Goal: Task Accomplishment & Management: Complete application form

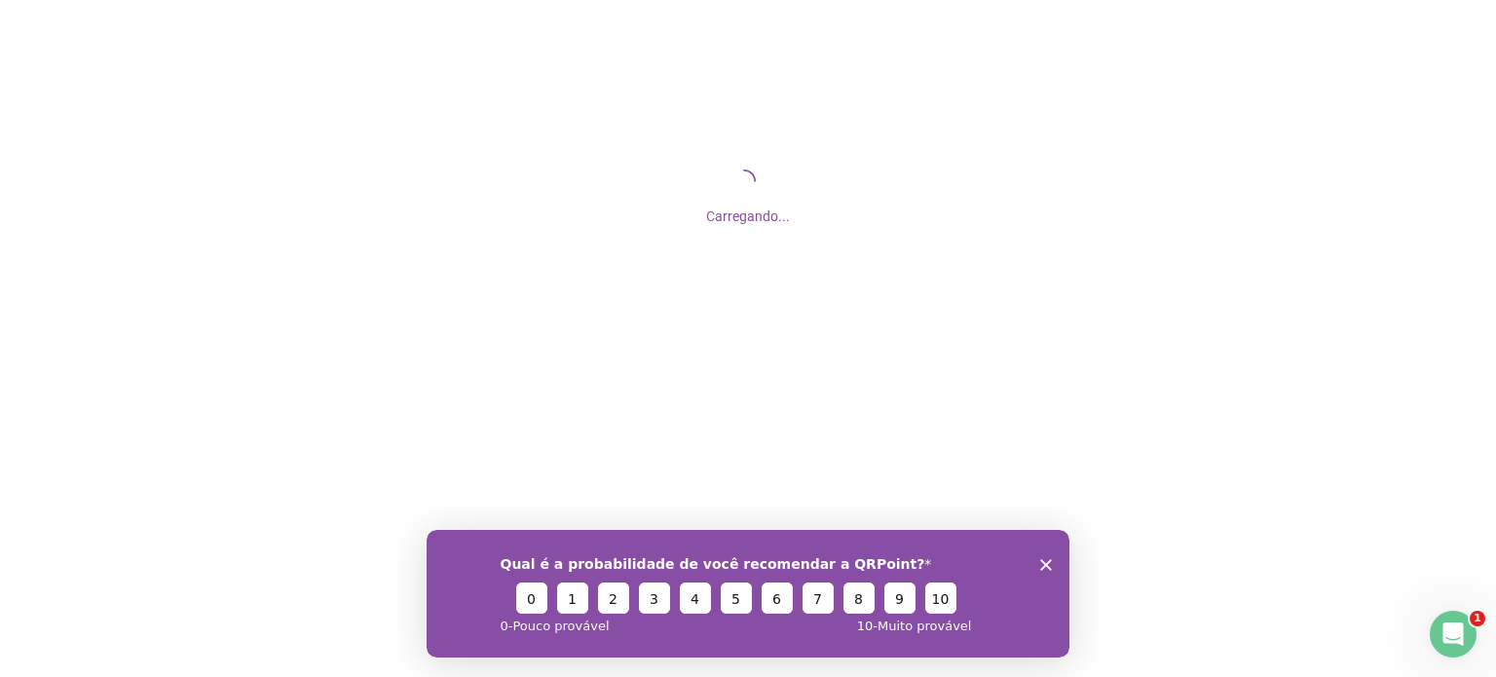
click at [1041, 562] on icon "Encerrar pesquisa" at bounding box center [1047, 564] width 12 height 12
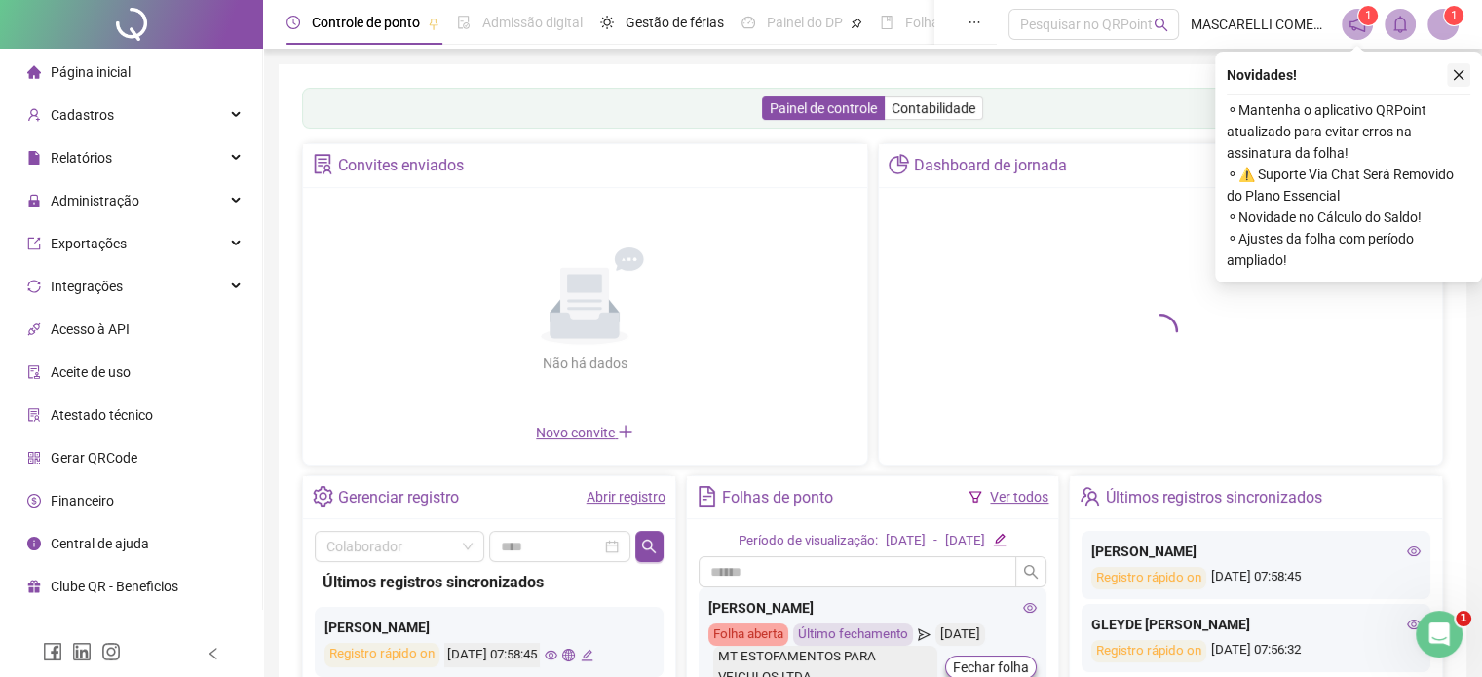
click at [1458, 70] on icon "close" at bounding box center [1459, 75] width 14 height 14
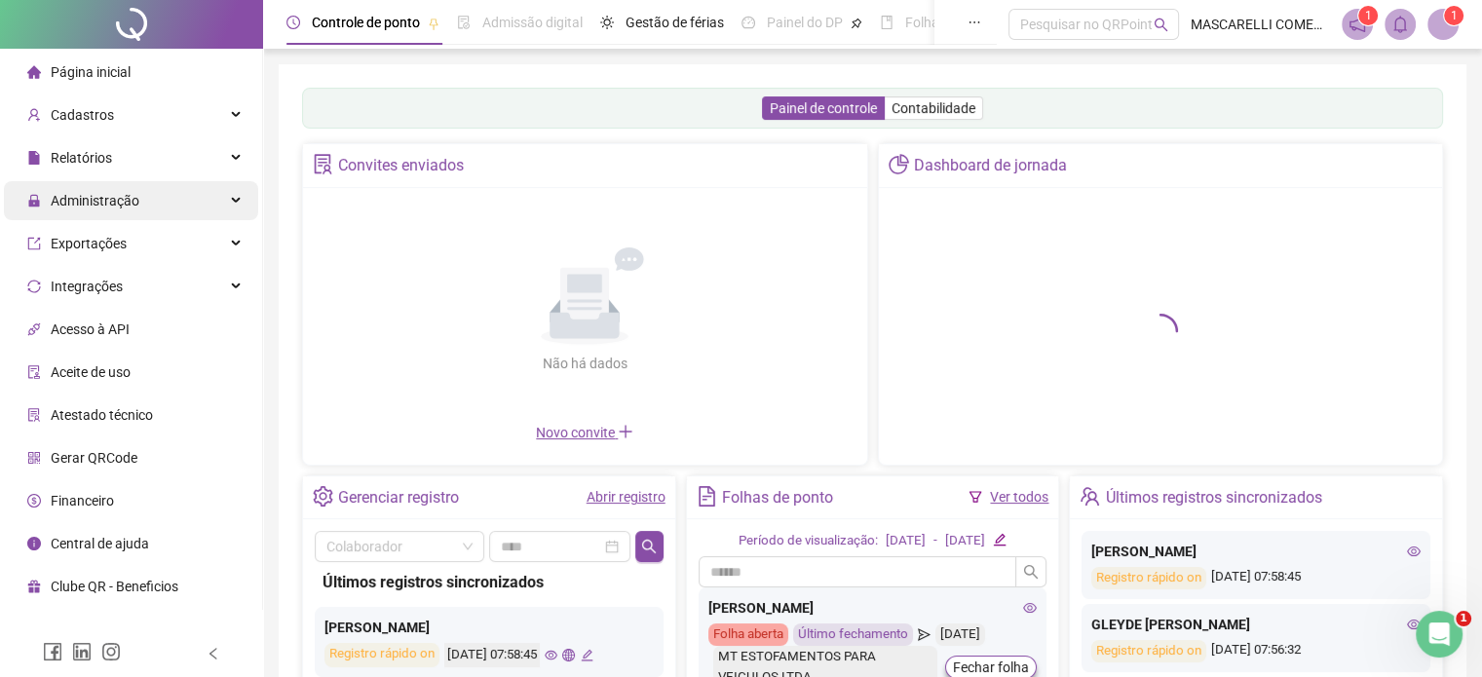
click at [108, 202] on span "Administração" at bounding box center [95, 201] width 89 height 16
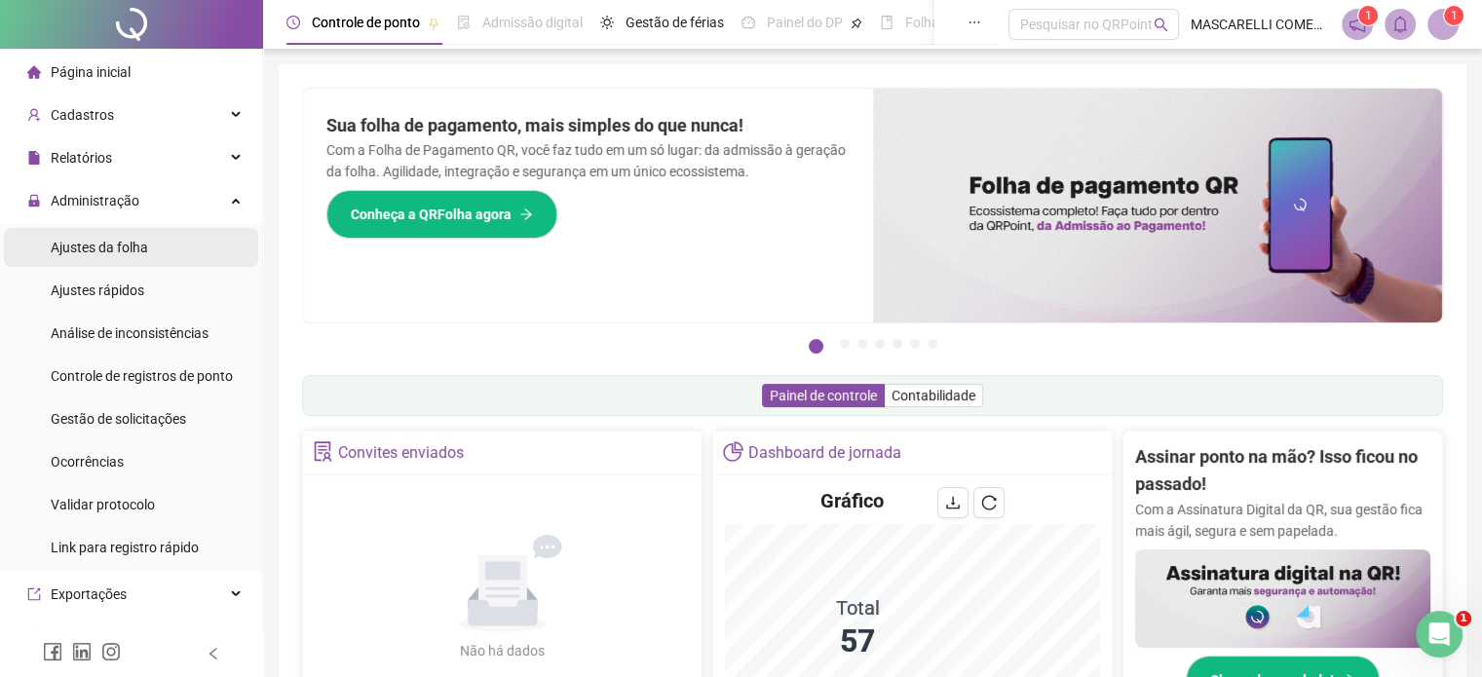
click at [110, 245] on span "Ajustes da folha" at bounding box center [99, 248] width 97 height 16
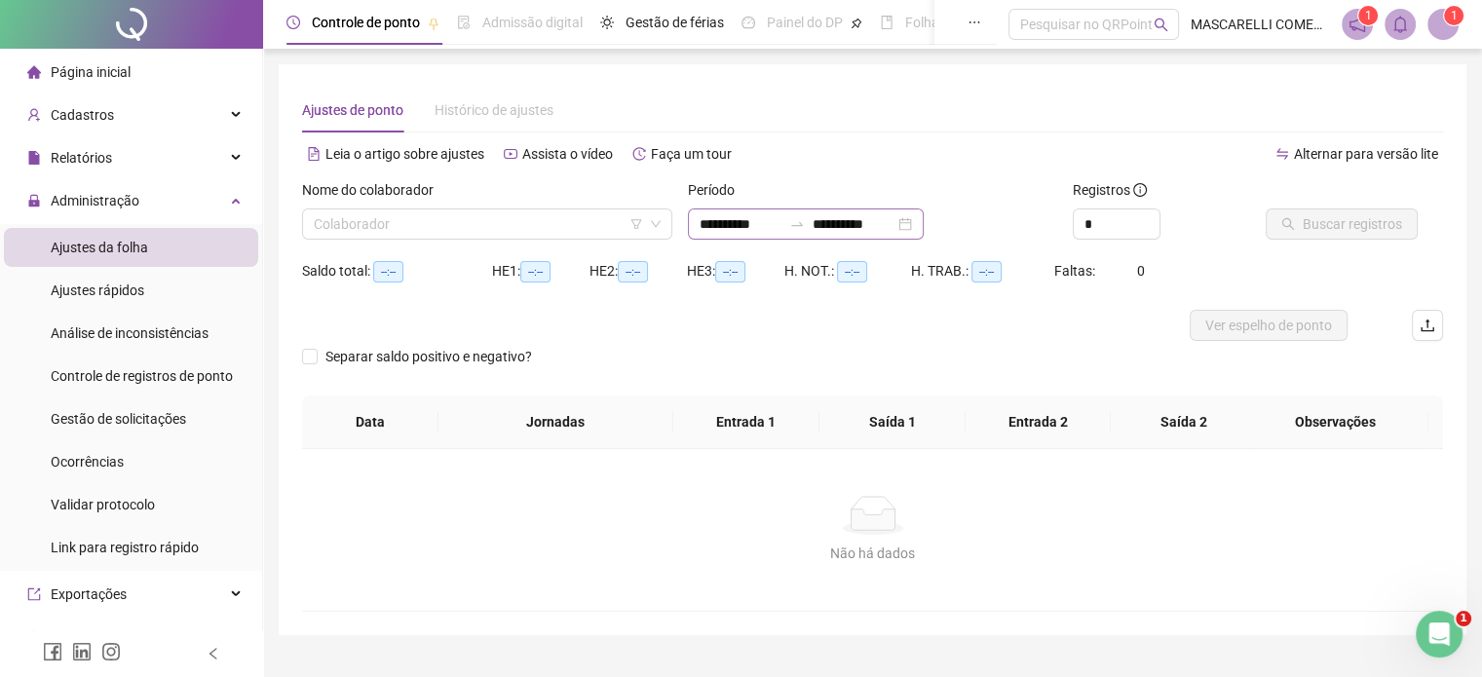
click at [696, 219] on div "**********" at bounding box center [806, 223] width 236 height 31
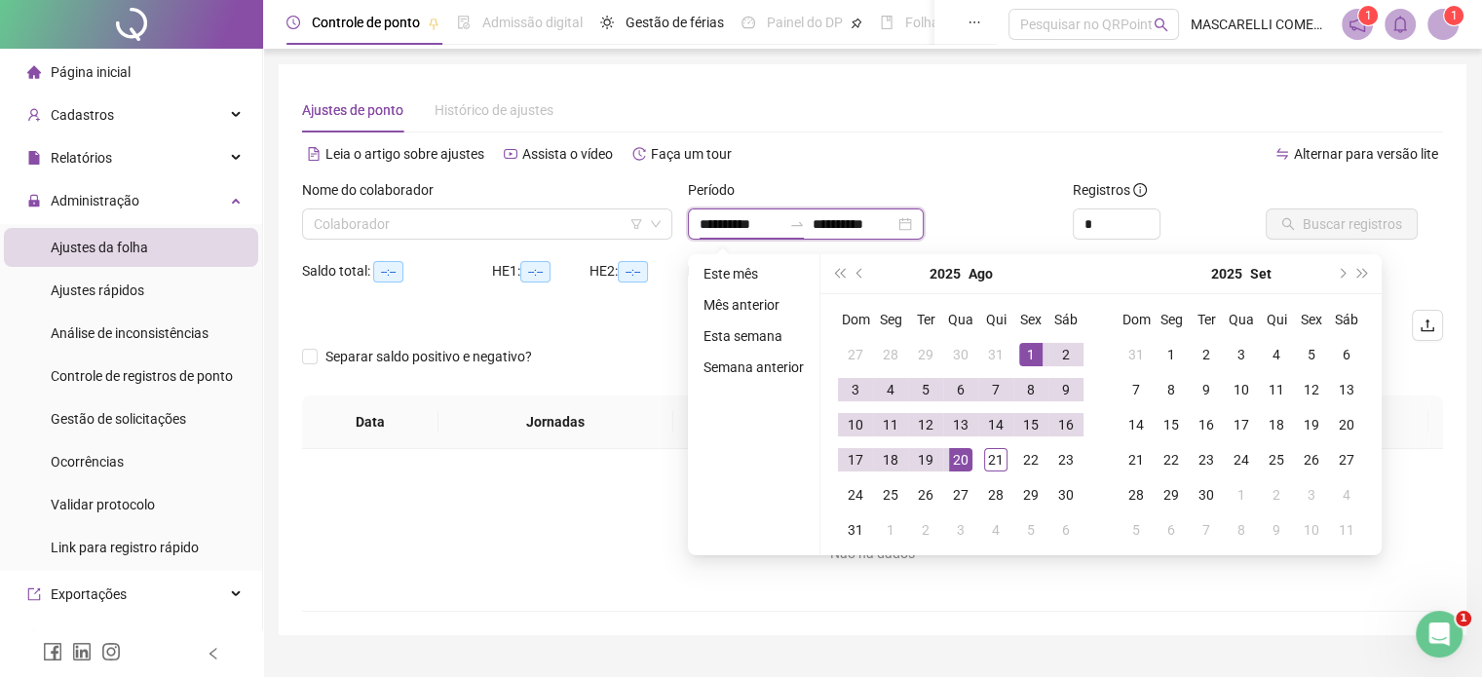
type input "**********"
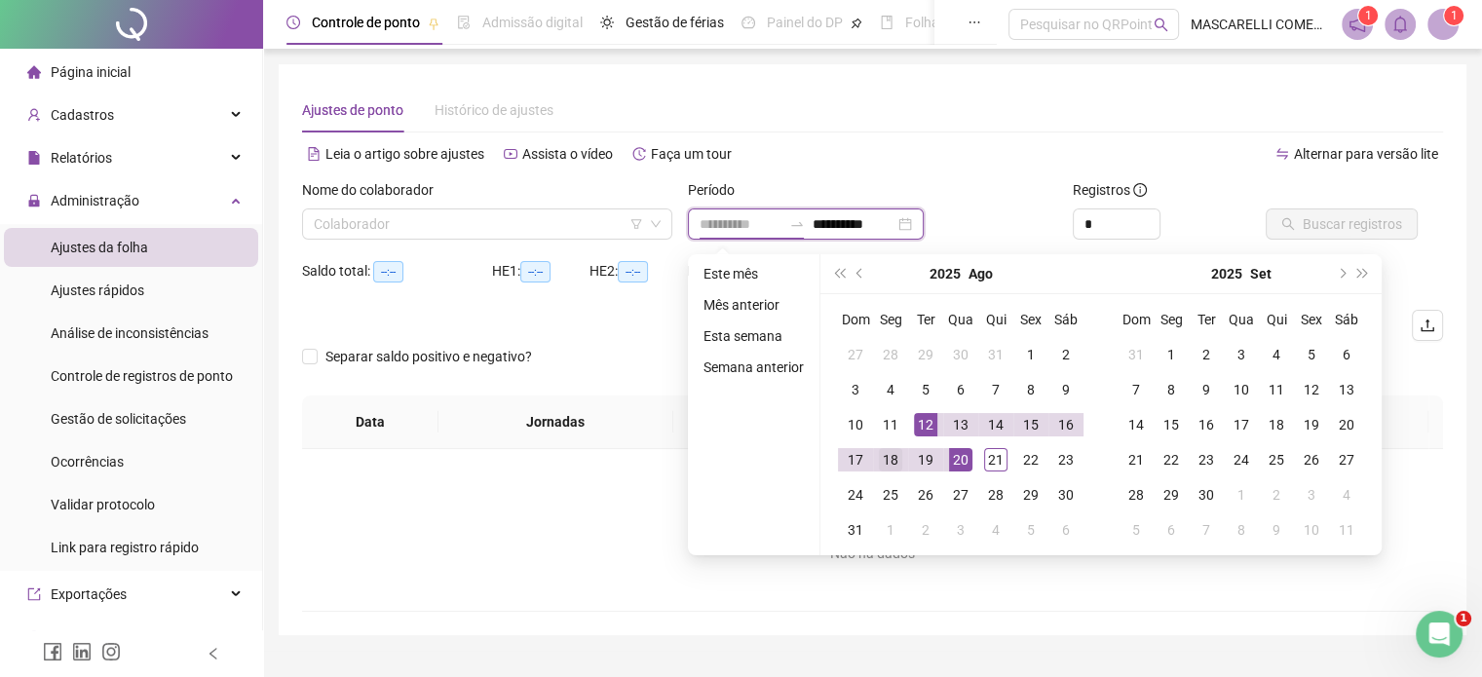
type input "**********"
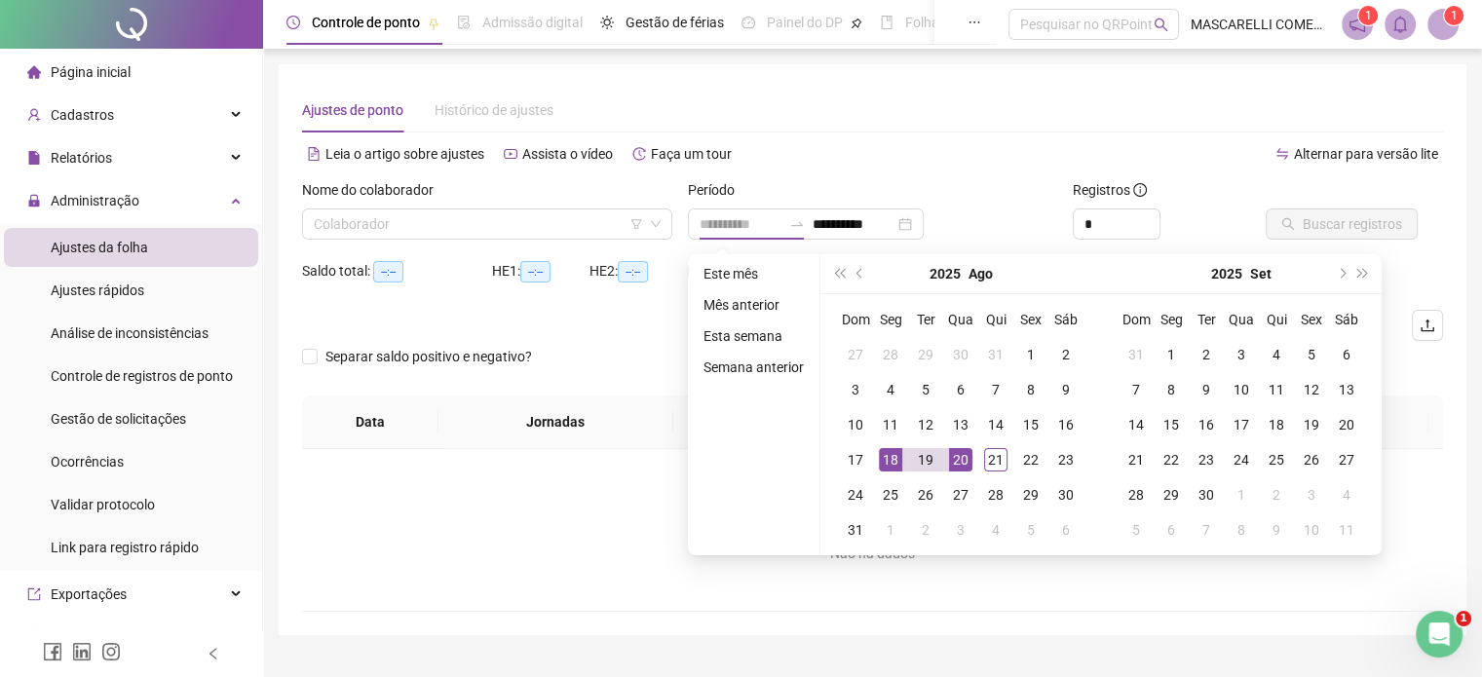
click at [883, 455] on div "18" at bounding box center [890, 459] width 23 height 23
type input "**********"
click at [990, 454] on div "21" at bounding box center [995, 459] width 23 height 23
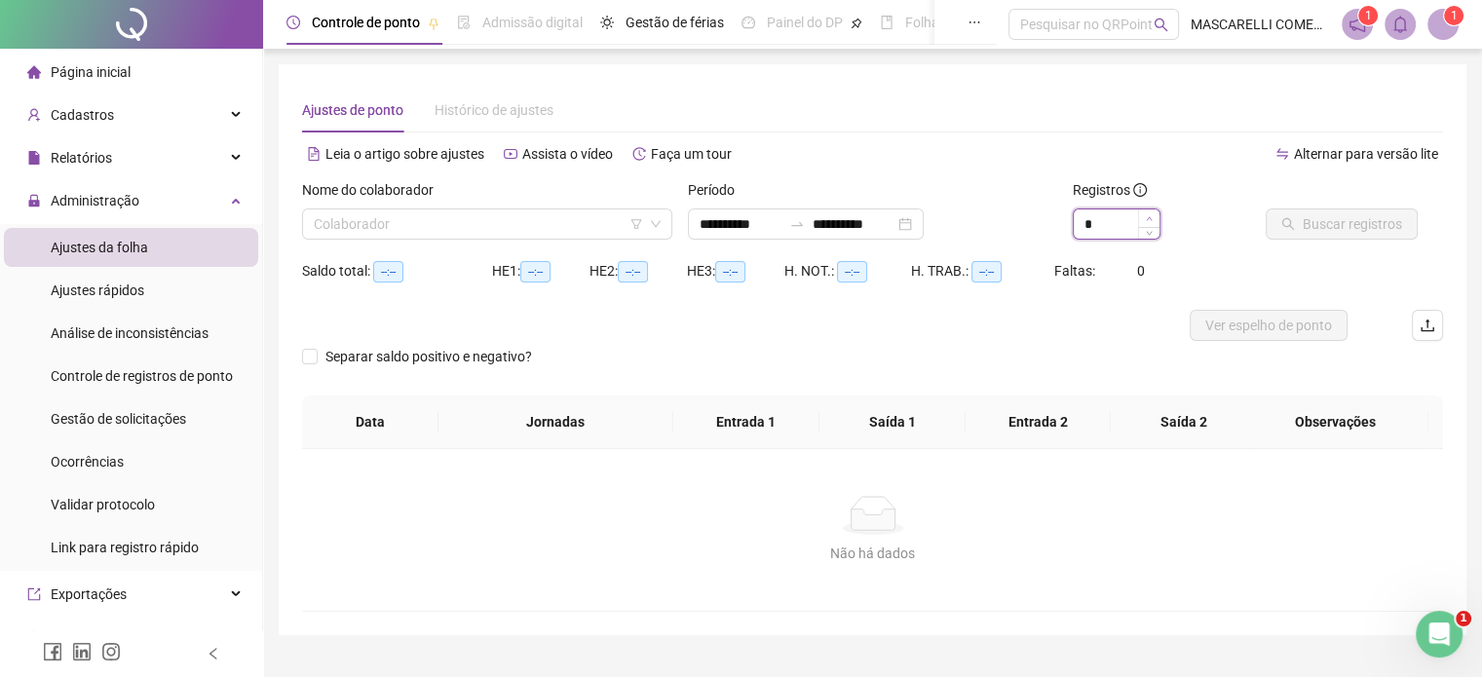
type input "*"
click at [1146, 221] on icon "up" at bounding box center [1149, 218] width 7 height 7
click at [420, 228] on input "search" at bounding box center [478, 223] width 329 height 29
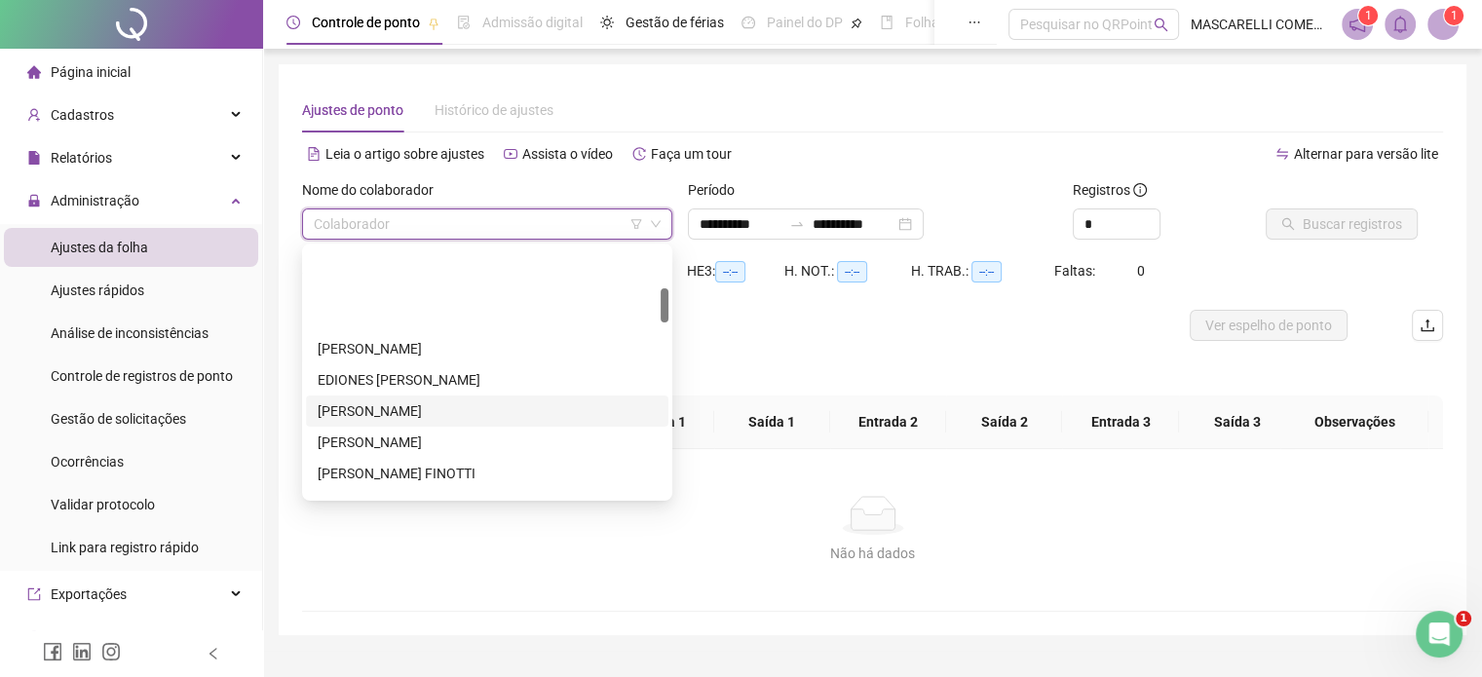
scroll to position [390, 0]
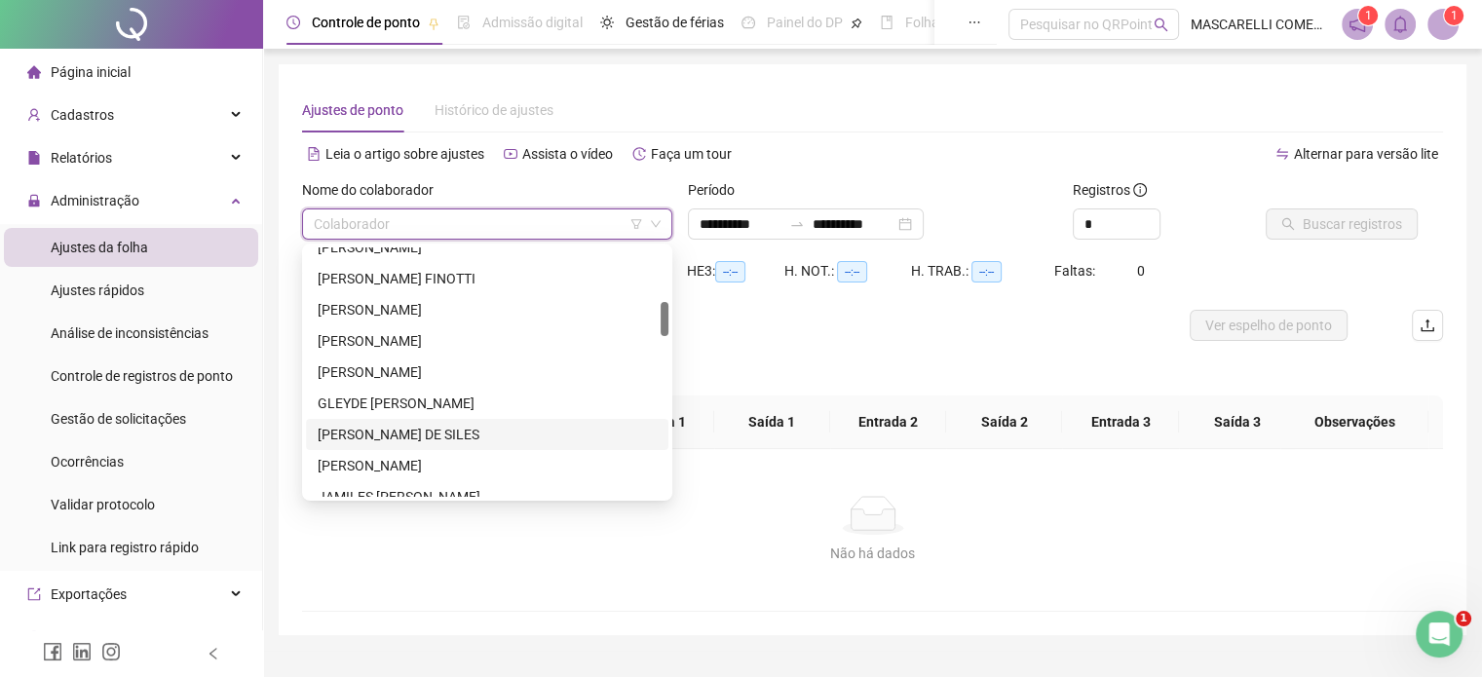
click at [368, 432] on div "[PERSON_NAME] DE SILES" at bounding box center [487, 434] width 339 height 21
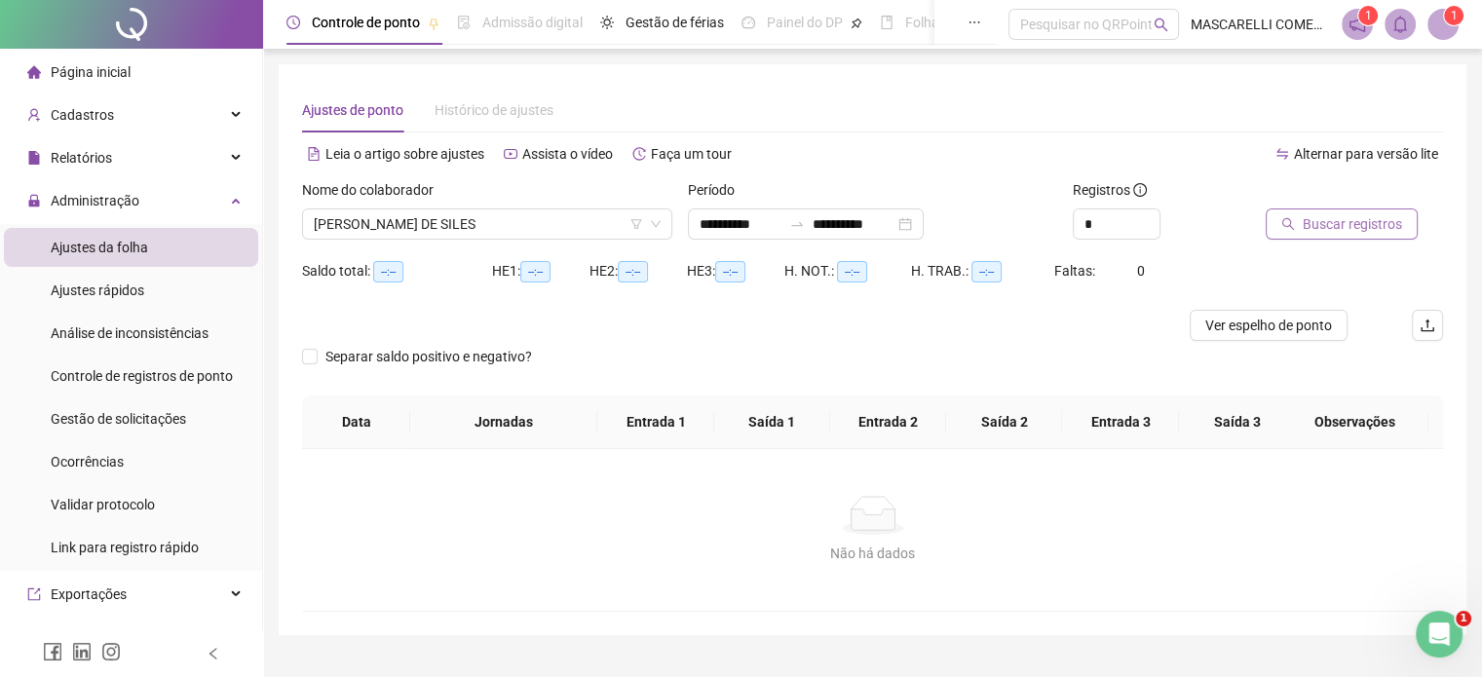
click at [1309, 225] on span "Buscar registros" at bounding box center [1352, 223] width 99 height 21
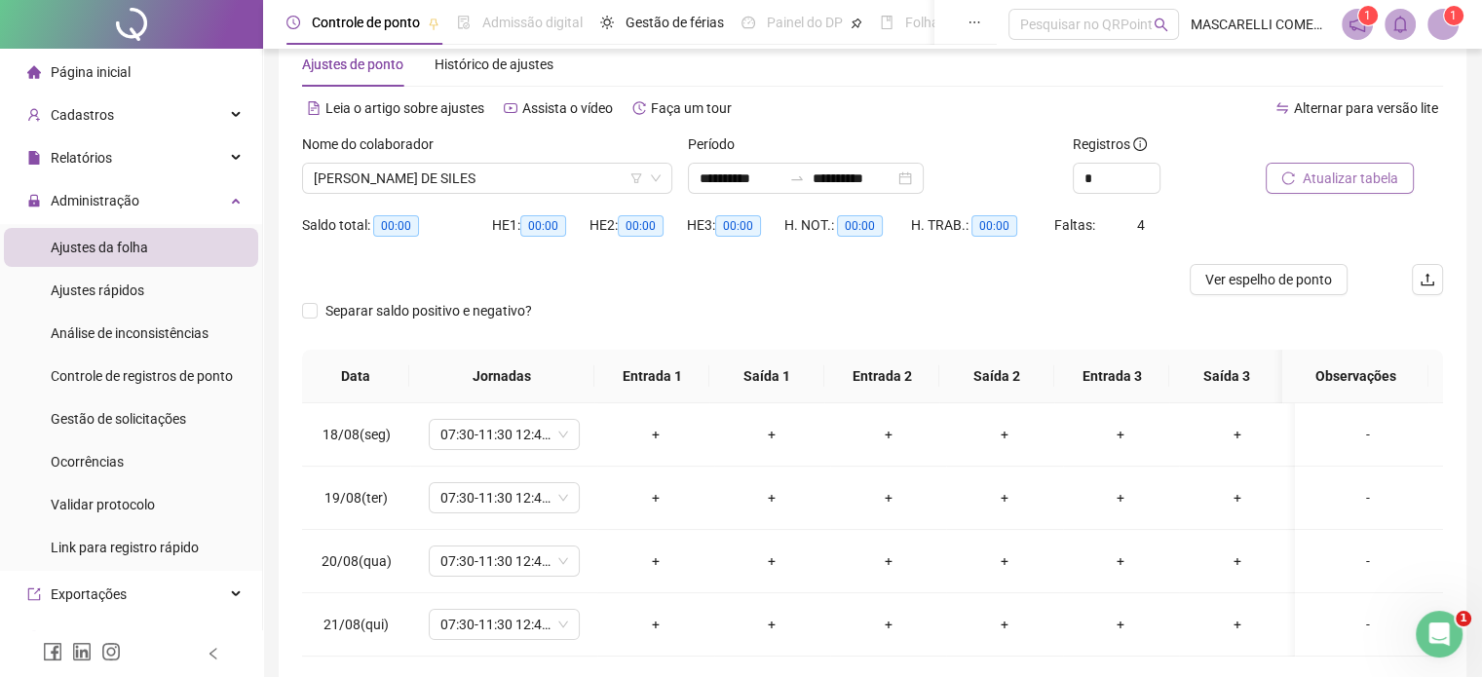
scroll to position [0, 0]
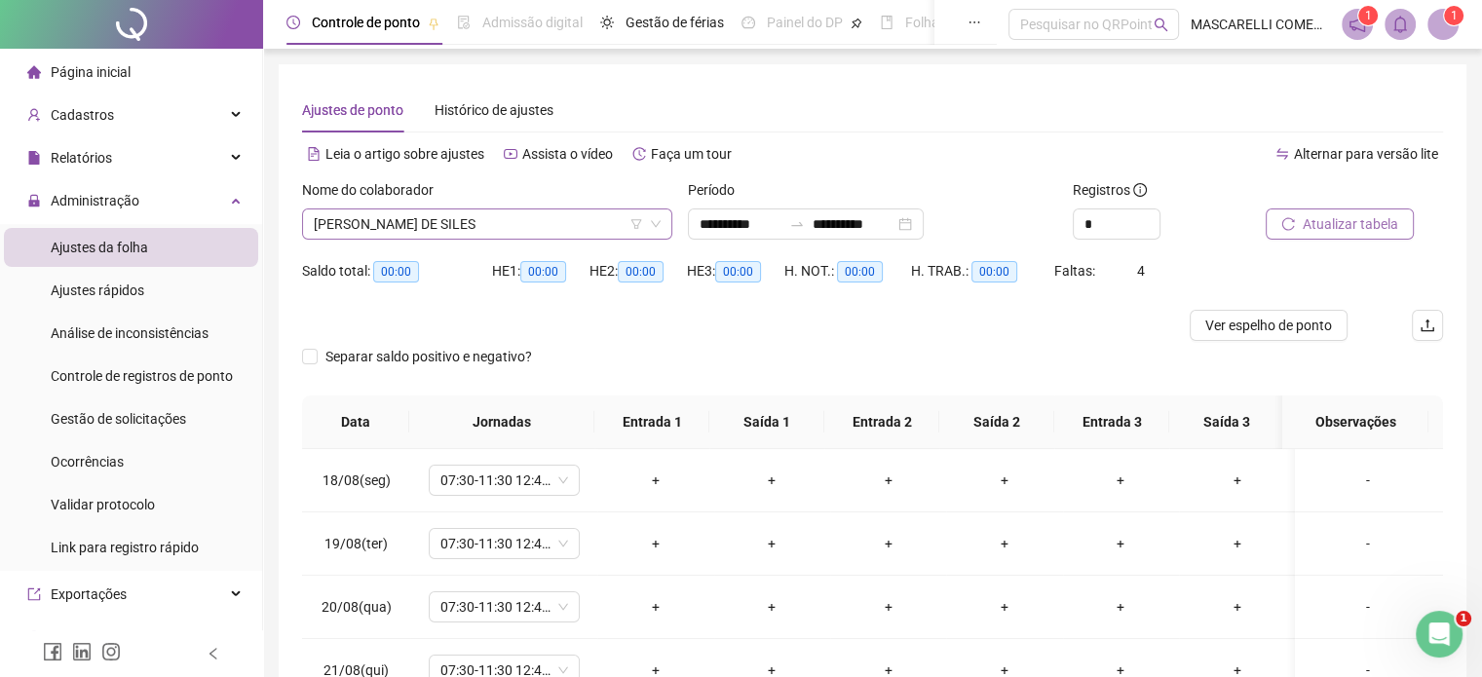
click at [465, 218] on span "[PERSON_NAME] DE SILES" at bounding box center [487, 223] width 347 height 29
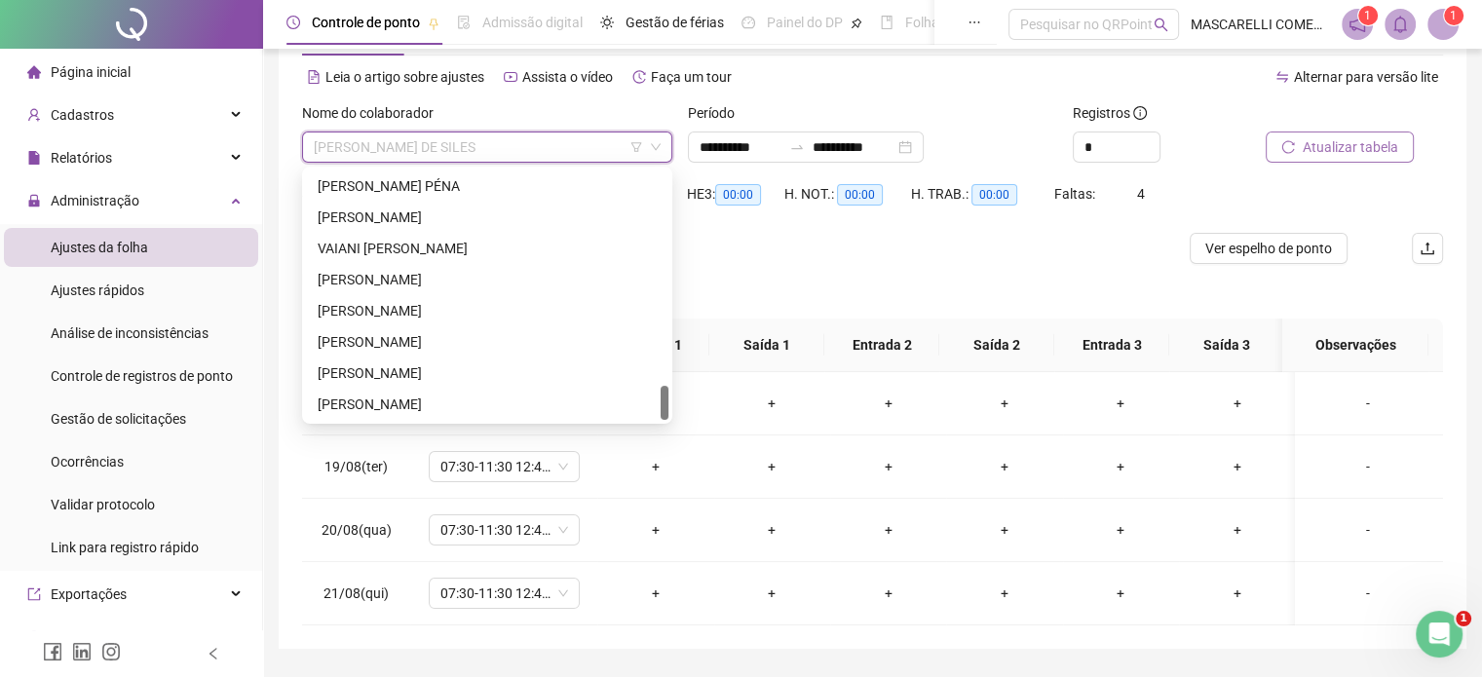
scroll to position [132, 0]
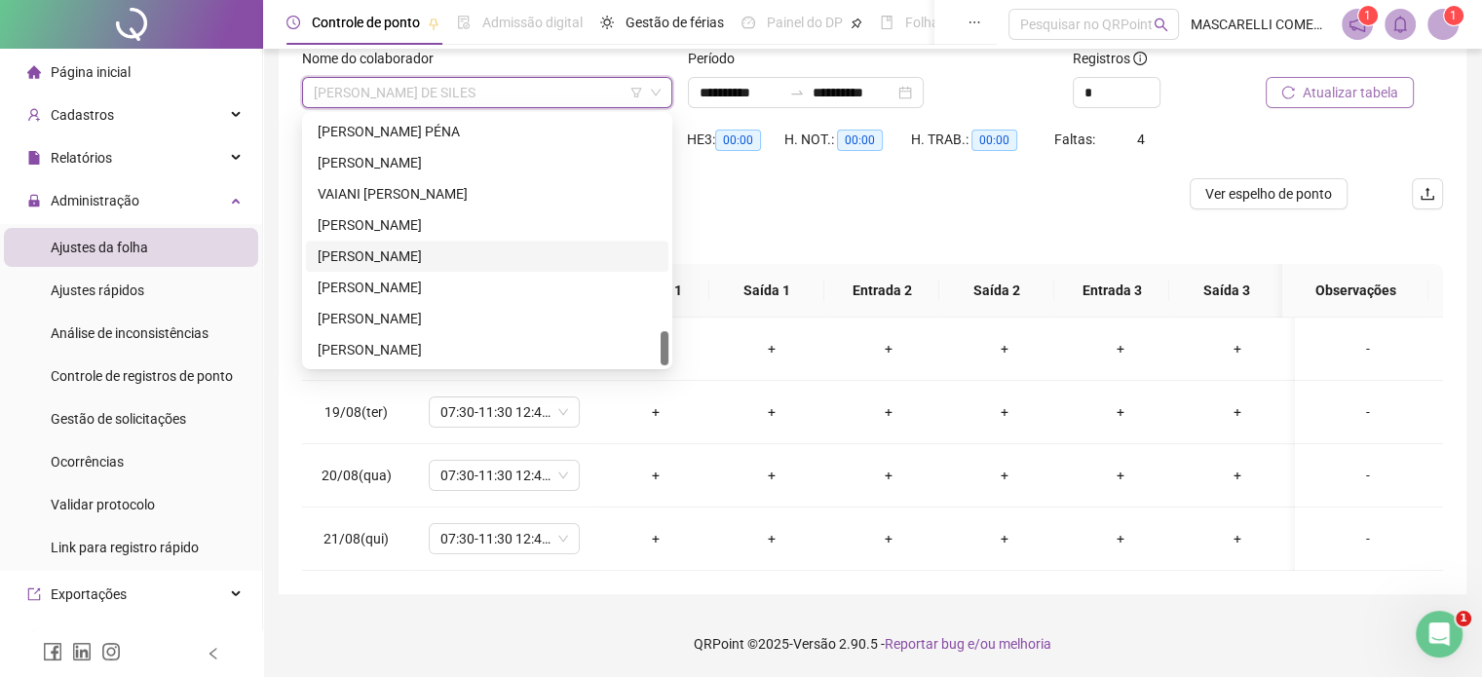
click at [362, 249] on div "[PERSON_NAME]" at bounding box center [487, 256] width 339 height 21
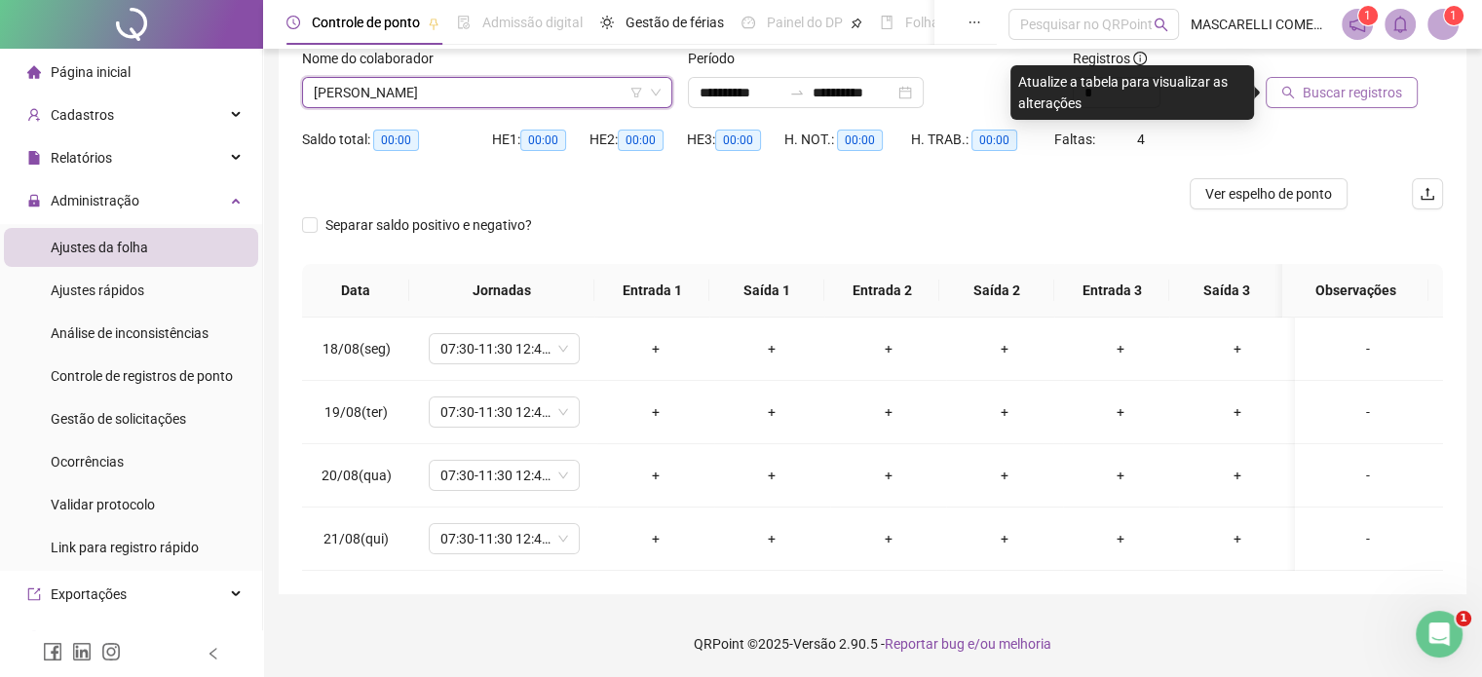
click at [1338, 93] on span "Buscar registros" at bounding box center [1352, 92] width 99 height 21
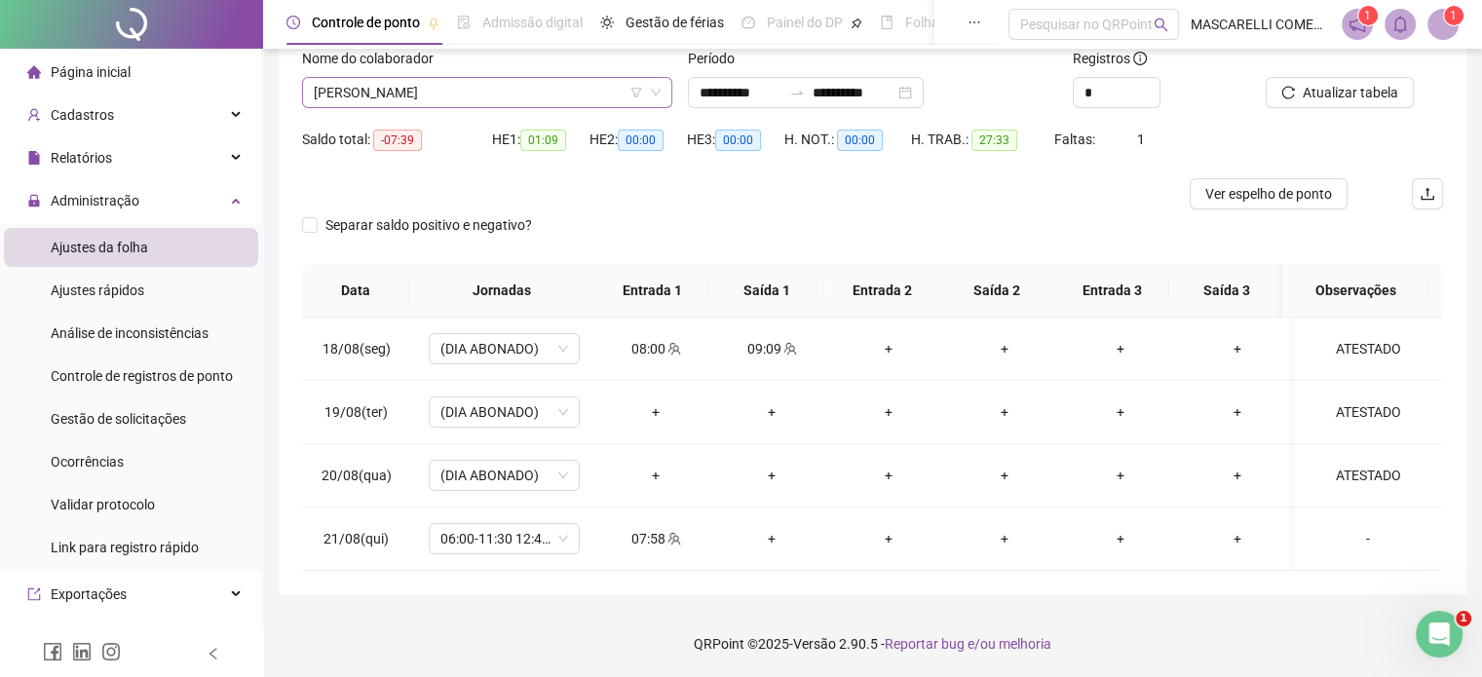
click at [390, 94] on span "[PERSON_NAME]" at bounding box center [487, 92] width 347 height 29
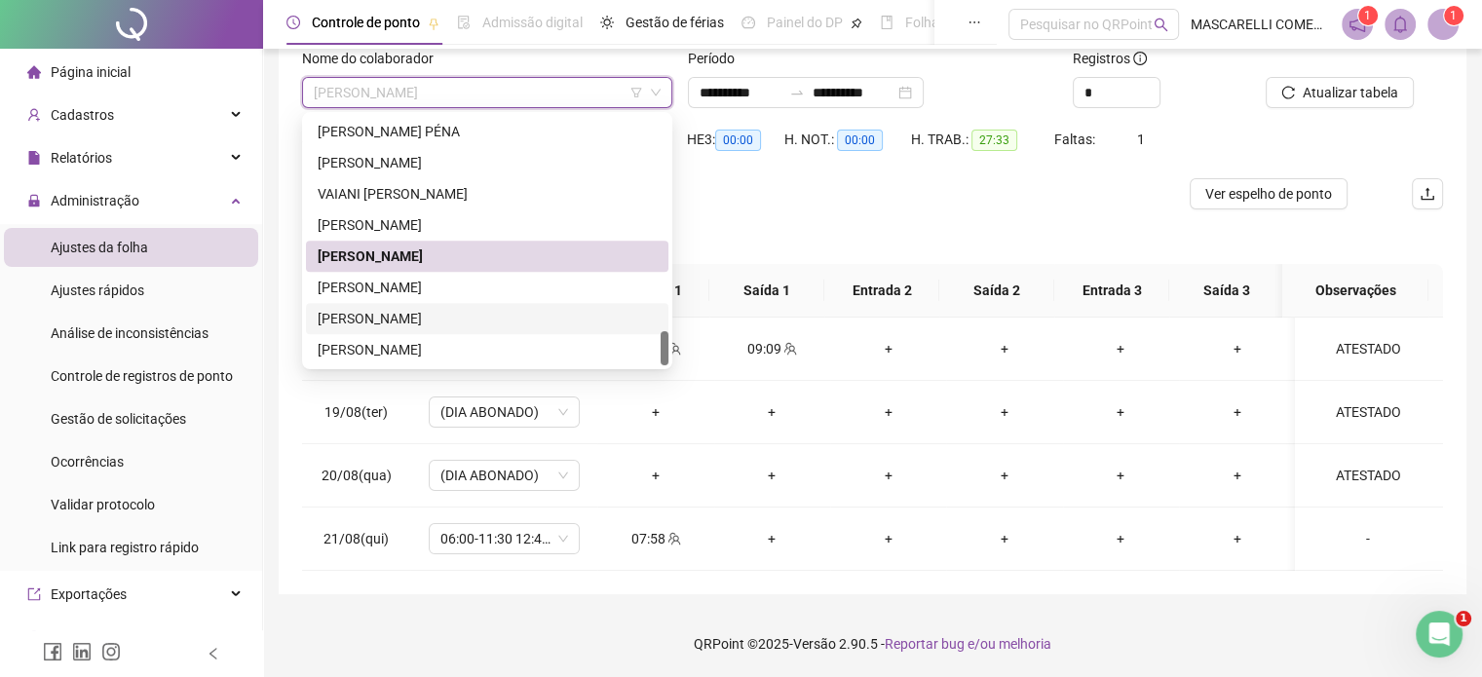
click at [359, 315] on div "[PERSON_NAME]" at bounding box center [487, 318] width 339 height 21
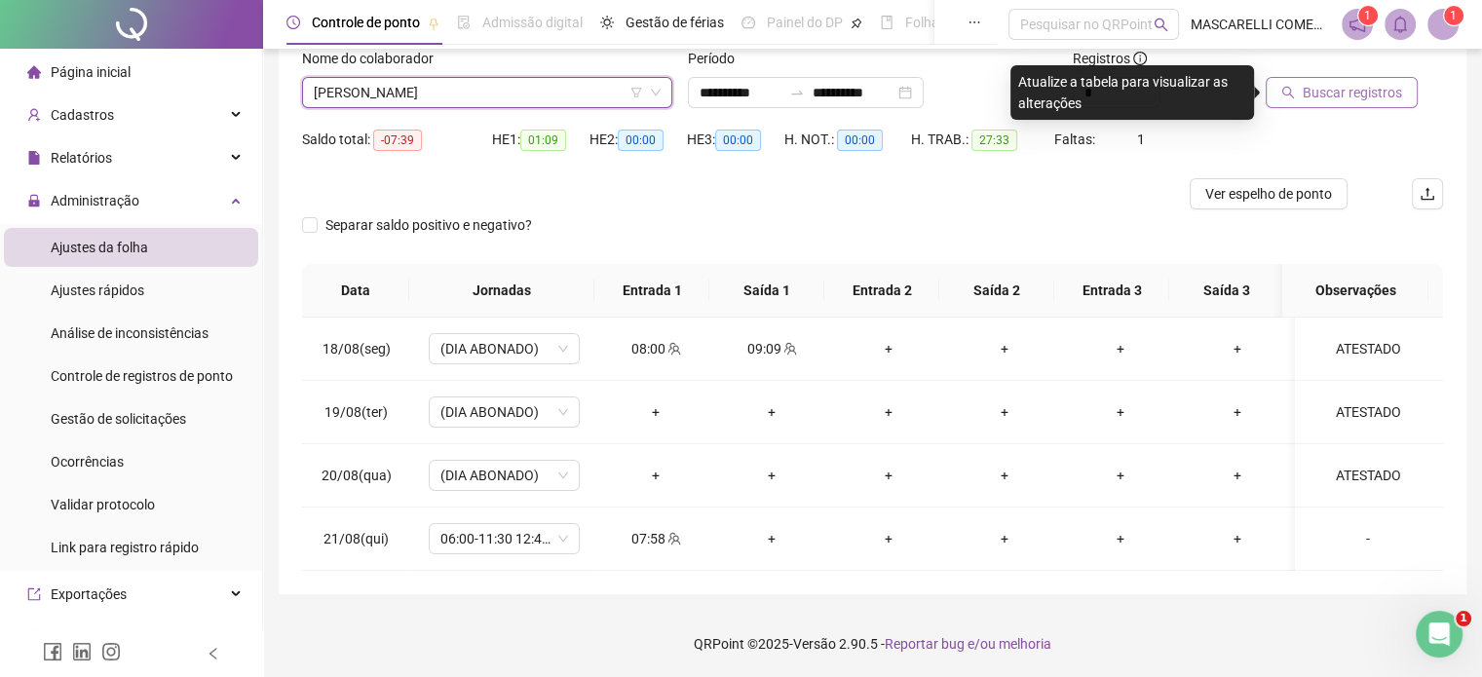
click at [1315, 93] on span "Buscar registros" at bounding box center [1352, 92] width 99 height 21
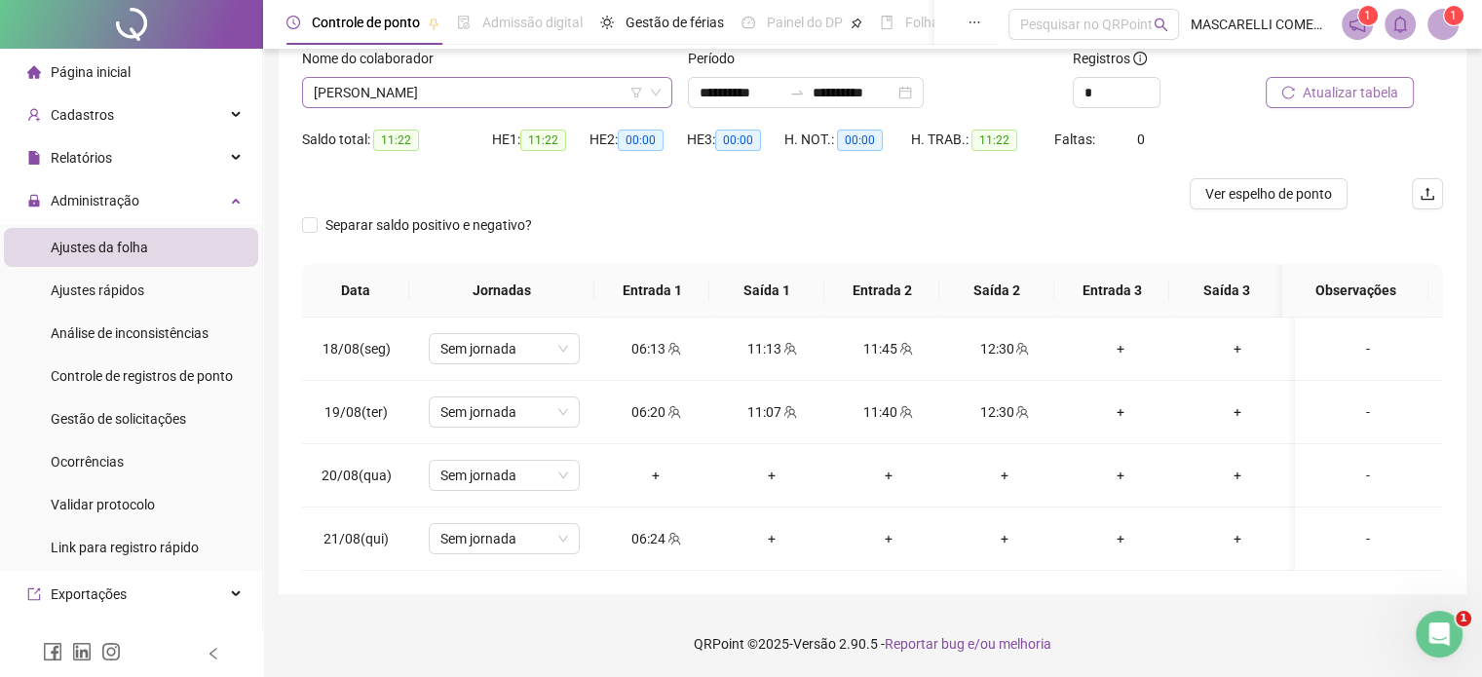
click at [373, 90] on span "[PERSON_NAME]" at bounding box center [487, 92] width 347 height 29
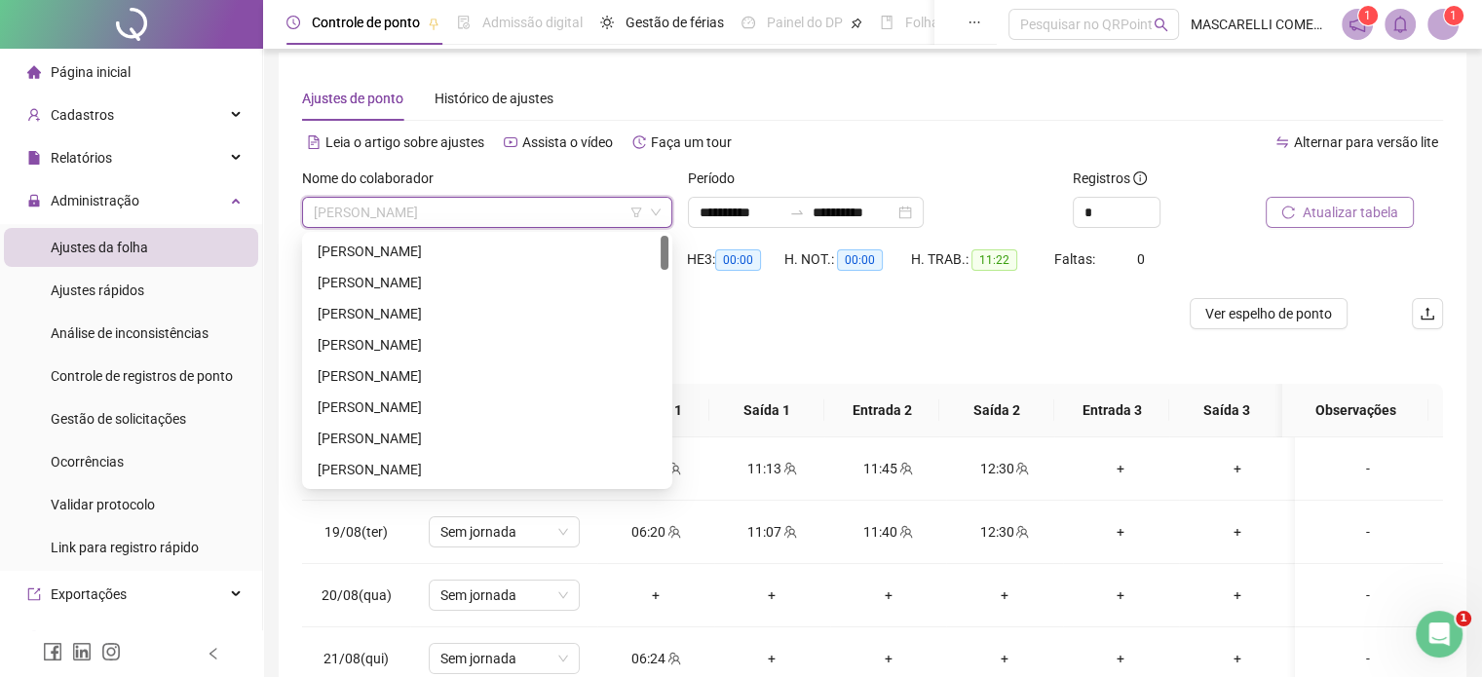
scroll to position [0, 0]
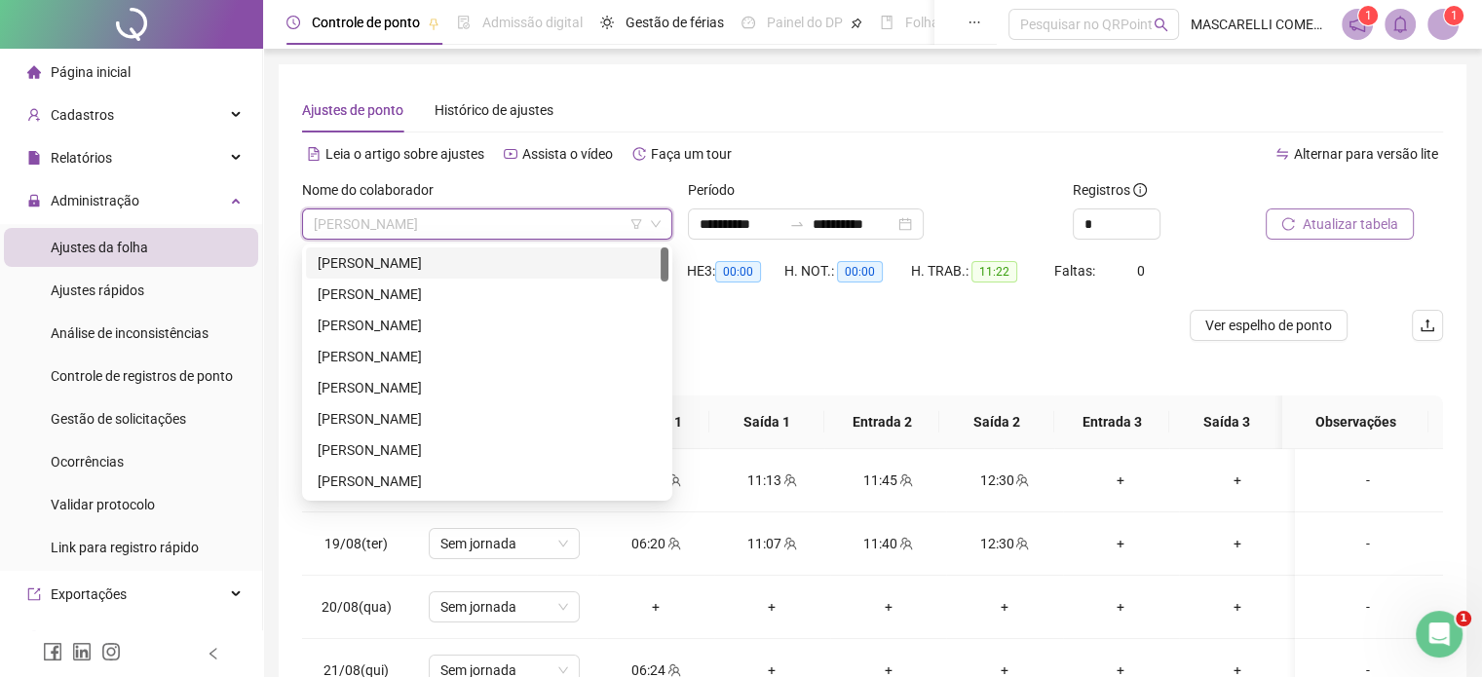
click at [393, 266] on div "[PERSON_NAME]" at bounding box center [487, 262] width 339 height 21
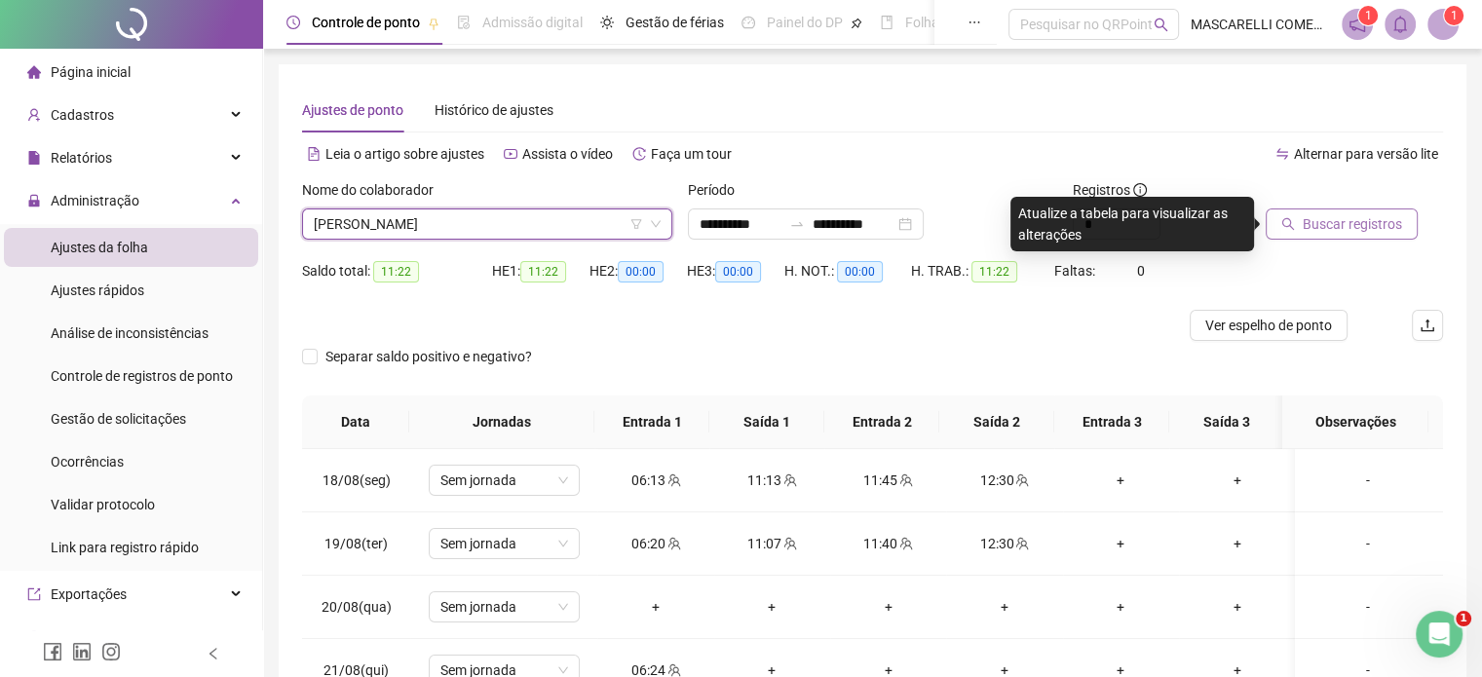
click at [1351, 229] on span "Buscar registros" at bounding box center [1352, 223] width 99 height 21
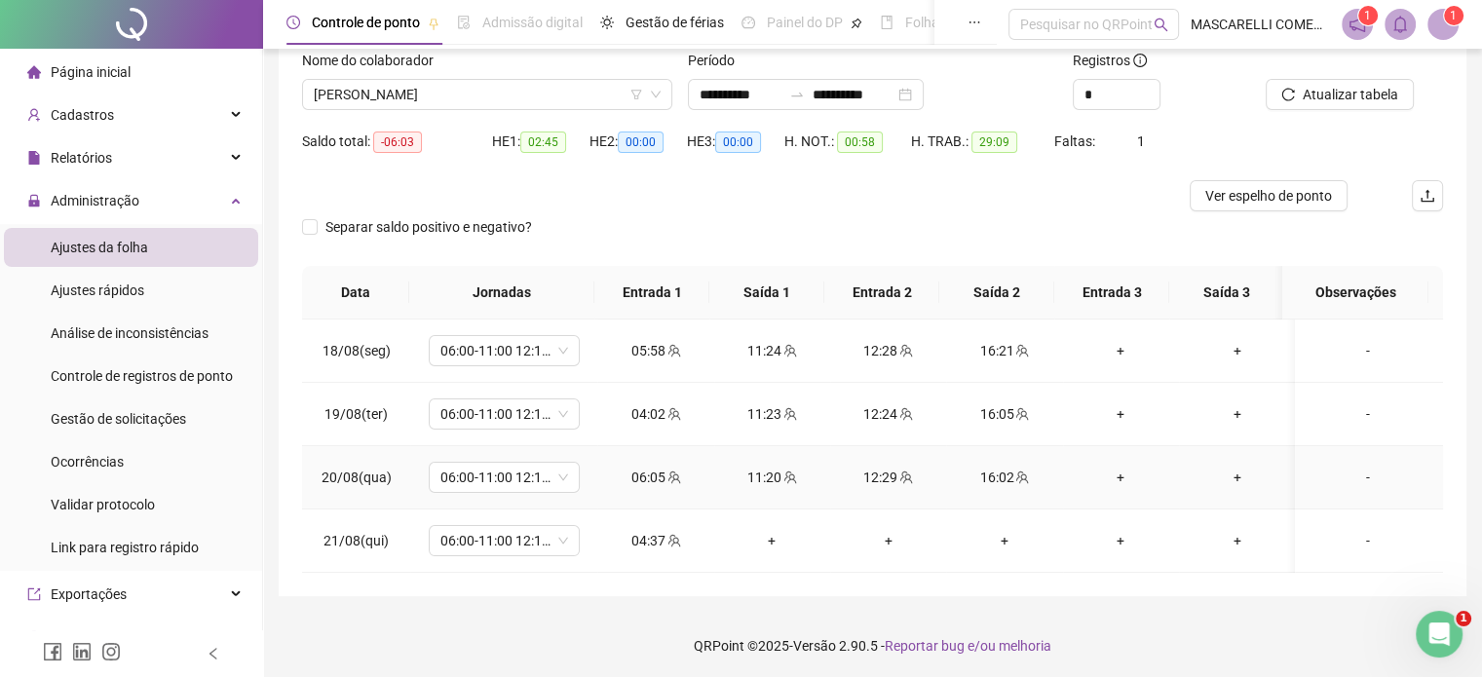
scroll to position [132, 0]
click at [1355, 535] on div "-" at bounding box center [1367, 538] width 115 height 21
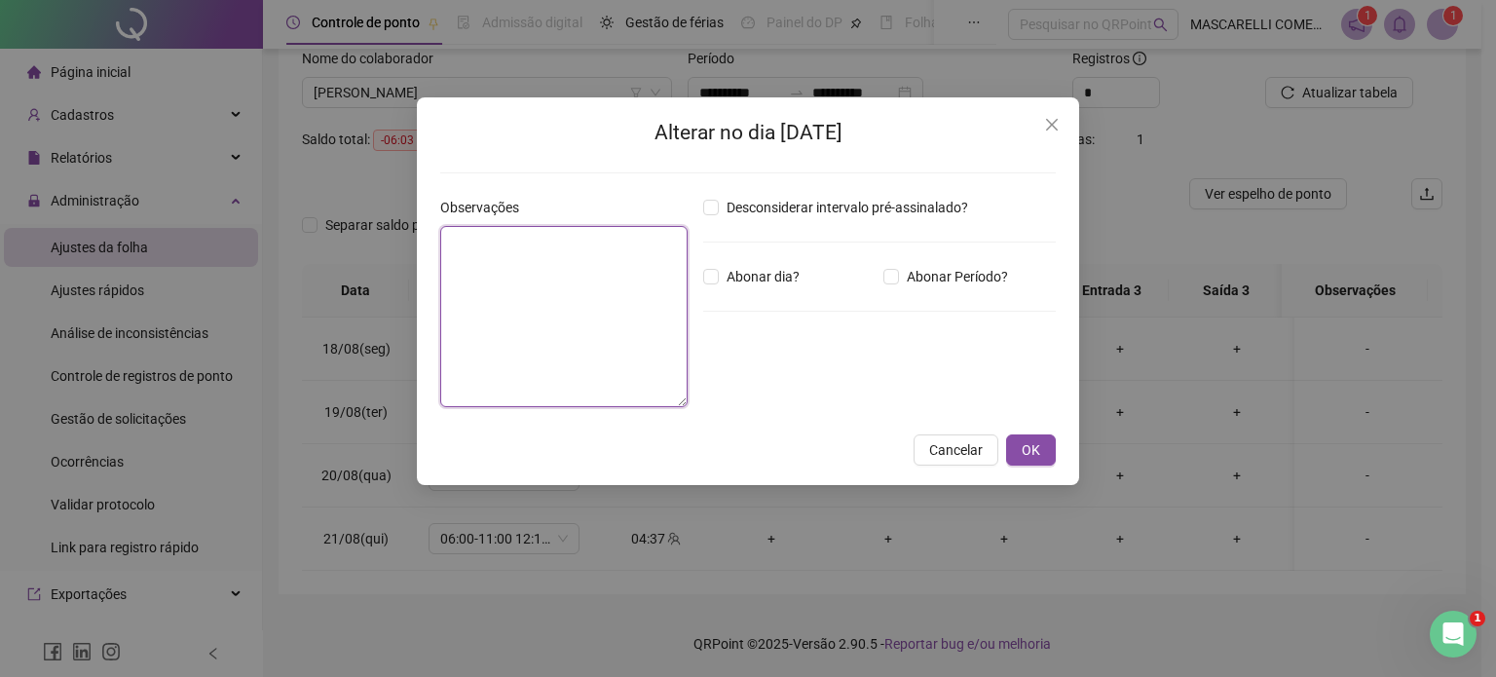
click at [496, 248] on textarea at bounding box center [563, 316] width 247 height 181
type textarea "**********"
click at [1038, 448] on span "OK" at bounding box center [1031, 449] width 19 height 21
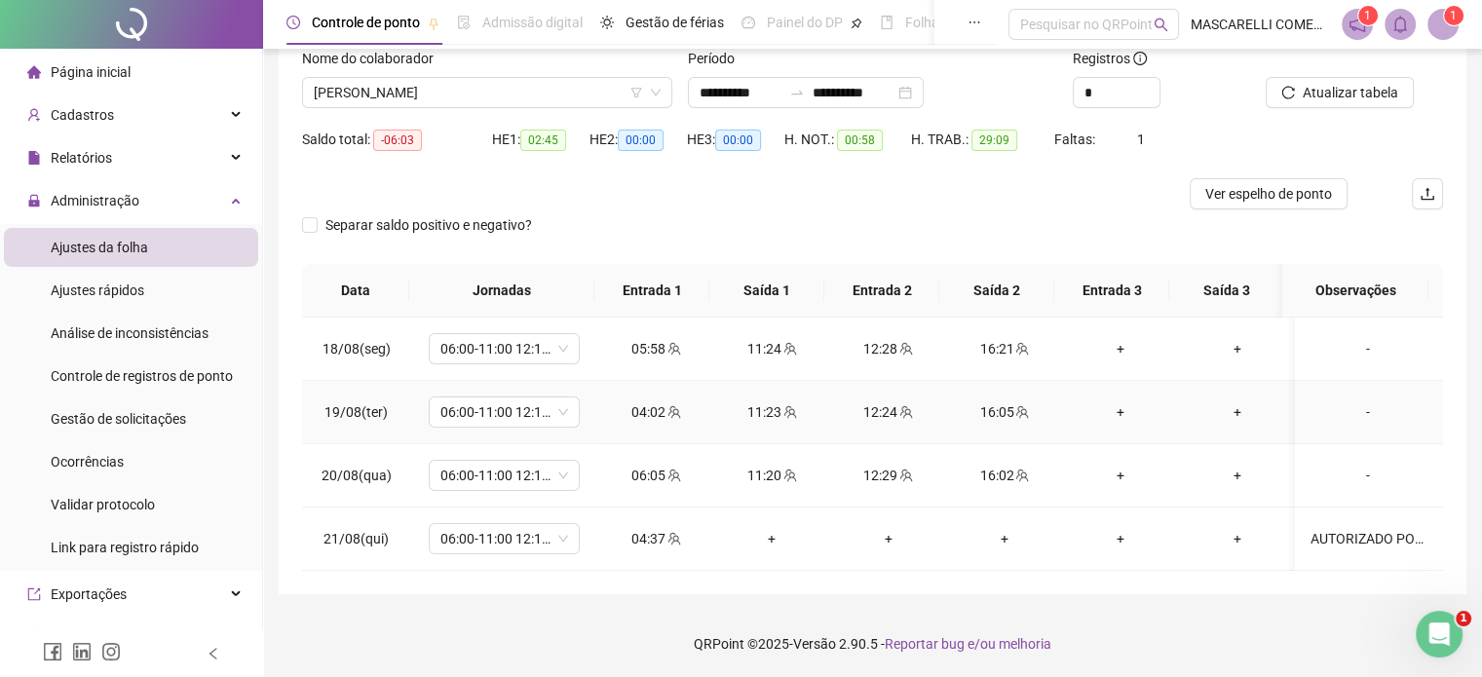
click at [1360, 414] on div "-" at bounding box center [1367, 411] width 115 height 21
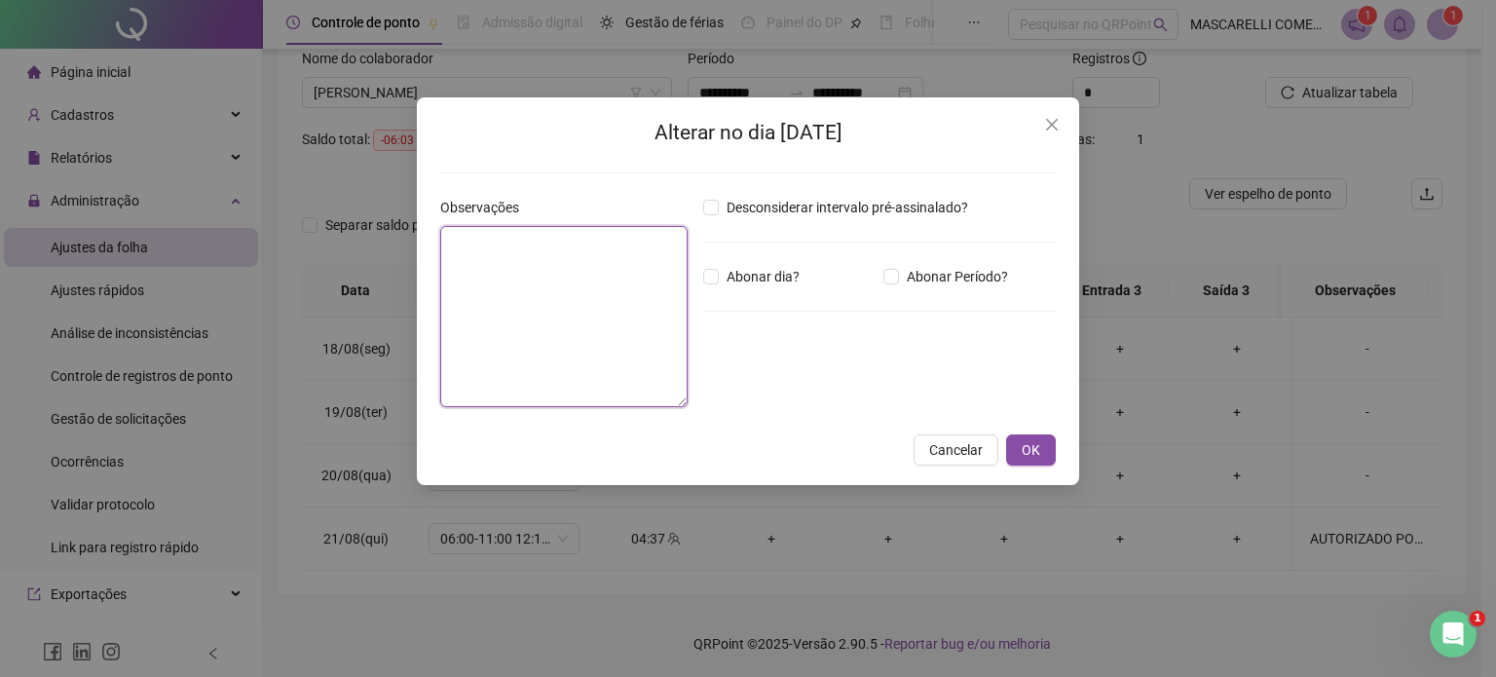
click at [608, 295] on textarea at bounding box center [563, 316] width 247 height 181
type textarea "**********"
click at [1025, 453] on span "OK" at bounding box center [1031, 449] width 19 height 21
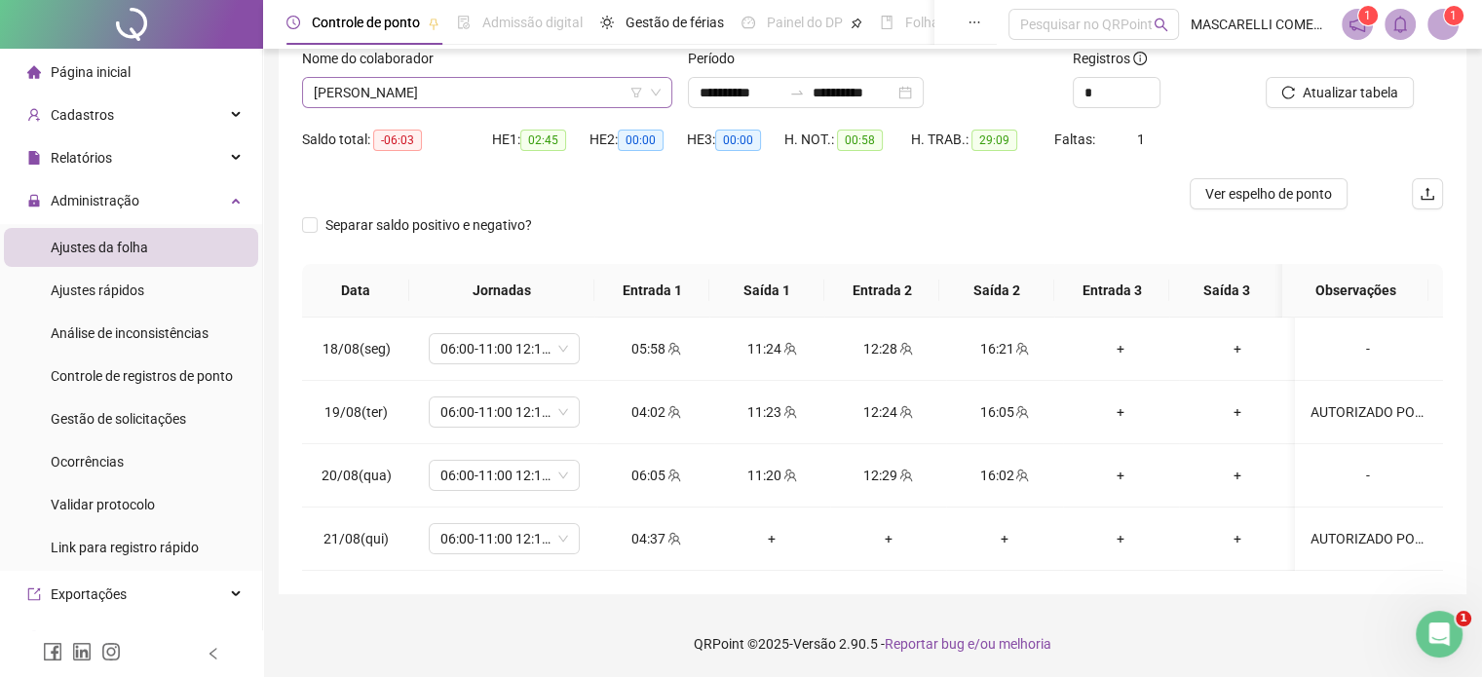
click at [479, 88] on span "[PERSON_NAME]" at bounding box center [487, 92] width 347 height 29
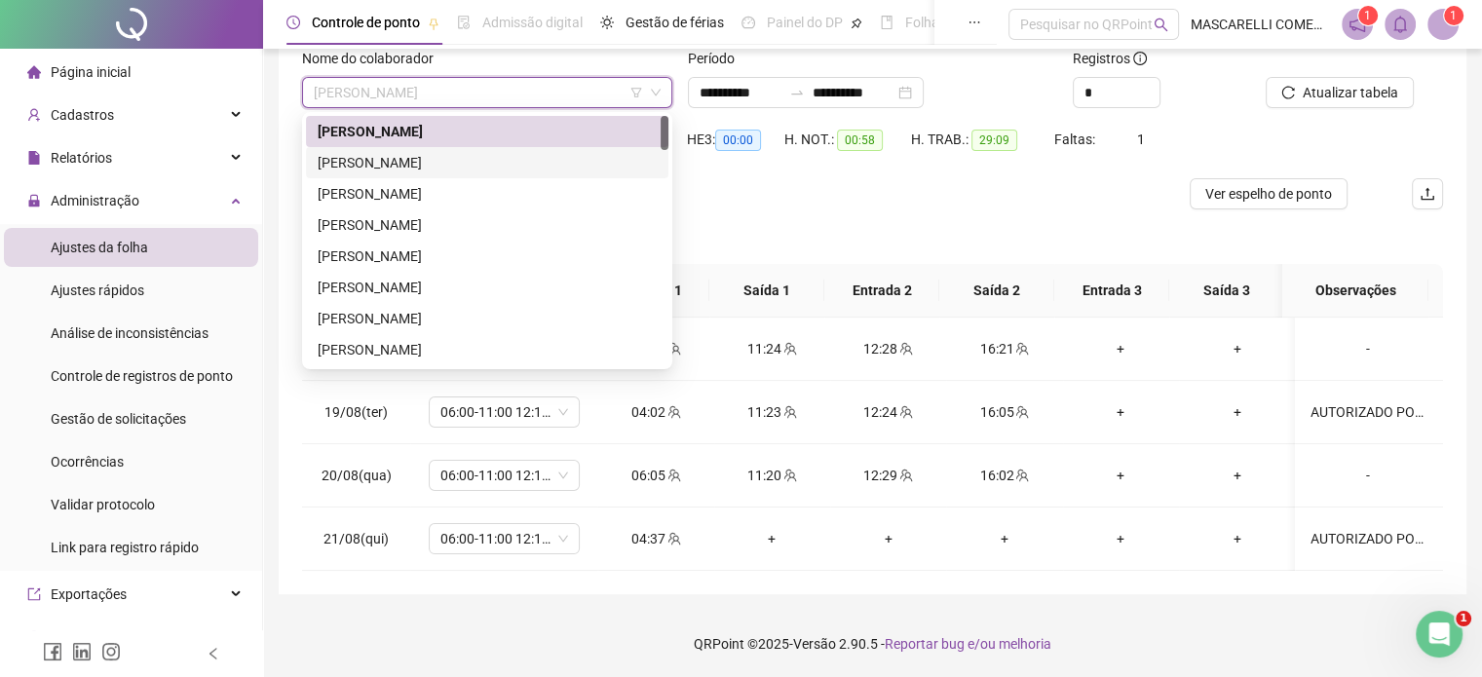
click at [337, 169] on div "[PERSON_NAME]" at bounding box center [487, 162] width 339 height 21
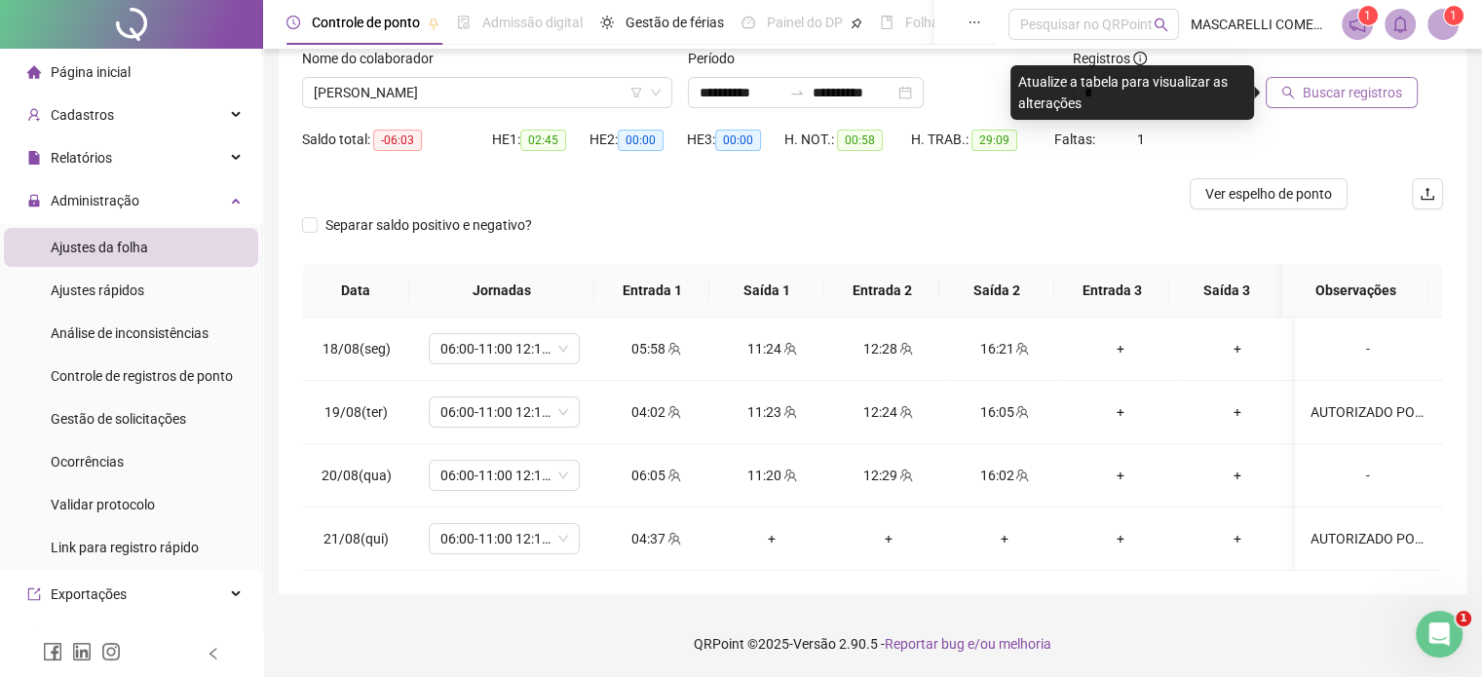
click at [1272, 95] on button "Buscar registros" at bounding box center [1342, 92] width 152 height 31
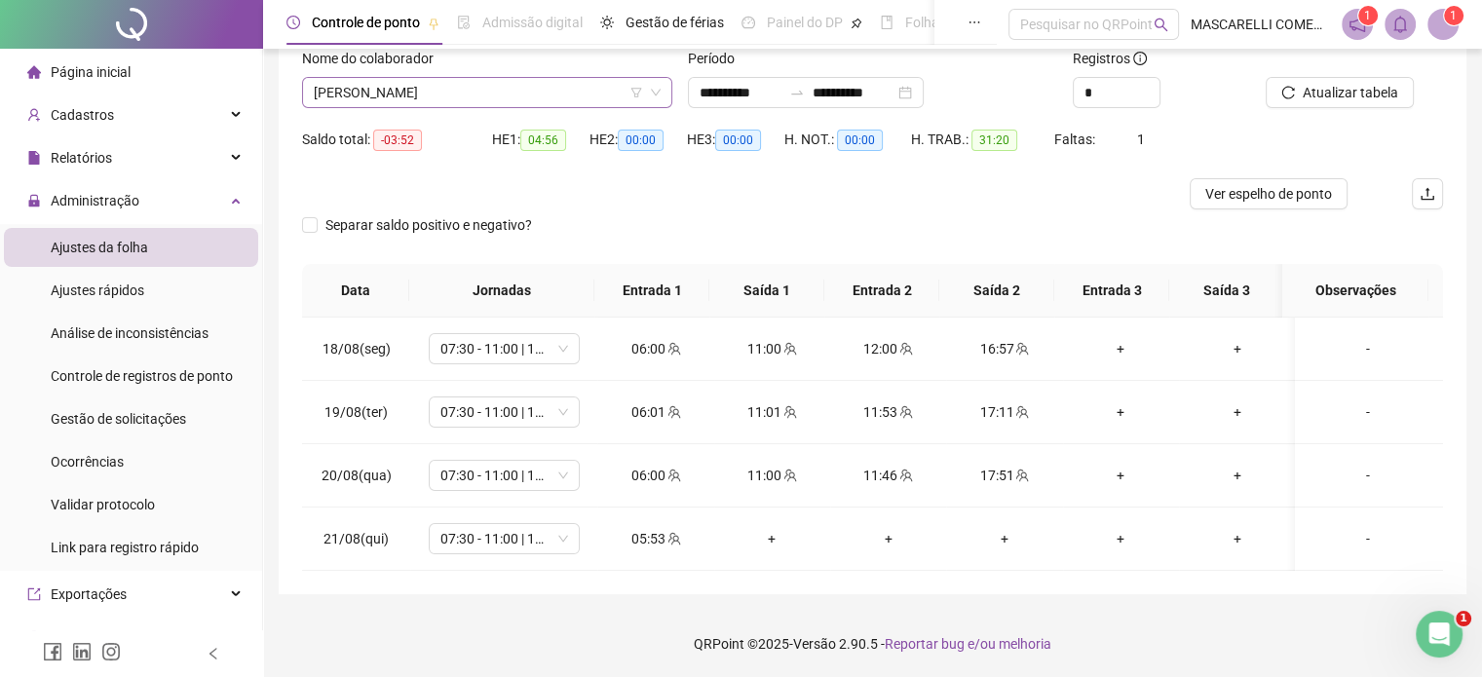
click at [447, 93] on span "[PERSON_NAME]" at bounding box center [487, 92] width 347 height 29
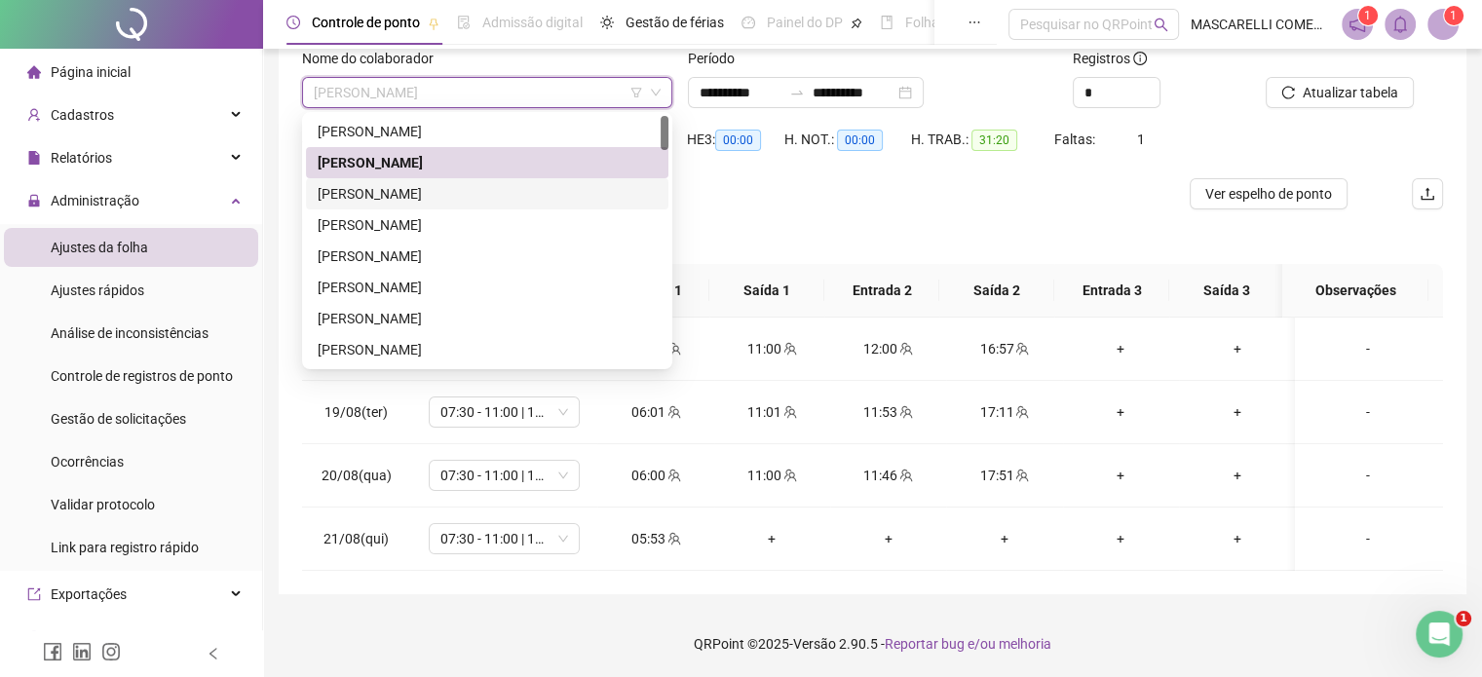
click at [351, 194] on div "[PERSON_NAME]" at bounding box center [487, 193] width 339 height 21
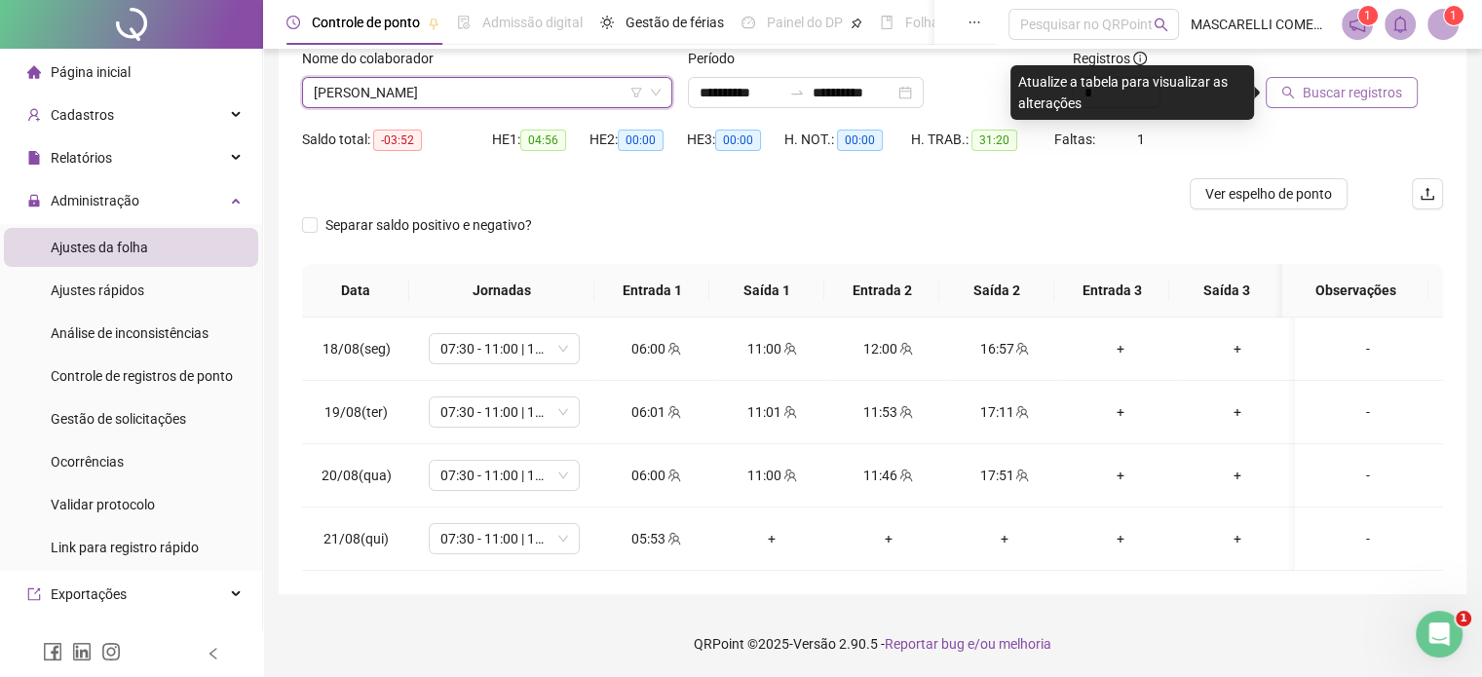
click at [1336, 90] on span "Buscar registros" at bounding box center [1352, 92] width 99 height 21
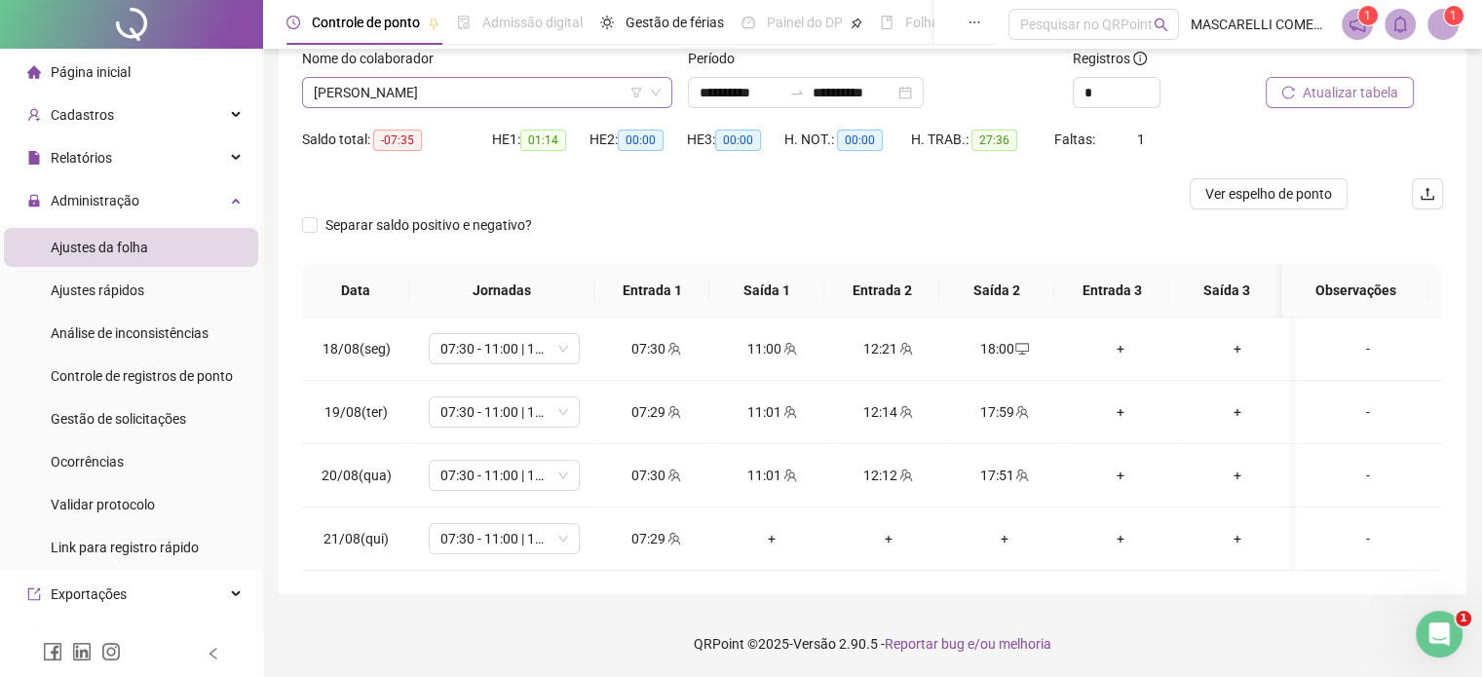
click at [425, 95] on span "[PERSON_NAME]" at bounding box center [487, 92] width 347 height 29
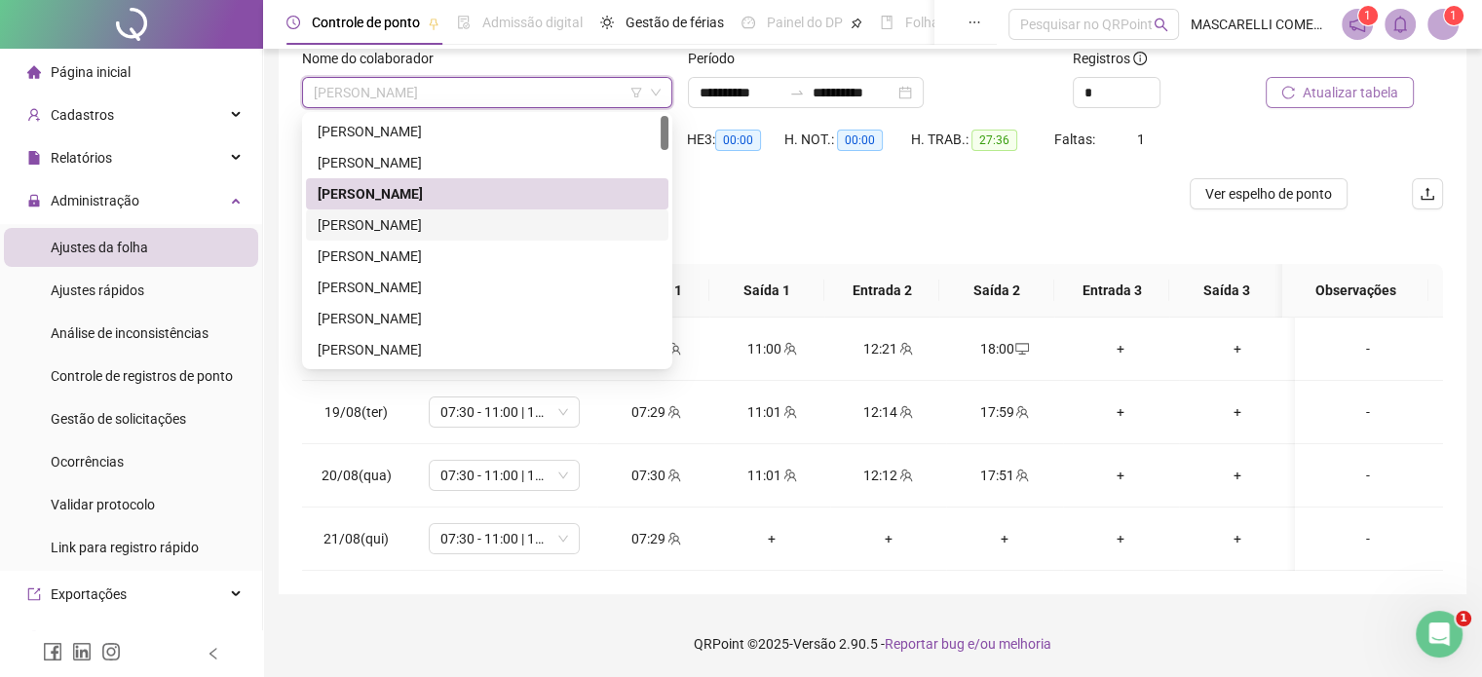
click at [393, 225] on div "[PERSON_NAME]" at bounding box center [487, 224] width 339 height 21
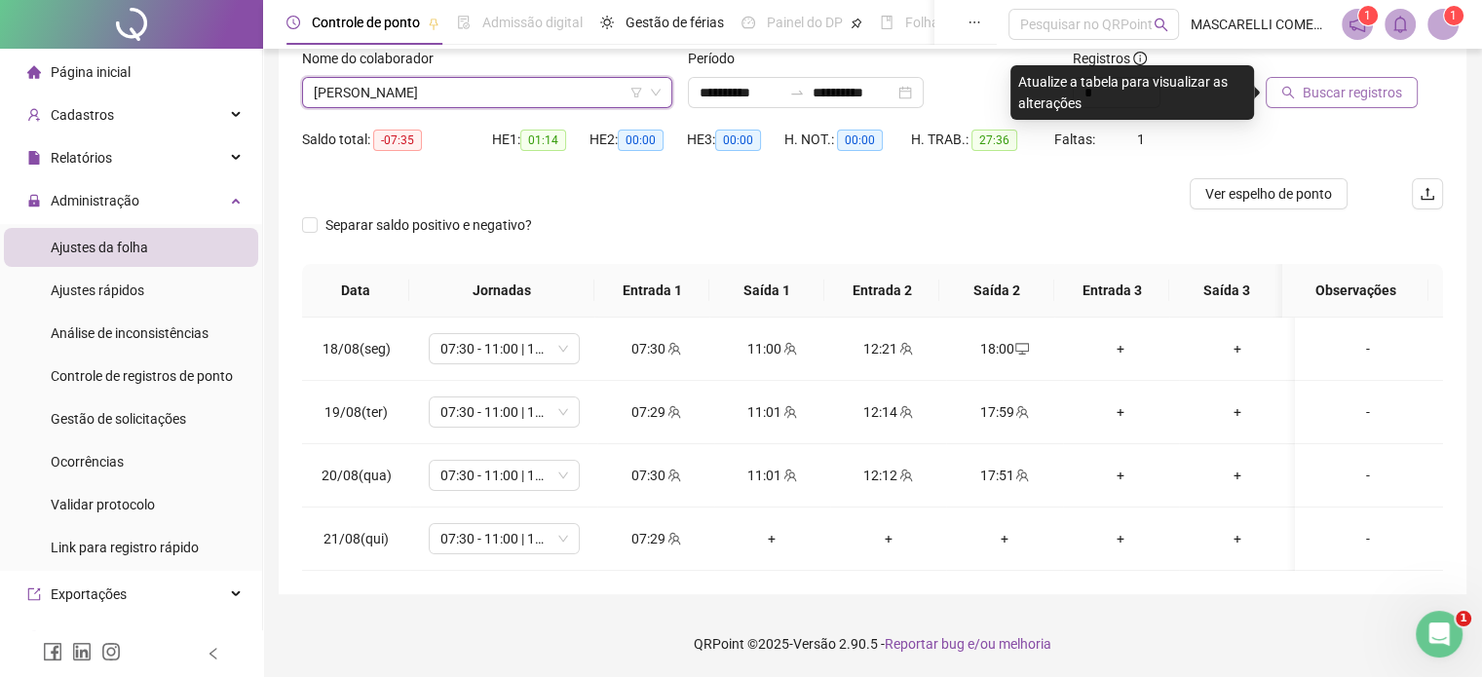
click at [1333, 89] on span "Buscar registros" at bounding box center [1352, 92] width 99 height 21
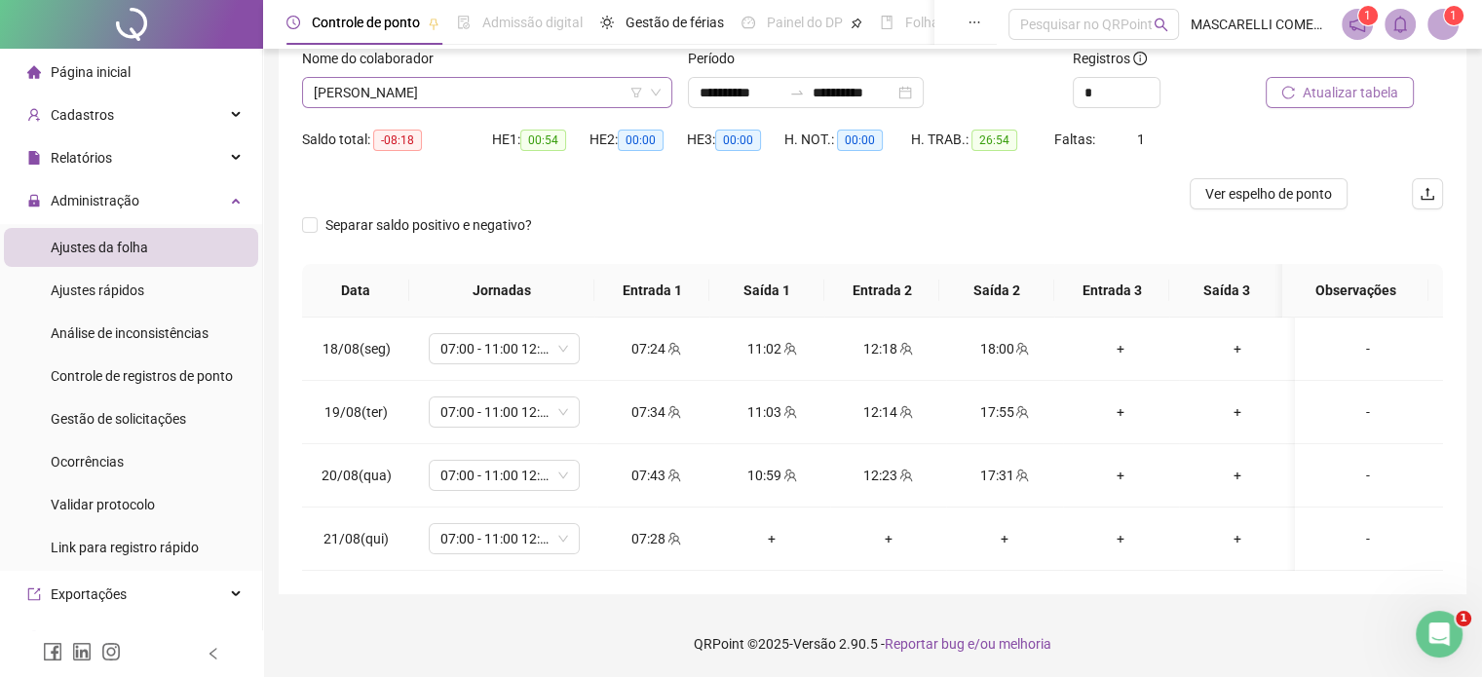
click at [394, 88] on span "[PERSON_NAME]" at bounding box center [487, 92] width 347 height 29
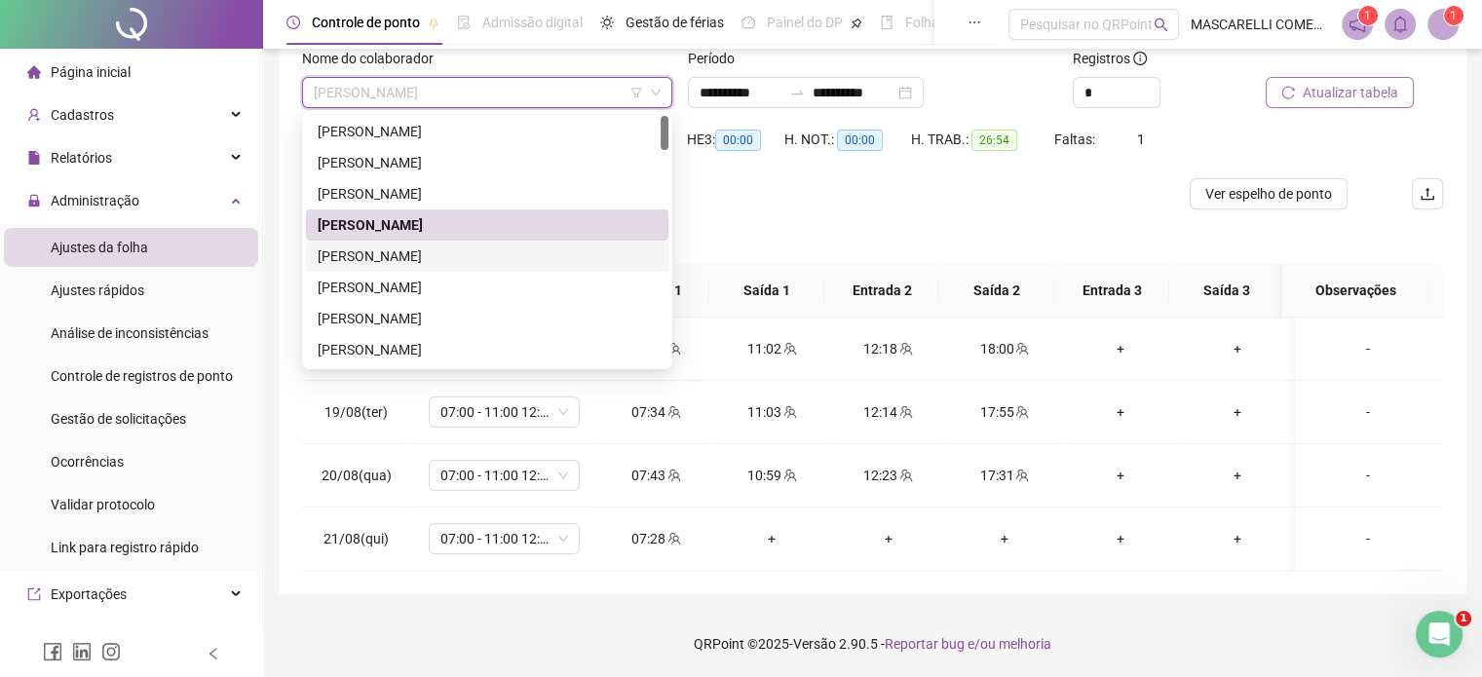
click at [367, 259] on div "[PERSON_NAME]" at bounding box center [487, 256] width 339 height 21
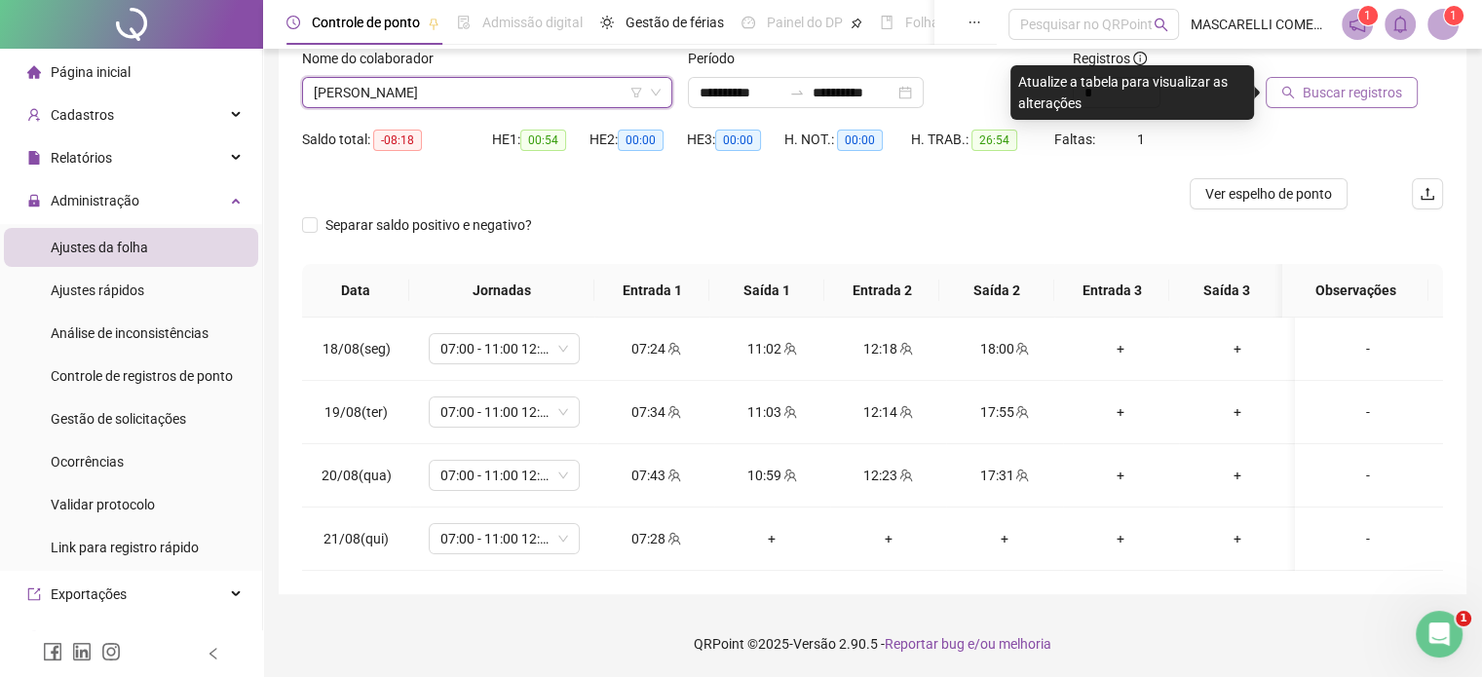
click at [1354, 96] on span "Buscar registros" at bounding box center [1352, 92] width 99 height 21
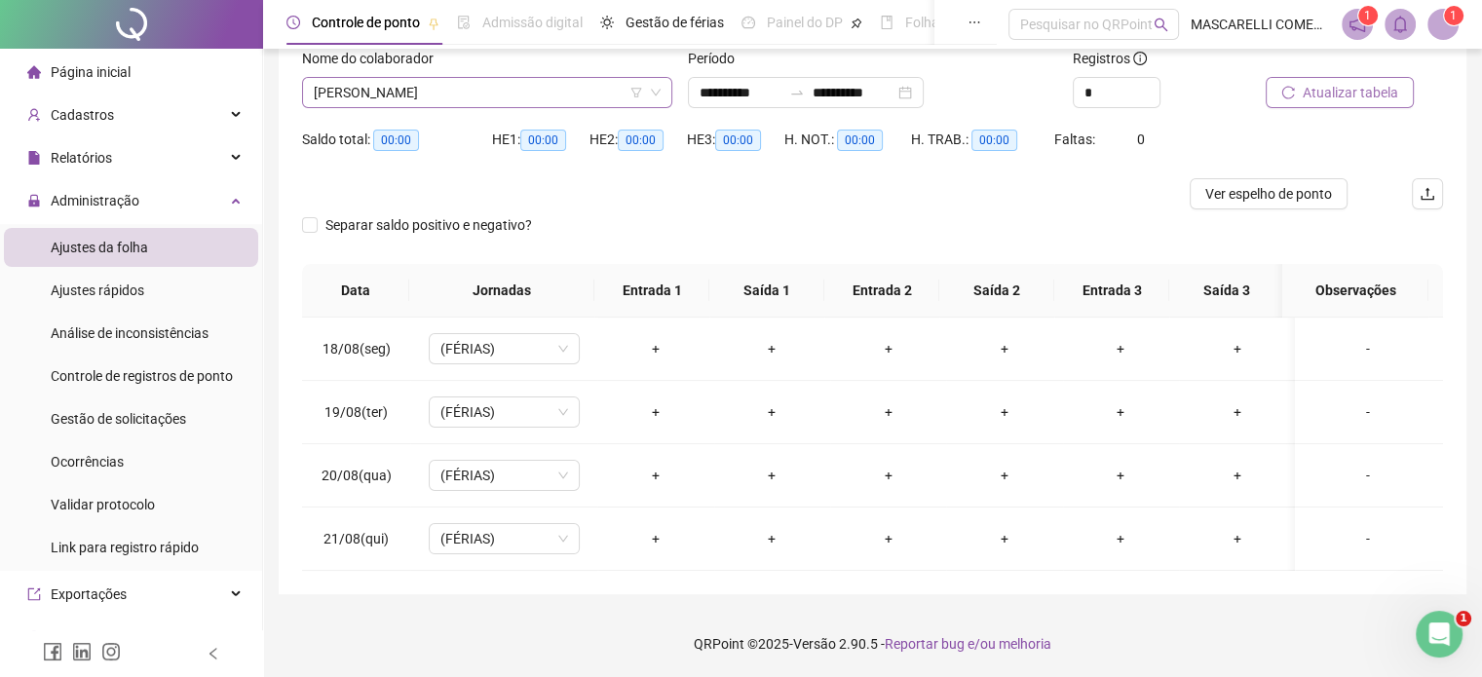
click at [432, 89] on span "[PERSON_NAME]" at bounding box center [487, 92] width 347 height 29
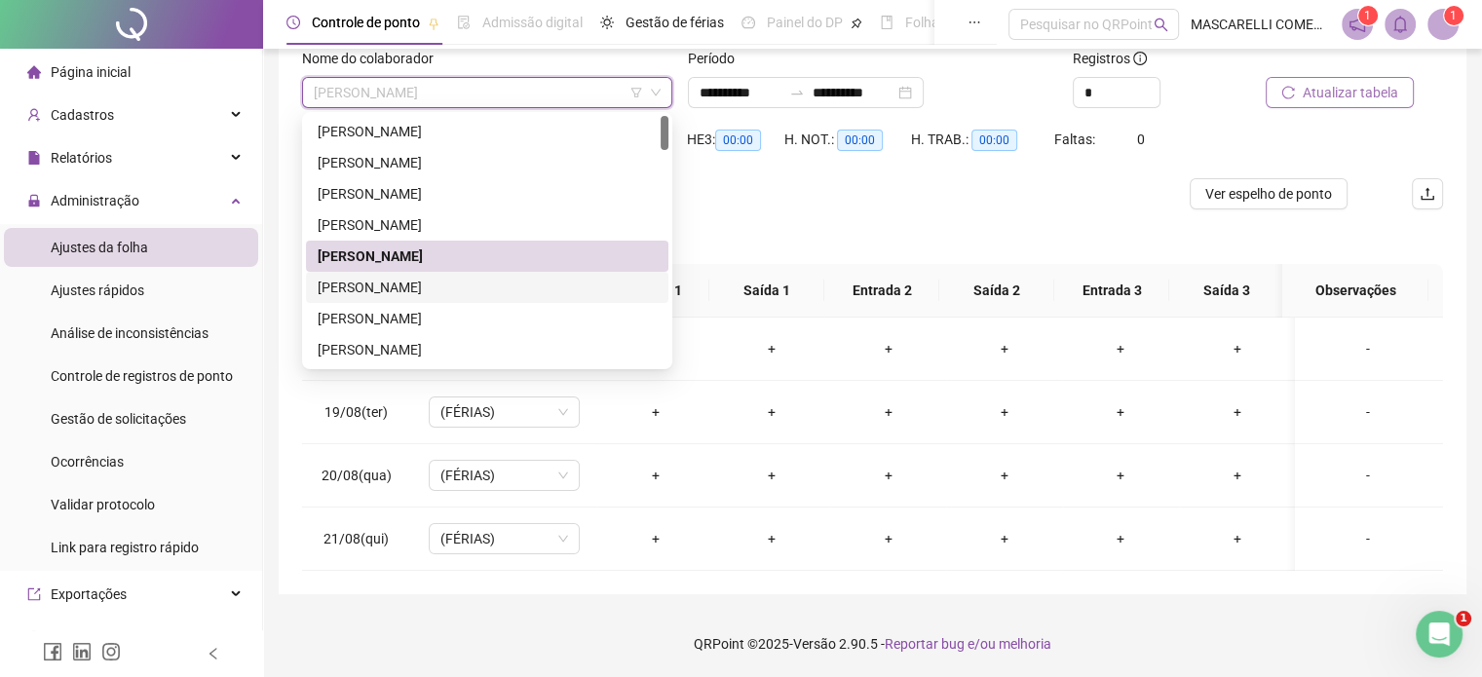
click at [404, 282] on div "[PERSON_NAME]" at bounding box center [487, 287] width 339 height 21
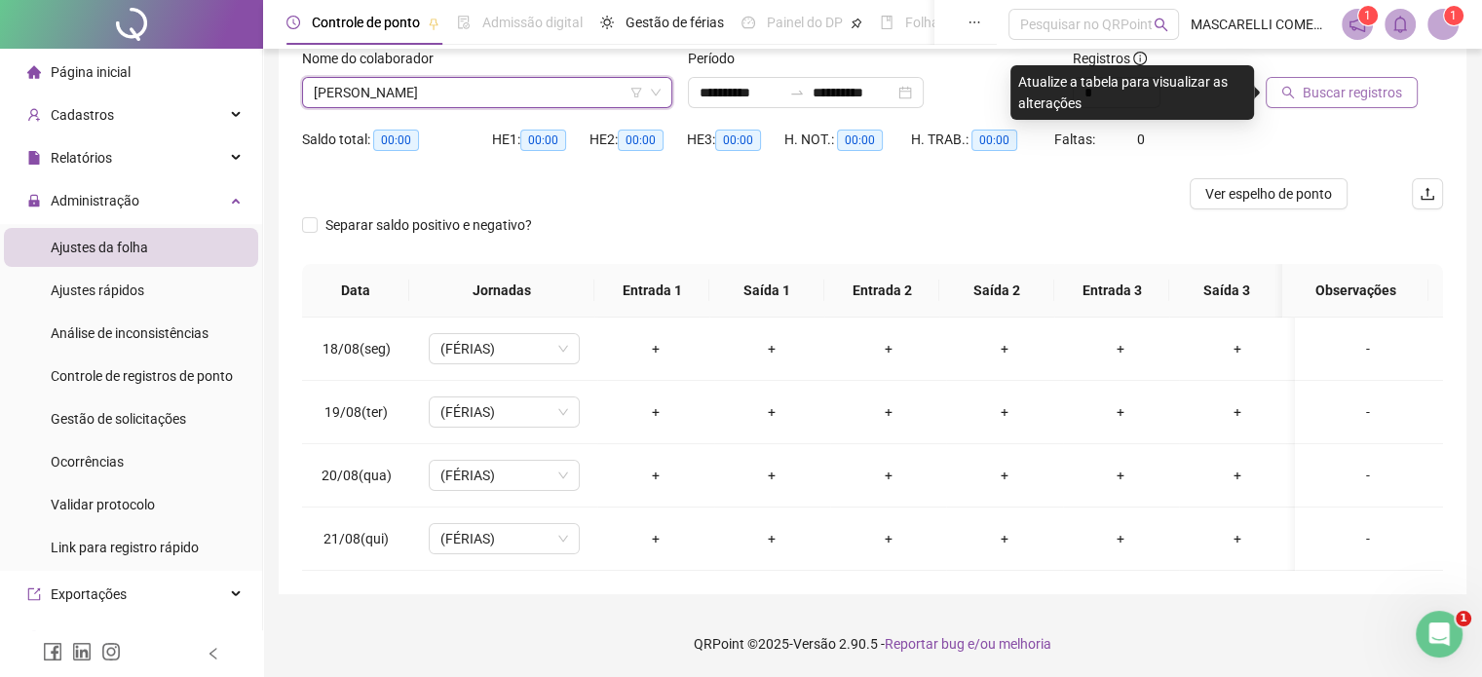
click at [1285, 95] on icon "search" at bounding box center [1288, 93] width 14 height 14
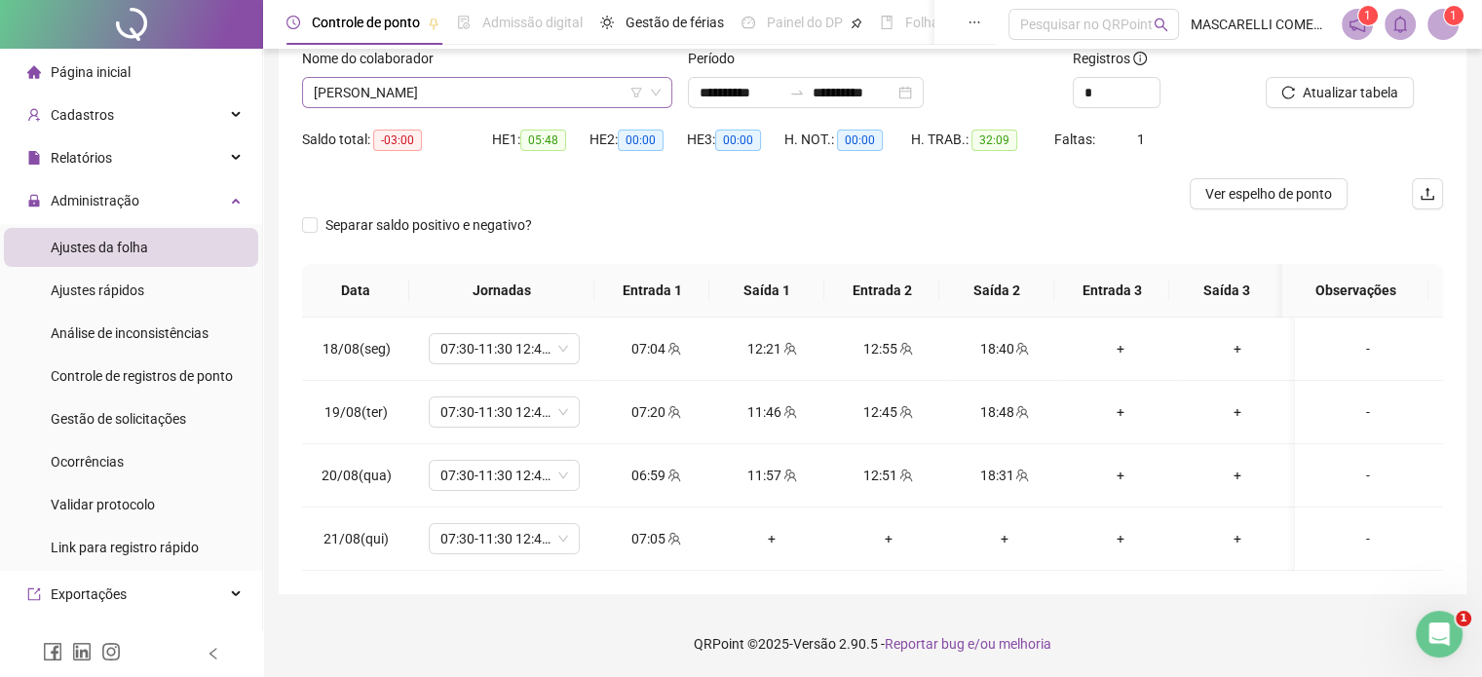
click at [521, 88] on span "[PERSON_NAME]" at bounding box center [487, 92] width 347 height 29
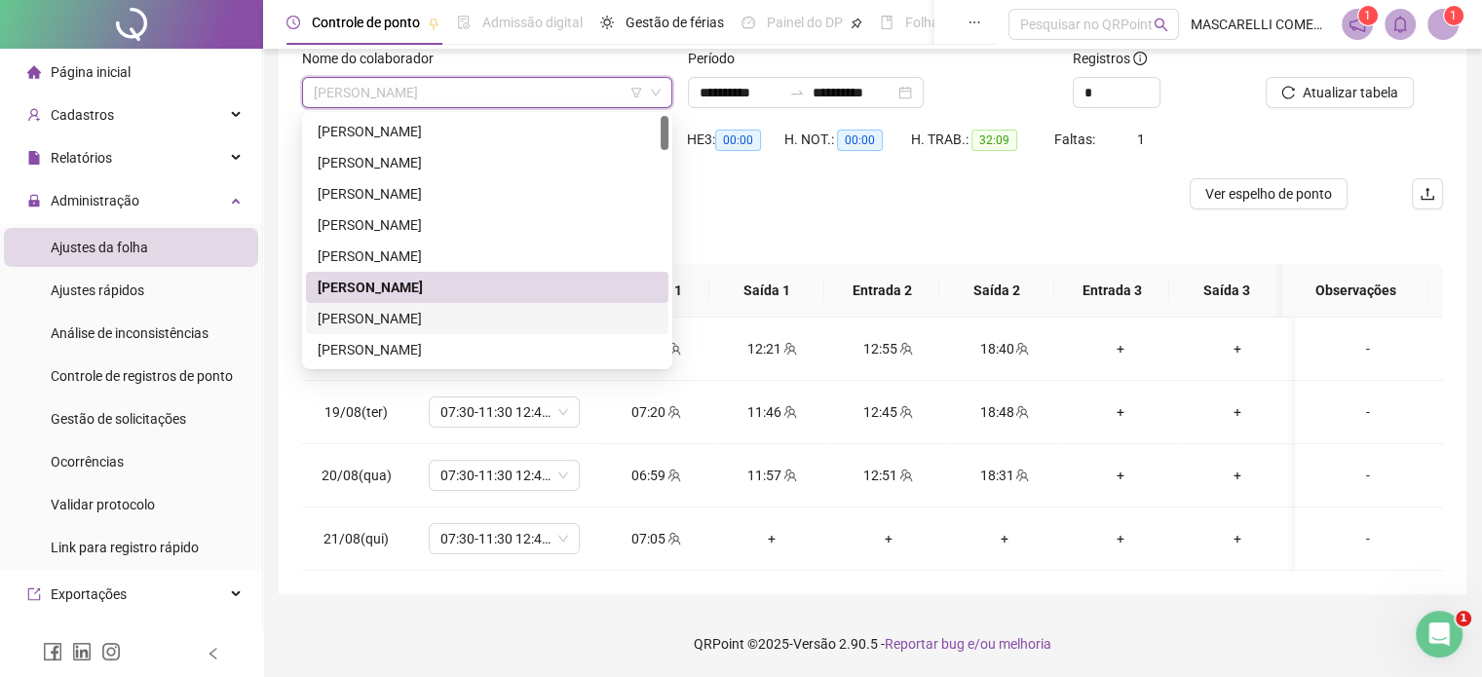
click at [381, 315] on div "[PERSON_NAME]" at bounding box center [487, 318] width 339 height 21
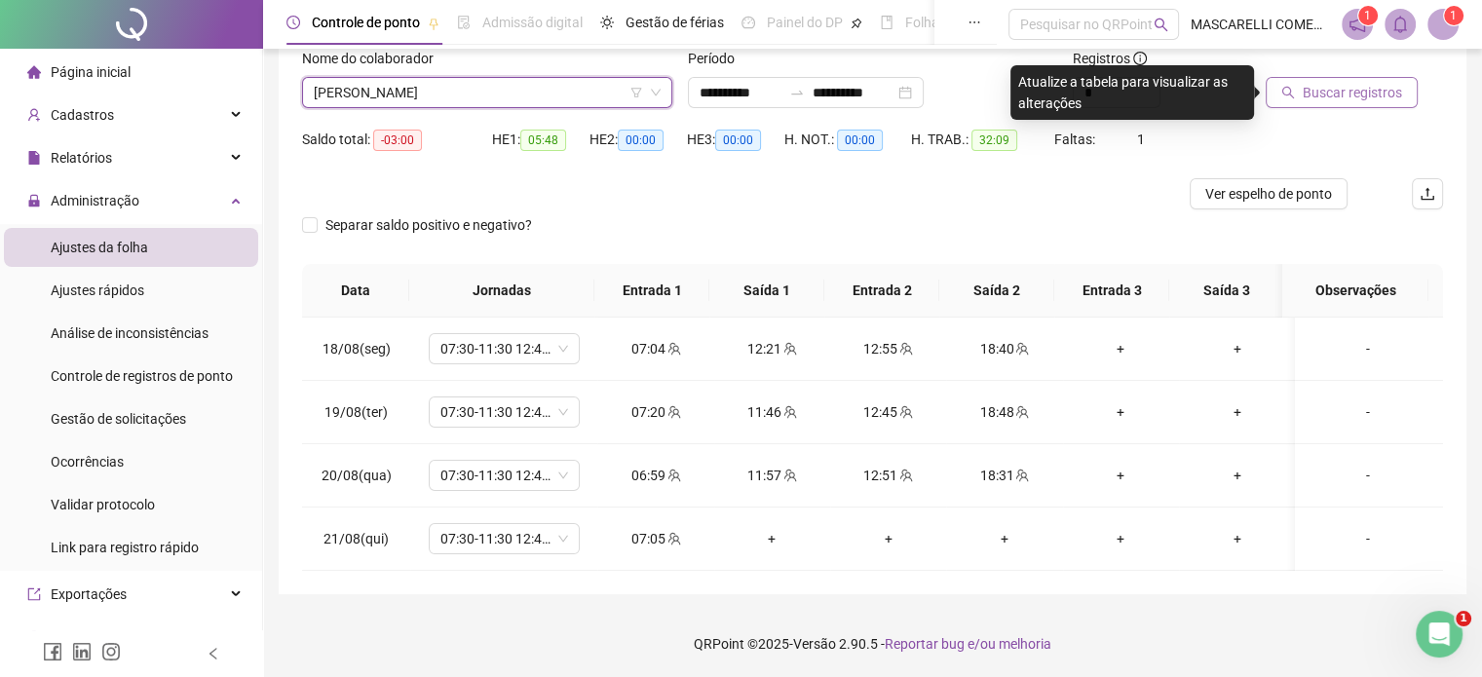
click at [1324, 95] on span "Buscar registros" at bounding box center [1352, 92] width 99 height 21
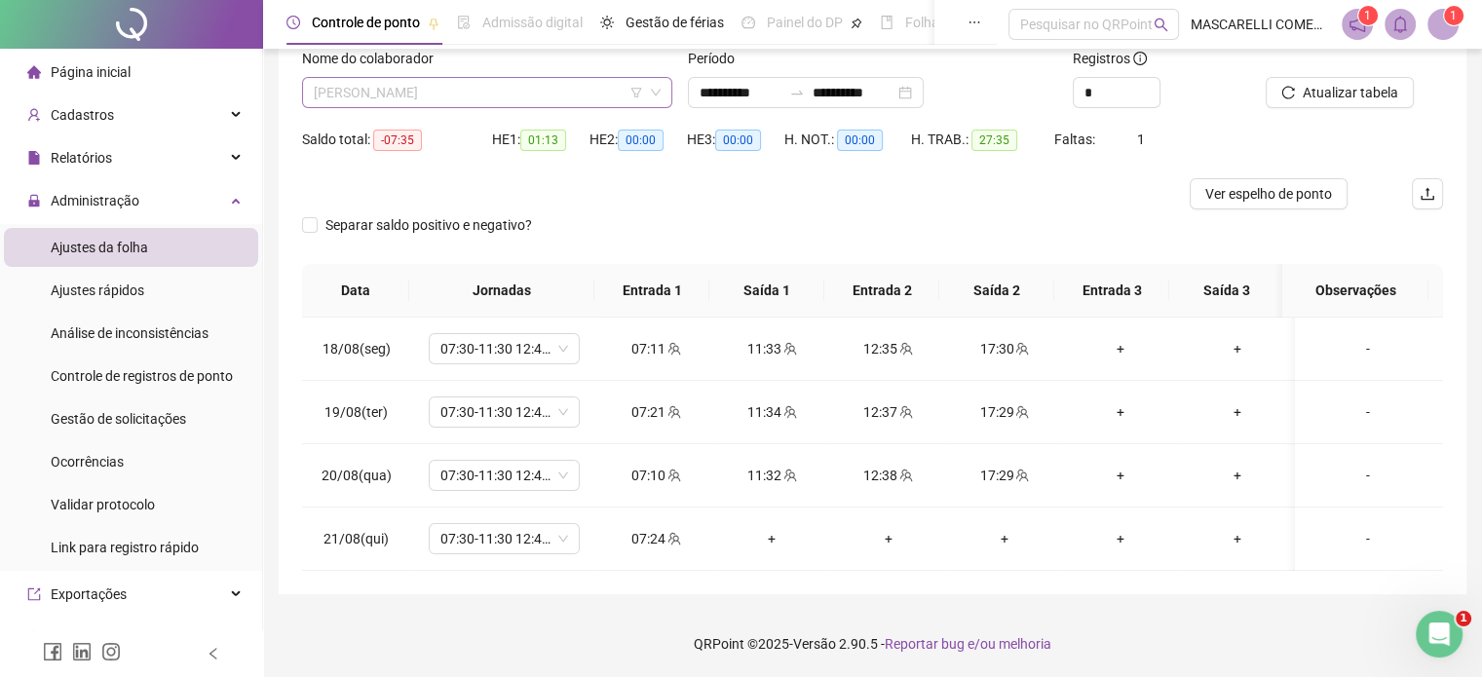
click at [516, 95] on span "[PERSON_NAME]" at bounding box center [487, 92] width 347 height 29
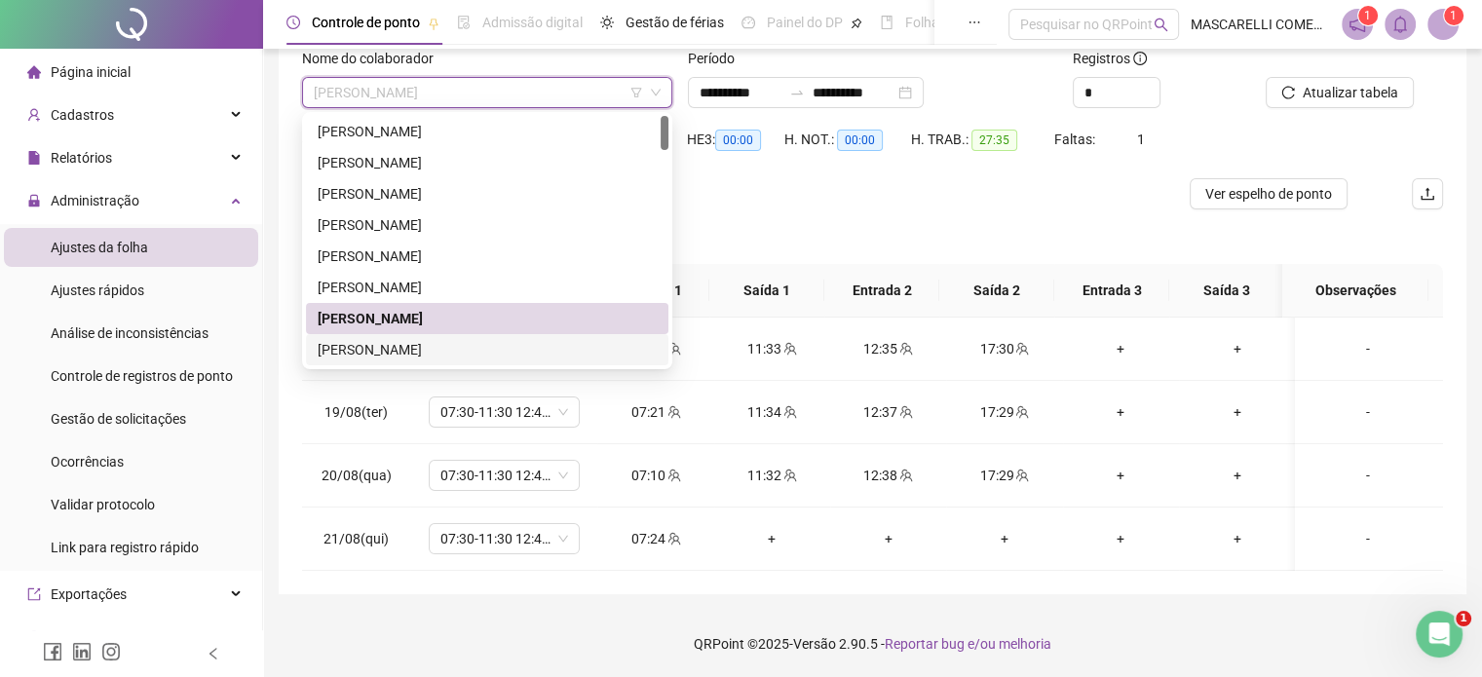
click at [354, 354] on div "[PERSON_NAME]" at bounding box center [487, 349] width 339 height 21
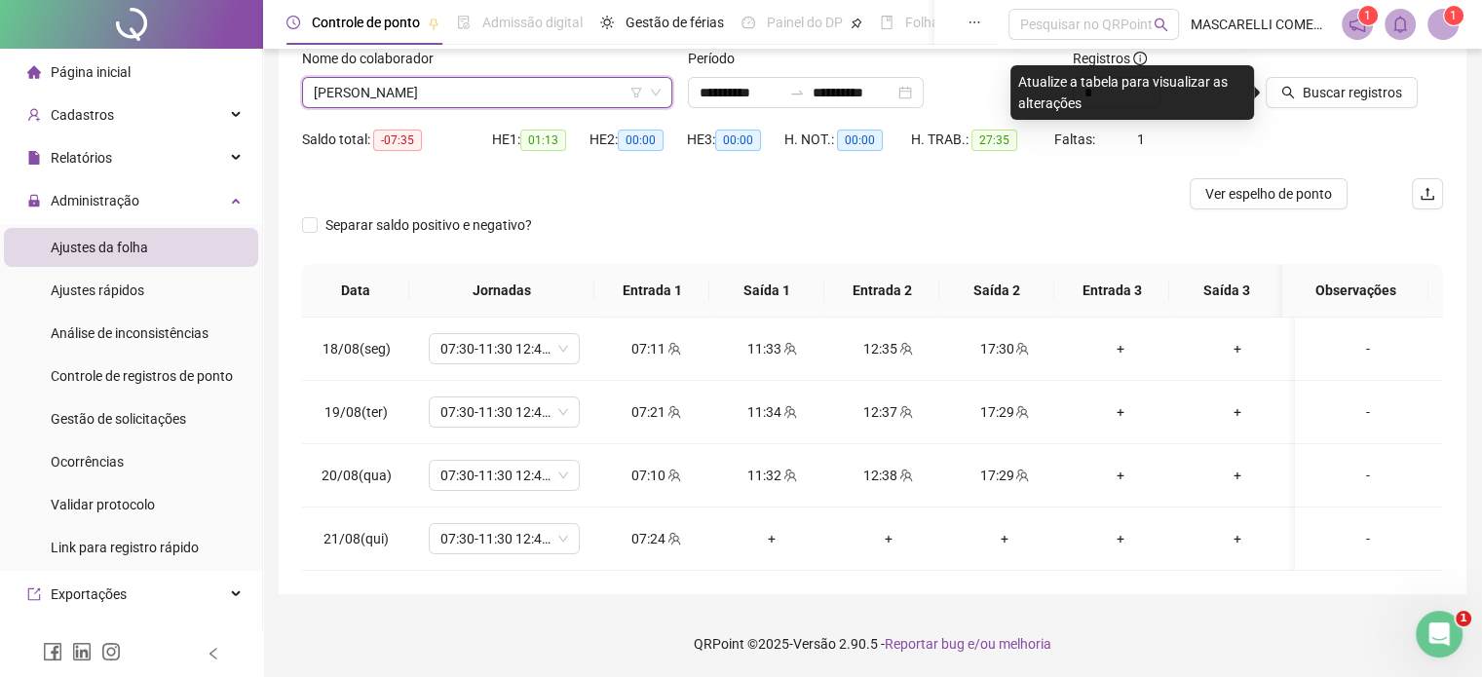
click at [439, 92] on span "[PERSON_NAME]" at bounding box center [487, 92] width 347 height 29
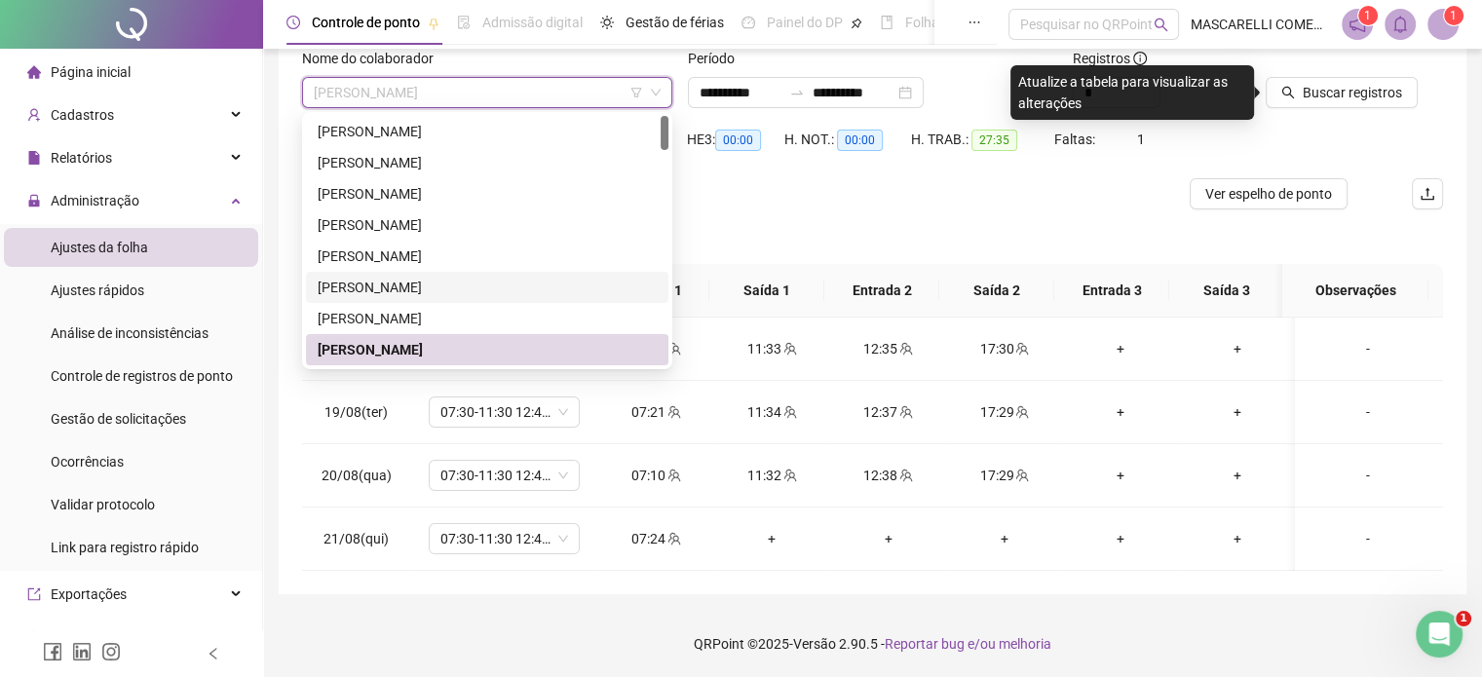
scroll to position [195, 0]
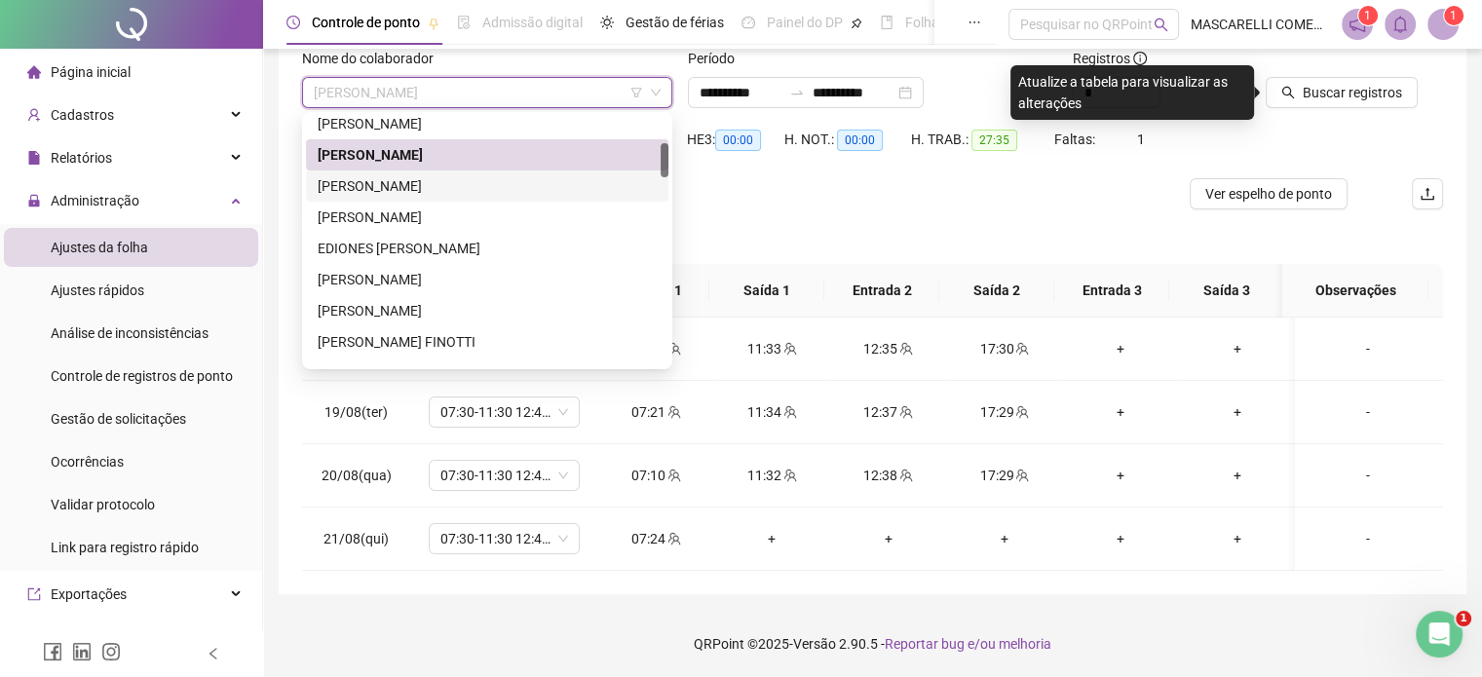
click at [387, 191] on div "[PERSON_NAME]" at bounding box center [487, 185] width 339 height 21
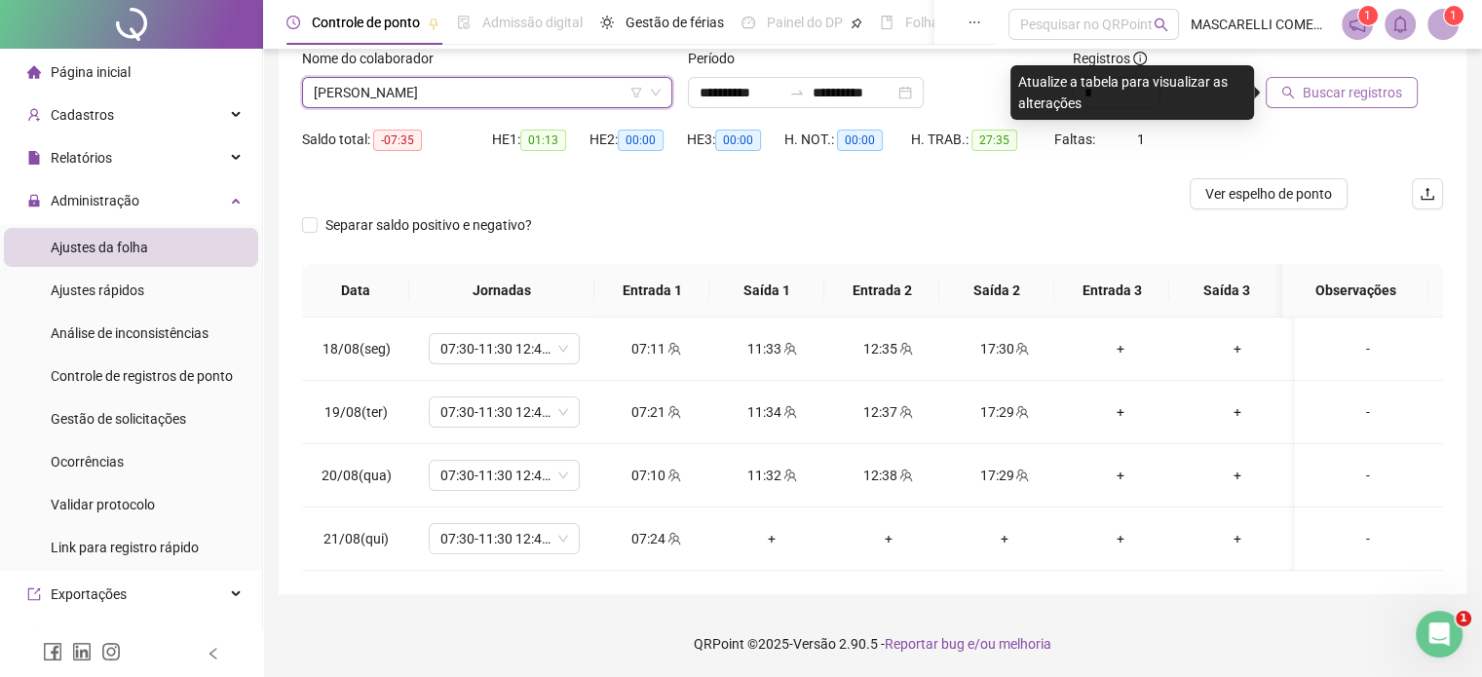
click at [1317, 83] on span "Buscar registros" at bounding box center [1352, 92] width 99 height 21
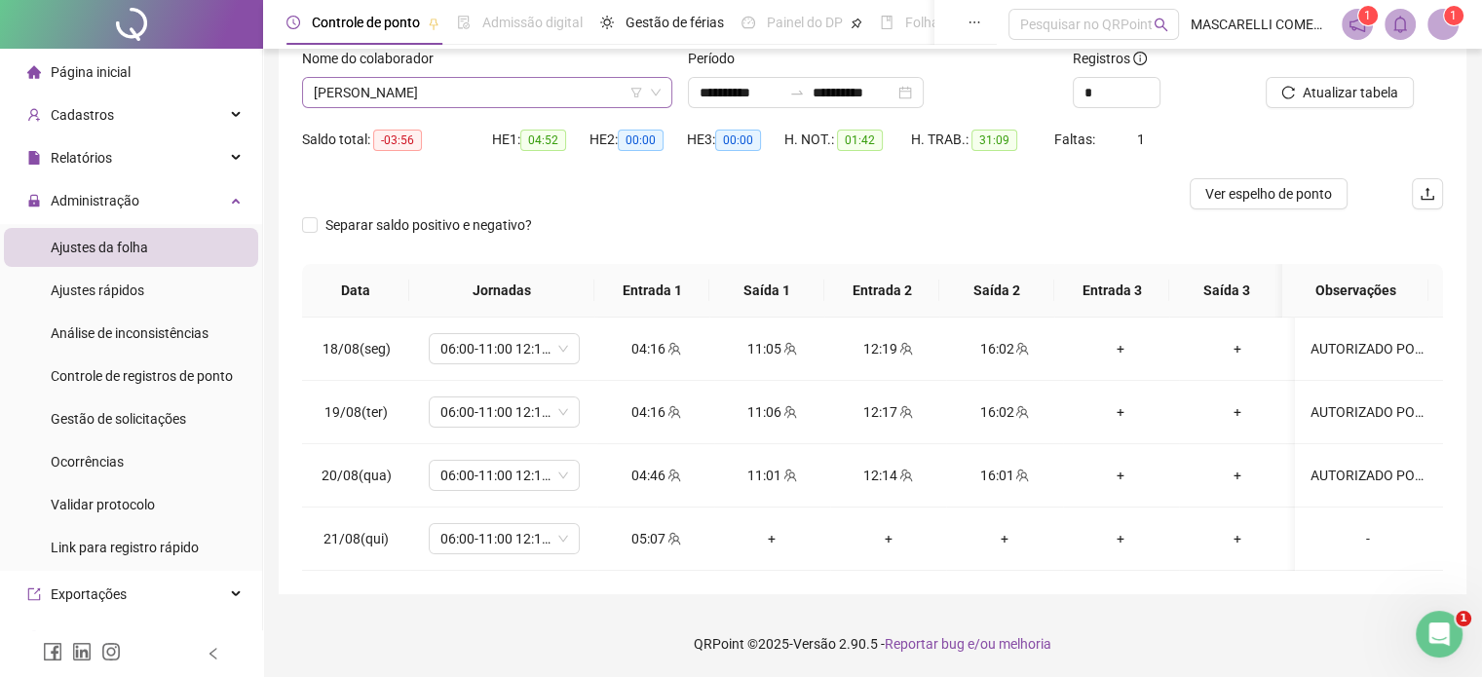
click at [488, 90] on span "[PERSON_NAME]" at bounding box center [487, 92] width 347 height 29
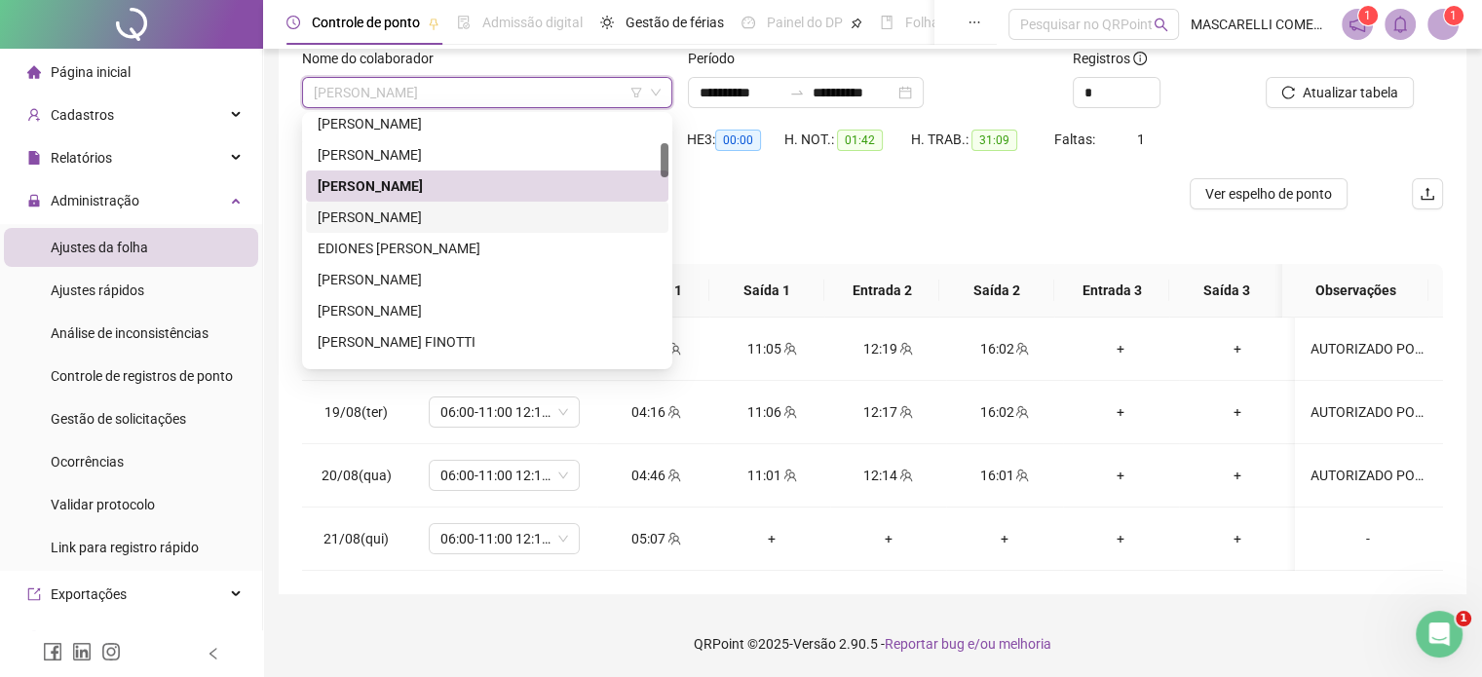
click at [362, 210] on div "[PERSON_NAME]" at bounding box center [487, 217] width 339 height 21
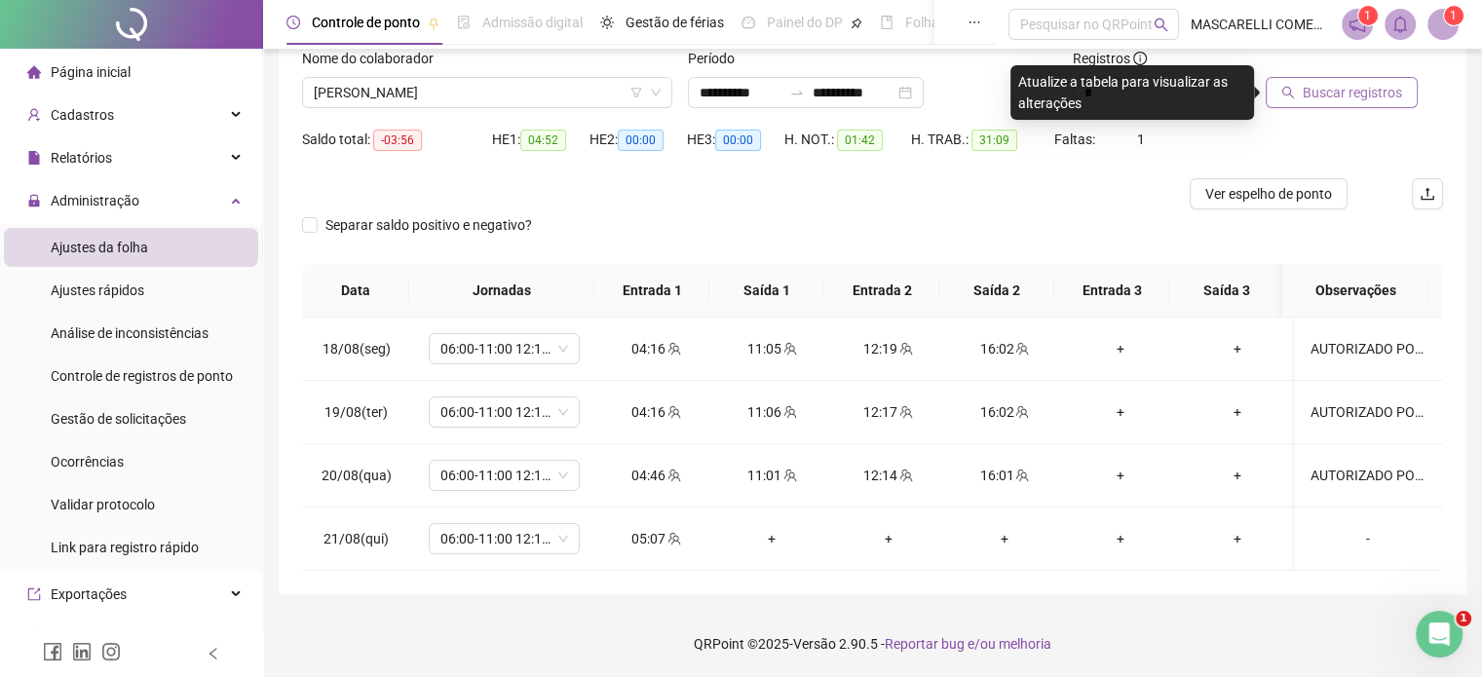
click at [1300, 92] on button "Buscar registros" at bounding box center [1342, 92] width 152 height 31
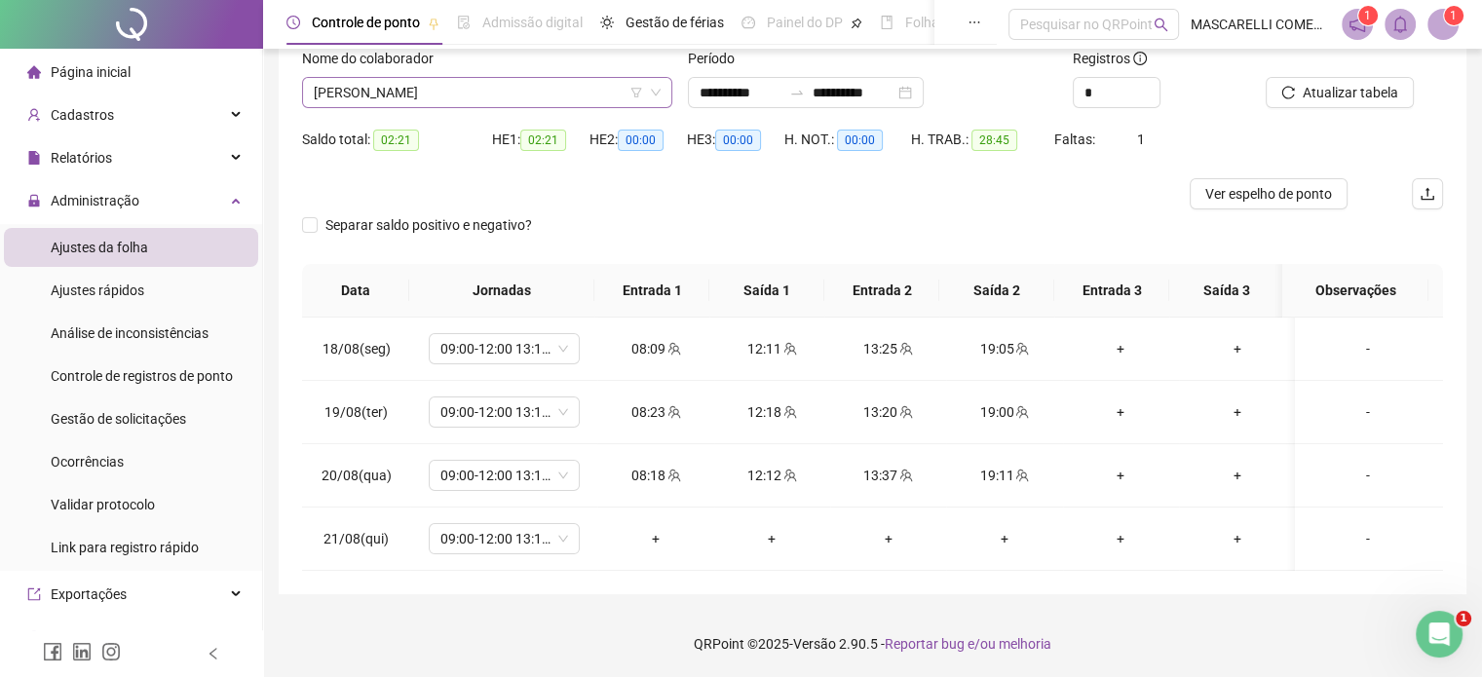
click at [409, 93] on span "[PERSON_NAME]" at bounding box center [487, 92] width 347 height 29
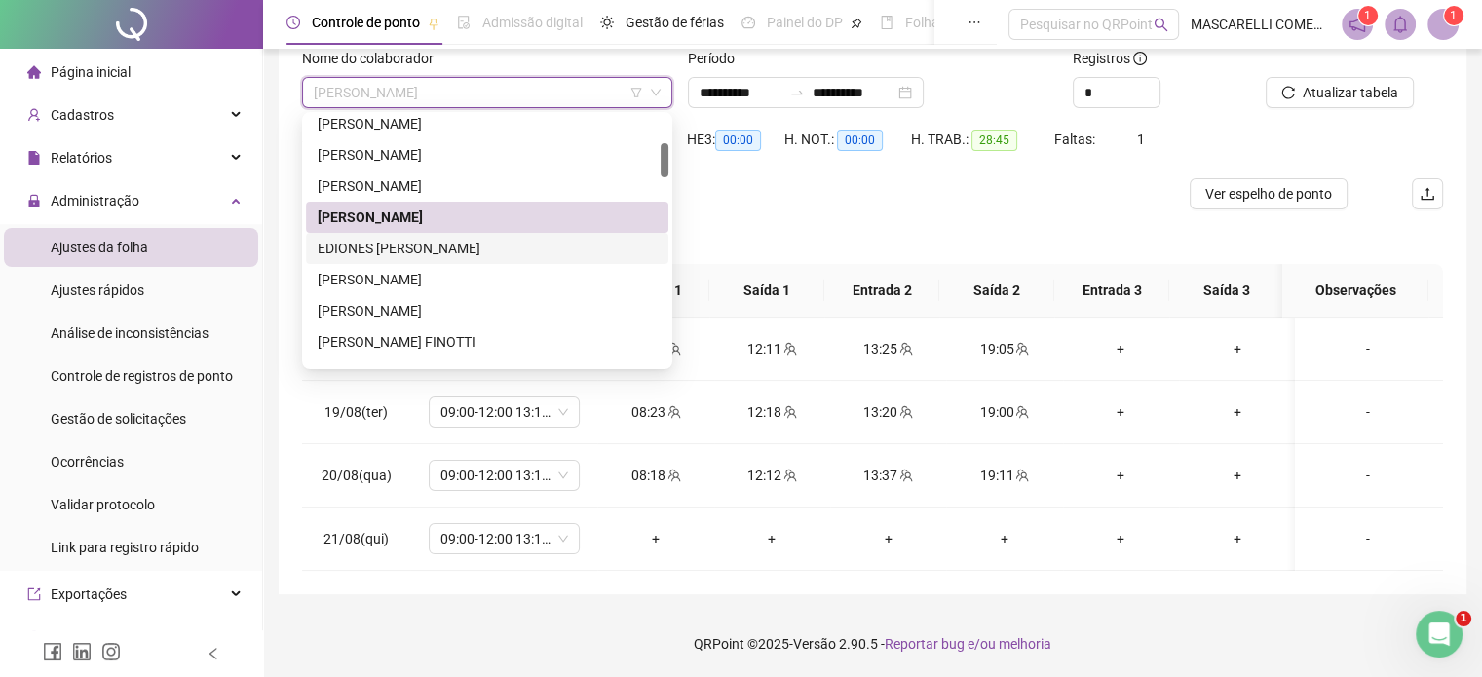
click at [383, 248] on div "EDIONES [PERSON_NAME]" at bounding box center [487, 248] width 339 height 21
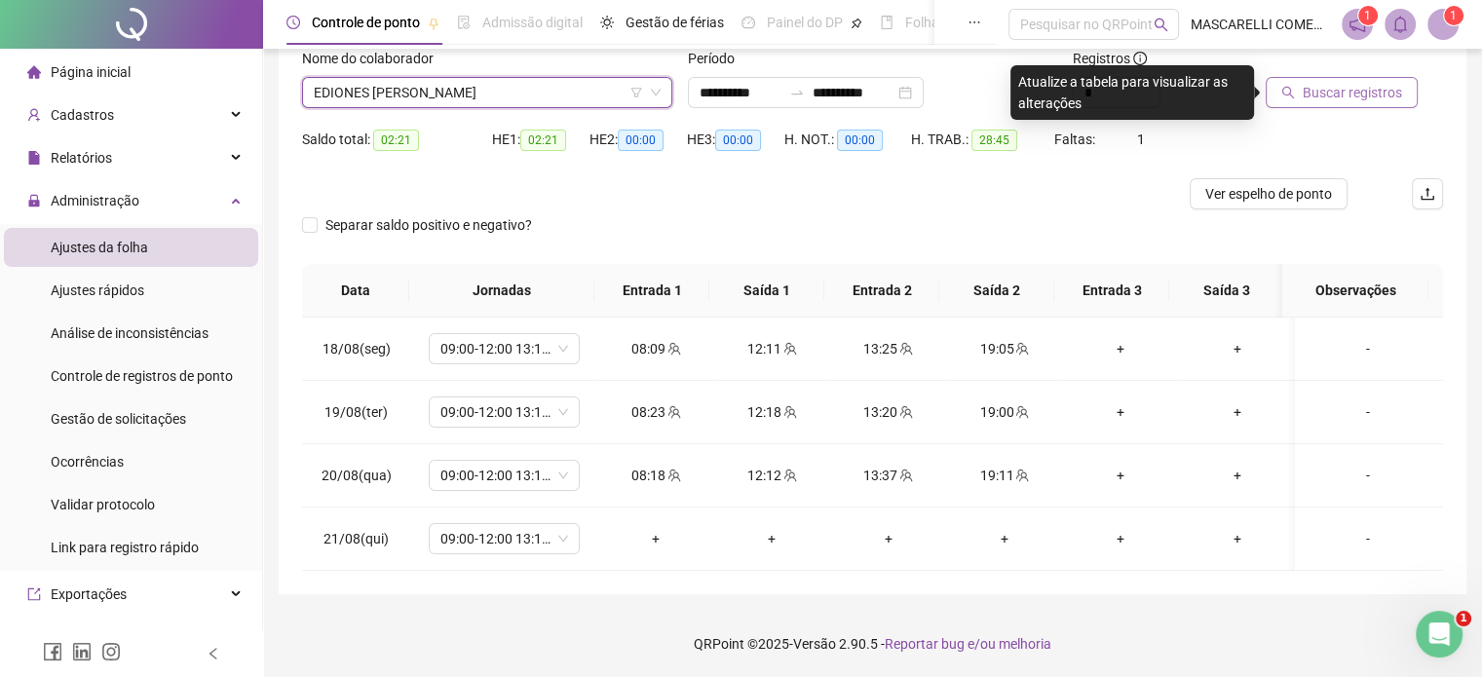
click at [1329, 96] on span "Buscar registros" at bounding box center [1352, 92] width 99 height 21
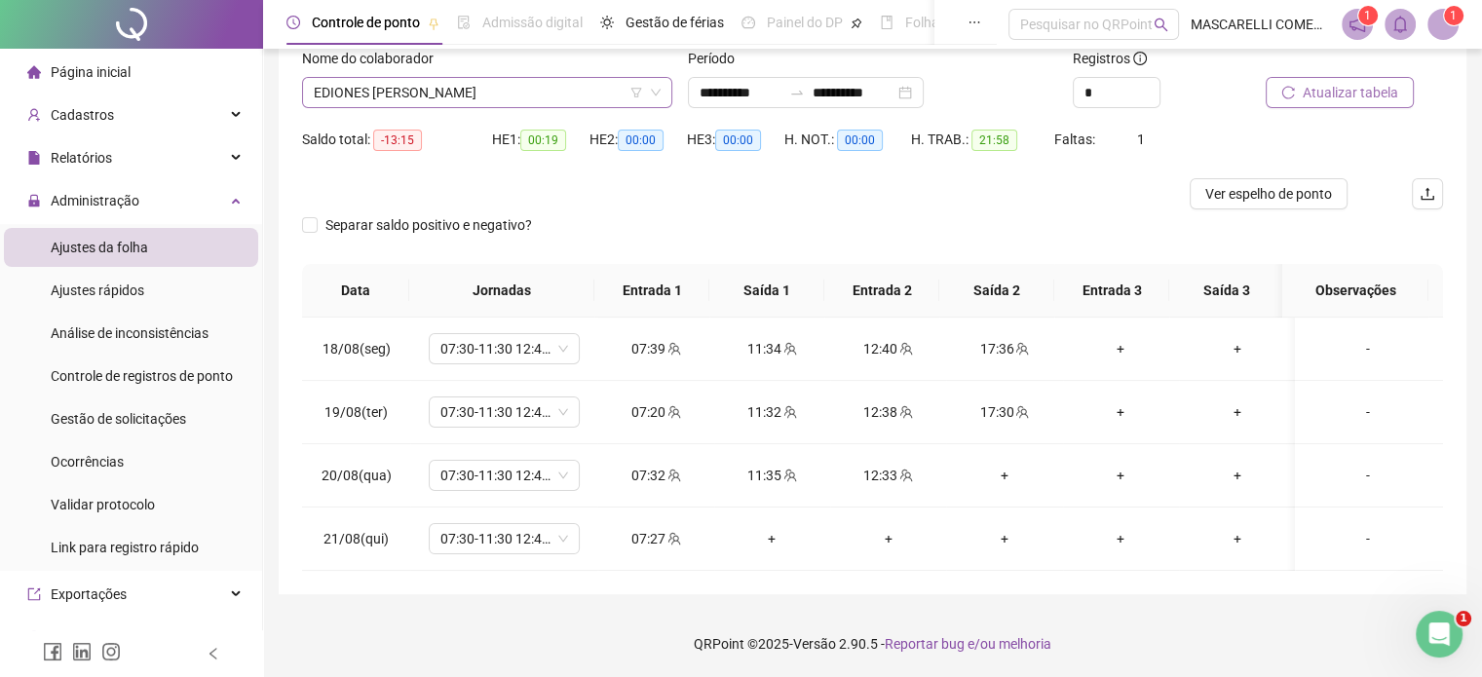
click at [518, 89] on span "EDIONES [PERSON_NAME]" at bounding box center [487, 92] width 347 height 29
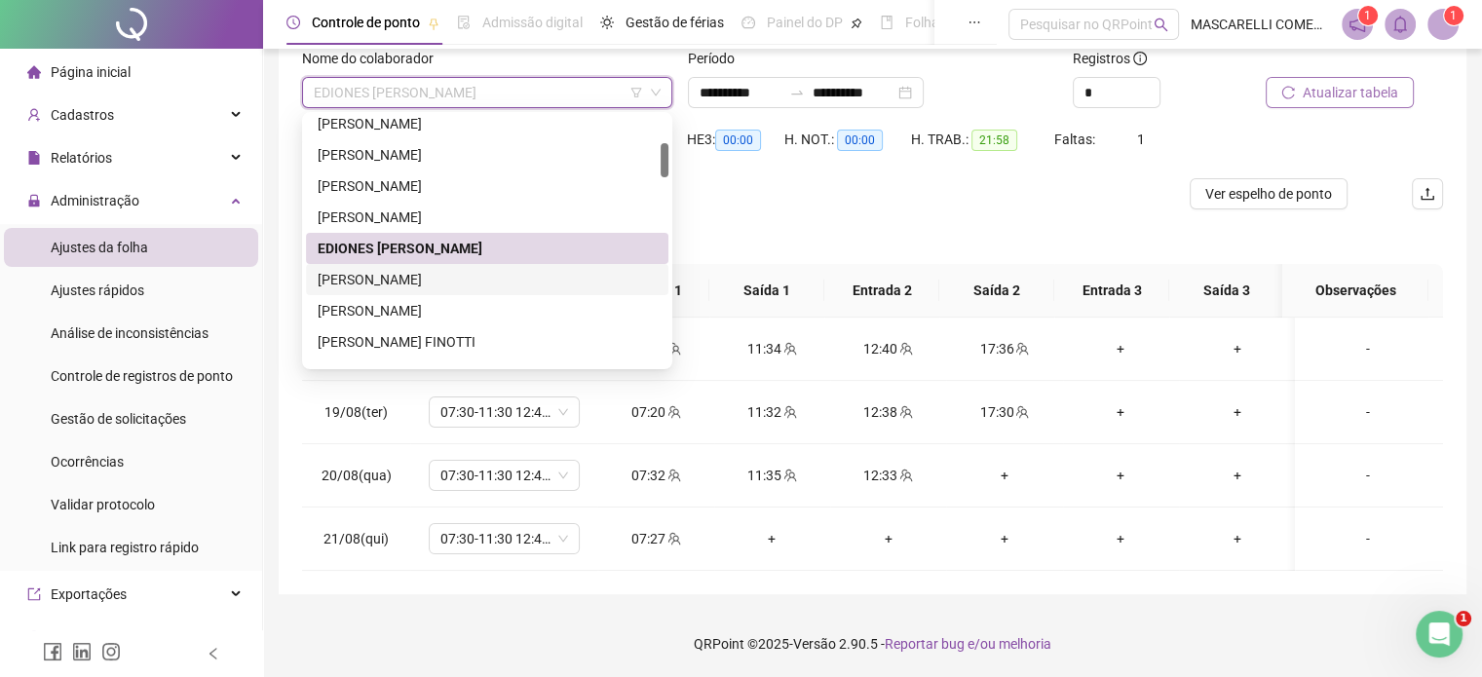
click at [378, 280] on div "[PERSON_NAME]" at bounding box center [487, 279] width 339 height 21
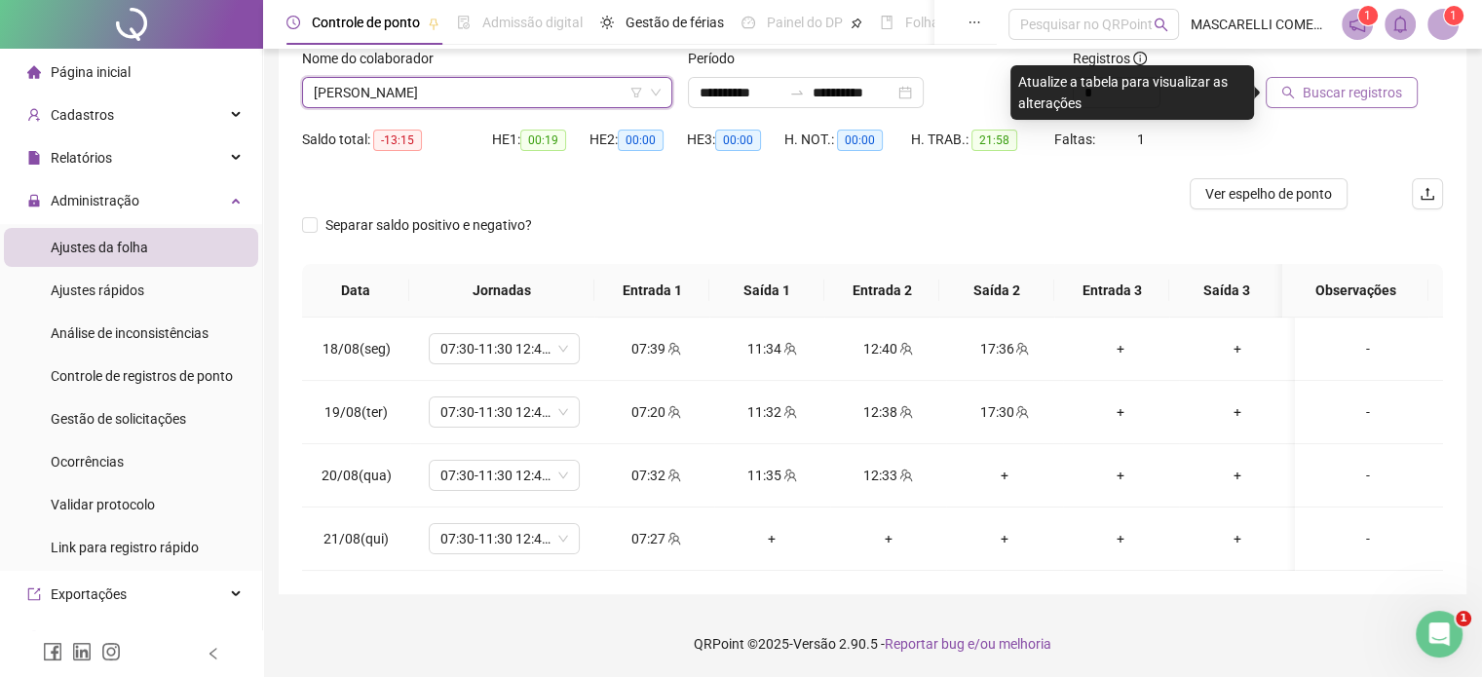
click at [1307, 98] on span "Buscar registros" at bounding box center [1352, 92] width 99 height 21
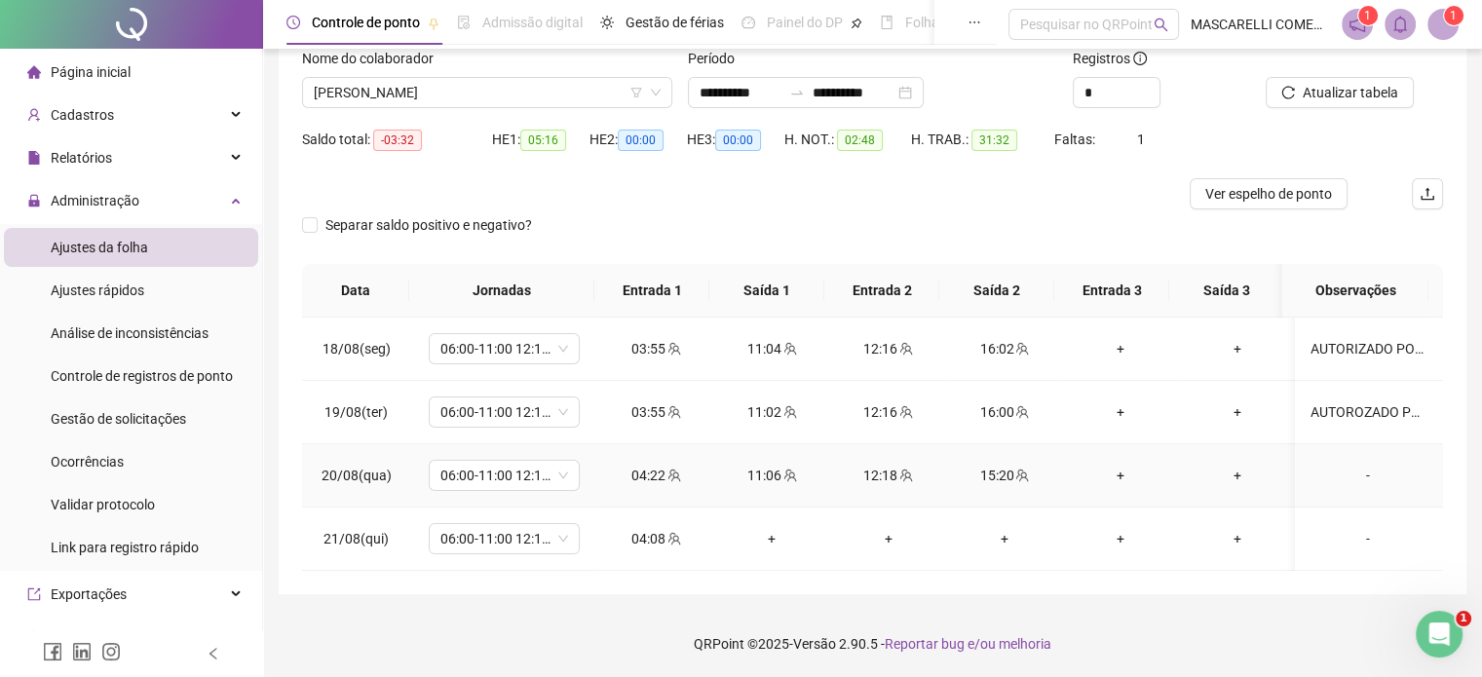
click at [1352, 474] on div "-" at bounding box center [1367, 475] width 115 height 21
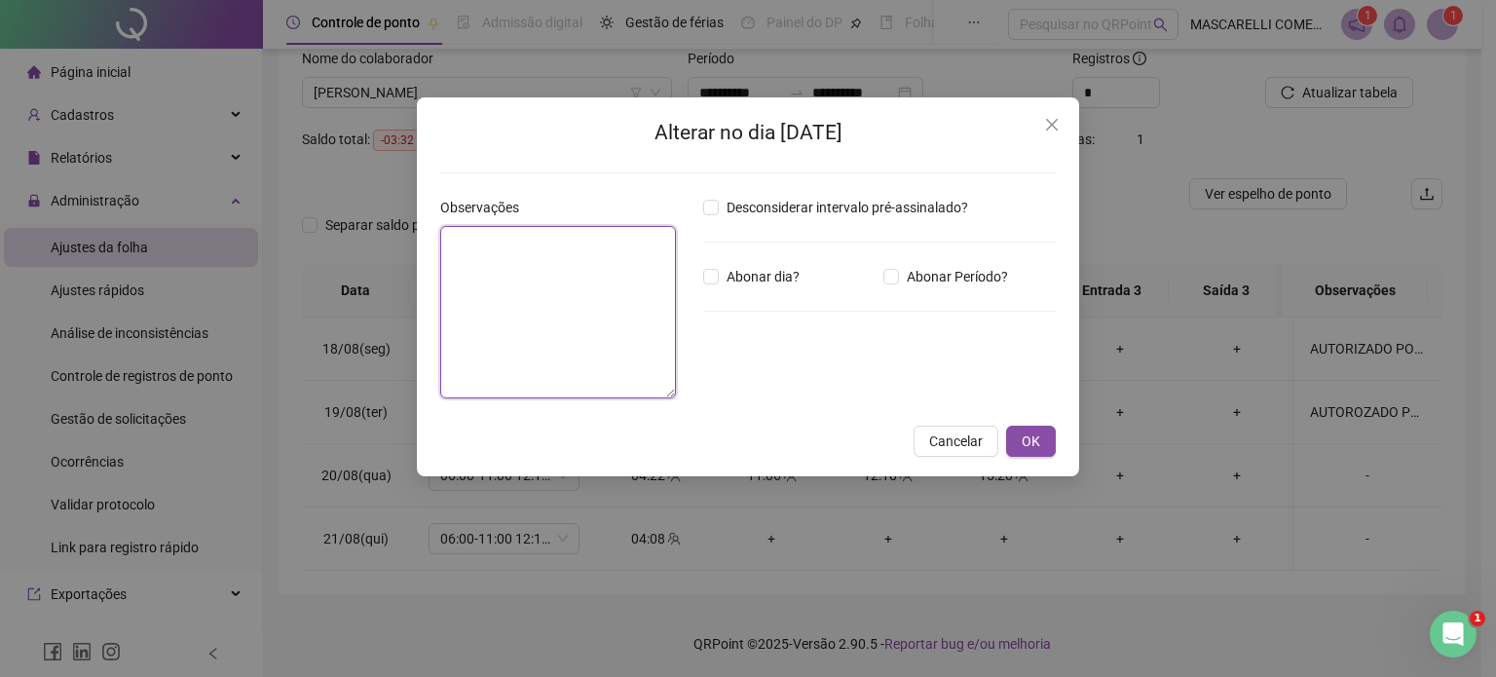
click at [495, 279] on textarea at bounding box center [558, 312] width 236 height 172
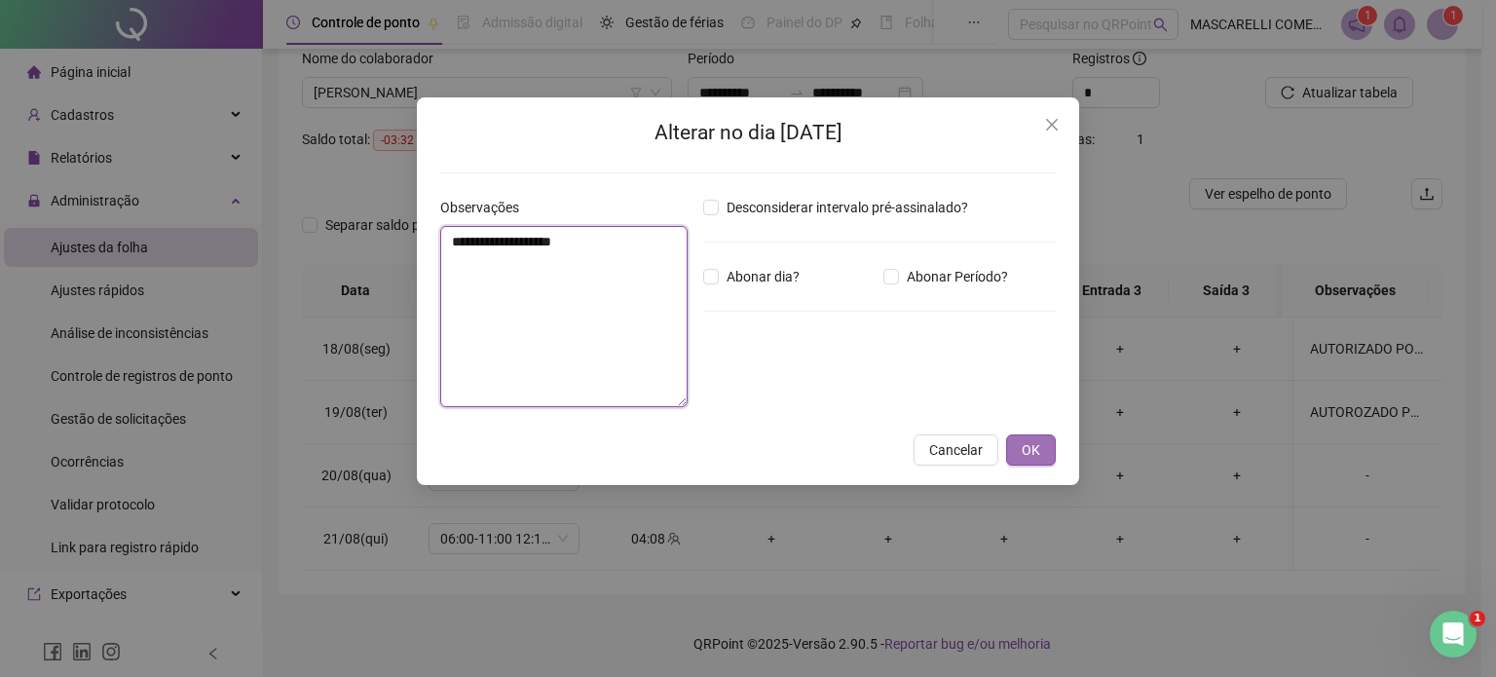
type textarea "**********"
click at [1041, 446] on button "OK" at bounding box center [1031, 450] width 50 height 31
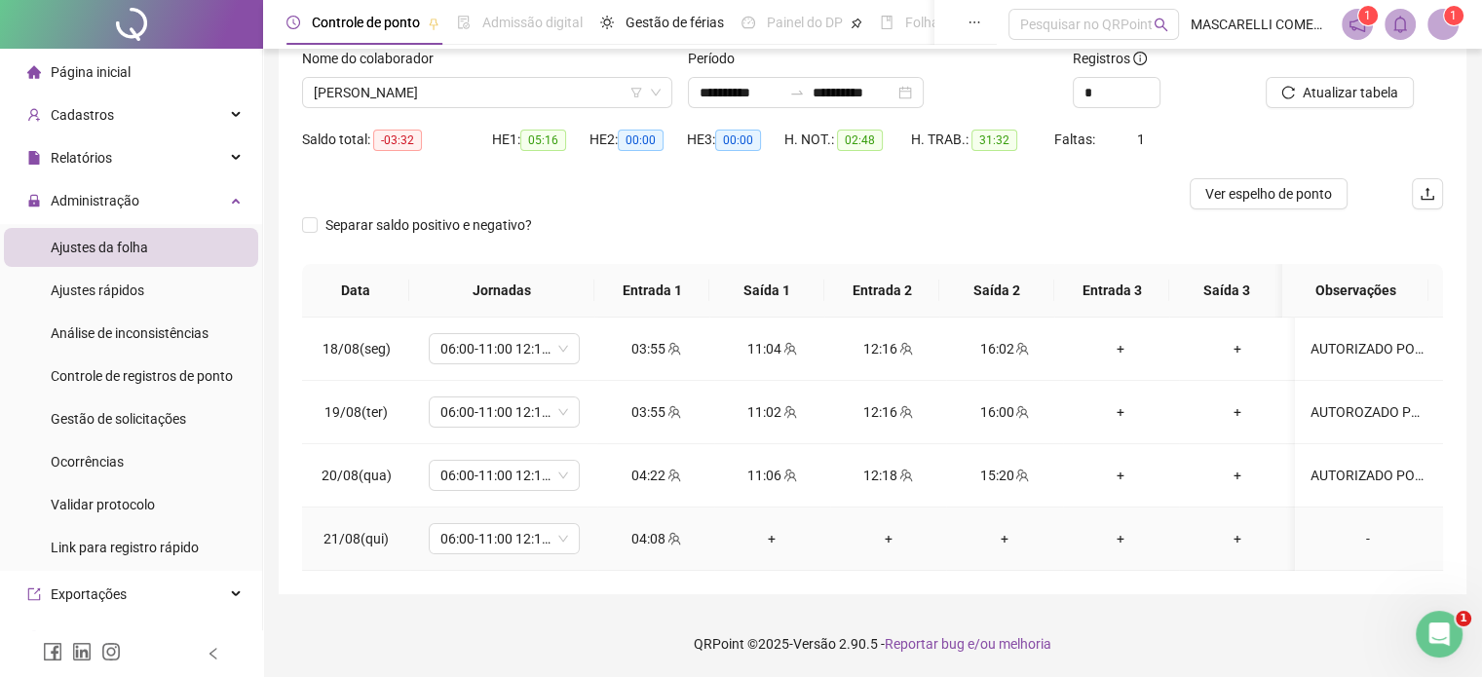
click at [1350, 538] on div "-" at bounding box center [1367, 538] width 115 height 21
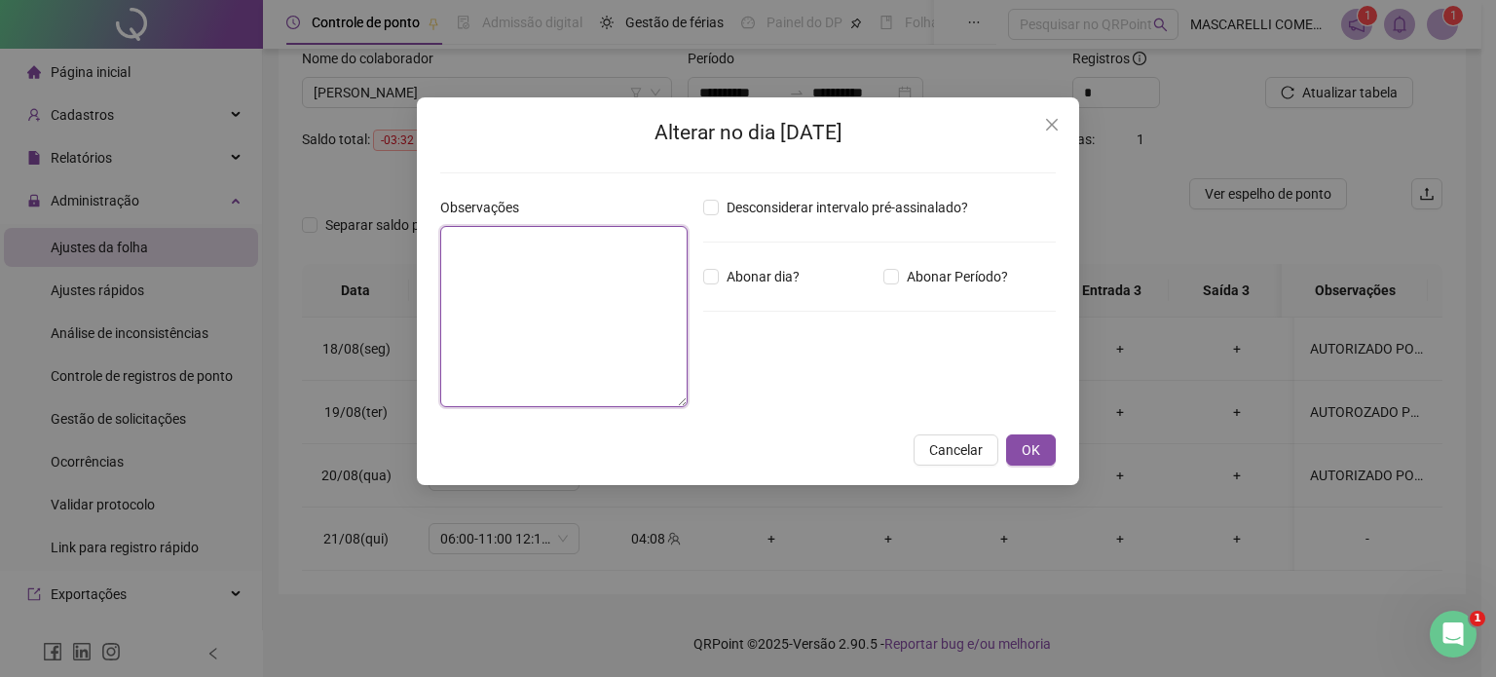
click at [493, 299] on textarea at bounding box center [563, 316] width 247 height 181
type textarea "**********"
click at [1018, 448] on button "OK" at bounding box center [1031, 450] width 50 height 31
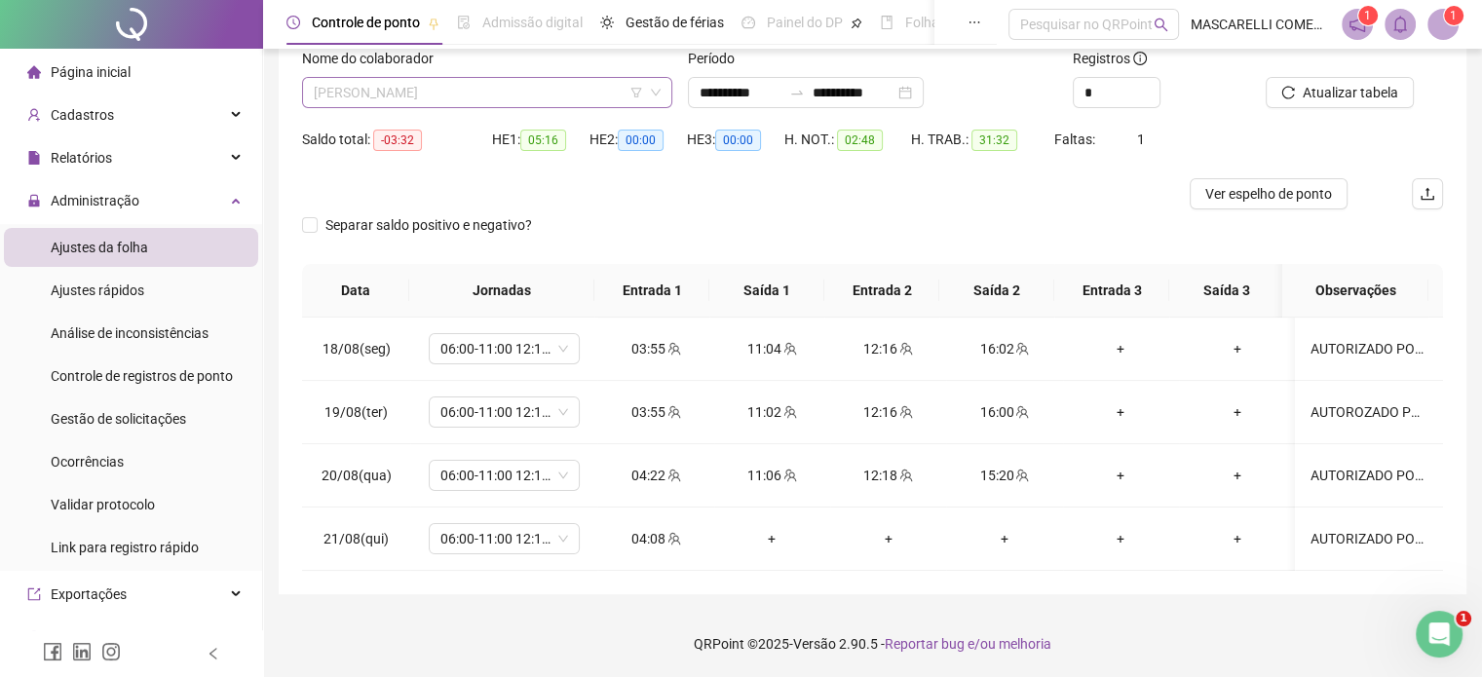
click at [394, 96] on span "[PERSON_NAME]" at bounding box center [487, 92] width 347 height 29
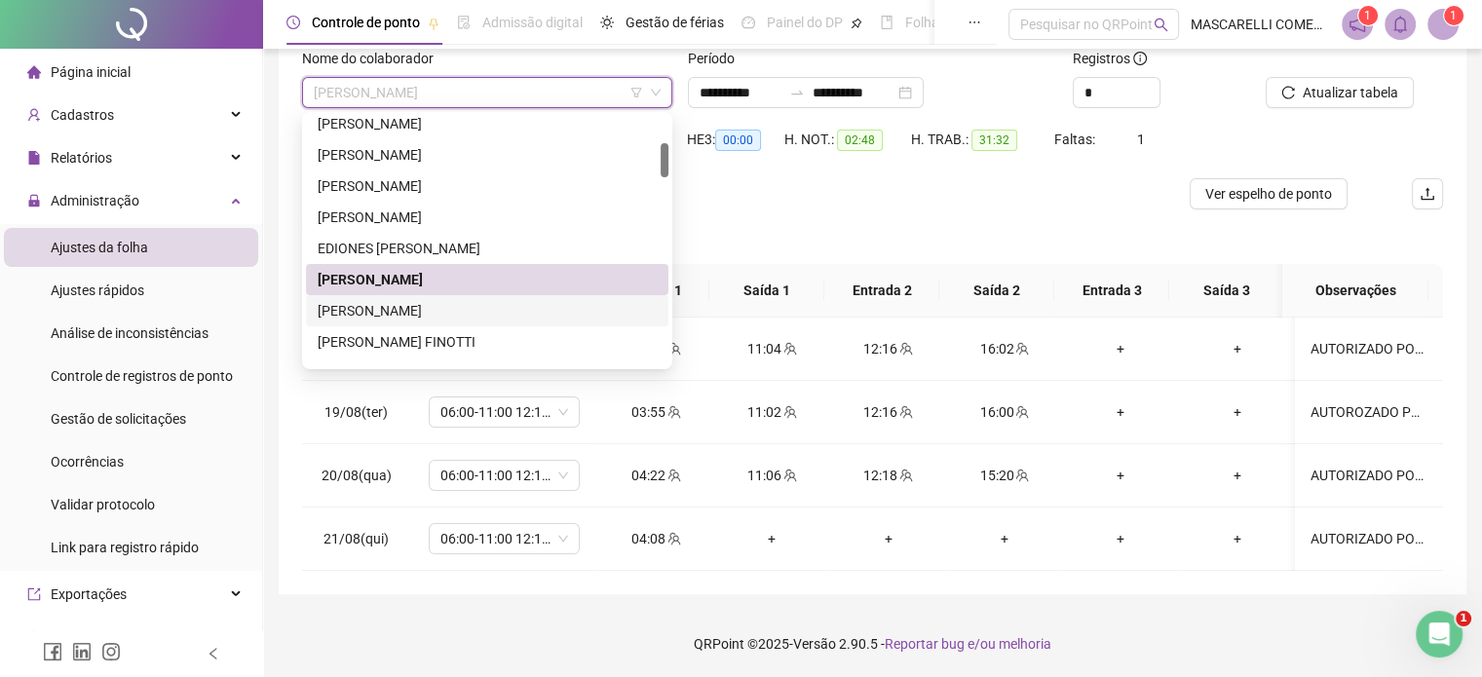
click at [369, 305] on div "[PERSON_NAME]" at bounding box center [487, 310] width 339 height 21
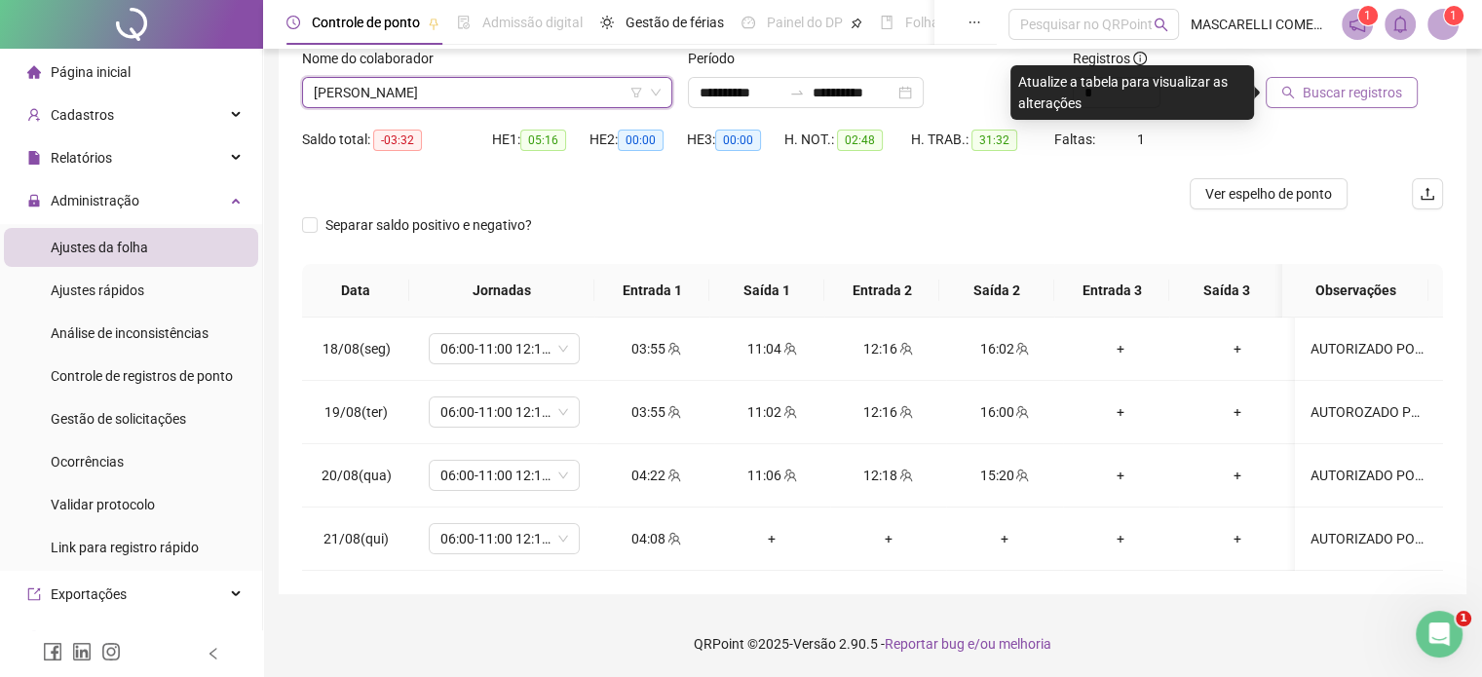
click at [1289, 84] on button "Buscar registros" at bounding box center [1342, 92] width 152 height 31
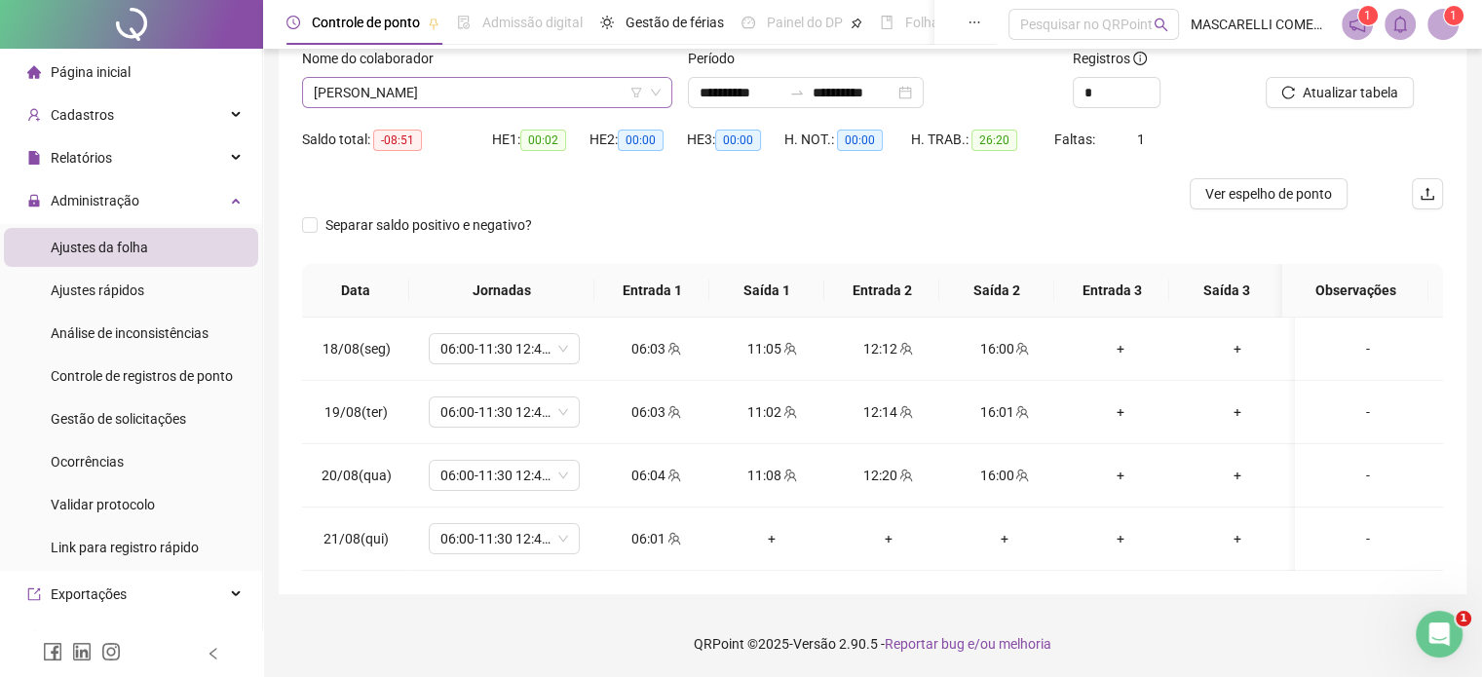
click at [482, 93] on span "[PERSON_NAME]" at bounding box center [487, 92] width 347 height 29
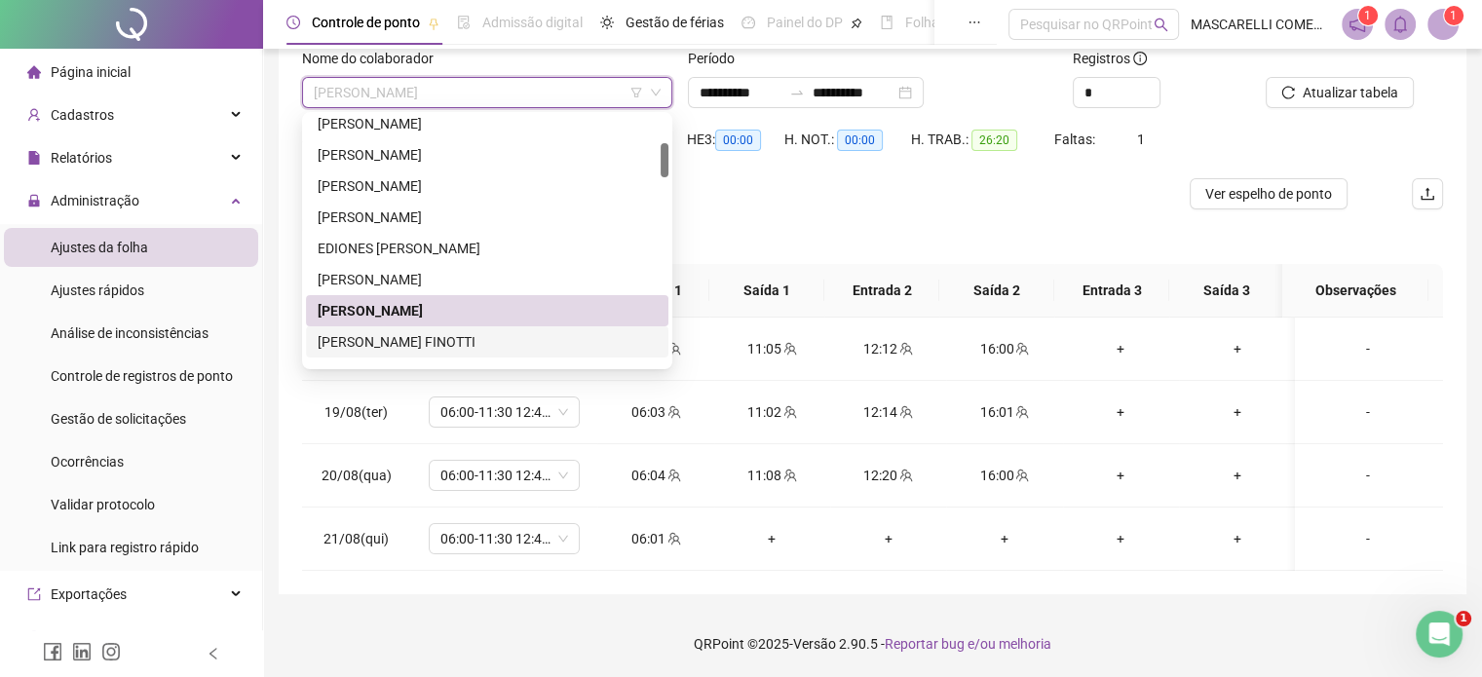
click at [377, 345] on div "[PERSON_NAME] FINOTTI" at bounding box center [487, 341] width 339 height 21
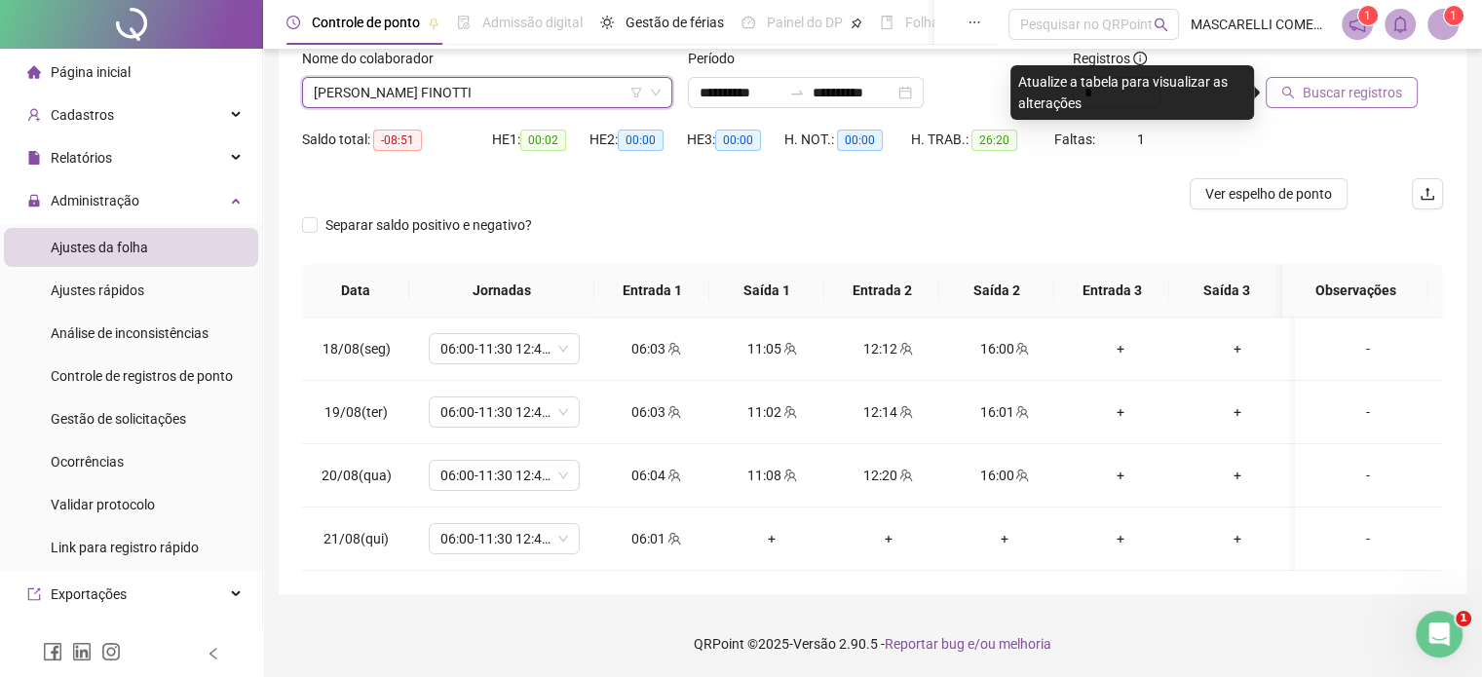
click at [1331, 93] on span "Buscar registros" at bounding box center [1352, 92] width 99 height 21
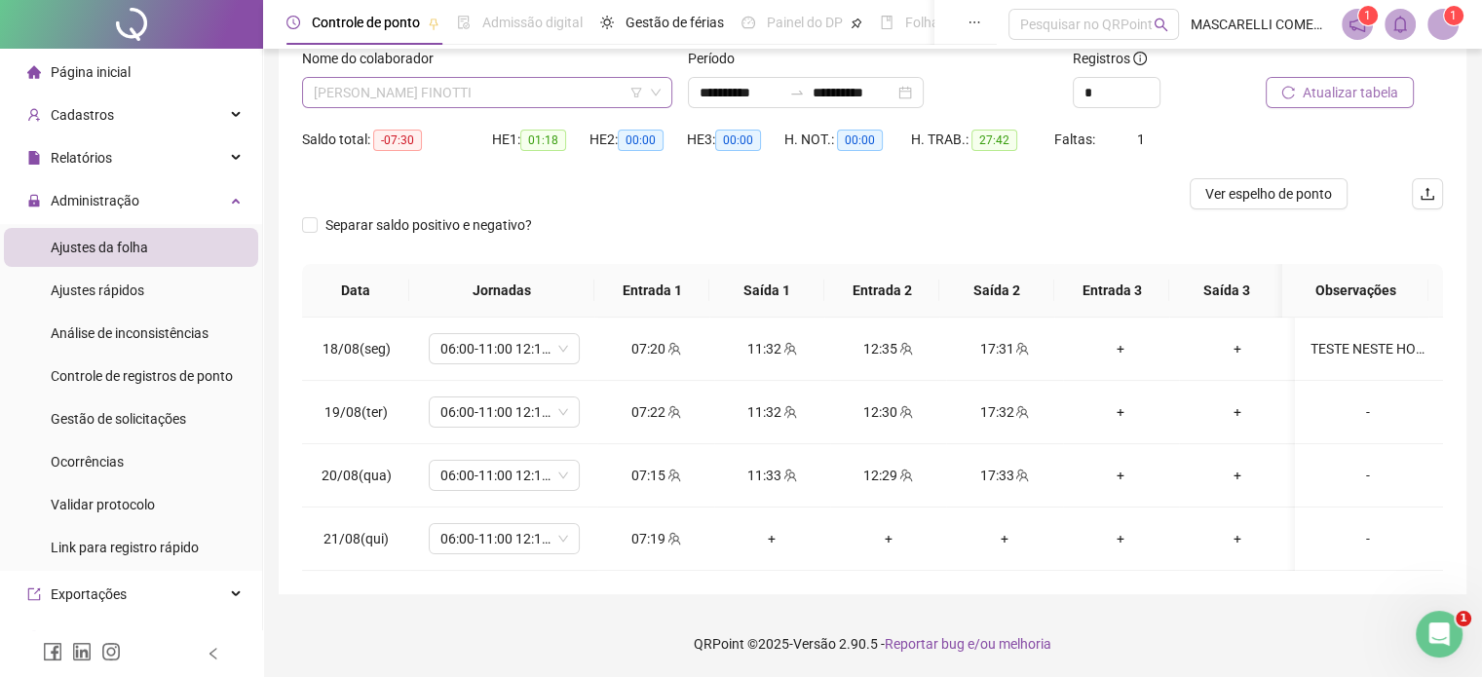
click at [336, 95] on span "[PERSON_NAME] FINOTTI" at bounding box center [487, 92] width 347 height 29
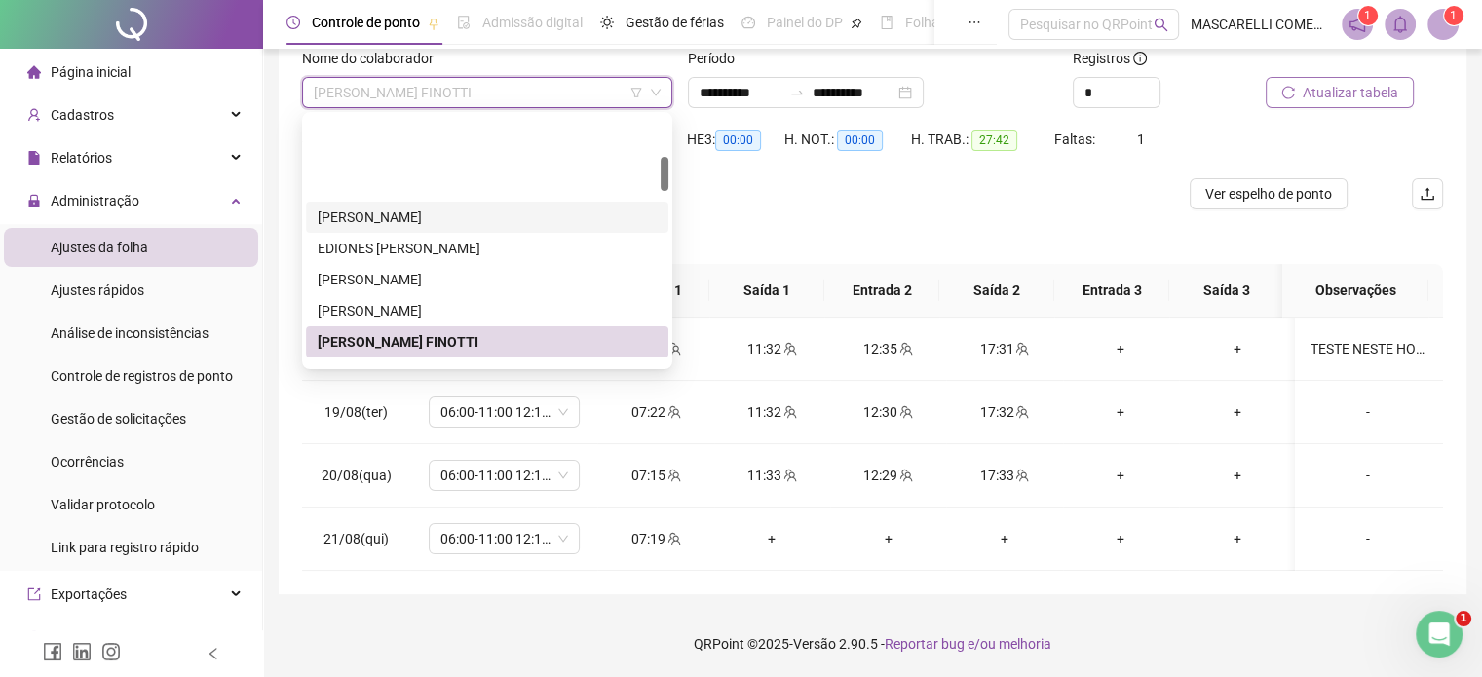
scroll to position [292, 0]
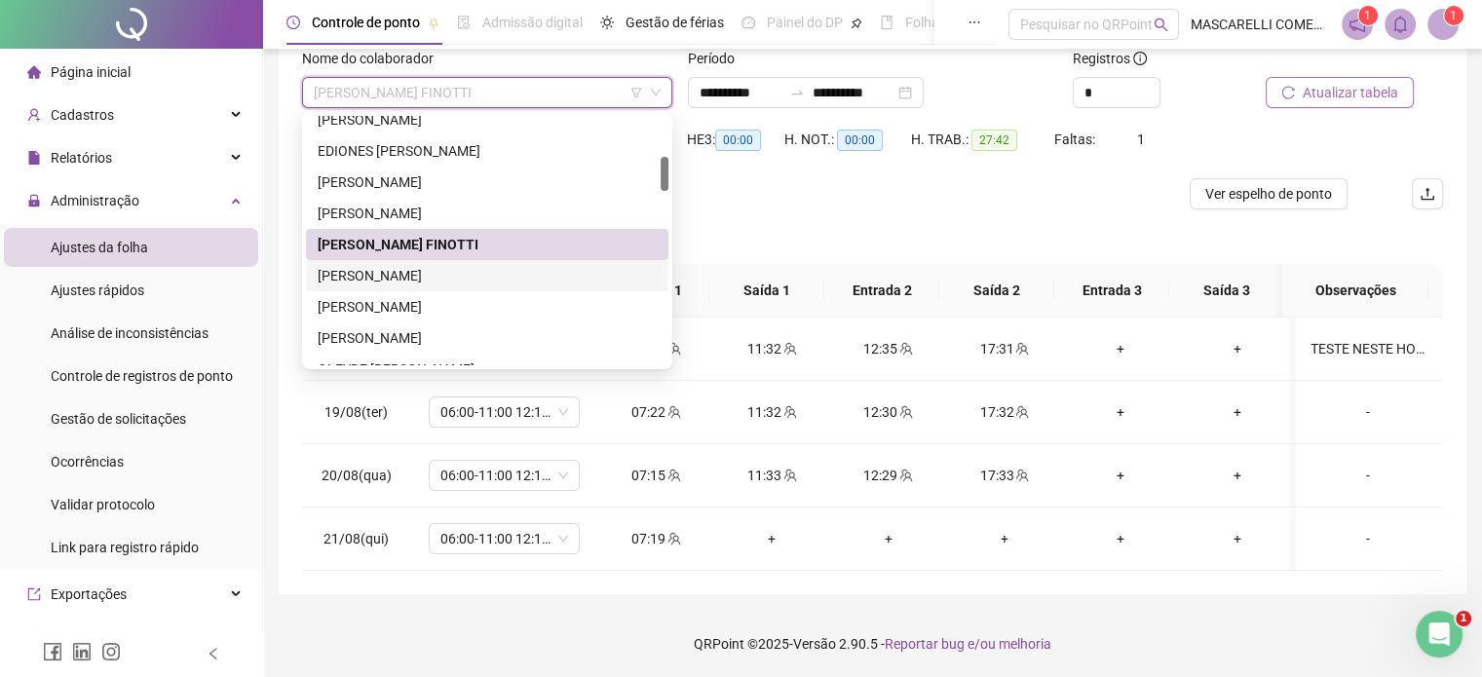
click at [355, 276] on div "[PERSON_NAME]" at bounding box center [487, 275] width 339 height 21
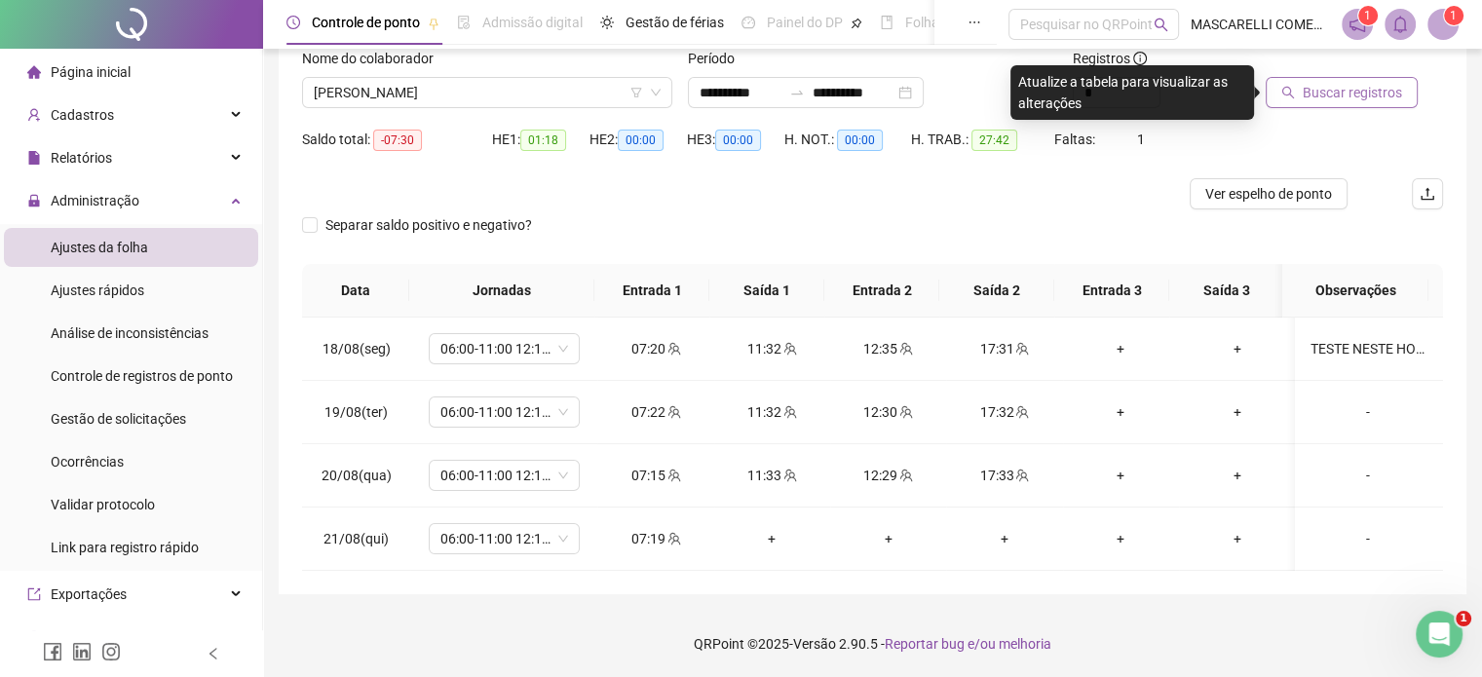
click at [1327, 90] on span "Buscar registros" at bounding box center [1352, 92] width 99 height 21
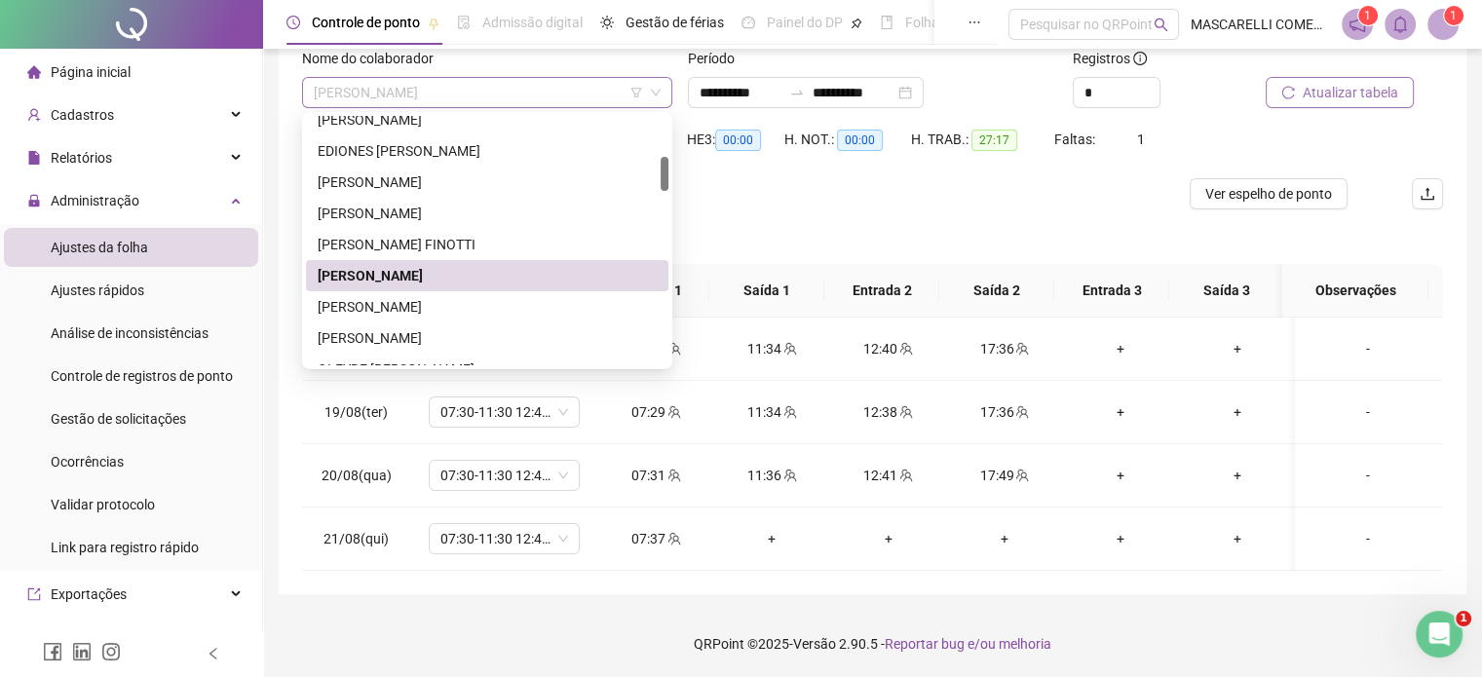
click at [483, 89] on span "[PERSON_NAME]" at bounding box center [487, 92] width 347 height 29
click at [413, 304] on div "[PERSON_NAME]" at bounding box center [487, 306] width 339 height 21
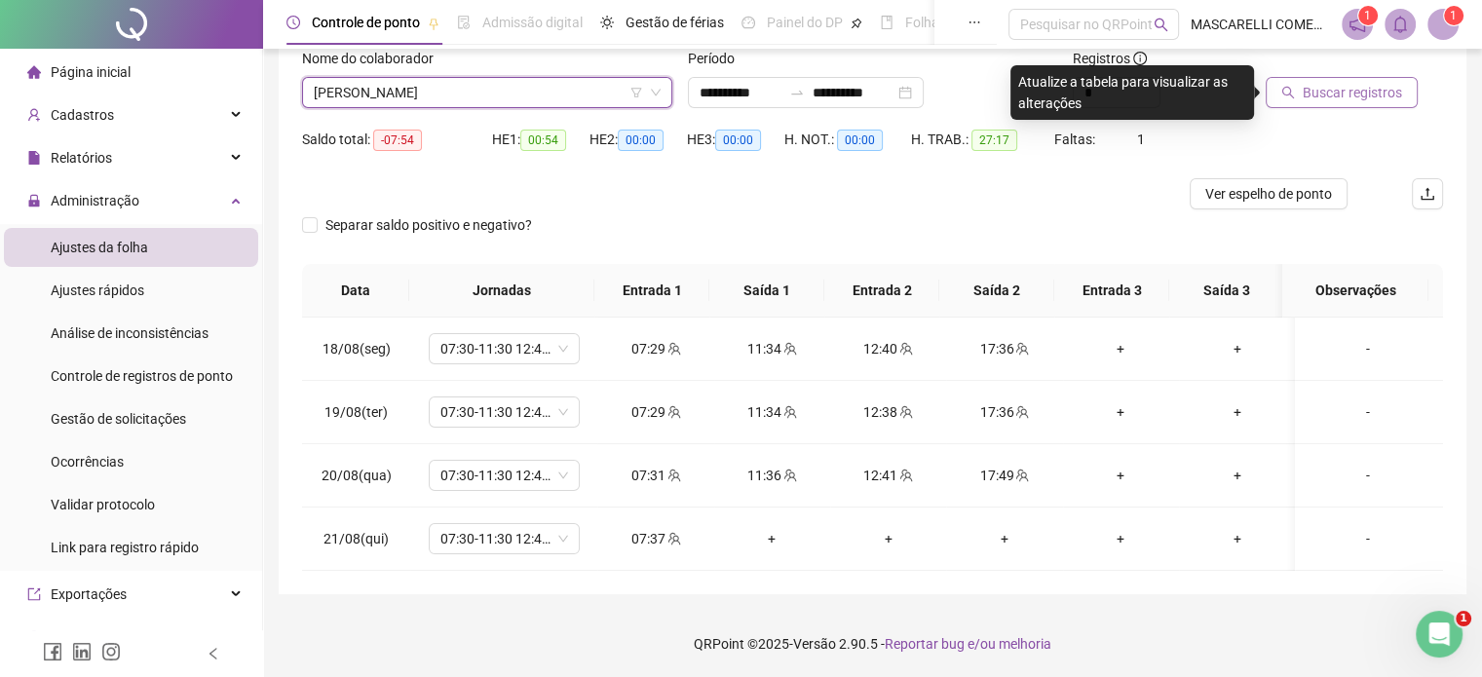
click at [1316, 90] on span "Buscar registros" at bounding box center [1352, 92] width 99 height 21
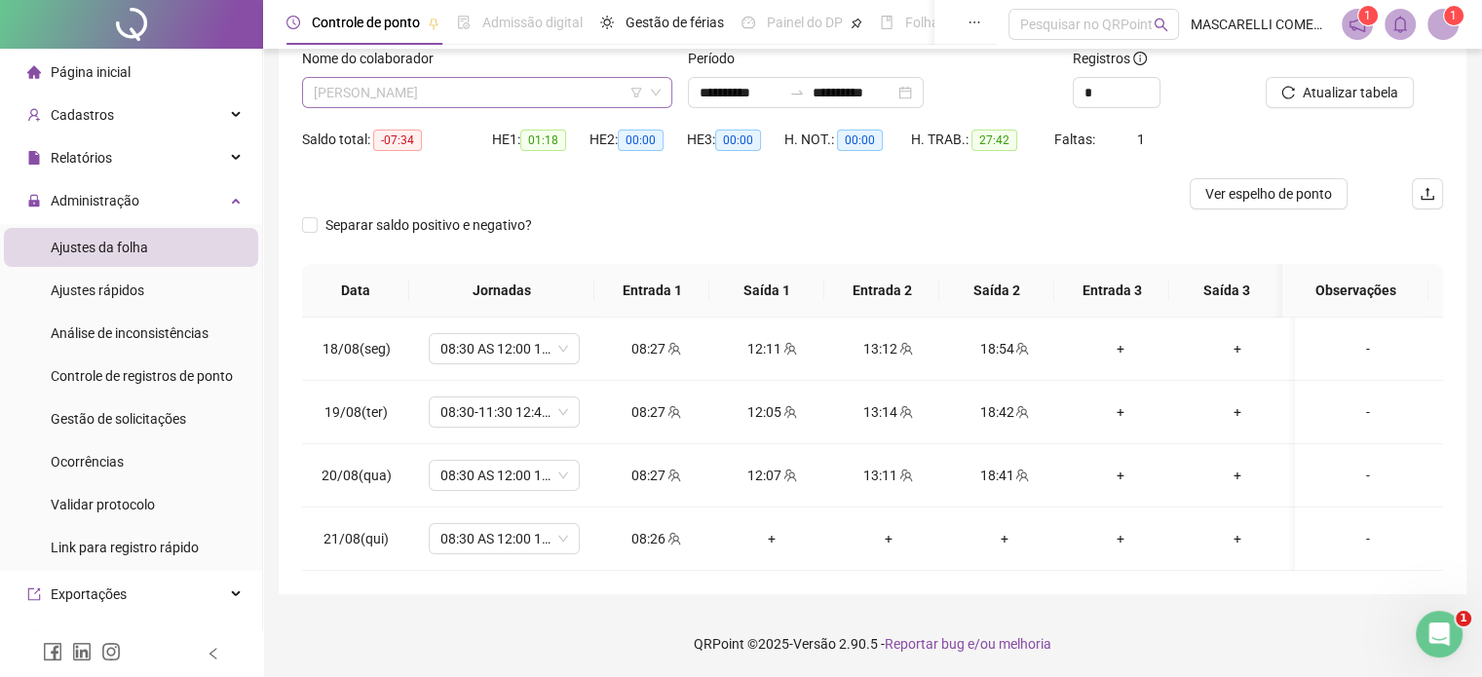
click at [474, 89] on span "[PERSON_NAME]" at bounding box center [487, 92] width 347 height 29
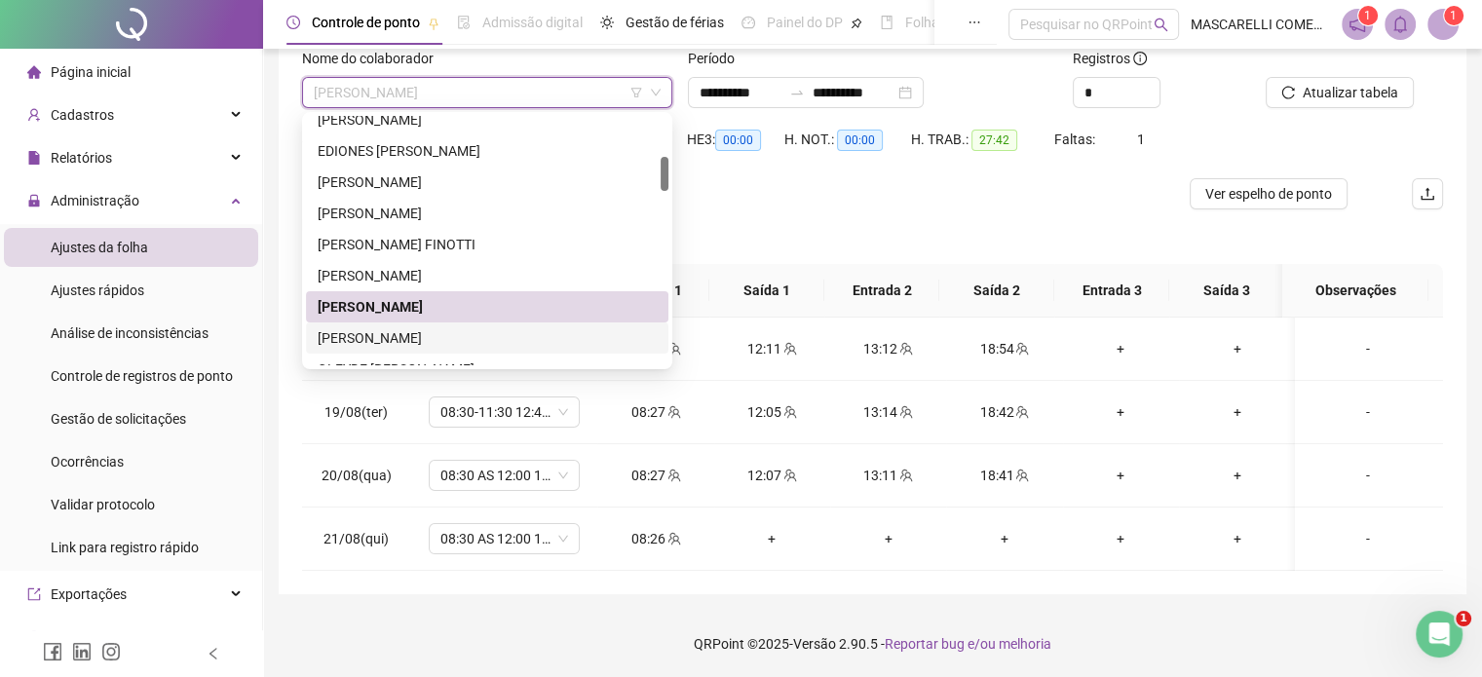
click at [374, 332] on div "[PERSON_NAME]" at bounding box center [487, 337] width 339 height 21
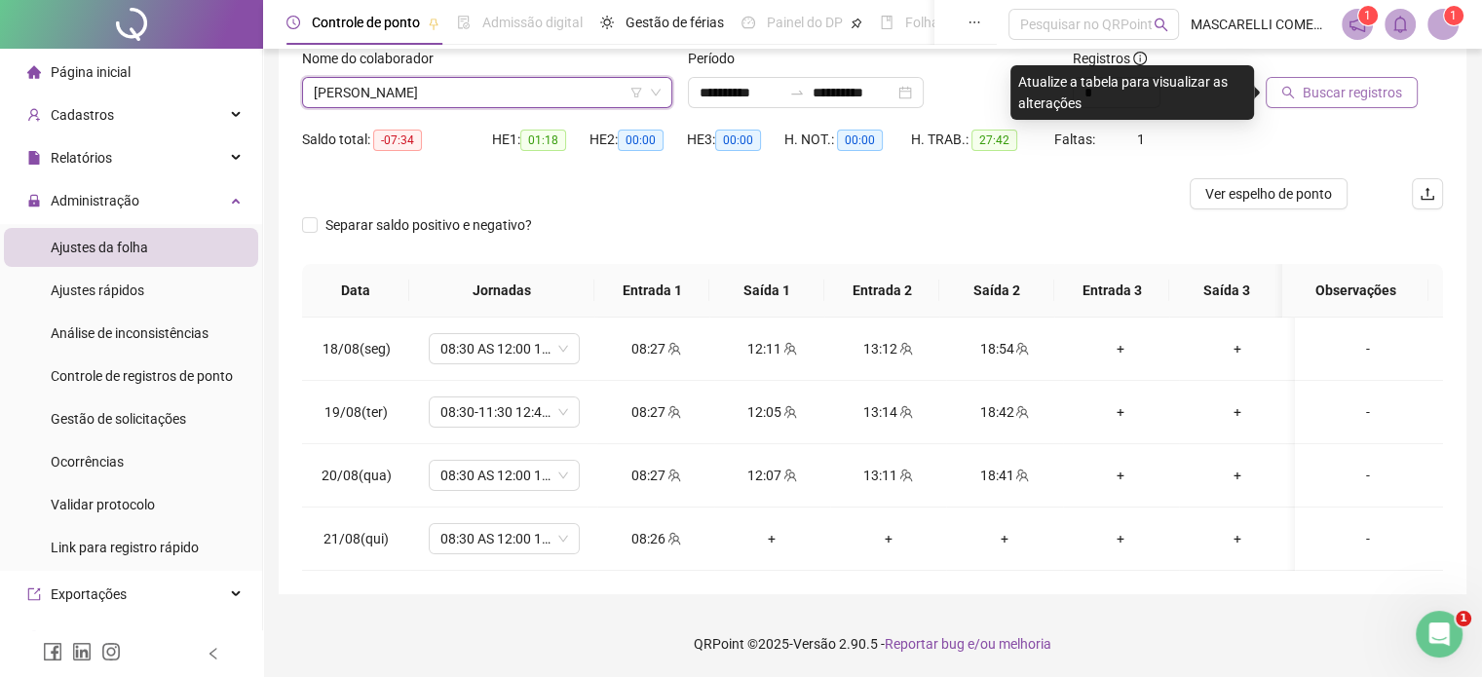
click at [1337, 81] on button "Buscar registros" at bounding box center [1342, 92] width 152 height 31
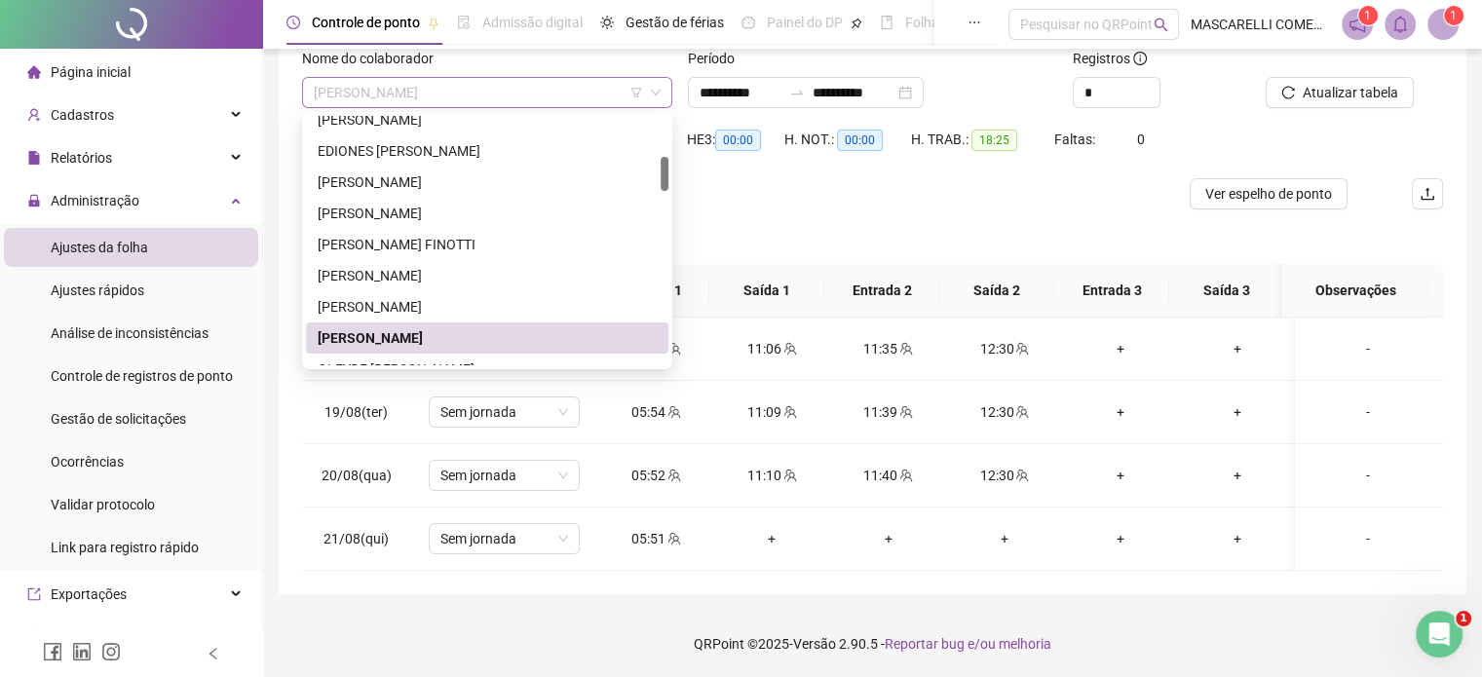
click at [437, 84] on span "[PERSON_NAME]" at bounding box center [487, 92] width 347 height 29
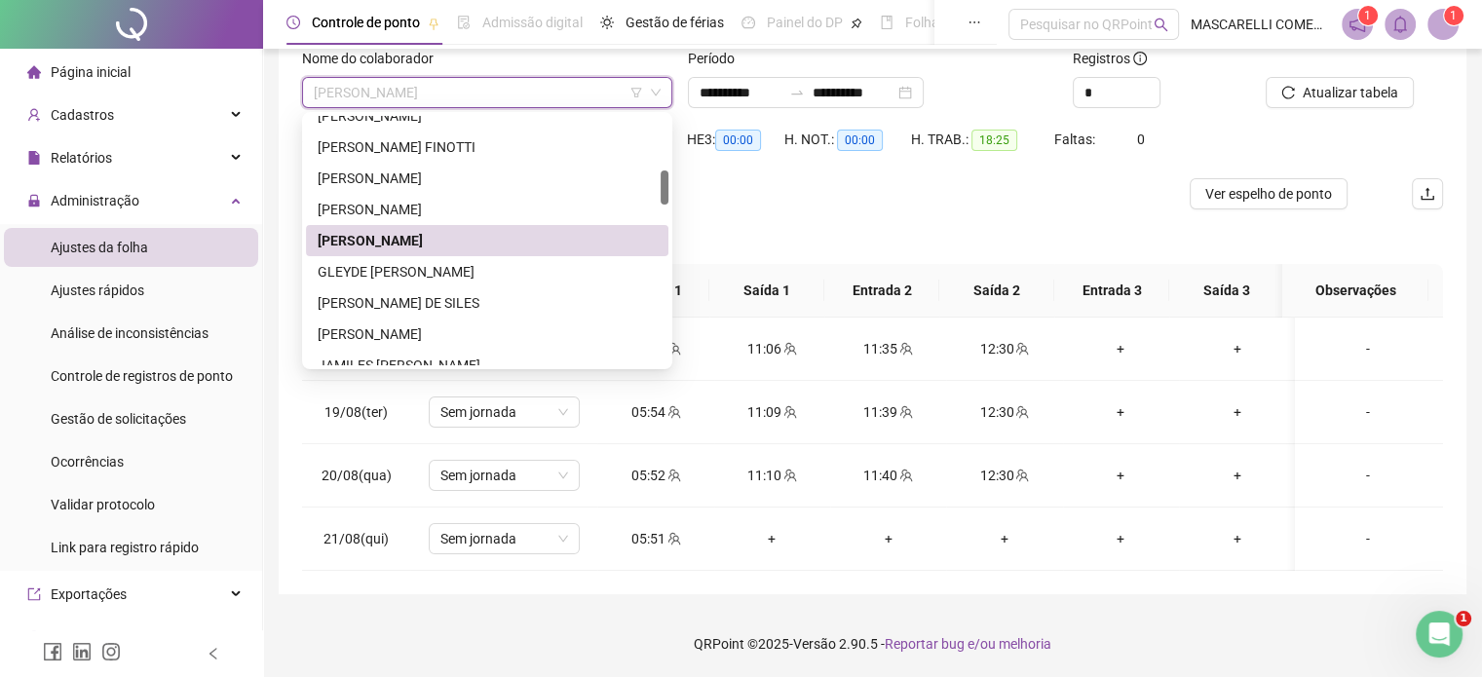
scroll to position [487, 0]
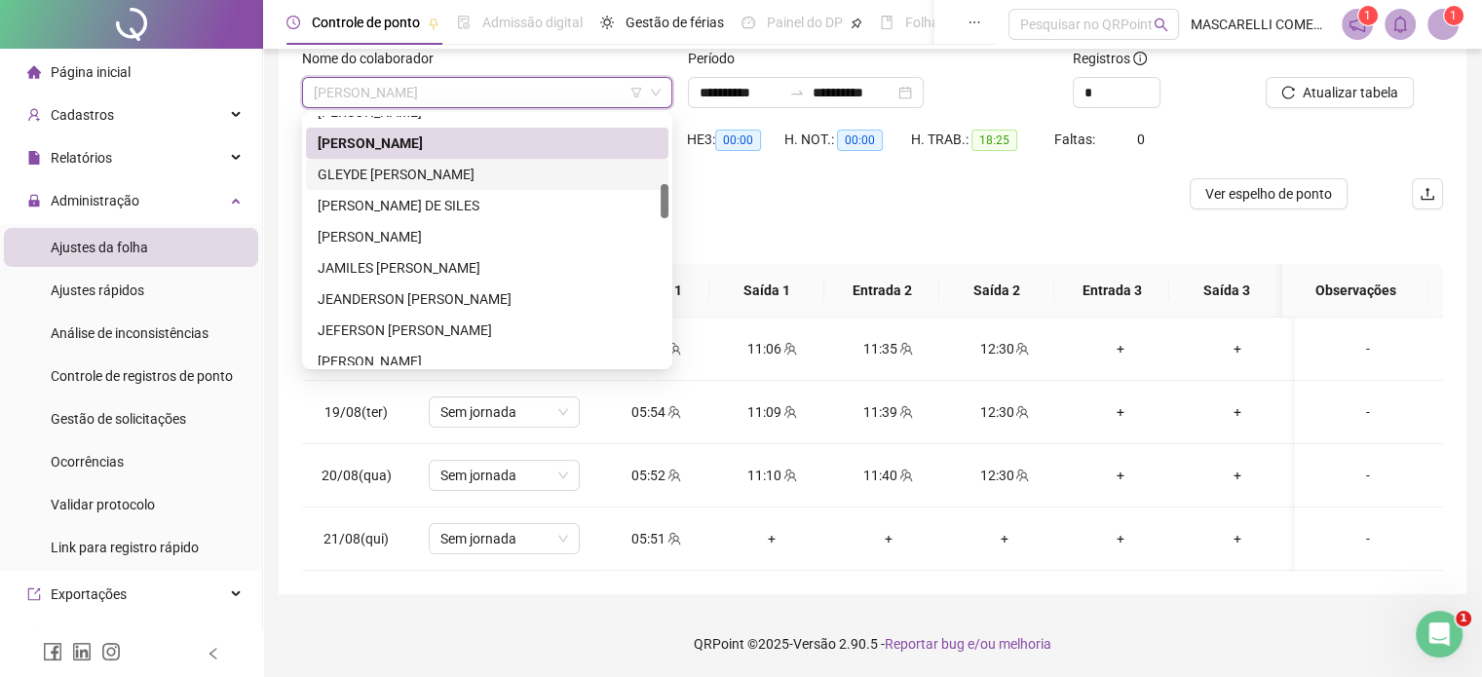
click at [433, 180] on div "GLEYDE [PERSON_NAME]" at bounding box center [487, 174] width 339 height 21
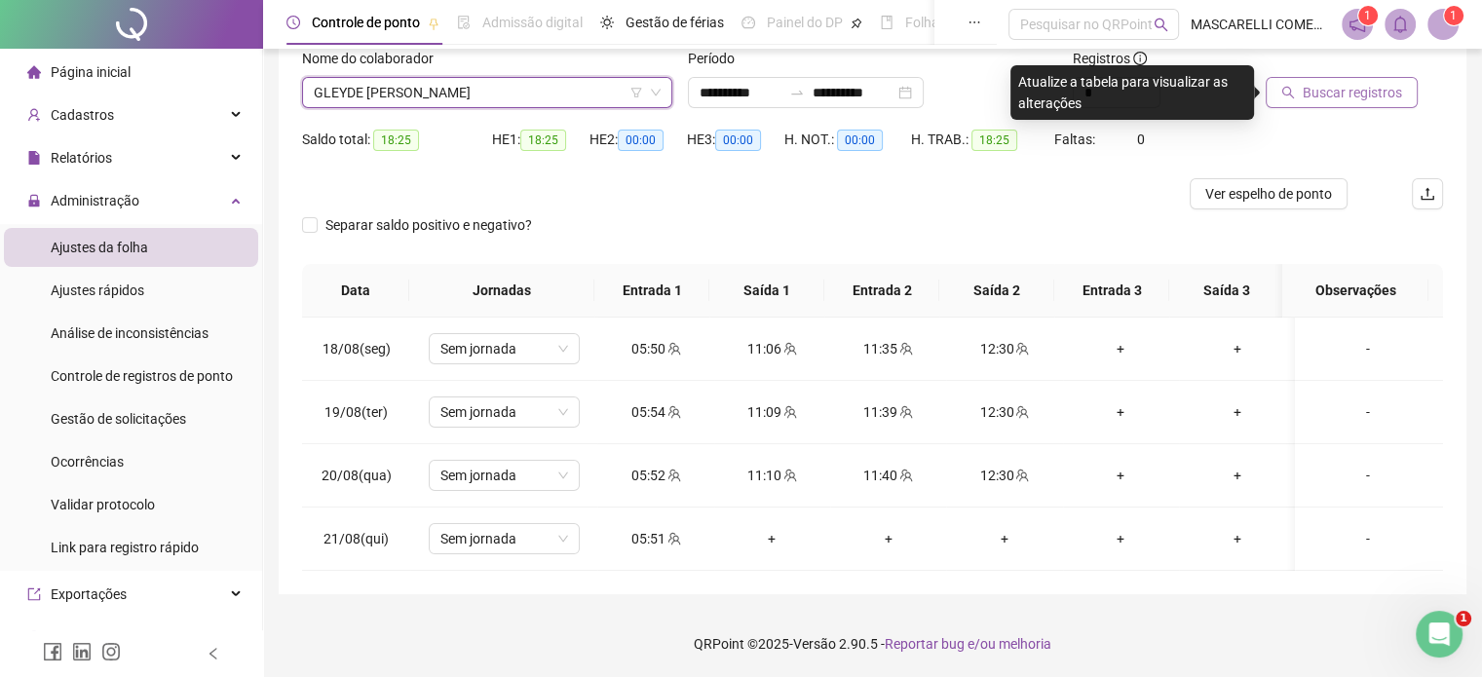
click at [1316, 92] on span "Buscar registros" at bounding box center [1352, 92] width 99 height 21
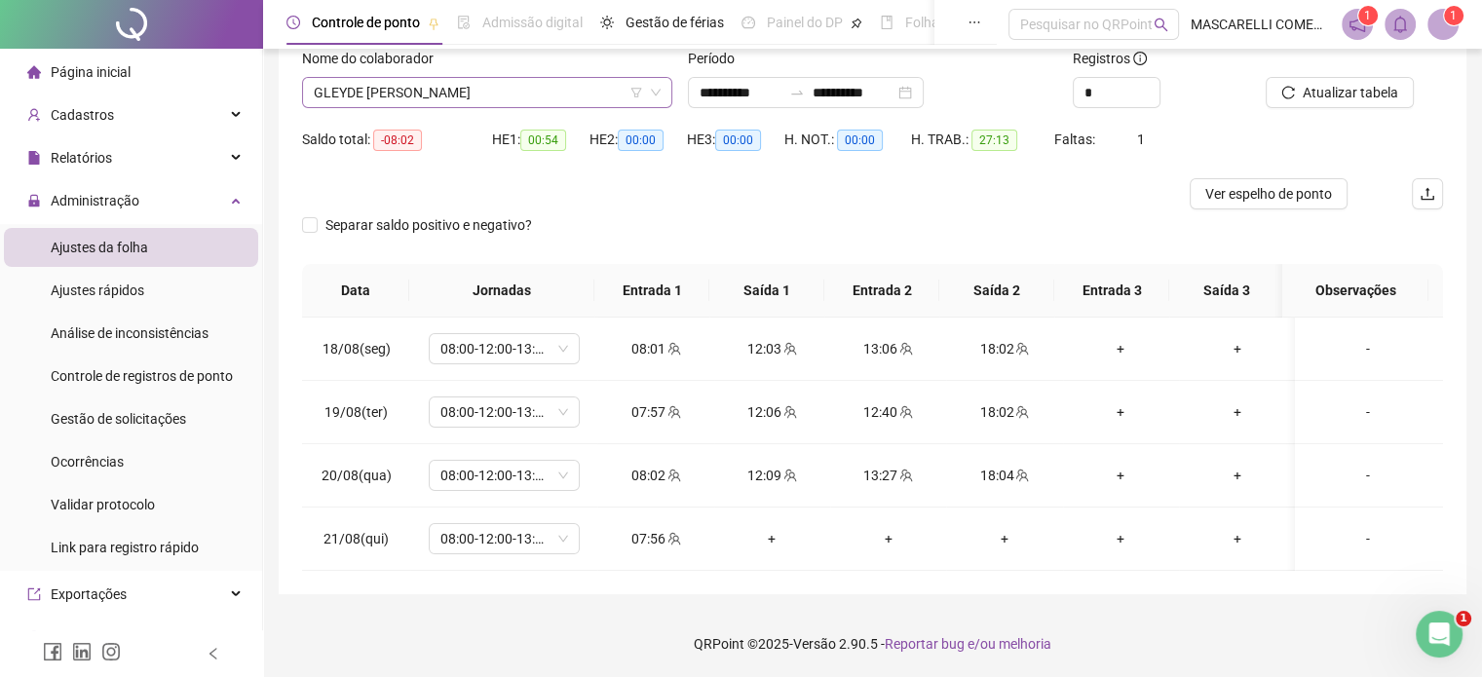
click at [475, 88] on span "GLEYDE [PERSON_NAME]" at bounding box center [487, 92] width 347 height 29
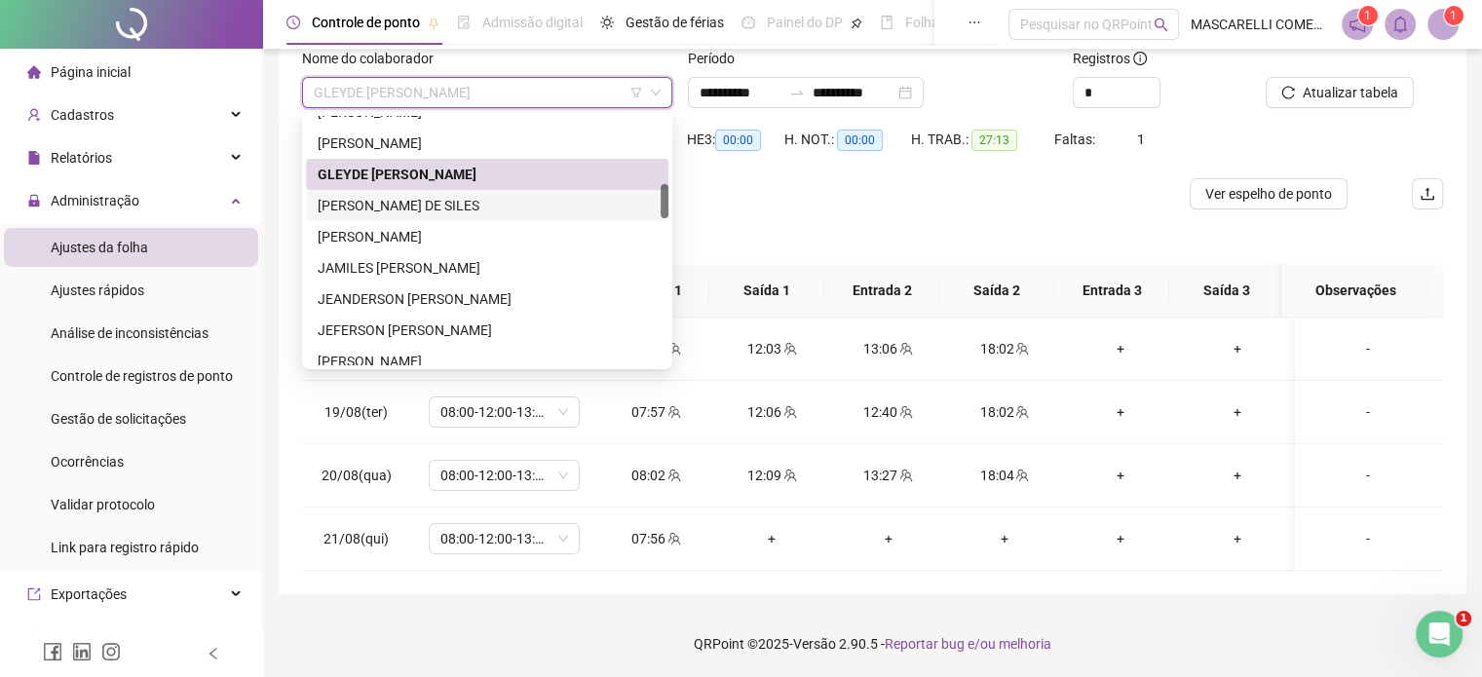
click at [418, 205] on div "[PERSON_NAME] DE SILES" at bounding box center [487, 205] width 339 height 21
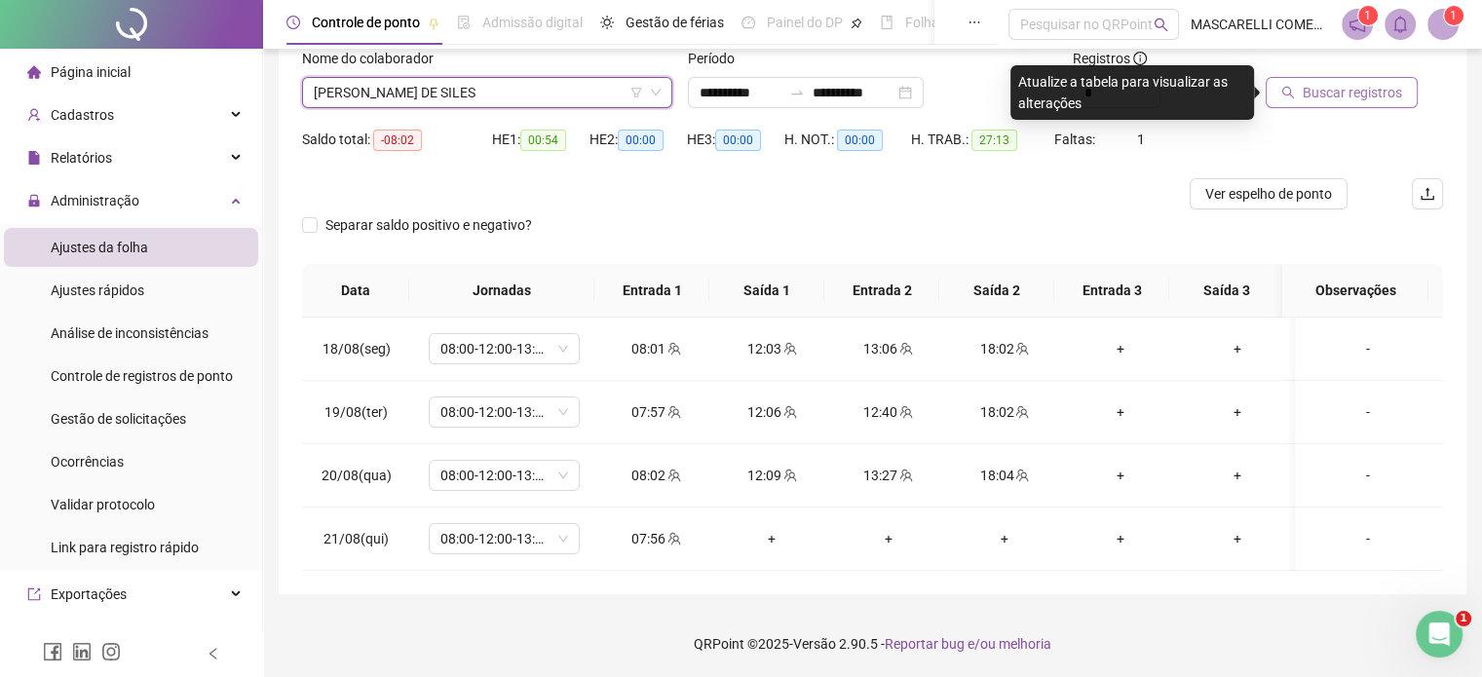
click at [1305, 92] on span "Buscar registros" at bounding box center [1352, 92] width 99 height 21
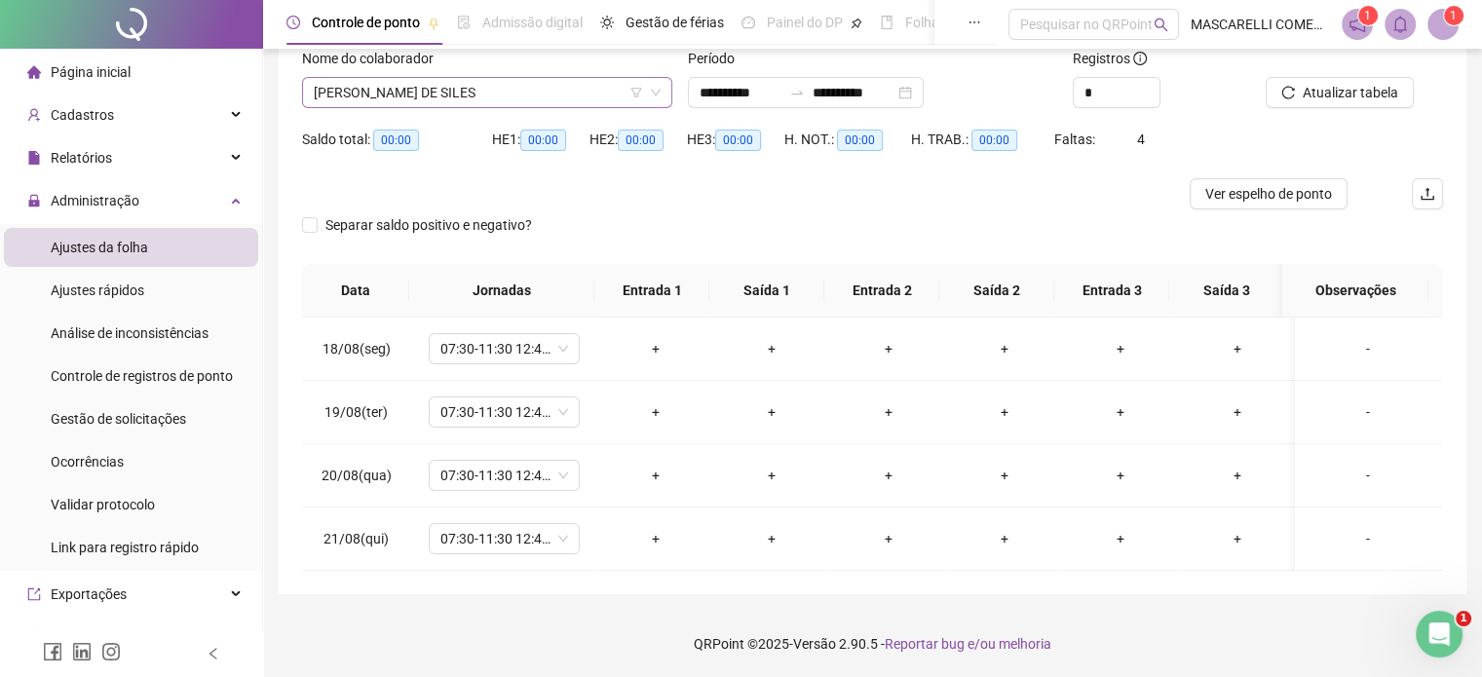
click at [390, 85] on span "[PERSON_NAME] DE SILES" at bounding box center [487, 92] width 347 height 29
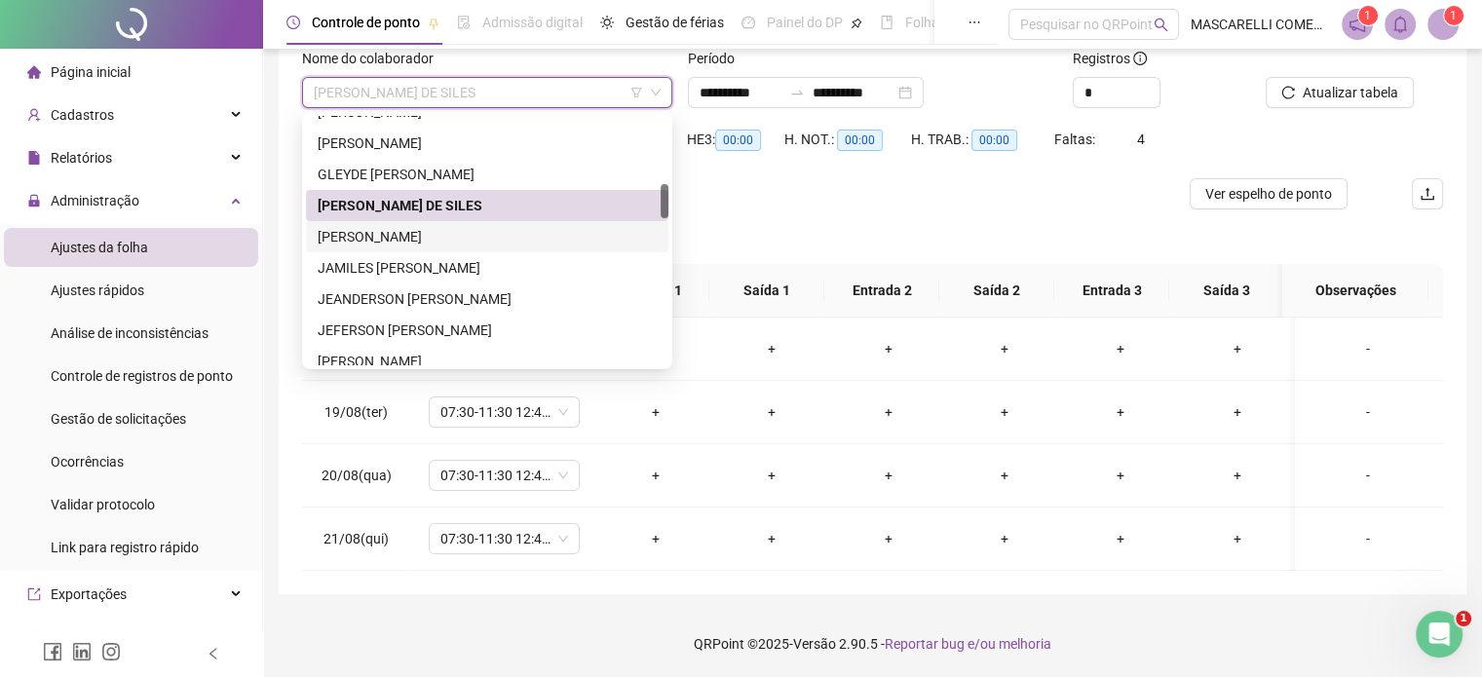
click at [362, 230] on div "[PERSON_NAME]" at bounding box center [487, 236] width 339 height 21
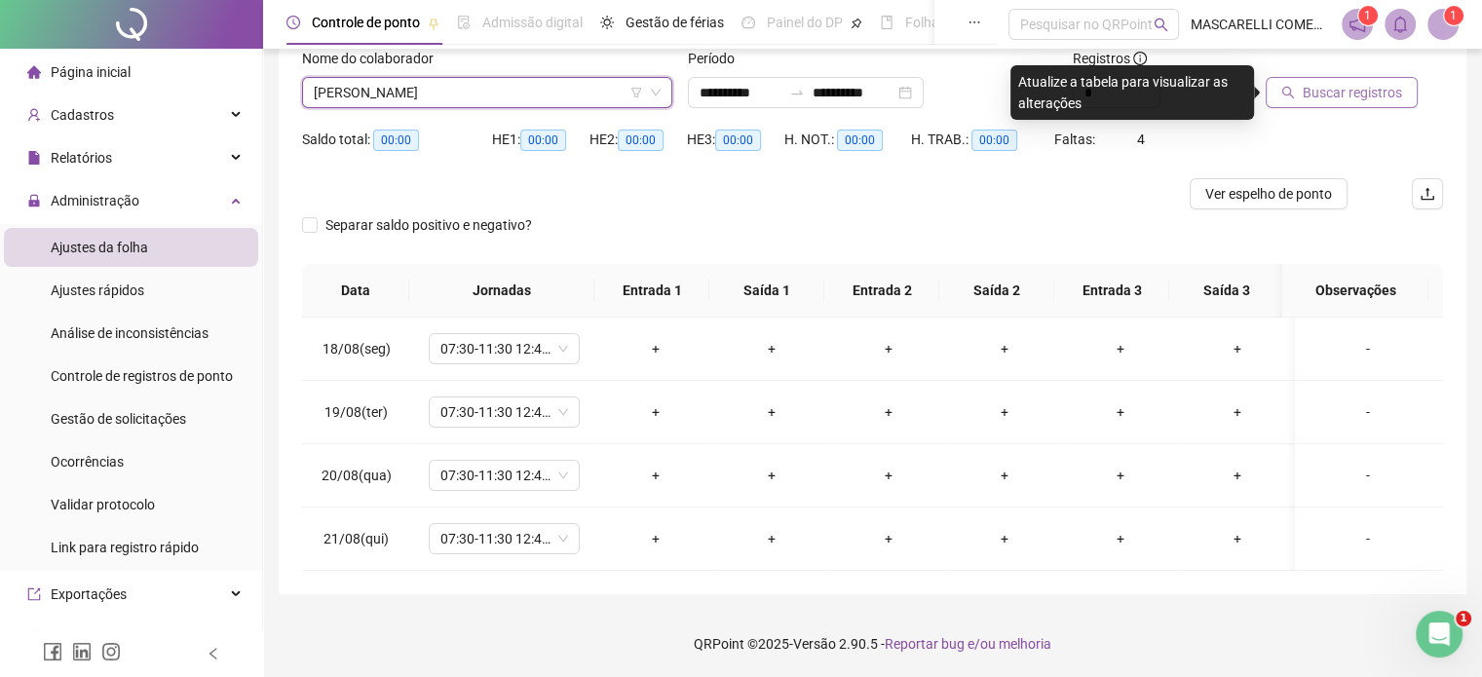
click at [1326, 92] on span "Buscar registros" at bounding box center [1352, 92] width 99 height 21
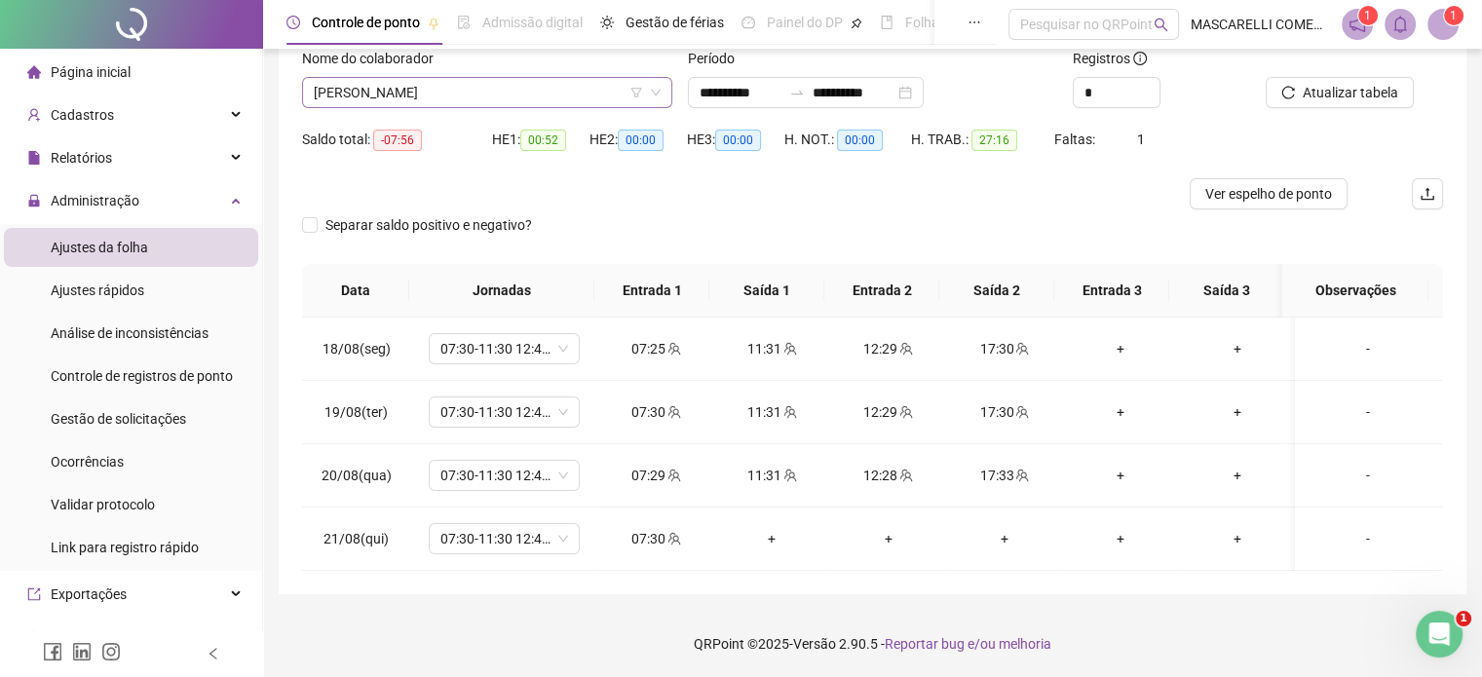
click at [511, 95] on span "[PERSON_NAME]" at bounding box center [487, 92] width 347 height 29
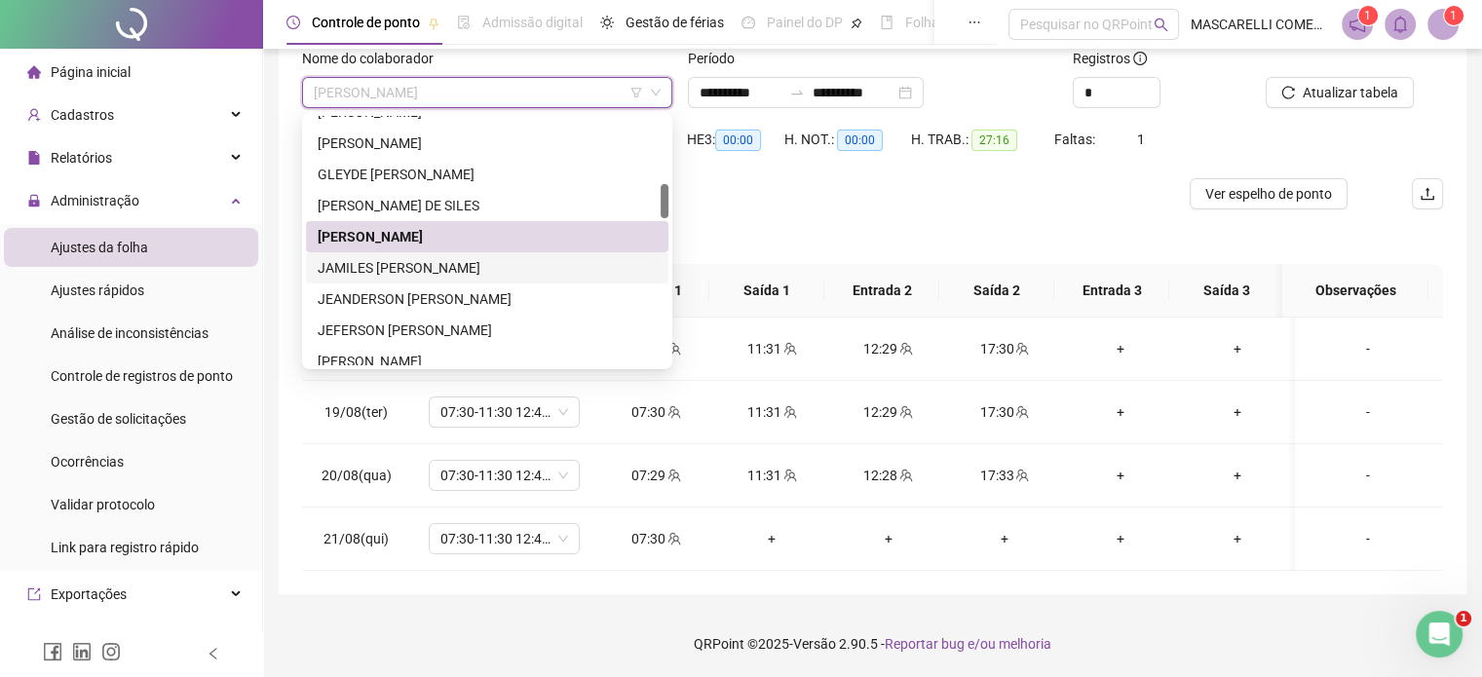
click at [370, 266] on div "JAMILES [PERSON_NAME]" at bounding box center [487, 267] width 339 height 21
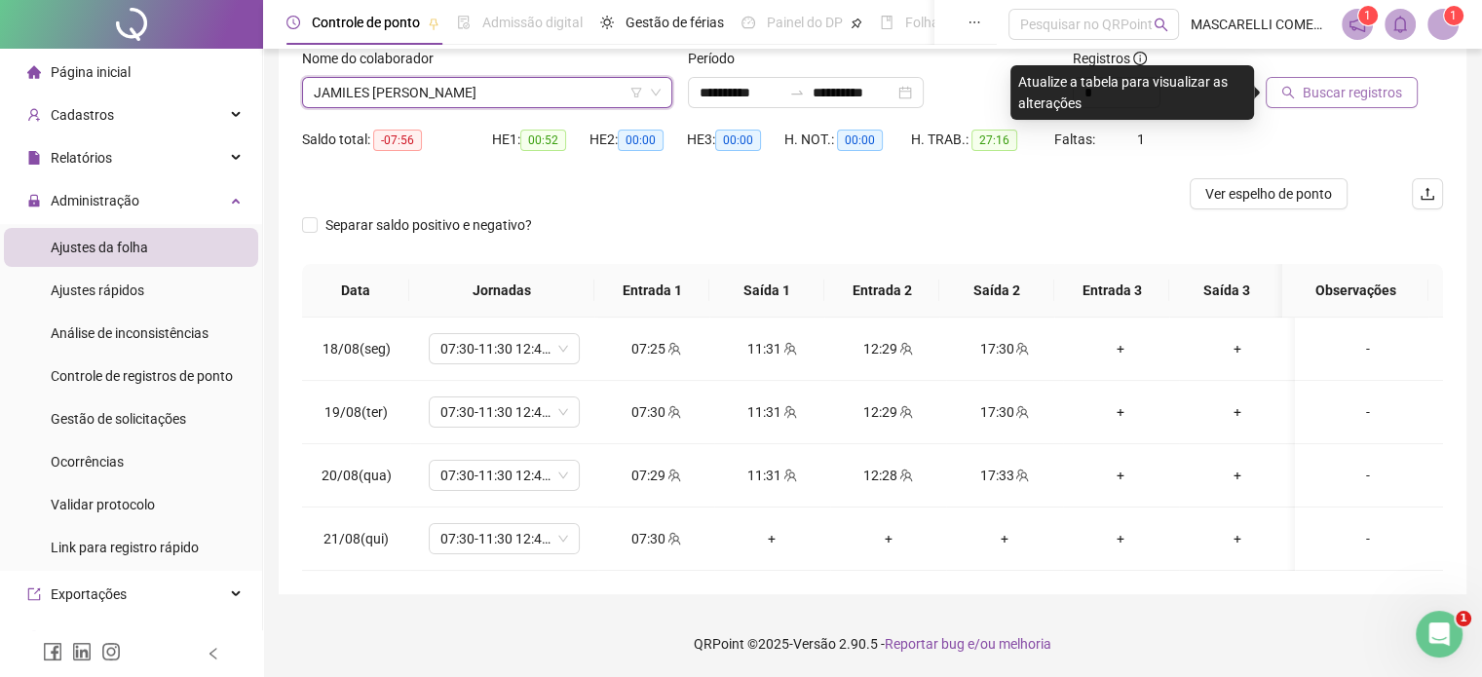
click at [1320, 82] on span "Buscar registros" at bounding box center [1352, 92] width 99 height 21
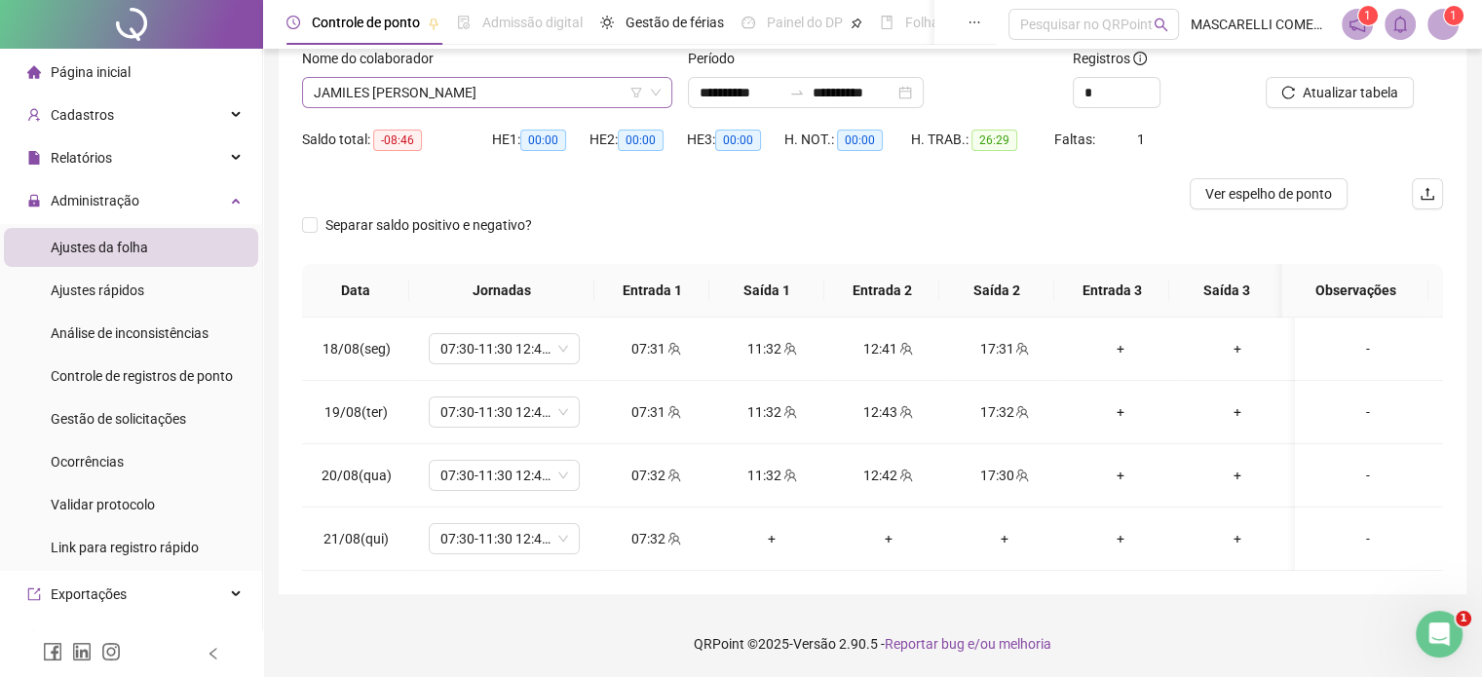
click at [496, 98] on span "JAMILES [PERSON_NAME]" at bounding box center [487, 92] width 347 height 29
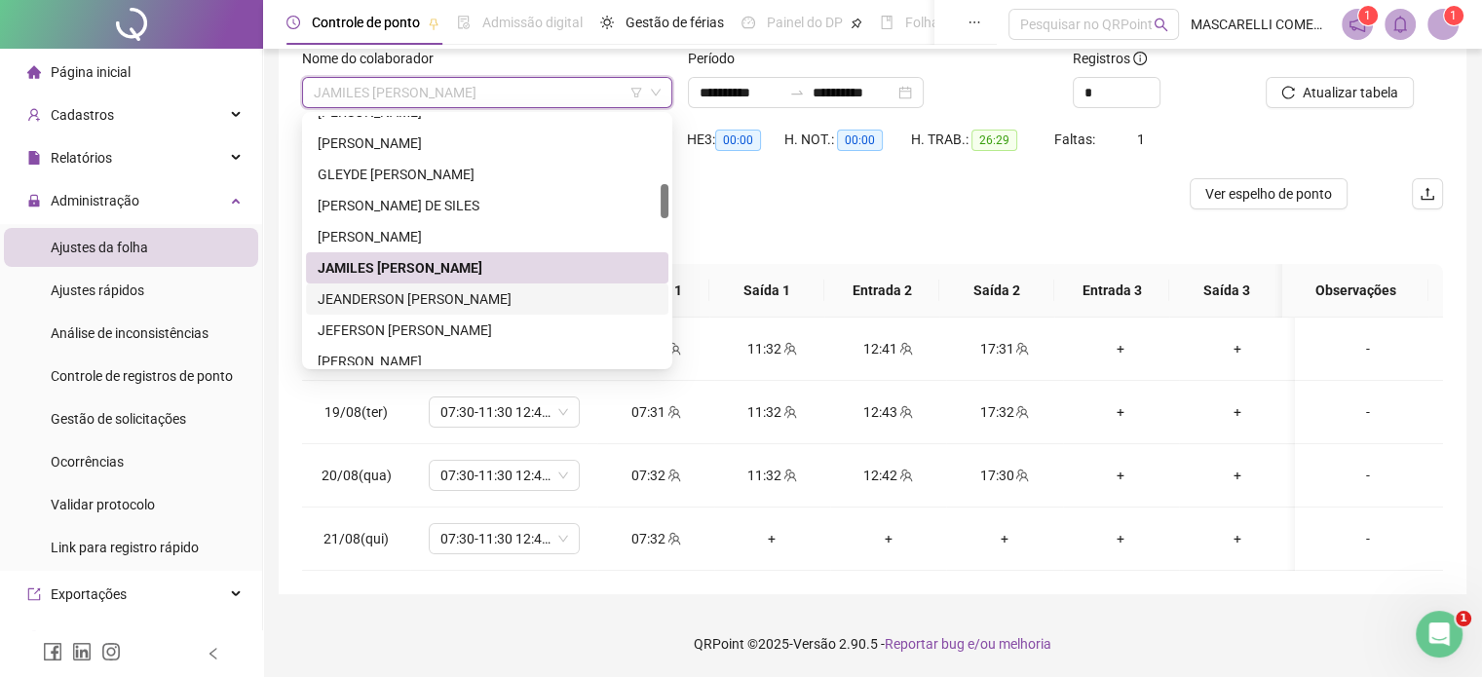
click at [475, 292] on div "JEANDERSON [PERSON_NAME]" at bounding box center [487, 298] width 339 height 21
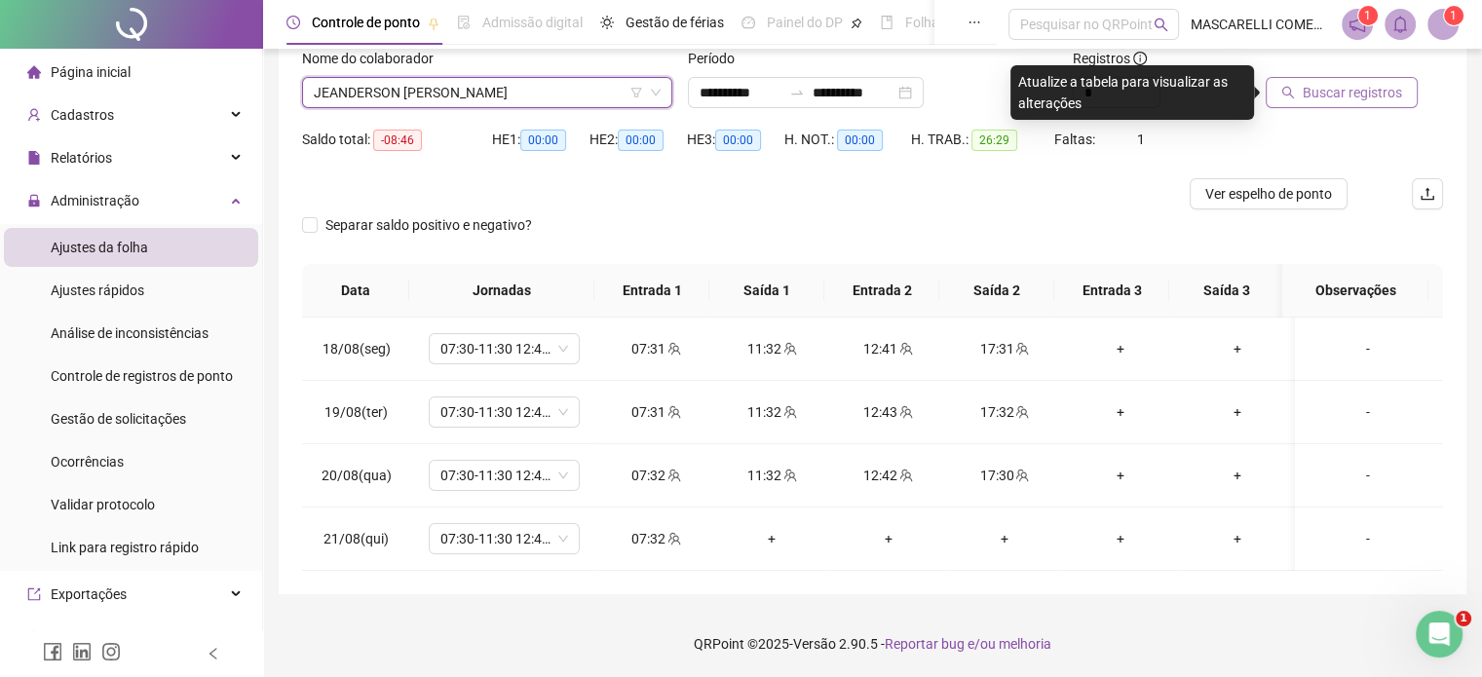
click at [1356, 90] on span "Buscar registros" at bounding box center [1352, 92] width 99 height 21
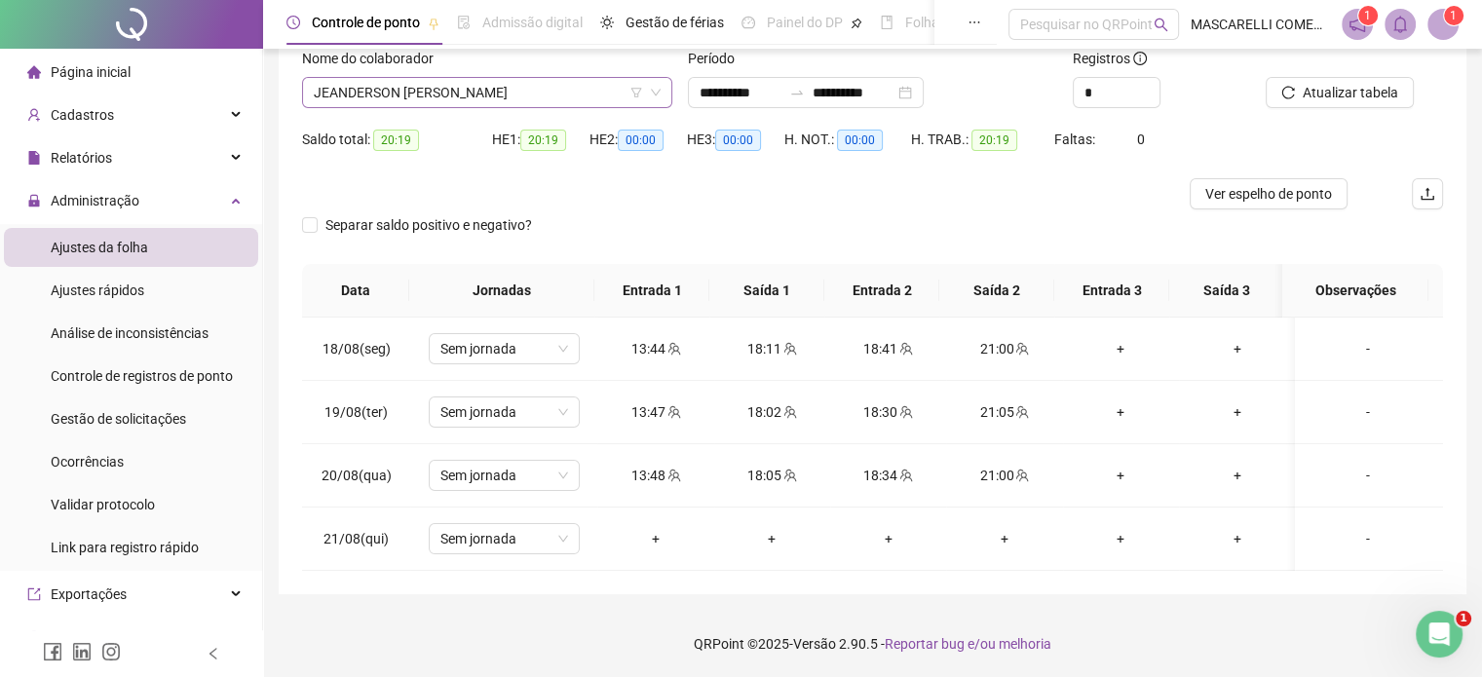
click at [354, 93] on span "JEANDERSON [PERSON_NAME]" at bounding box center [487, 92] width 347 height 29
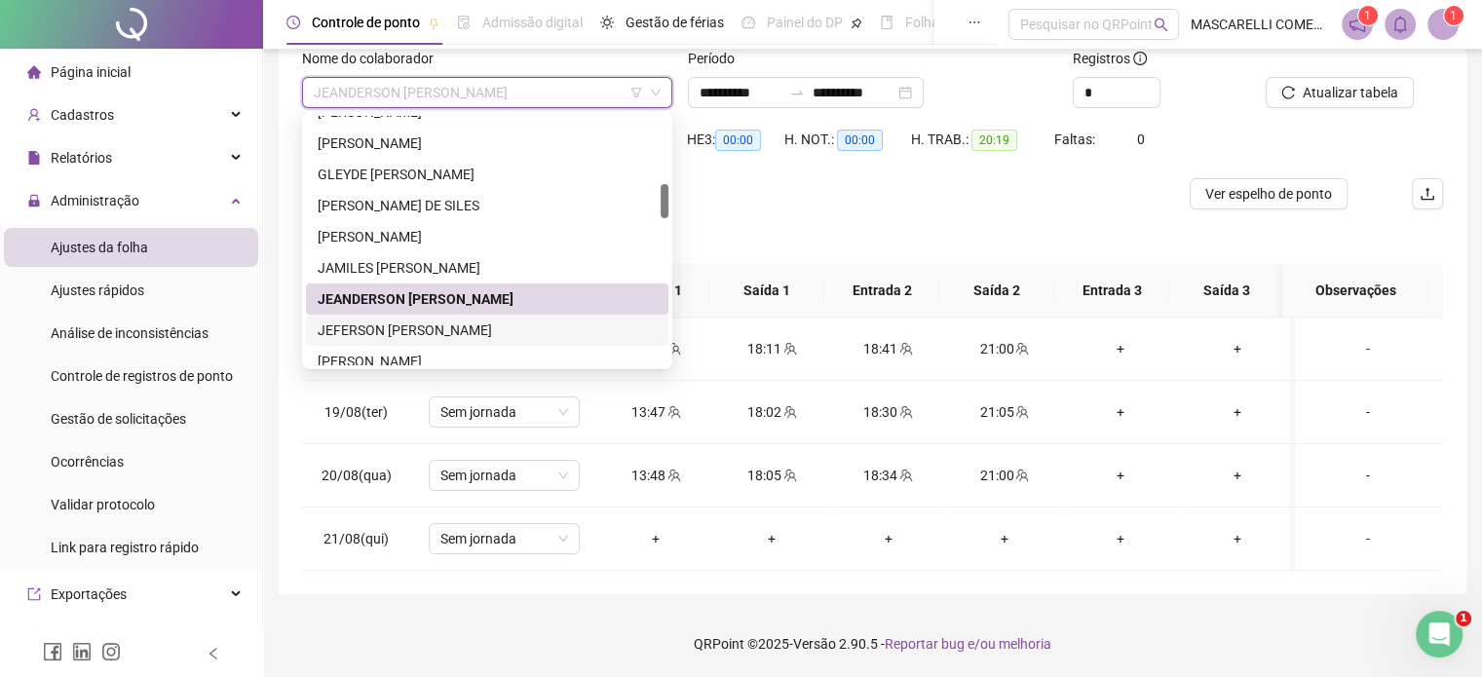
click at [401, 329] on div "JEFERSON [PERSON_NAME]" at bounding box center [487, 330] width 339 height 21
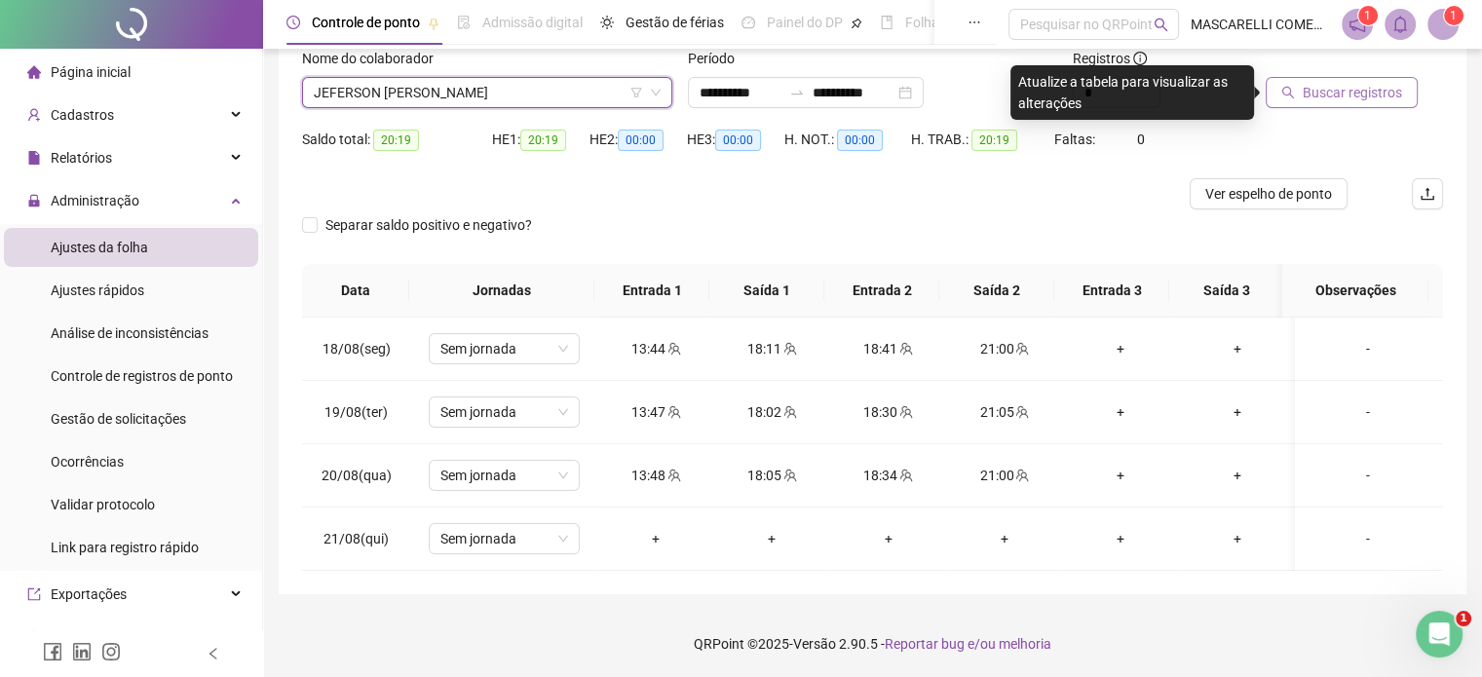
click at [1289, 88] on icon "search" at bounding box center [1288, 93] width 13 height 13
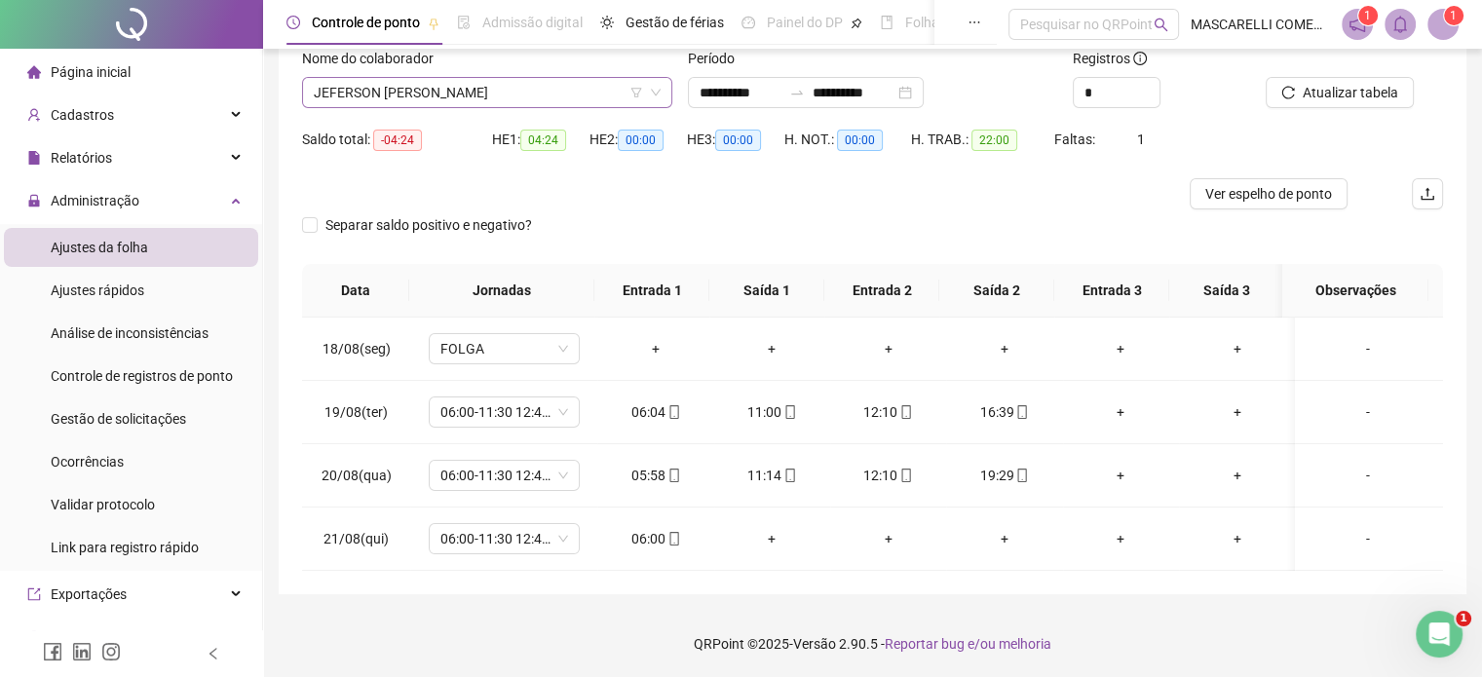
click at [524, 86] on span "JEFERSON [PERSON_NAME]" at bounding box center [487, 92] width 347 height 29
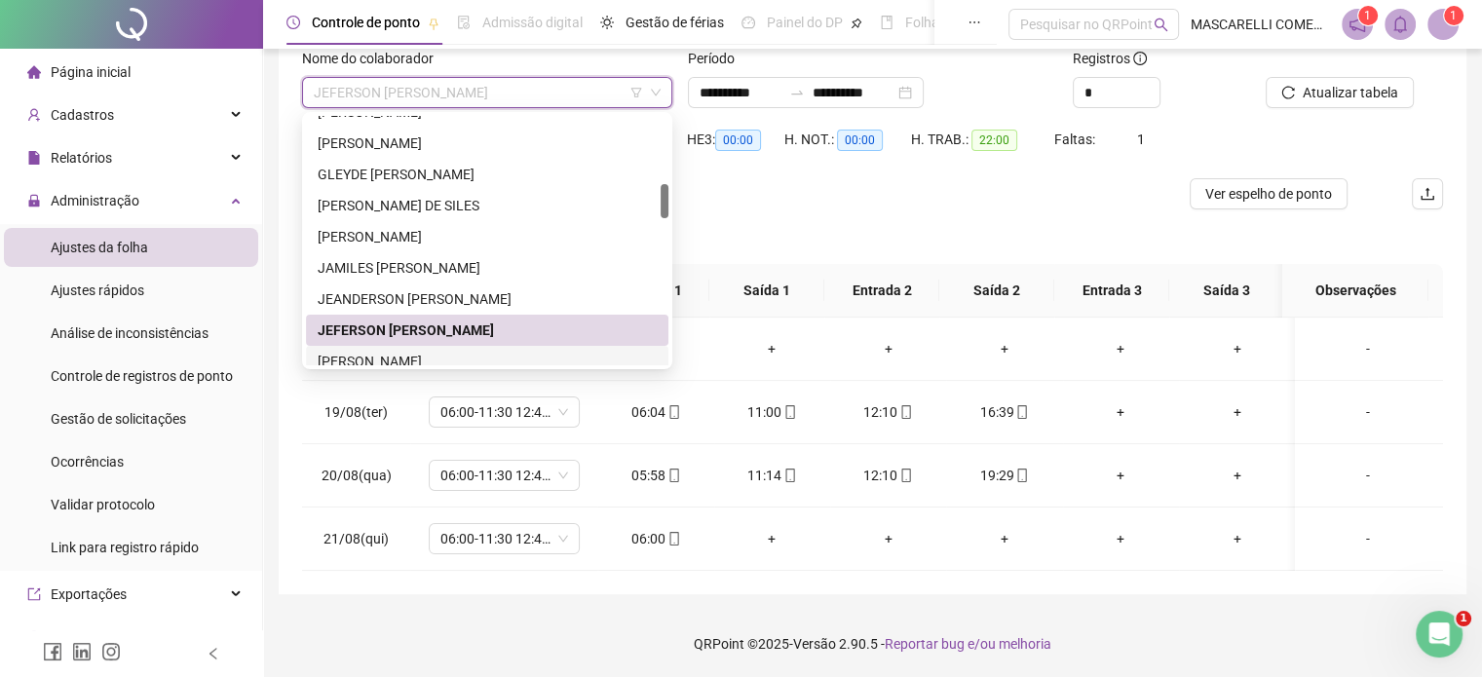
click at [392, 358] on div "[PERSON_NAME]" at bounding box center [487, 361] width 339 height 21
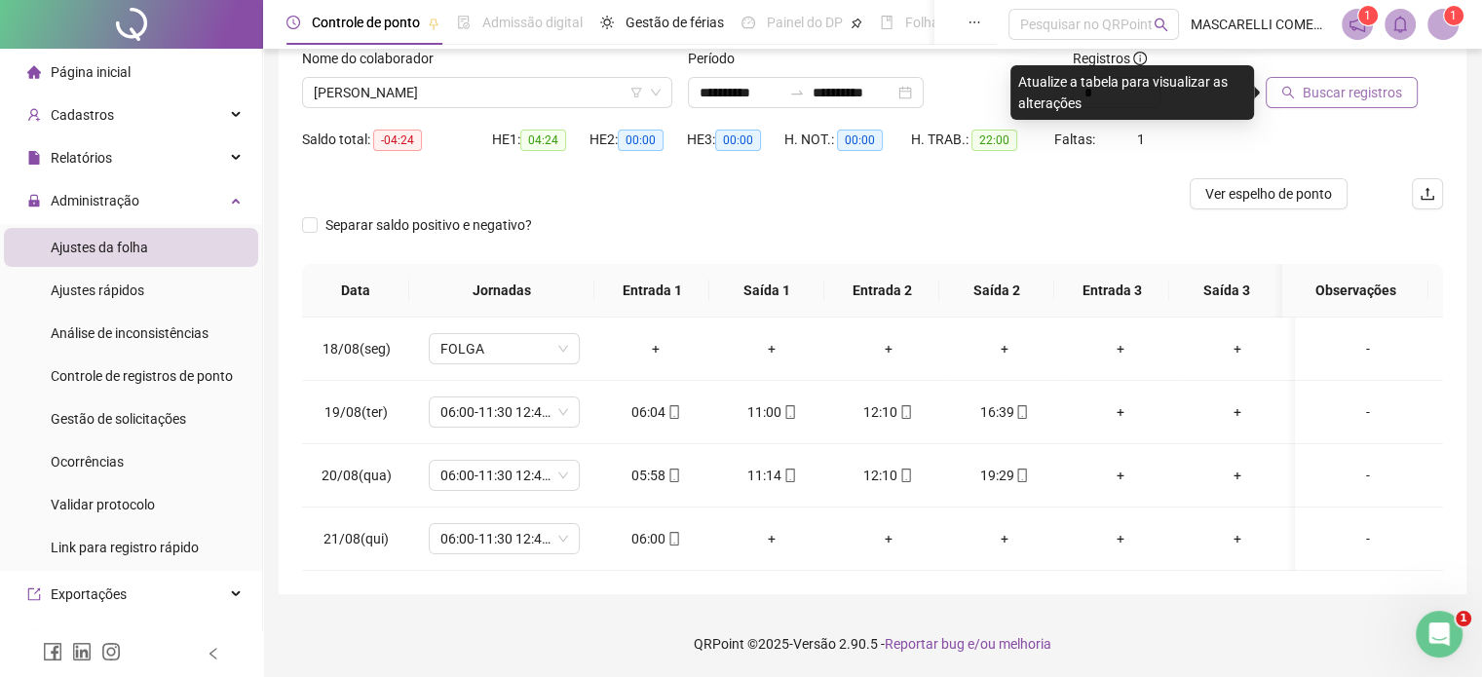
click at [1375, 90] on span "Buscar registros" at bounding box center [1352, 92] width 99 height 21
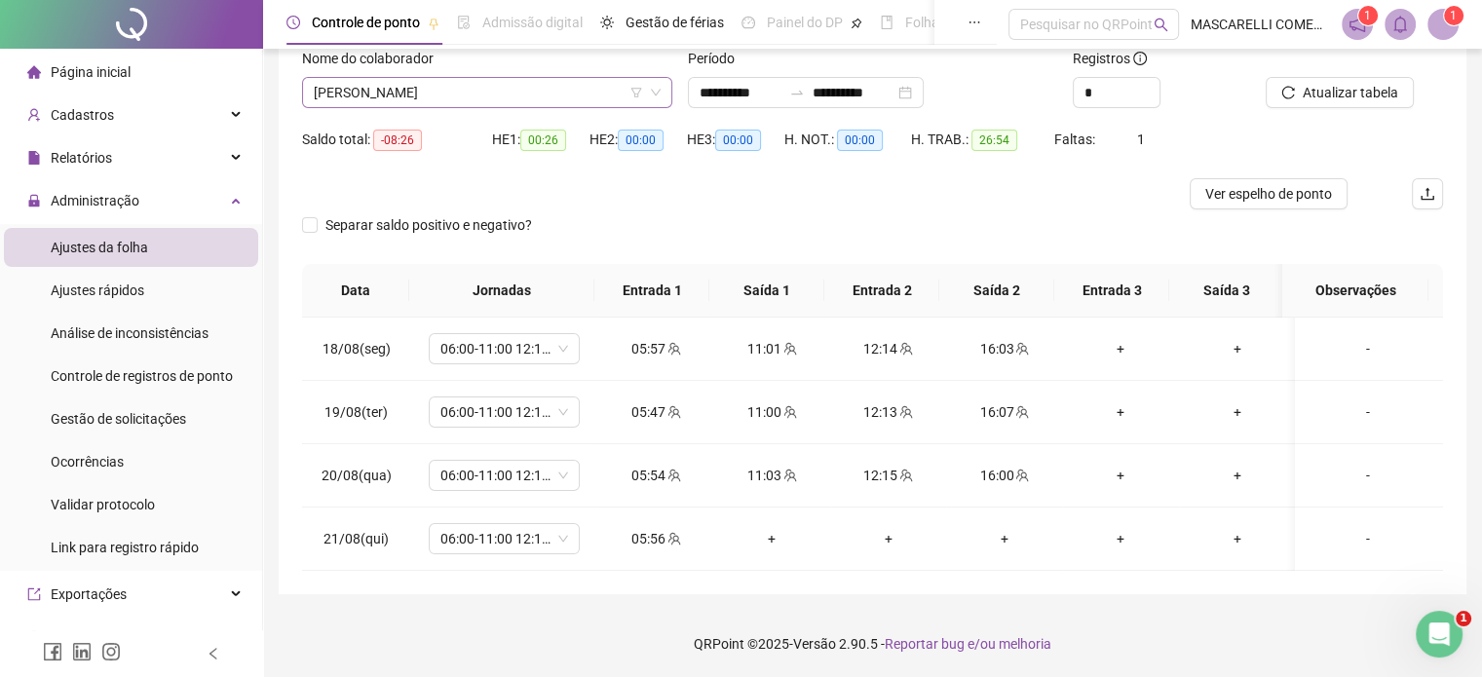
click at [449, 95] on span "[PERSON_NAME]" at bounding box center [487, 92] width 347 height 29
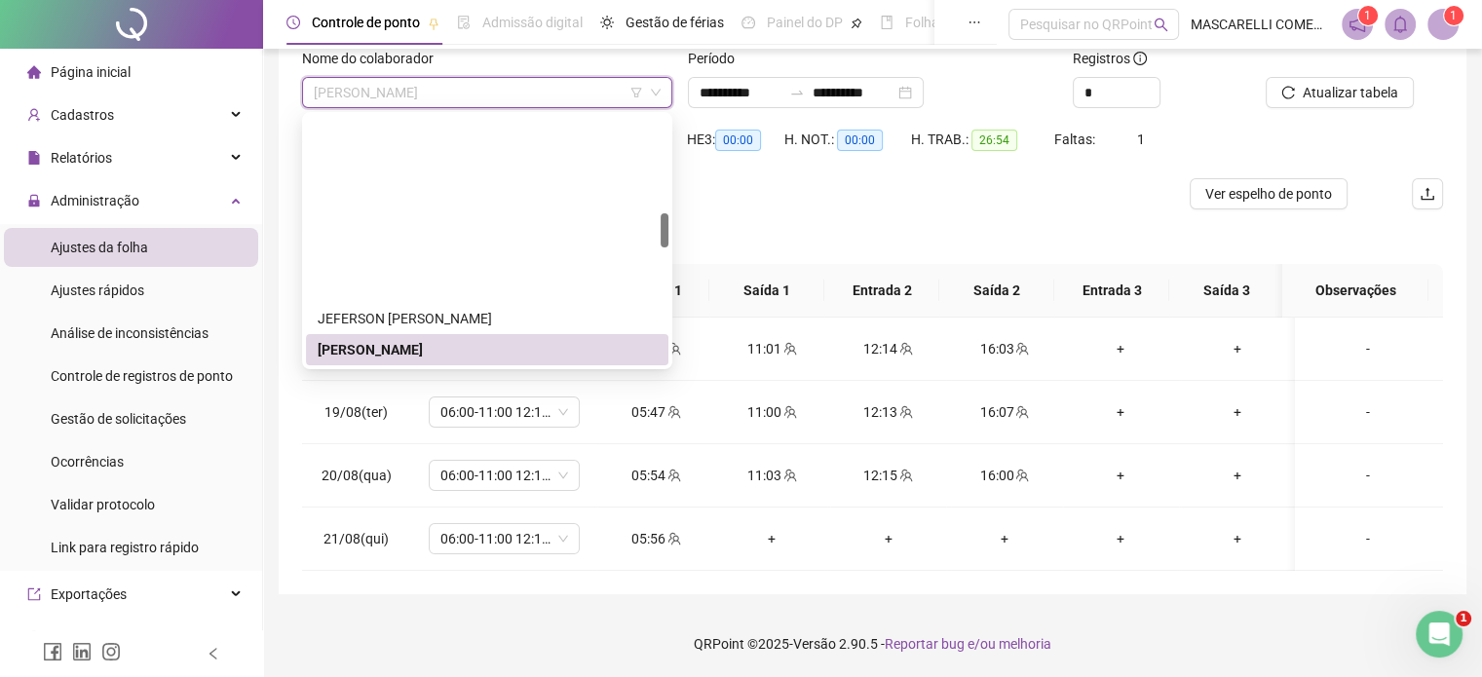
scroll to position [694, 0]
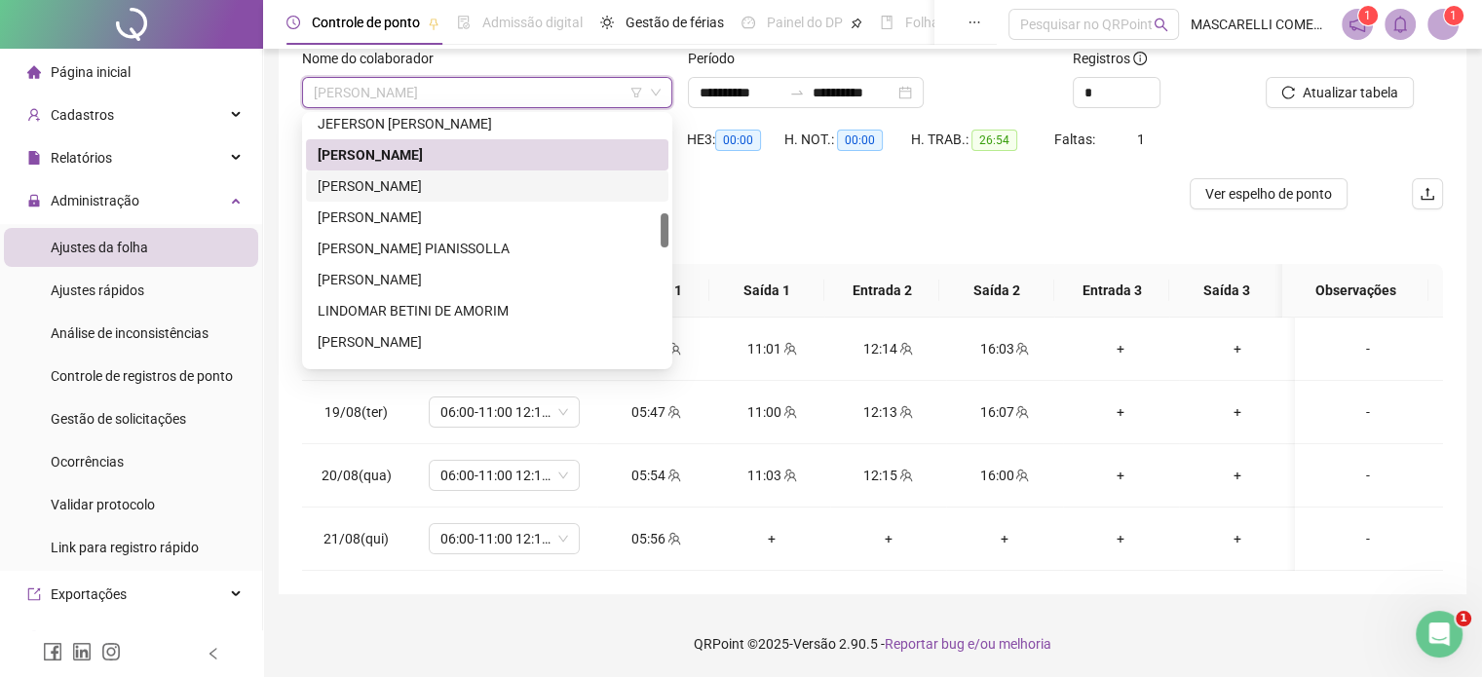
click at [469, 190] on div "[PERSON_NAME]" at bounding box center [487, 185] width 339 height 21
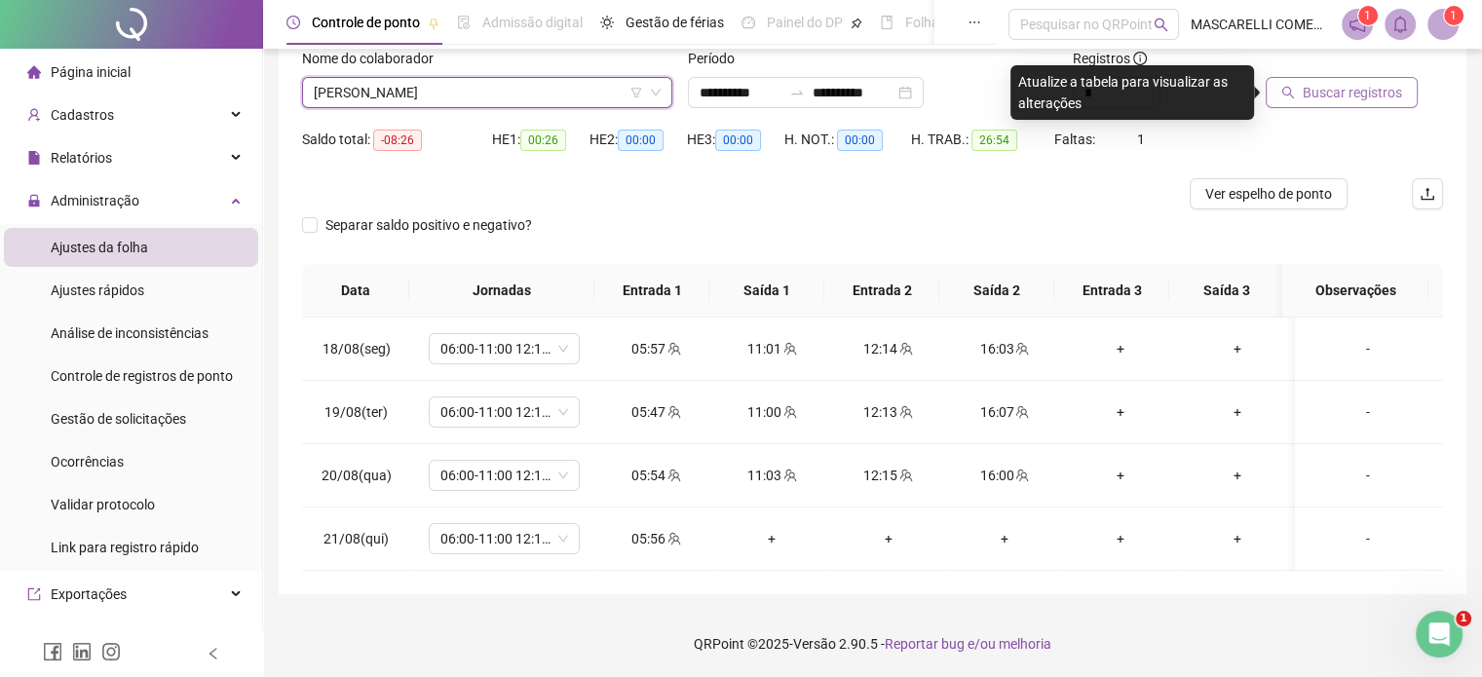
click at [1351, 86] on span "Buscar registros" at bounding box center [1352, 92] width 99 height 21
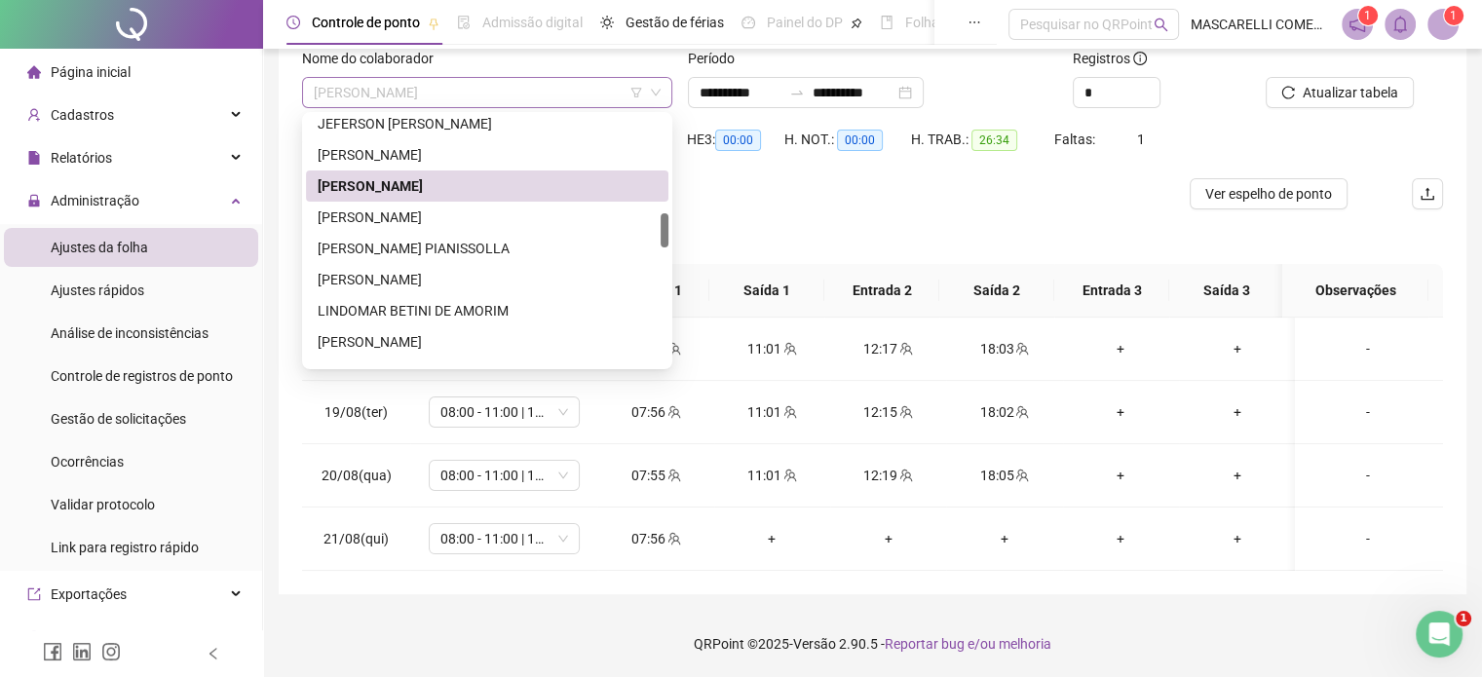
click at [436, 93] on span "[PERSON_NAME]" at bounding box center [487, 92] width 347 height 29
drag, startPoint x: 408, startPoint y: 217, endPoint x: 442, endPoint y: 207, distance: 35.7
click at [409, 217] on div "[PERSON_NAME]" at bounding box center [487, 217] width 339 height 21
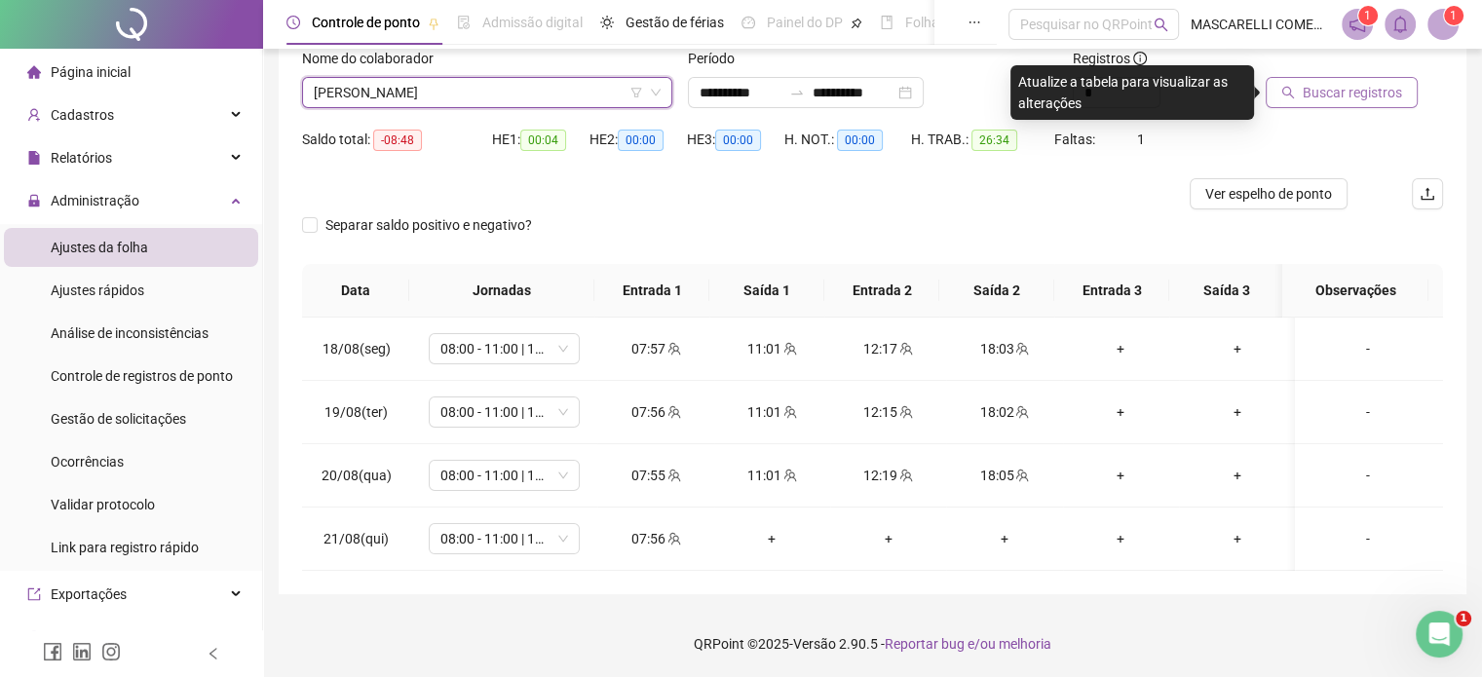
click at [1316, 87] on span "Buscar registros" at bounding box center [1352, 92] width 99 height 21
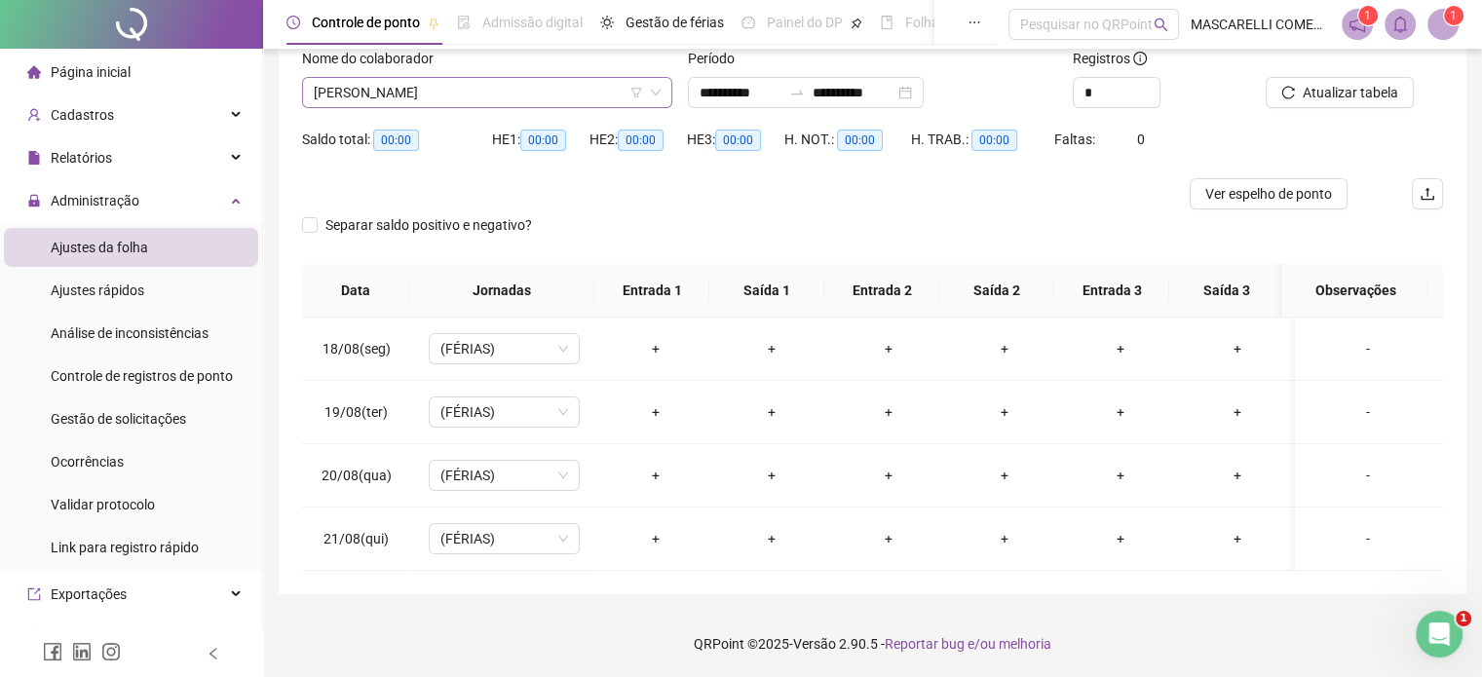
click at [452, 89] on span "[PERSON_NAME]" at bounding box center [487, 92] width 347 height 29
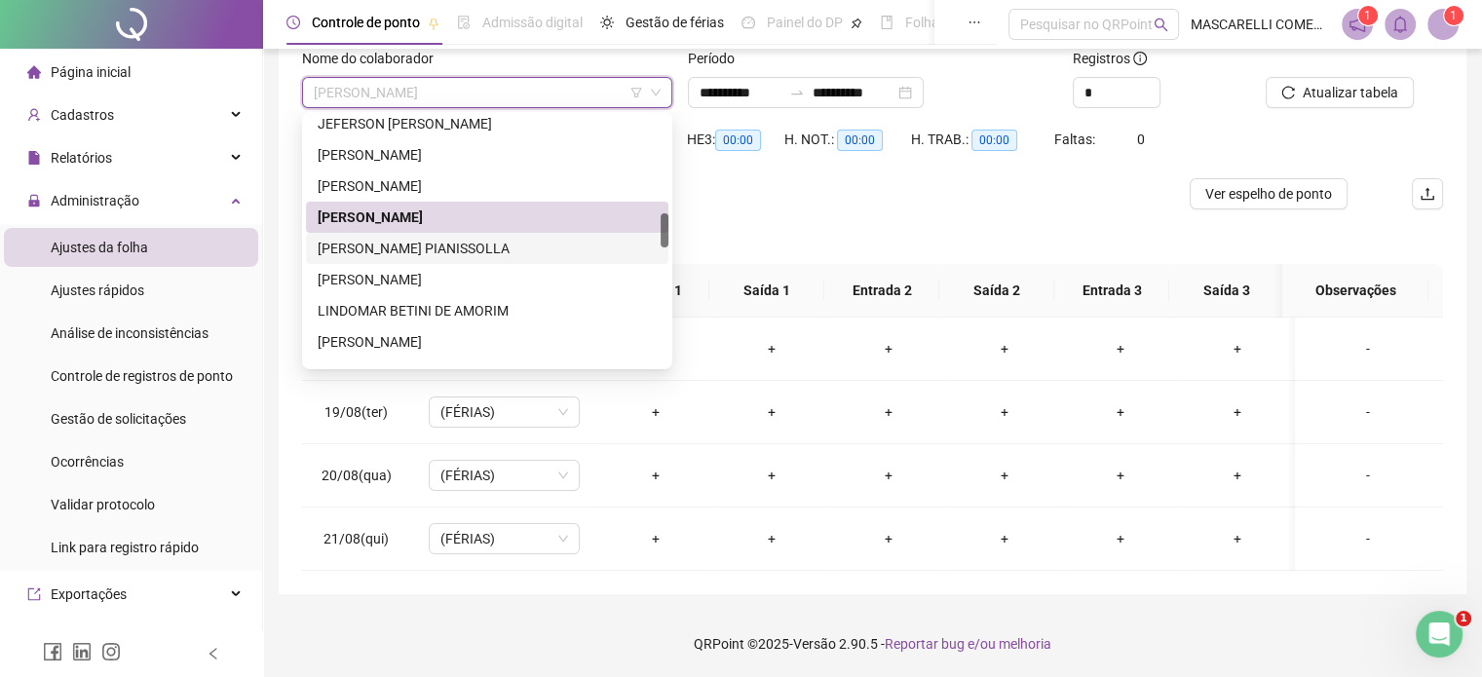
click at [395, 238] on div "[PERSON_NAME] PIANISSOLLA" at bounding box center [487, 248] width 339 height 21
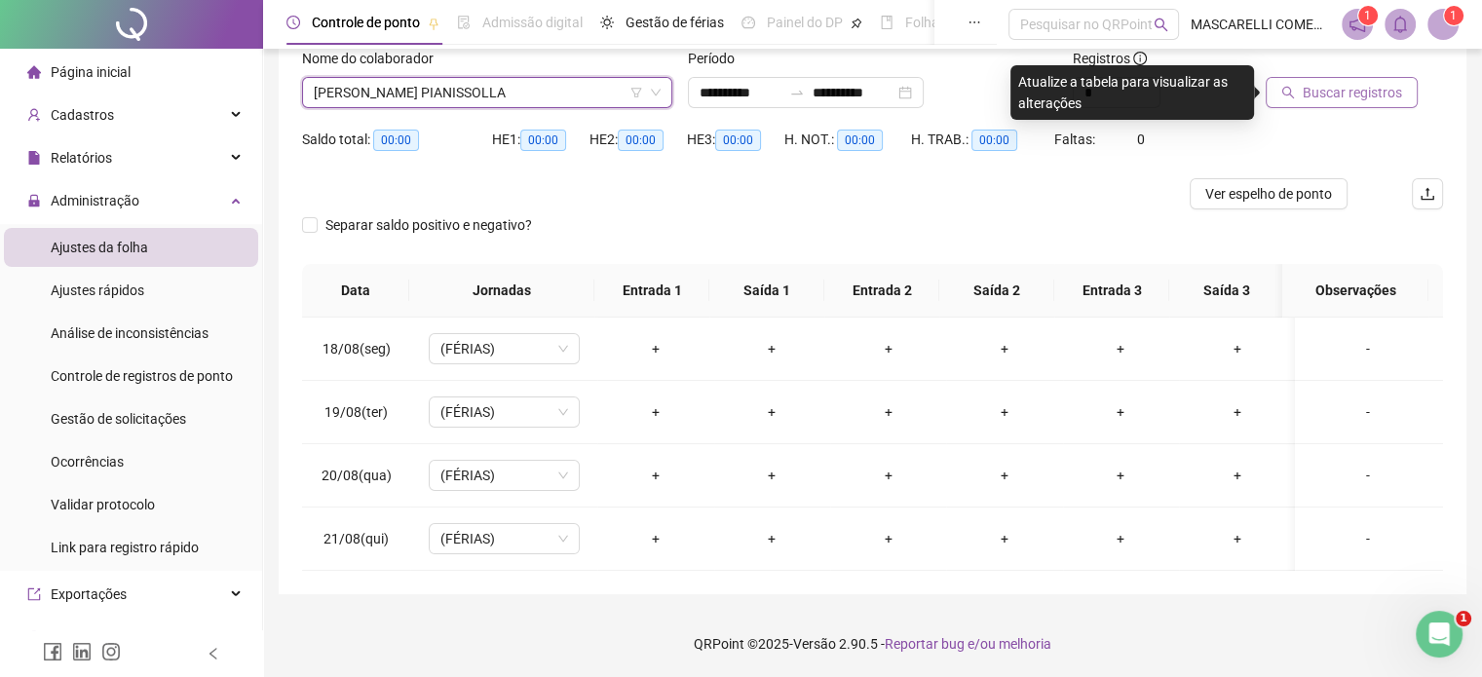
click at [1358, 94] on span "Buscar registros" at bounding box center [1352, 92] width 99 height 21
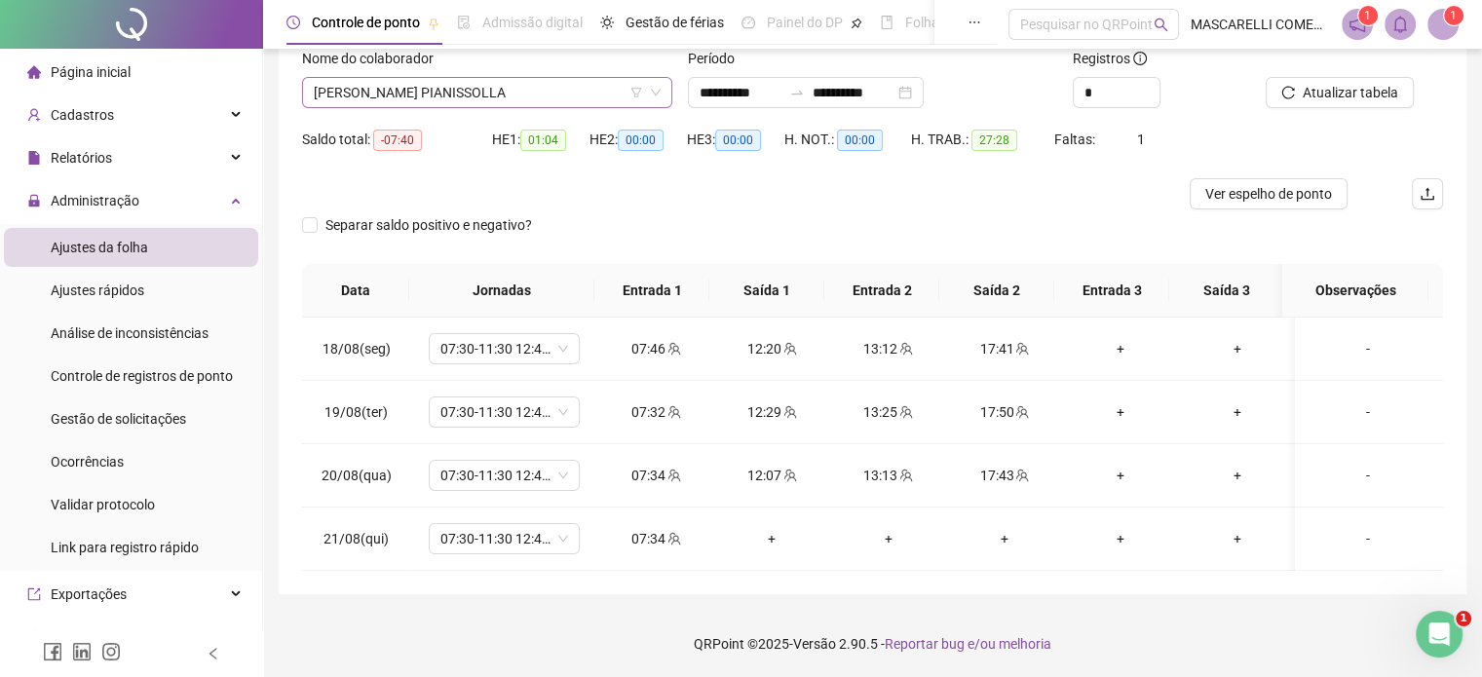
click at [382, 88] on span "[PERSON_NAME] PIANISSOLLA" at bounding box center [487, 92] width 347 height 29
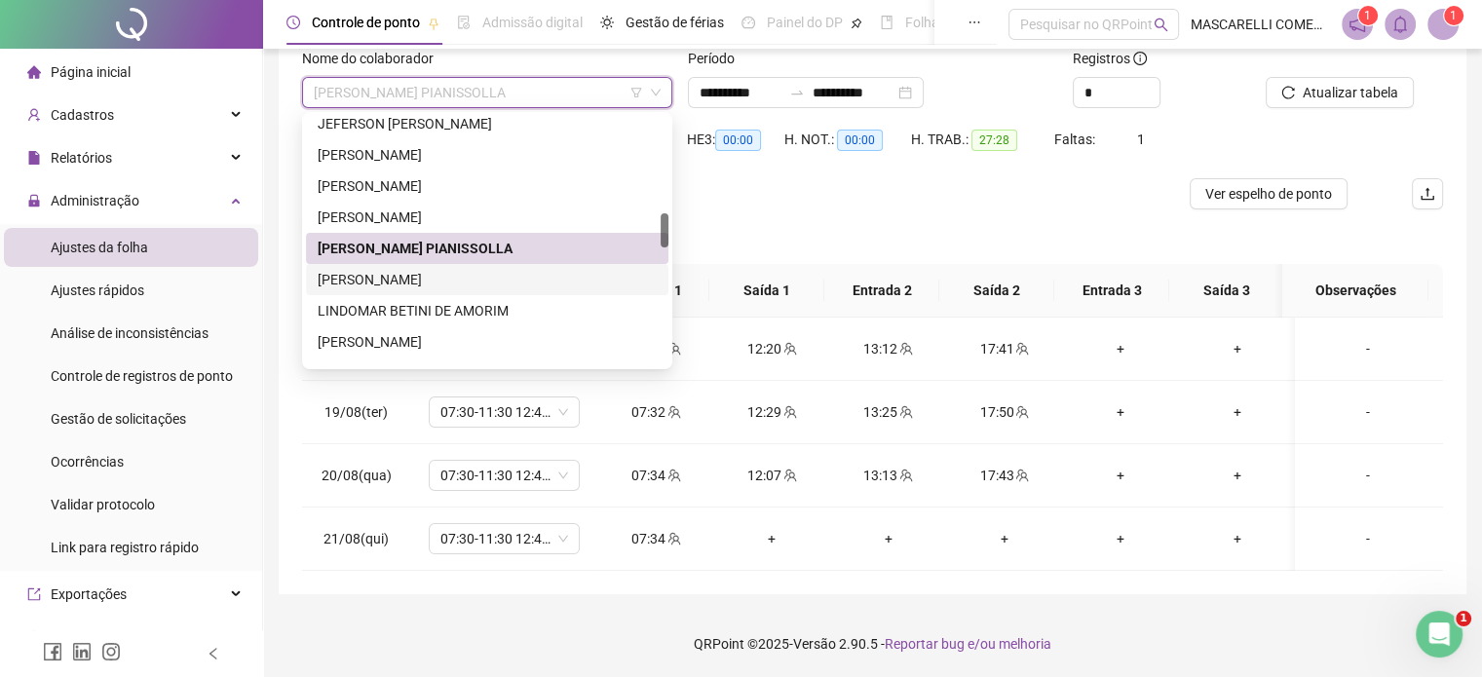
click at [343, 273] on div "[PERSON_NAME]" at bounding box center [487, 279] width 339 height 21
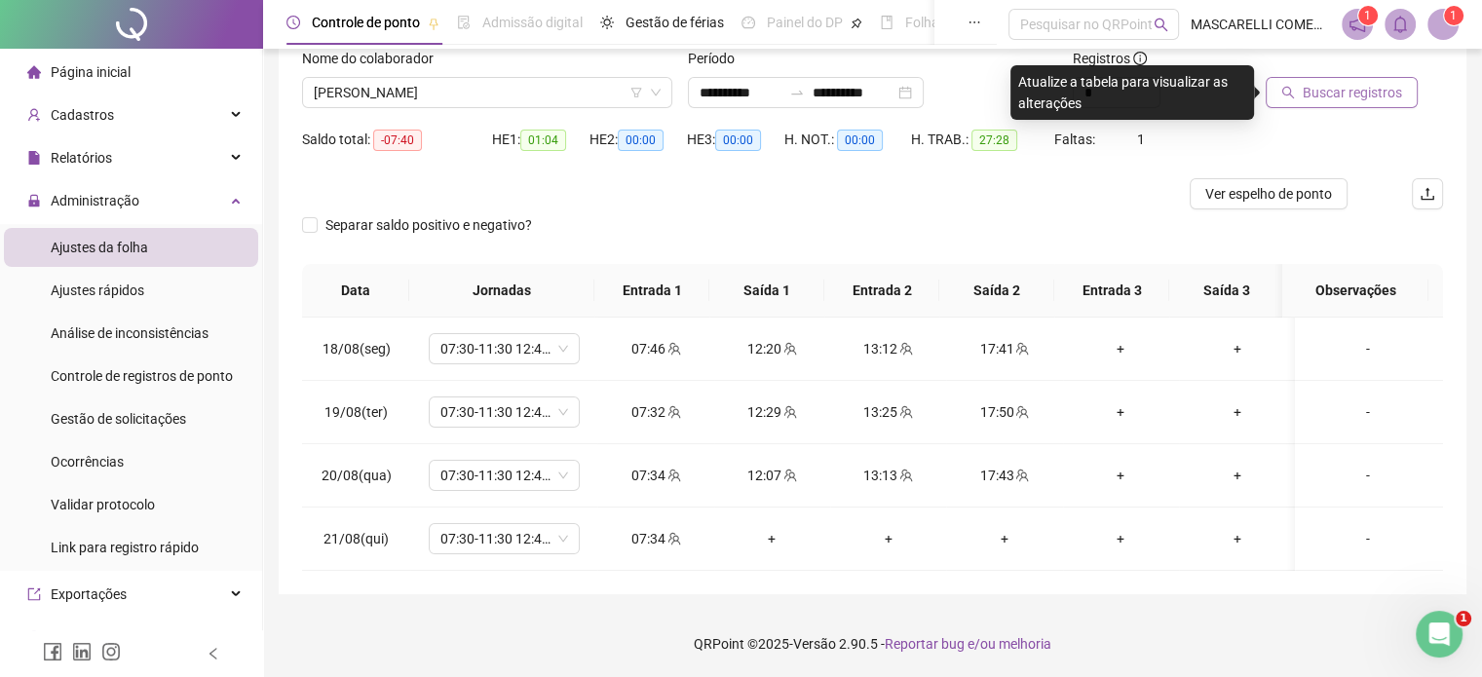
click at [1315, 100] on span "Buscar registros" at bounding box center [1352, 92] width 99 height 21
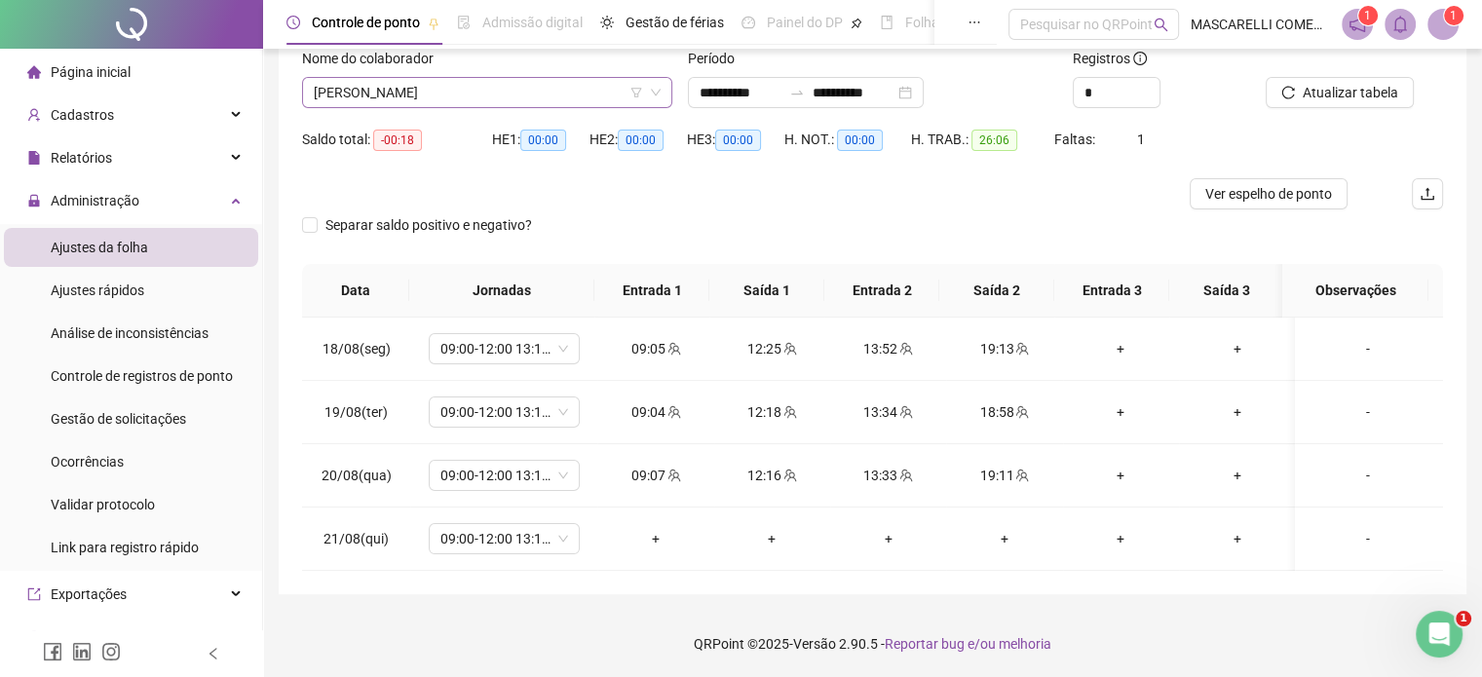
click at [397, 81] on span "[PERSON_NAME]" at bounding box center [487, 92] width 347 height 29
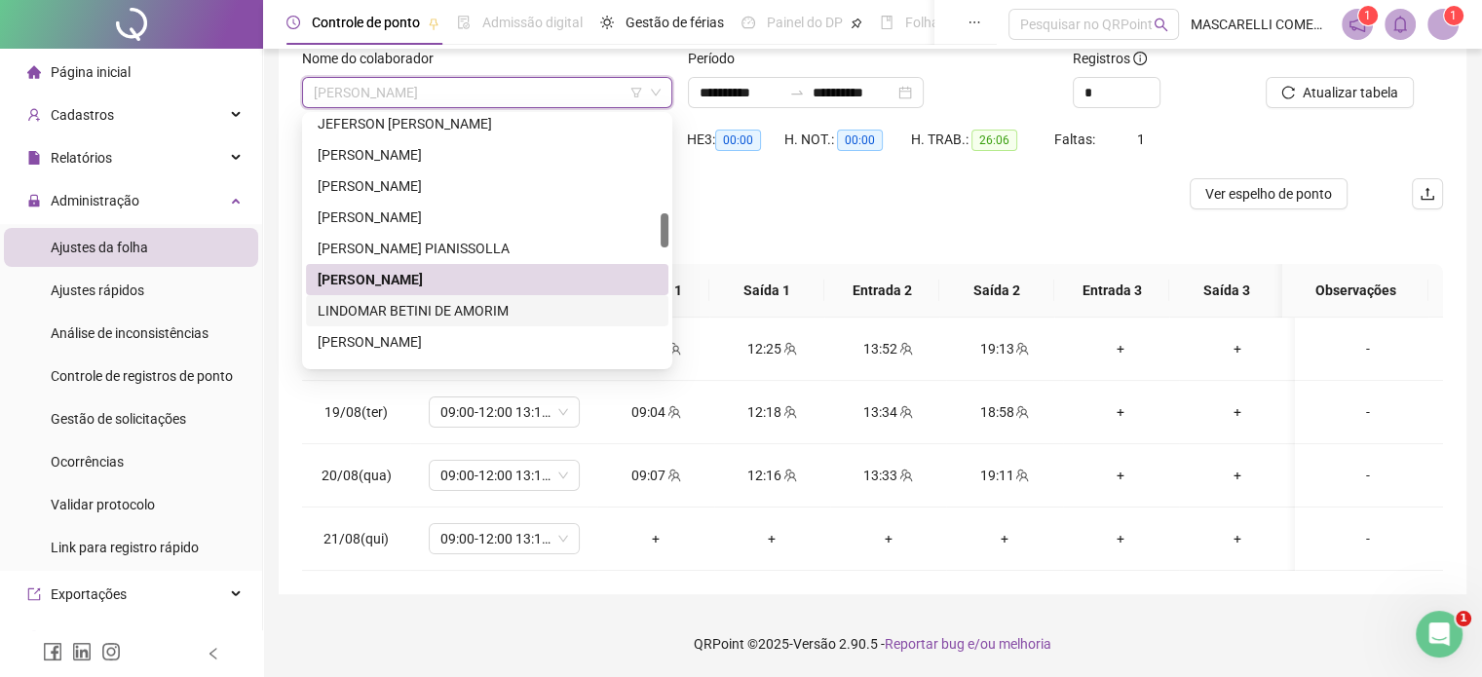
click at [384, 311] on div "LINDOMAR BETINI DE AMORIM" at bounding box center [487, 310] width 339 height 21
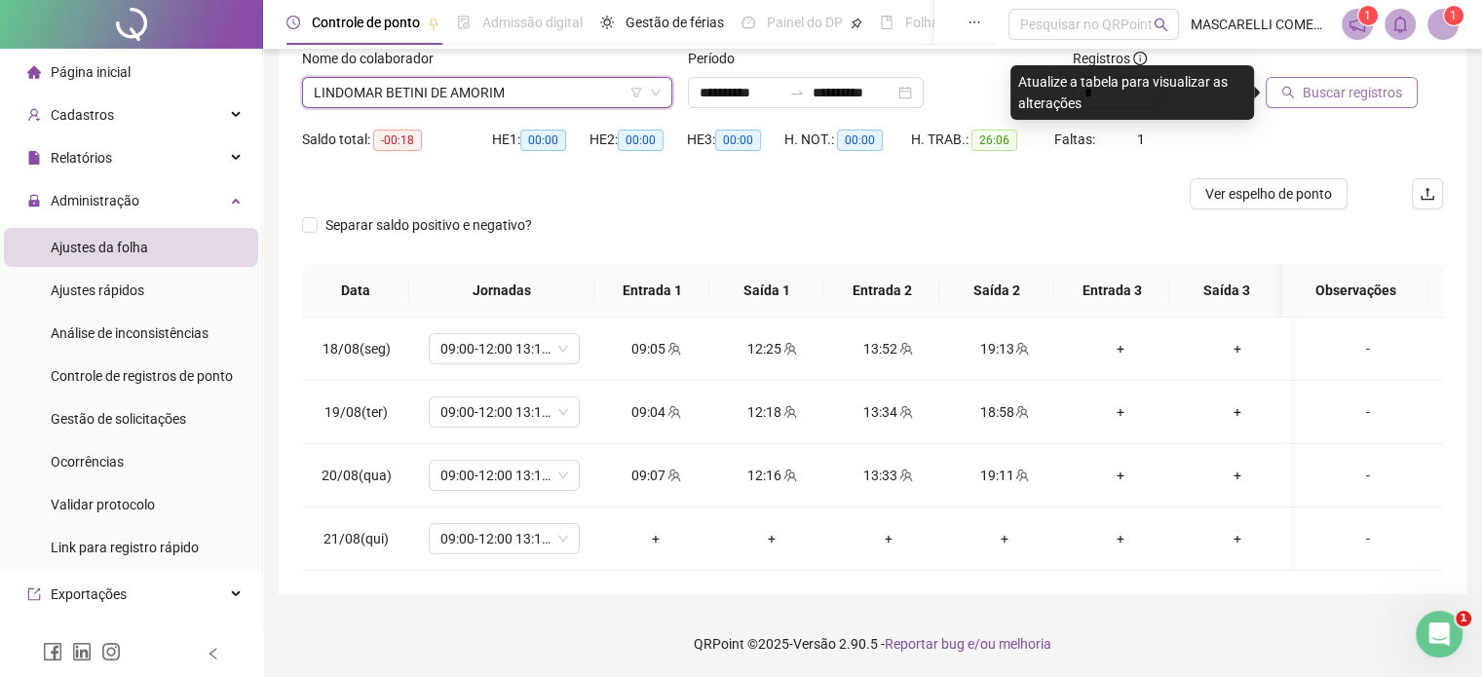
click at [1317, 96] on span "Buscar registros" at bounding box center [1352, 92] width 99 height 21
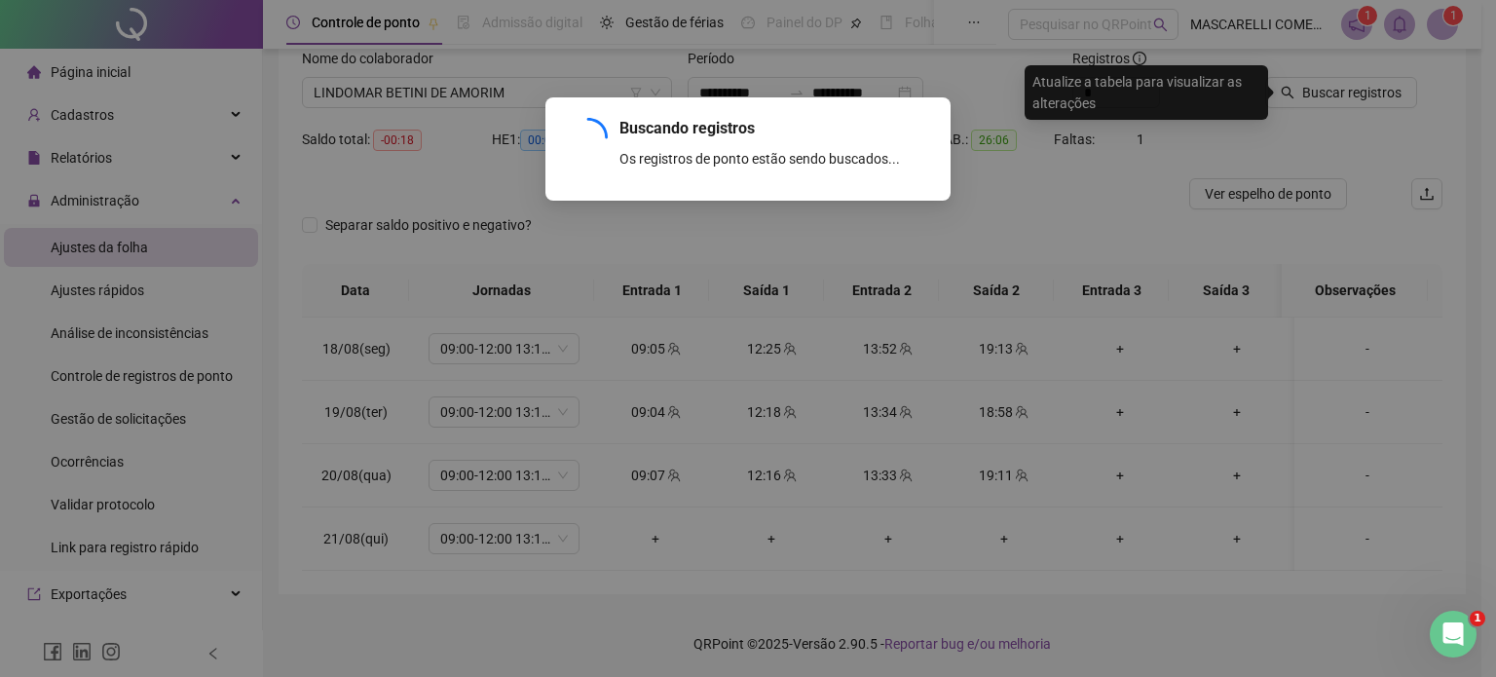
click at [425, 93] on div "Buscando registros Os registros de ponto estão sendo buscados... OK" at bounding box center [748, 338] width 1496 height 677
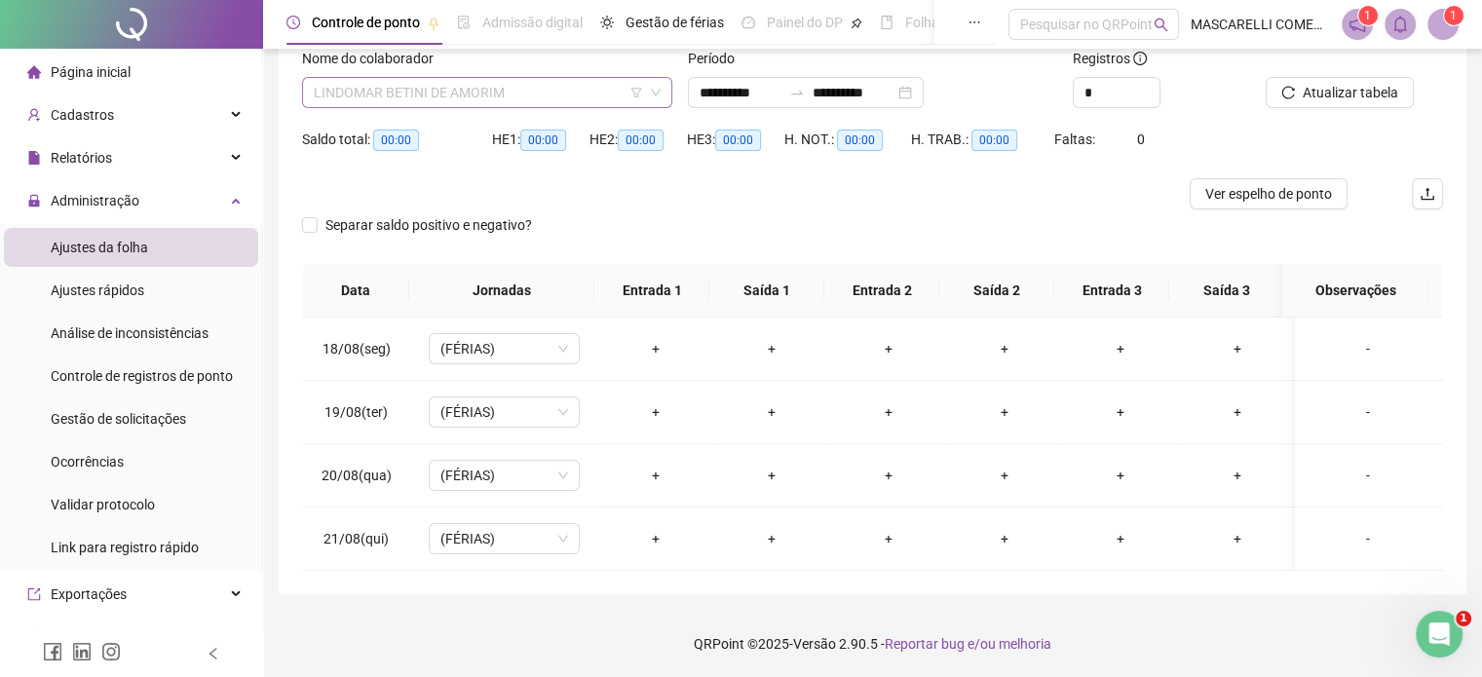
click at [467, 89] on span "LINDOMAR BETINI DE AMORIM" at bounding box center [487, 92] width 347 height 29
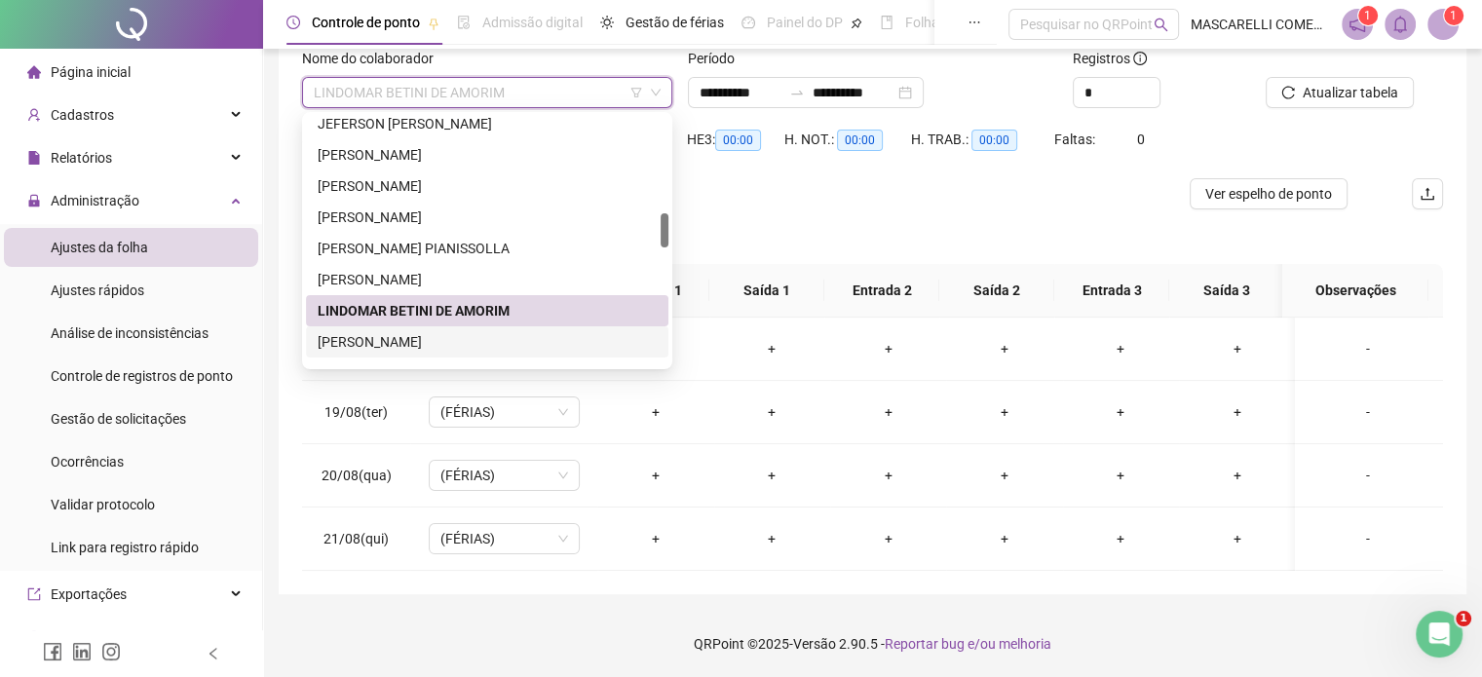
click at [414, 341] on div "[PERSON_NAME]" at bounding box center [487, 341] width 339 height 21
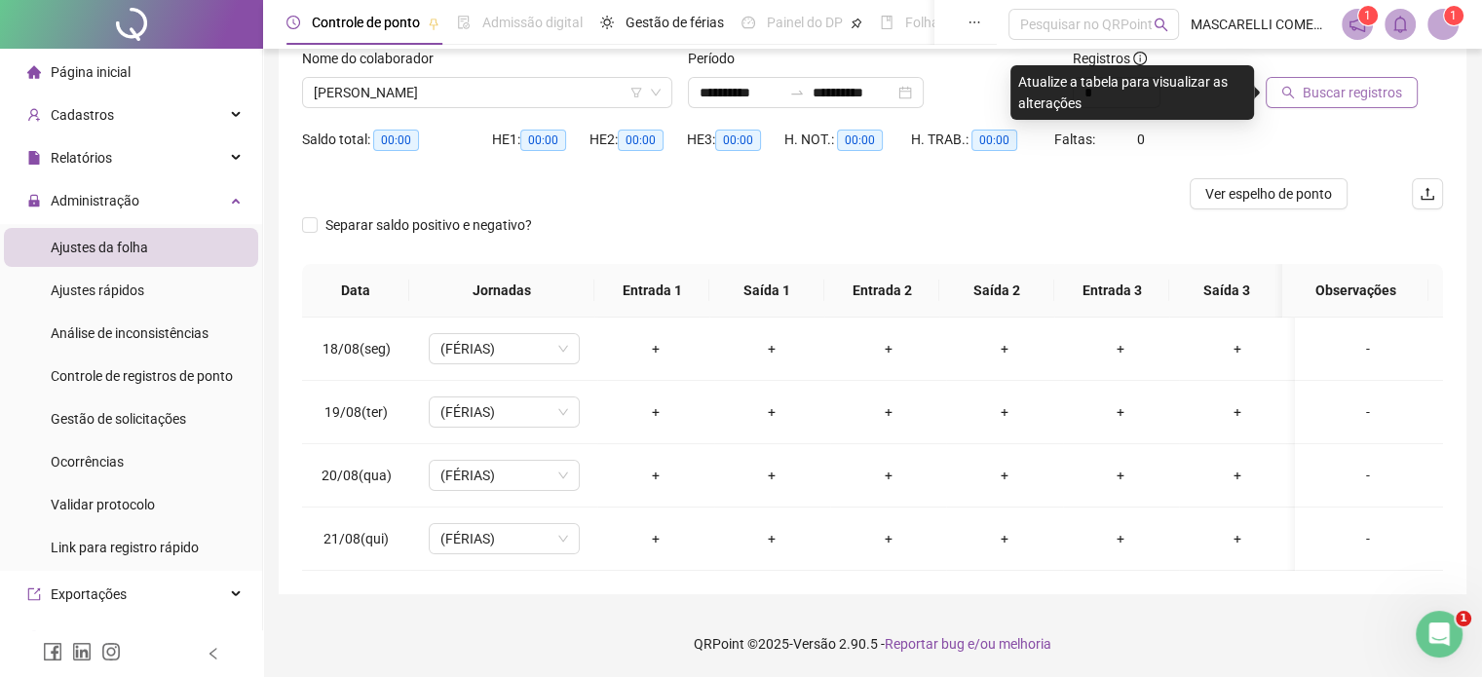
click at [1285, 91] on icon "search" at bounding box center [1288, 93] width 14 height 14
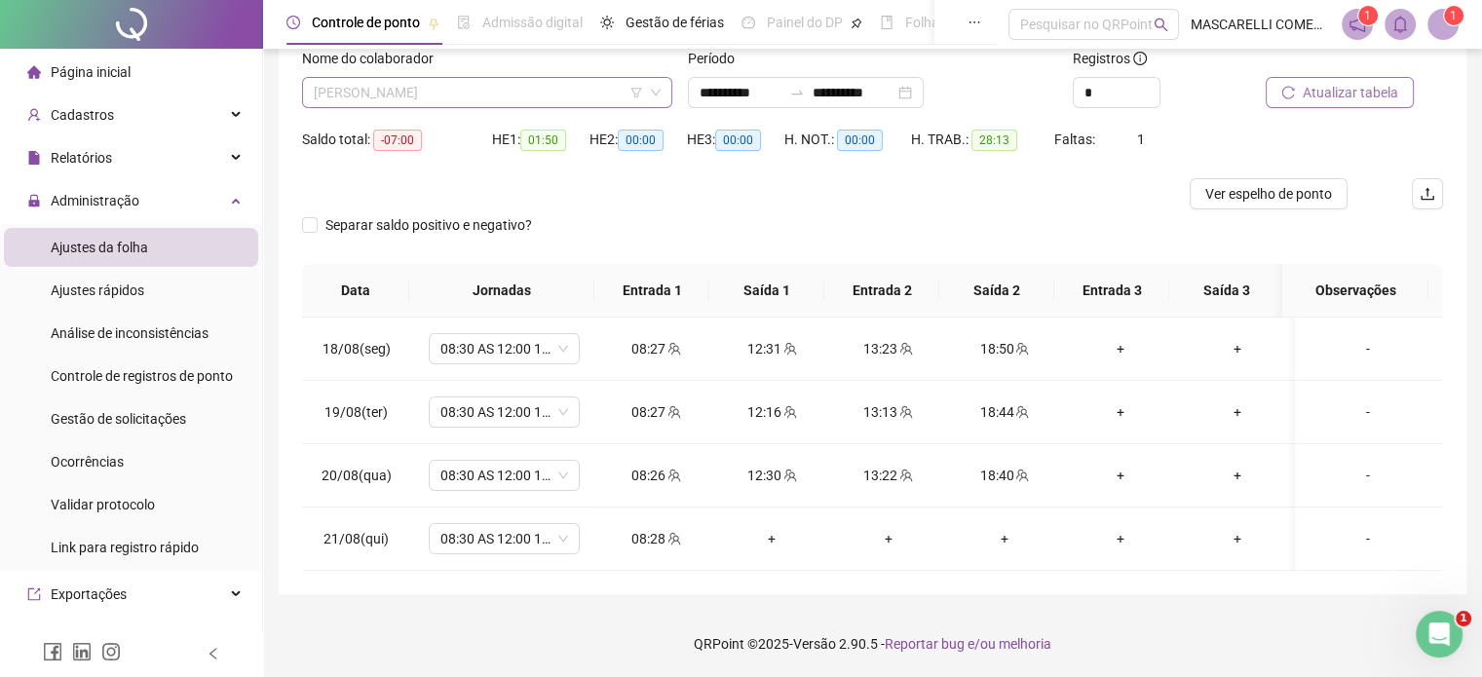
click at [473, 89] on span "[PERSON_NAME]" at bounding box center [487, 92] width 347 height 29
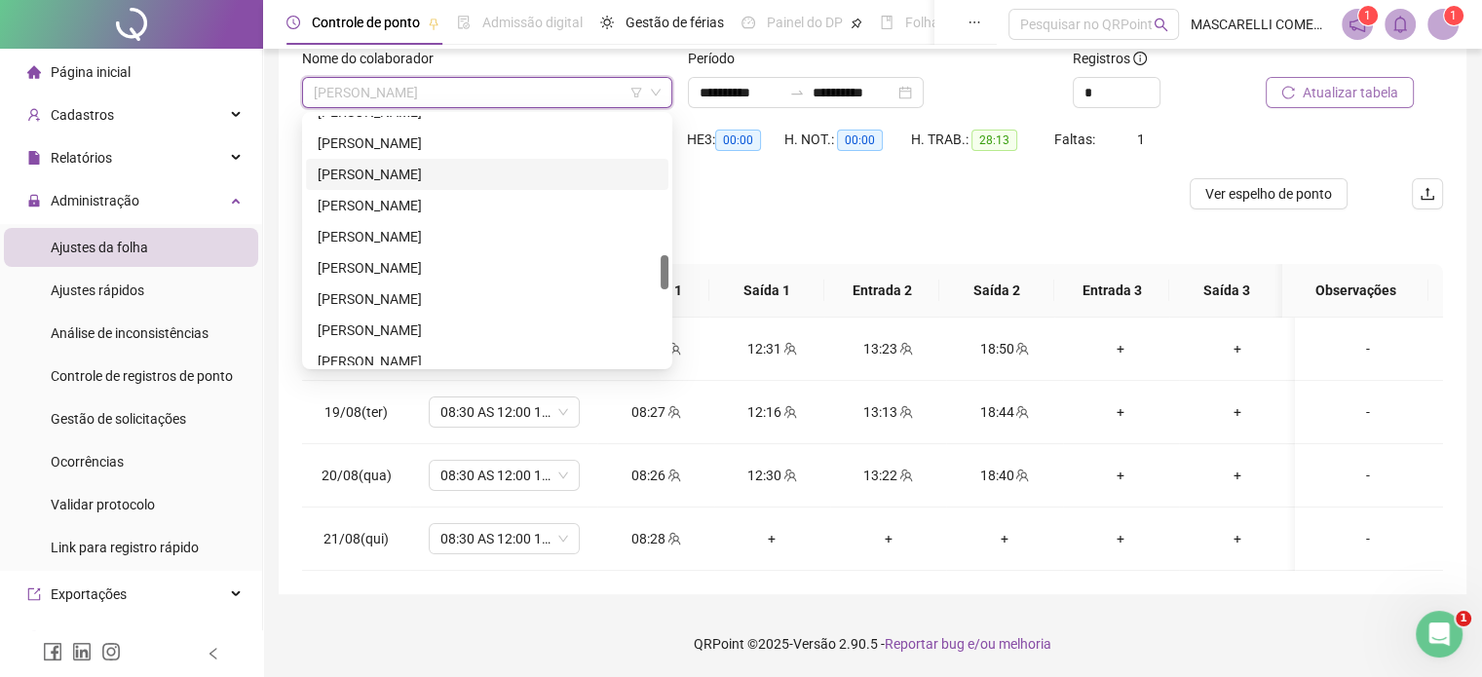
scroll to position [889, 0]
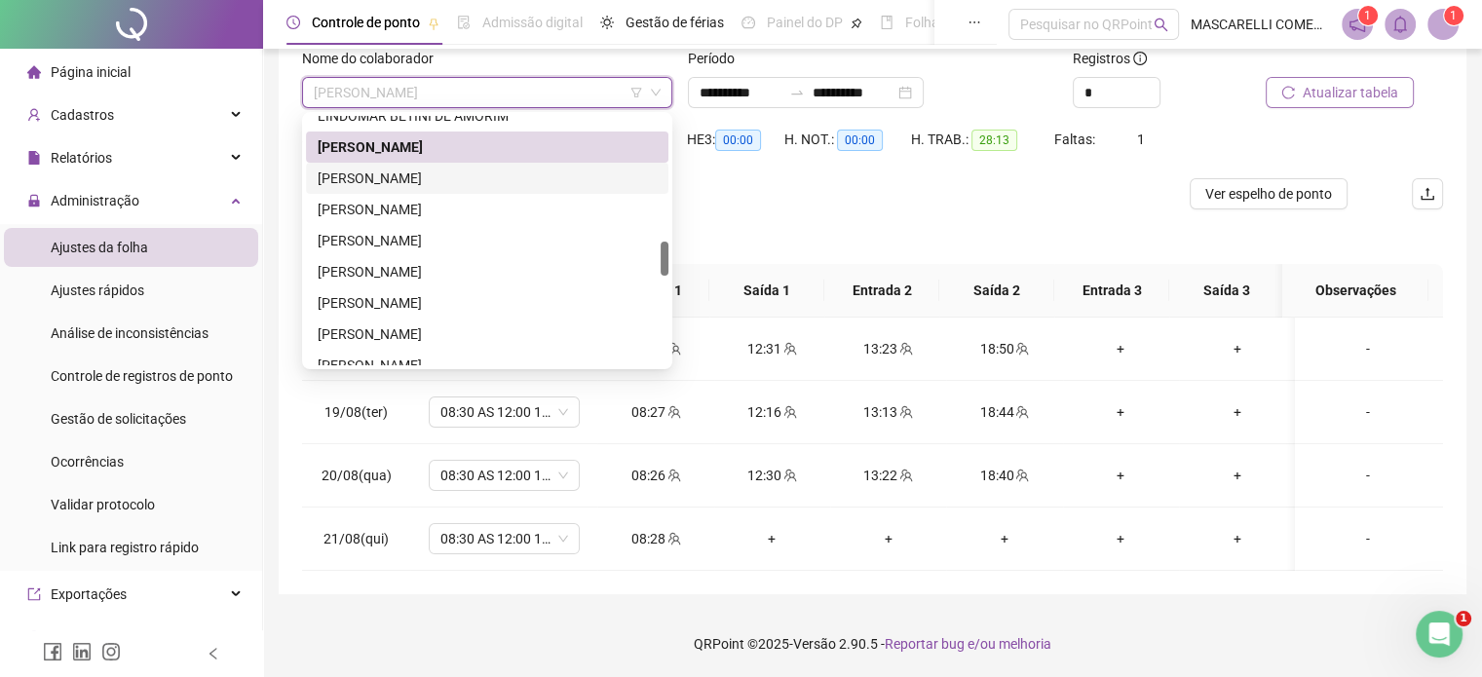
click at [346, 174] on div "[PERSON_NAME]" at bounding box center [487, 178] width 339 height 21
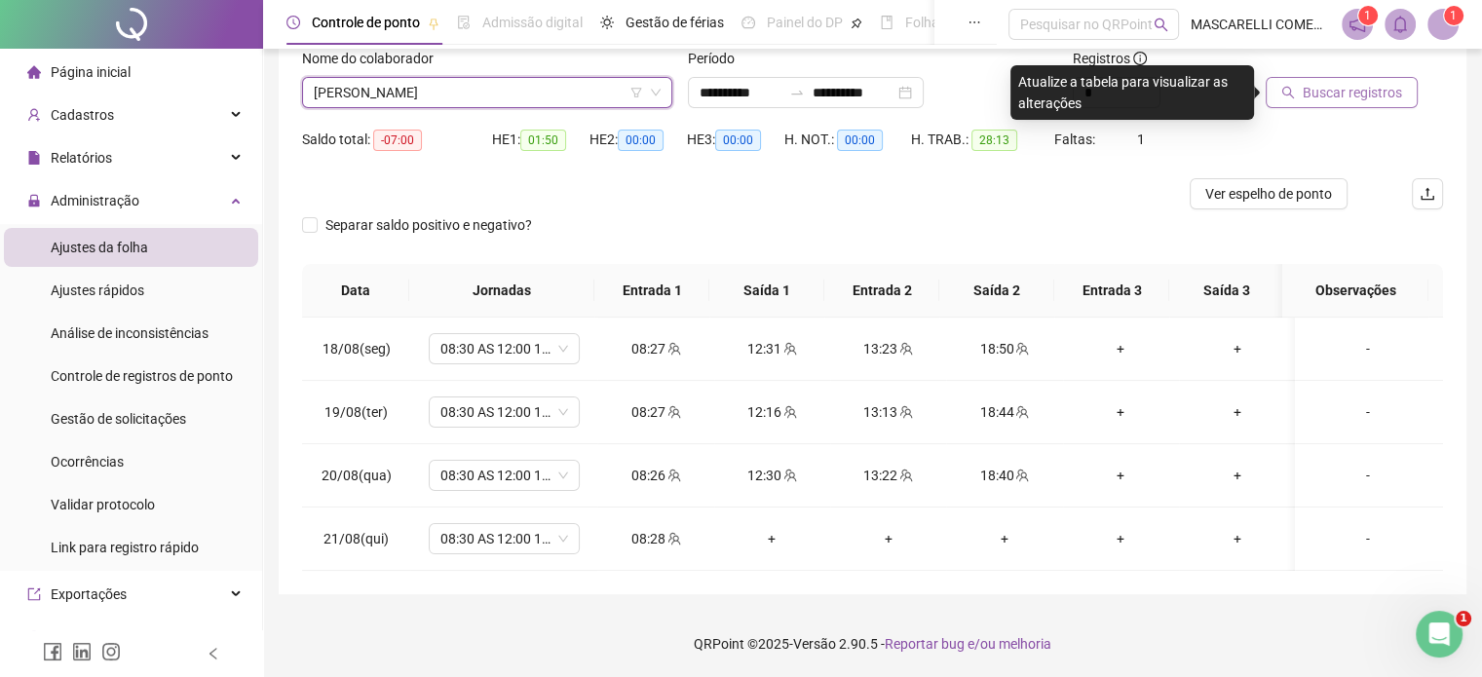
click at [1313, 93] on span "Buscar registros" at bounding box center [1352, 92] width 99 height 21
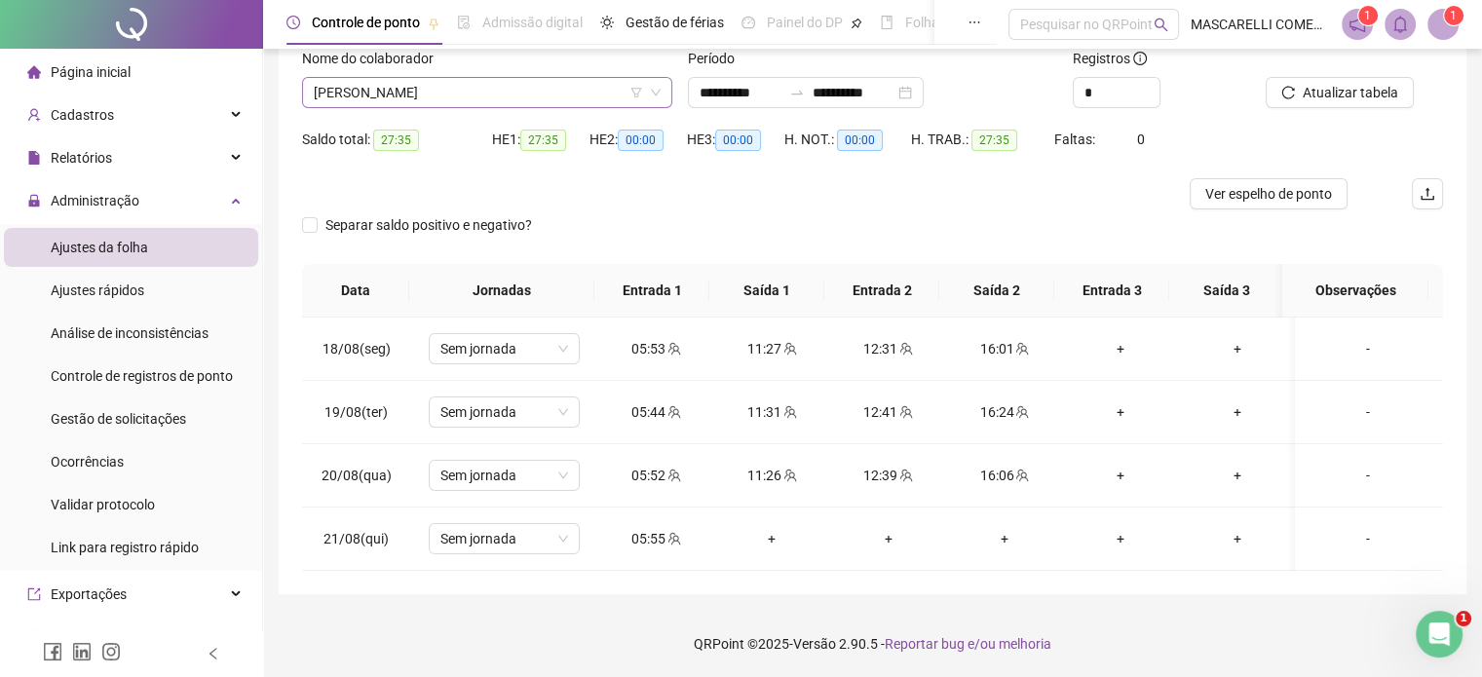
click at [351, 104] on span "[PERSON_NAME]" at bounding box center [487, 92] width 347 height 29
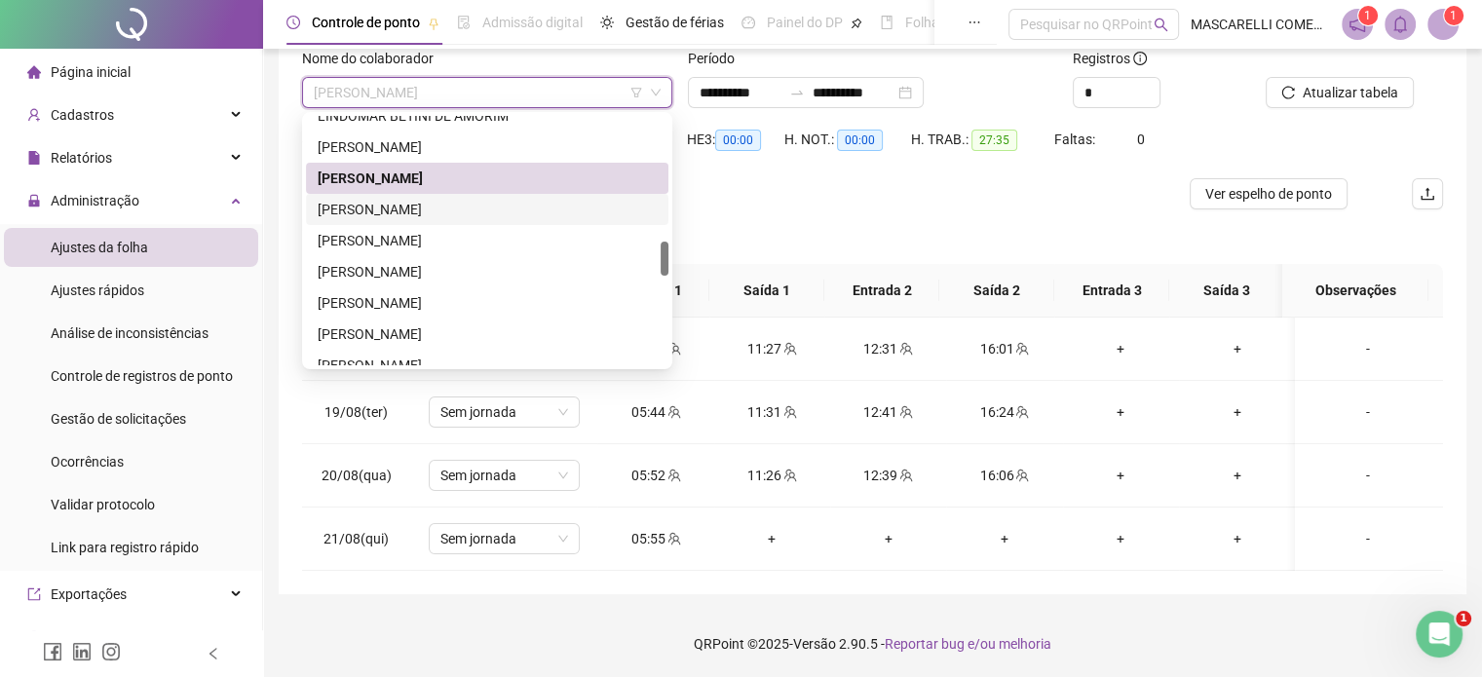
click at [339, 204] on div "[PERSON_NAME]" at bounding box center [487, 209] width 339 height 21
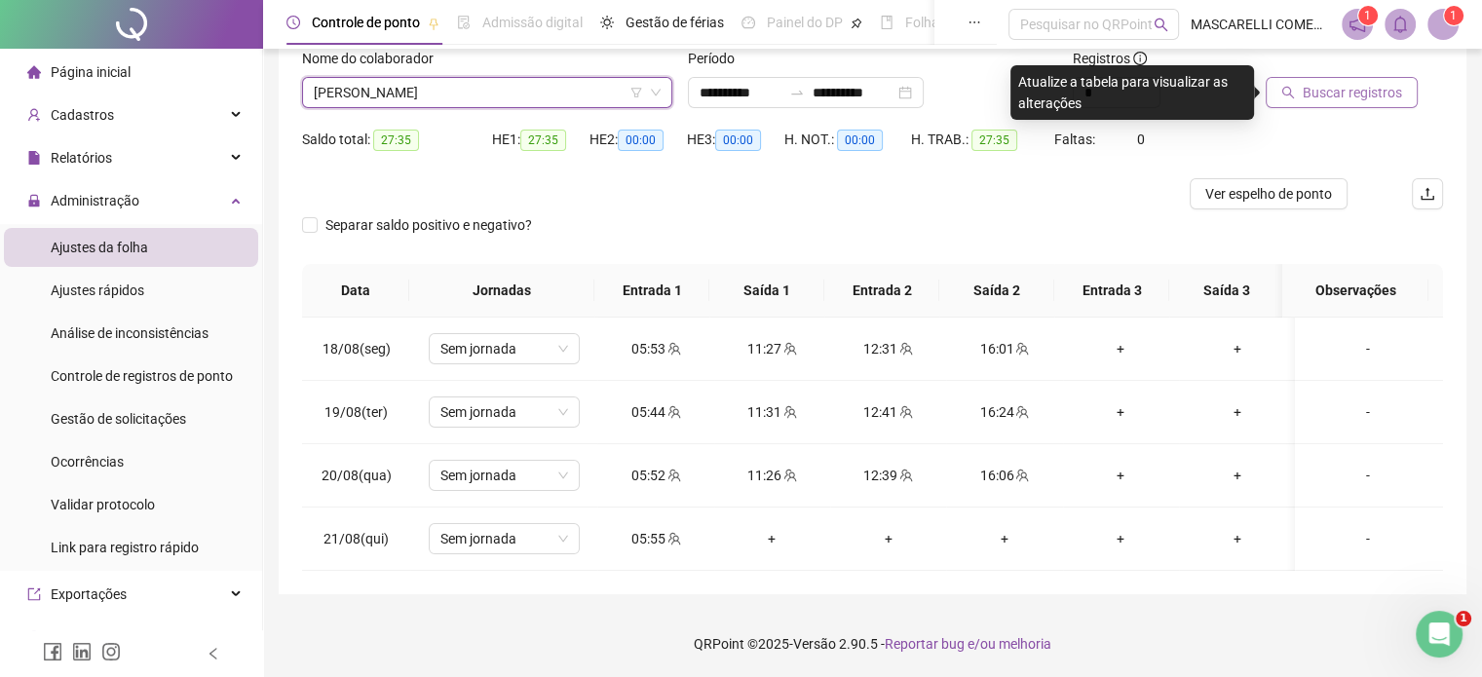
click at [1316, 95] on span "Buscar registros" at bounding box center [1352, 92] width 99 height 21
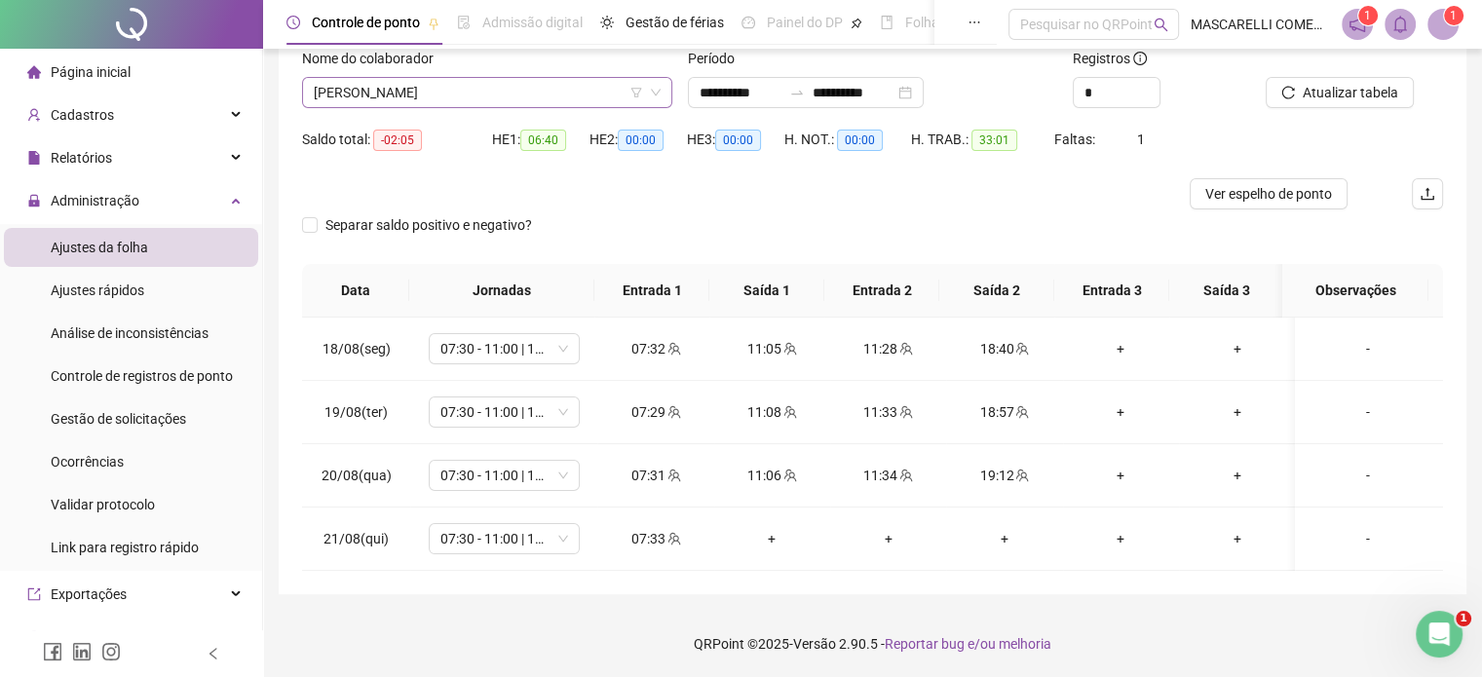
click at [463, 89] on span "[PERSON_NAME]" at bounding box center [487, 92] width 347 height 29
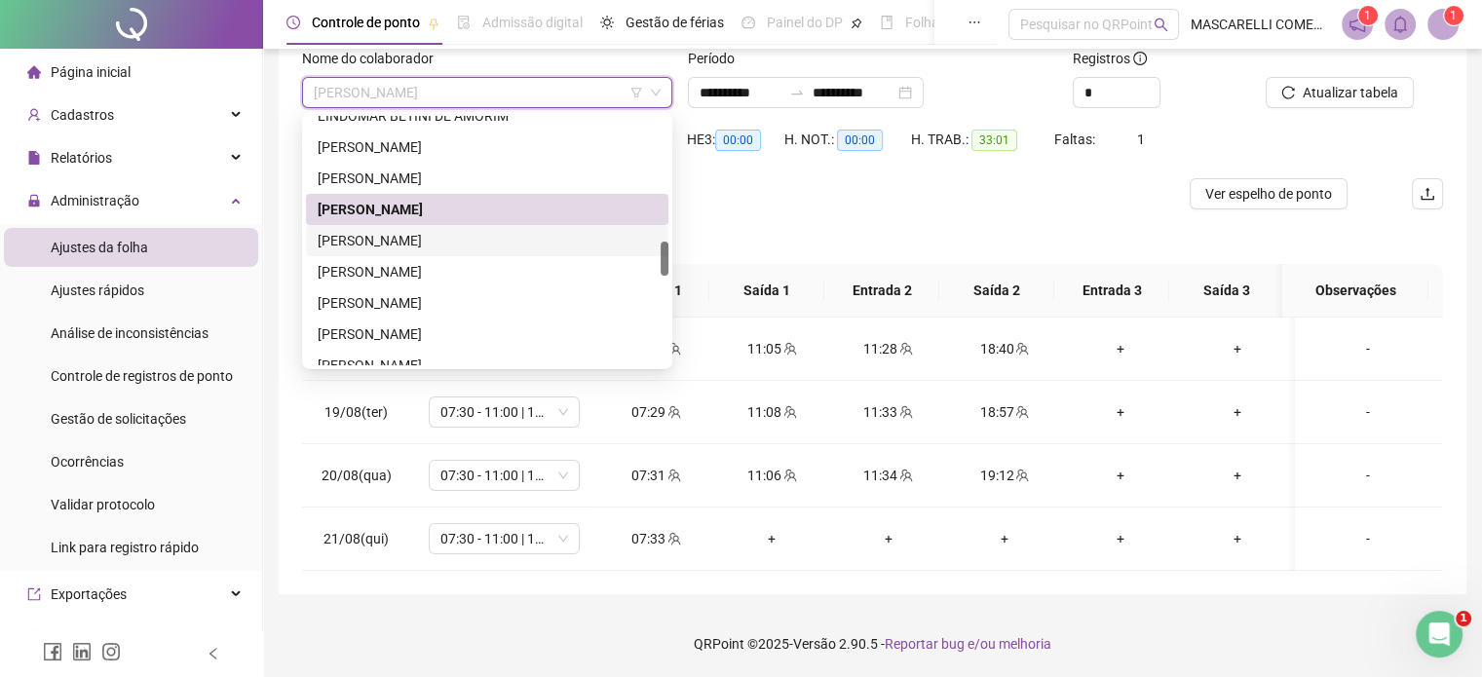
click at [429, 246] on div "[PERSON_NAME]" at bounding box center [487, 240] width 339 height 21
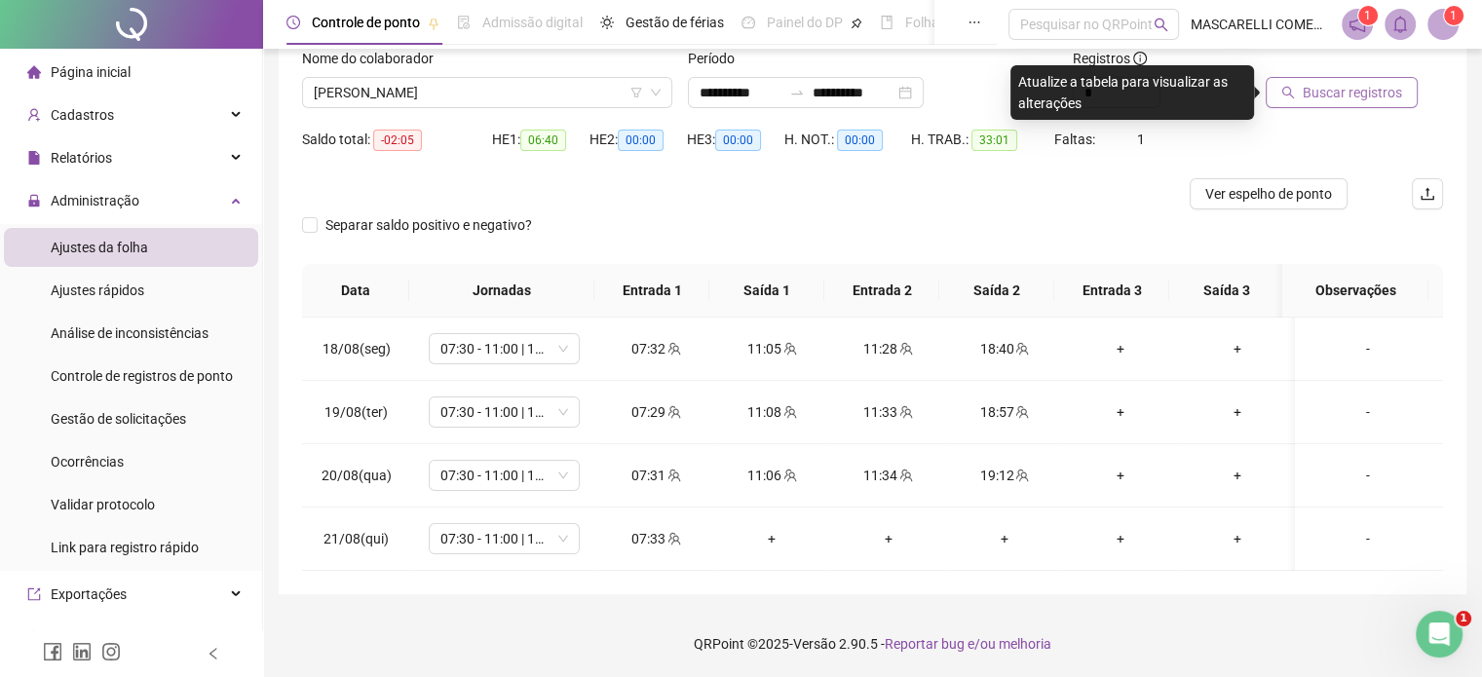
click at [1325, 92] on span "Buscar registros" at bounding box center [1352, 92] width 99 height 21
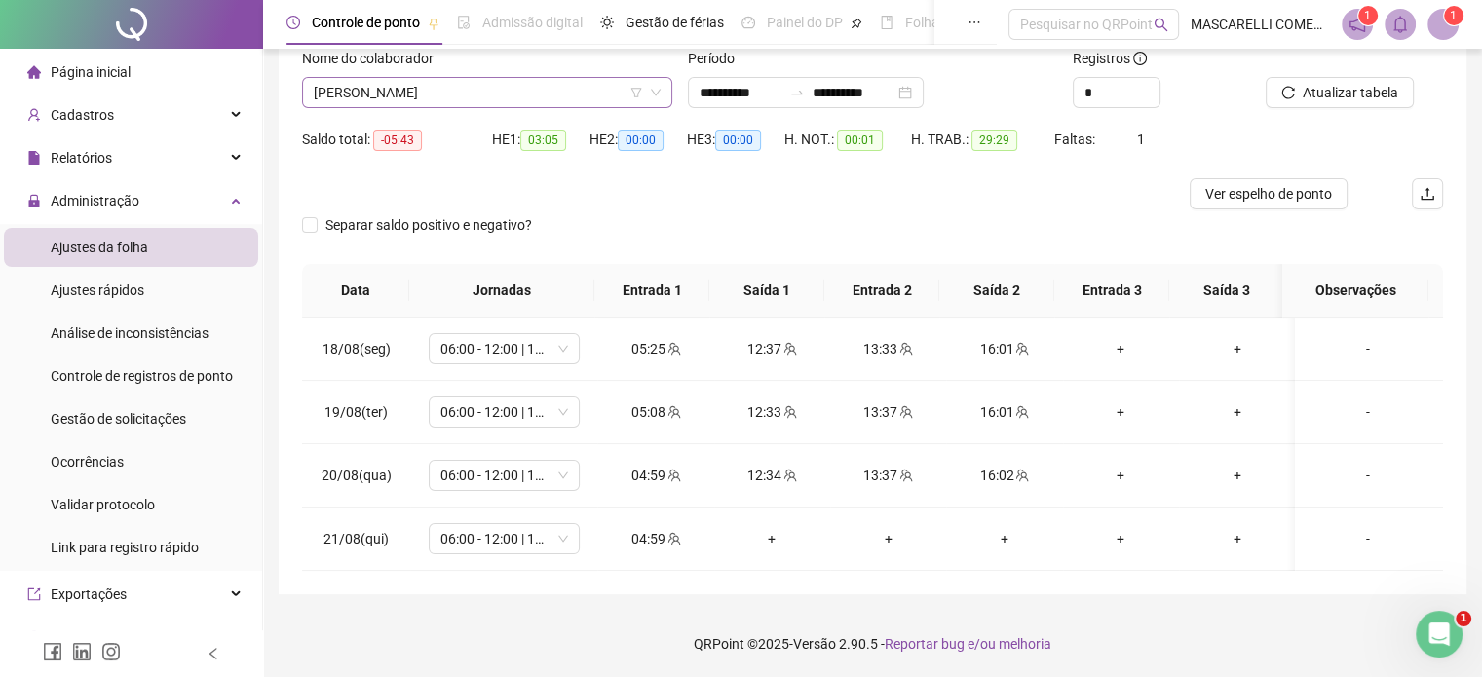
click at [499, 99] on span "[PERSON_NAME]" at bounding box center [487, 92] width 347 height 29
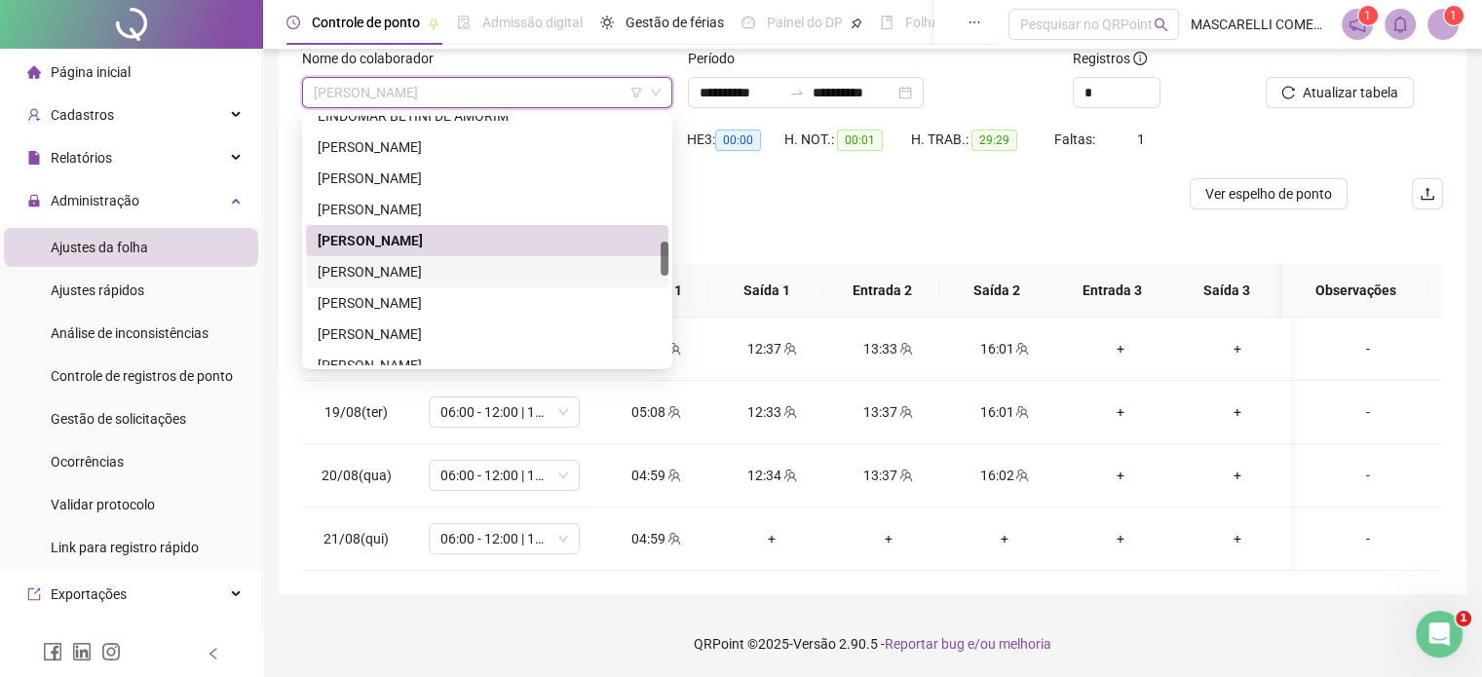
click at [376, 274] on div "[PERSON_NAME]" at bounding box center [487, 271] width 339 height 21
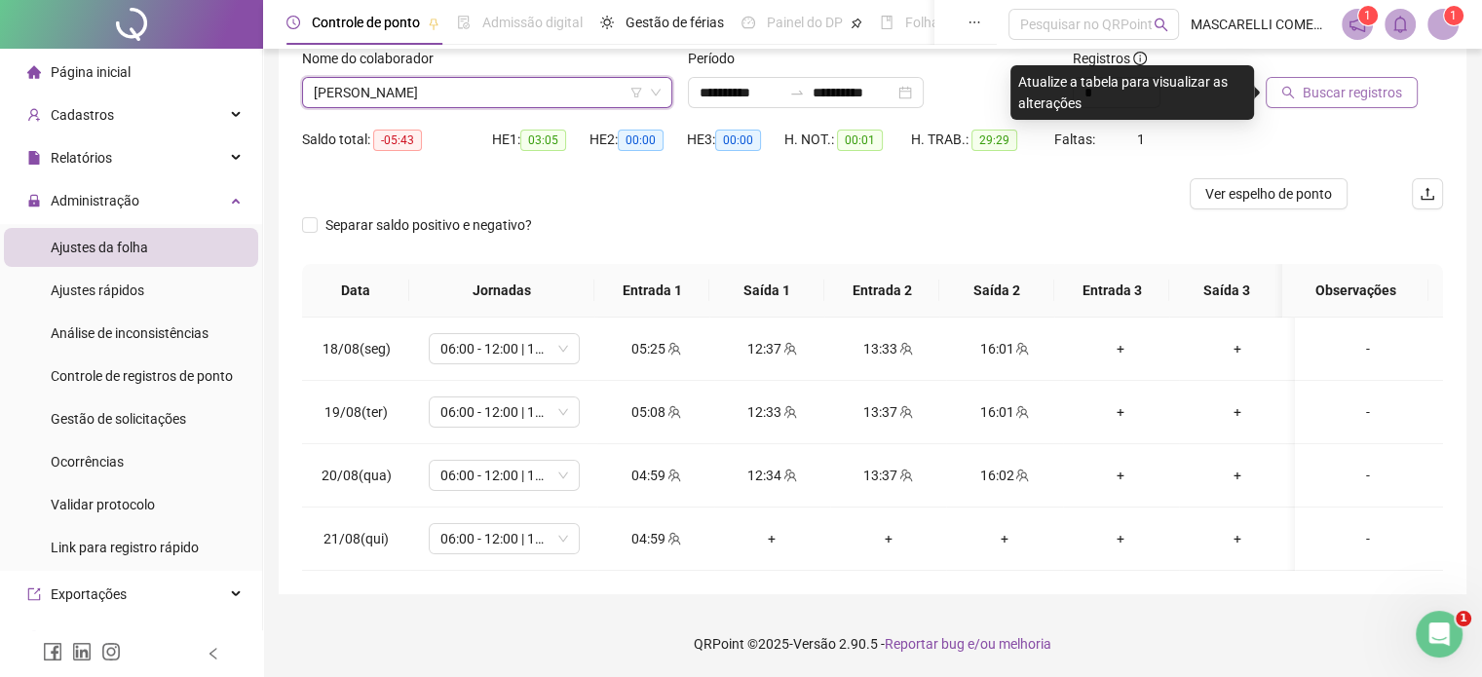
click at [1317, 95] on span "Buscar registros" at bounding box center [1352, 92] width 99 height 21
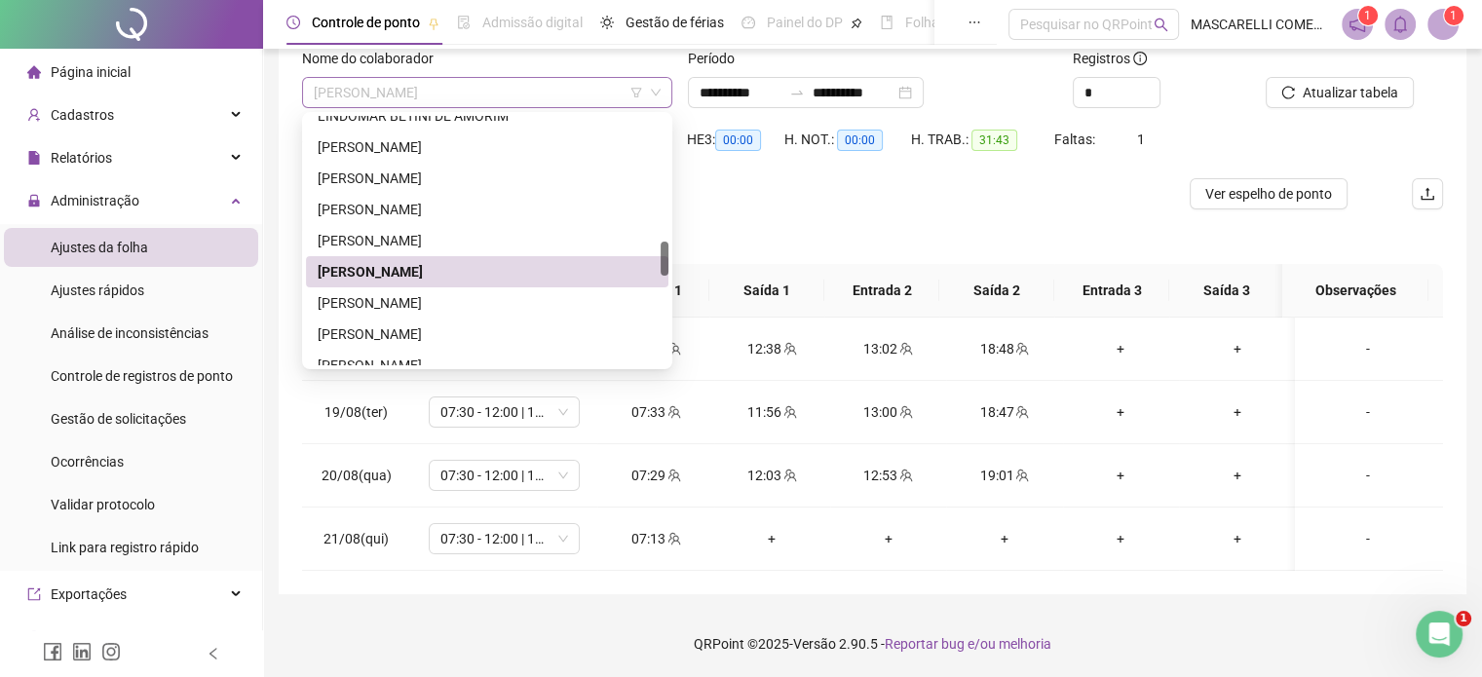
click at [499, 95] on span "[PERSON_NAME]" at bounding box center [487, 92] width 347 height 29
click at [363, 302] on div "[PERSON_NAME]" at bounding box center [487, 302] width 339 height 21
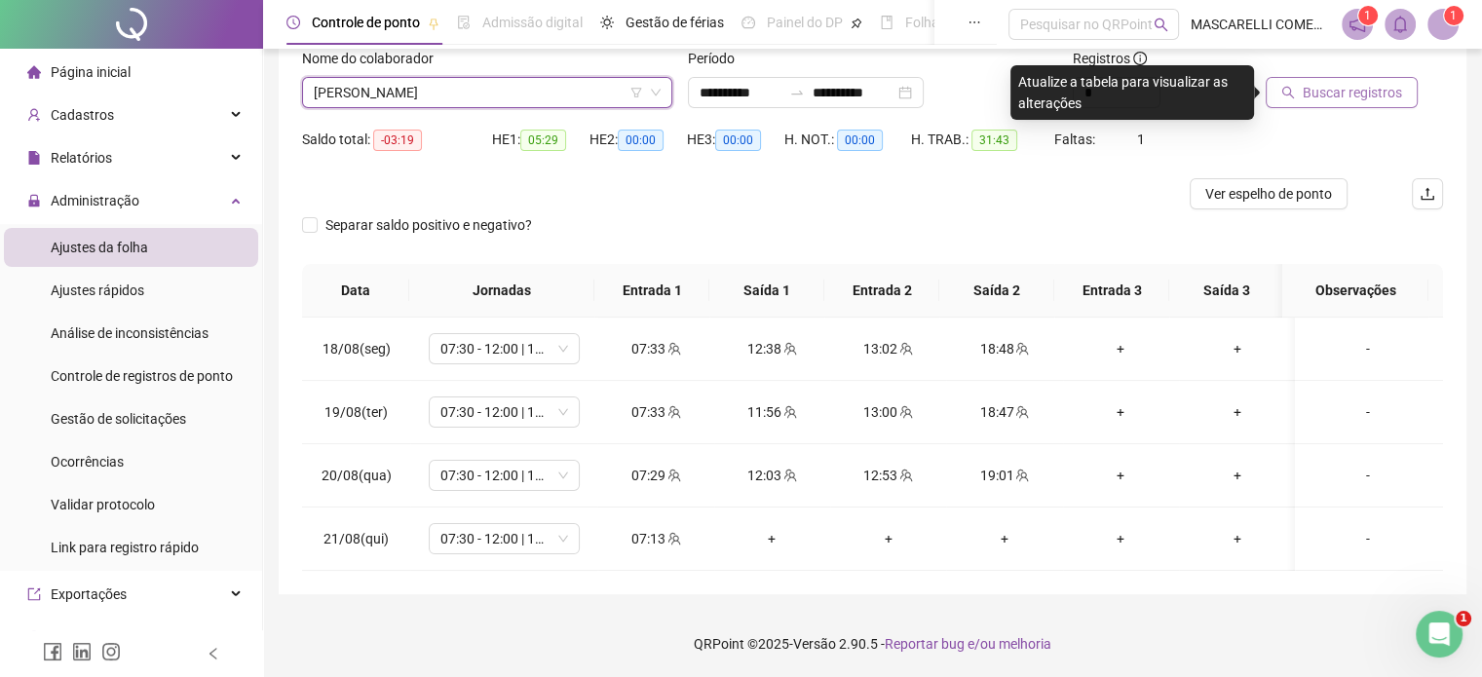
click at [1330, 82] on span "Buscar registros" at bounding box center [1352, 92] width 99 height 21
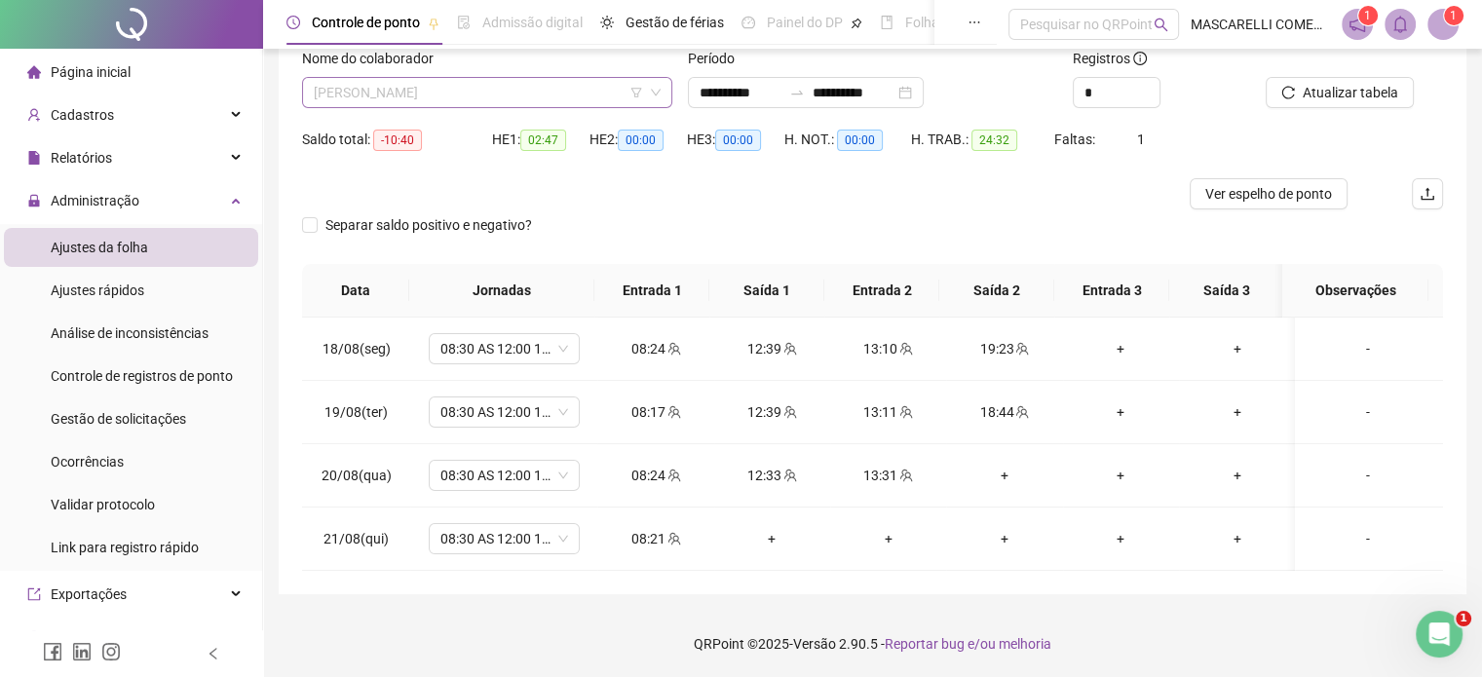
click at [427, 95] on span "[PERSON_NAME]" at bounding box center [487, 92] width 347 height 29
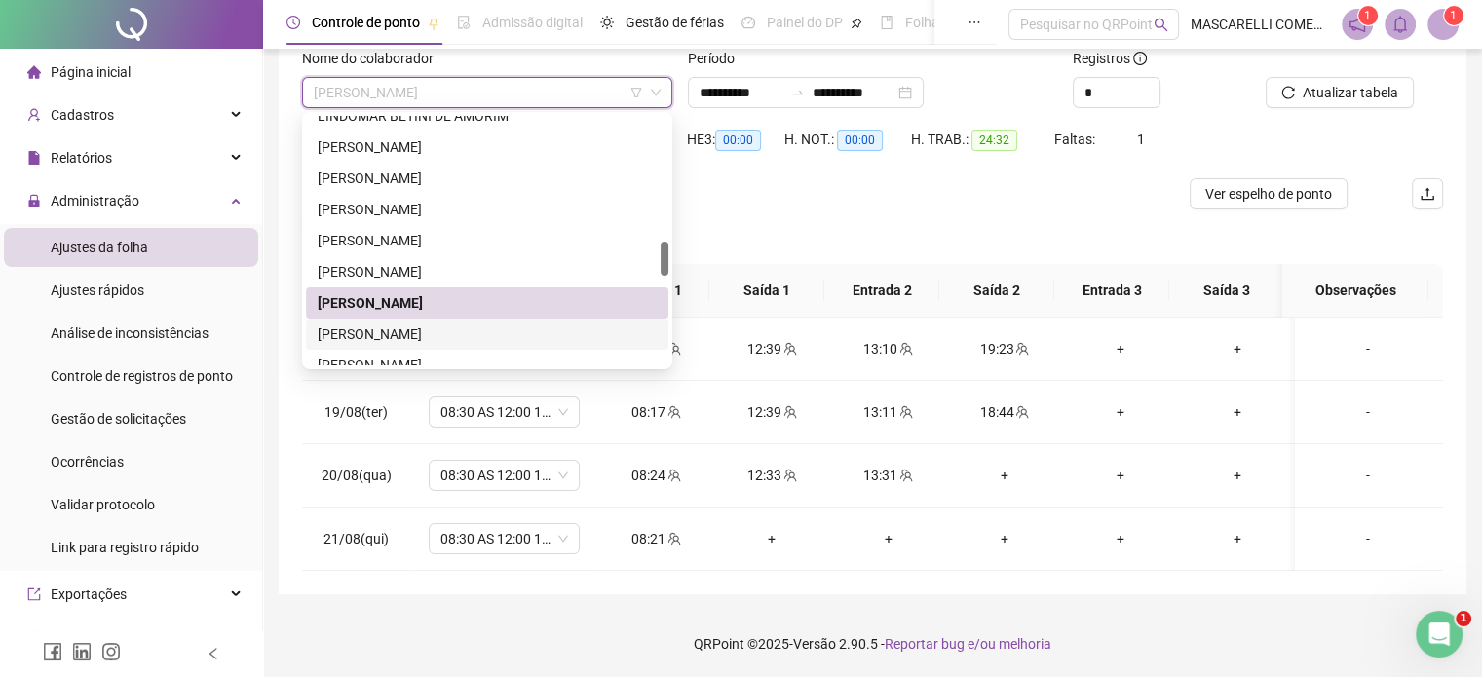
click at [400, 338] on div "[PERSON_NAME]" at bounding box center [487, 333] width 339 height 21
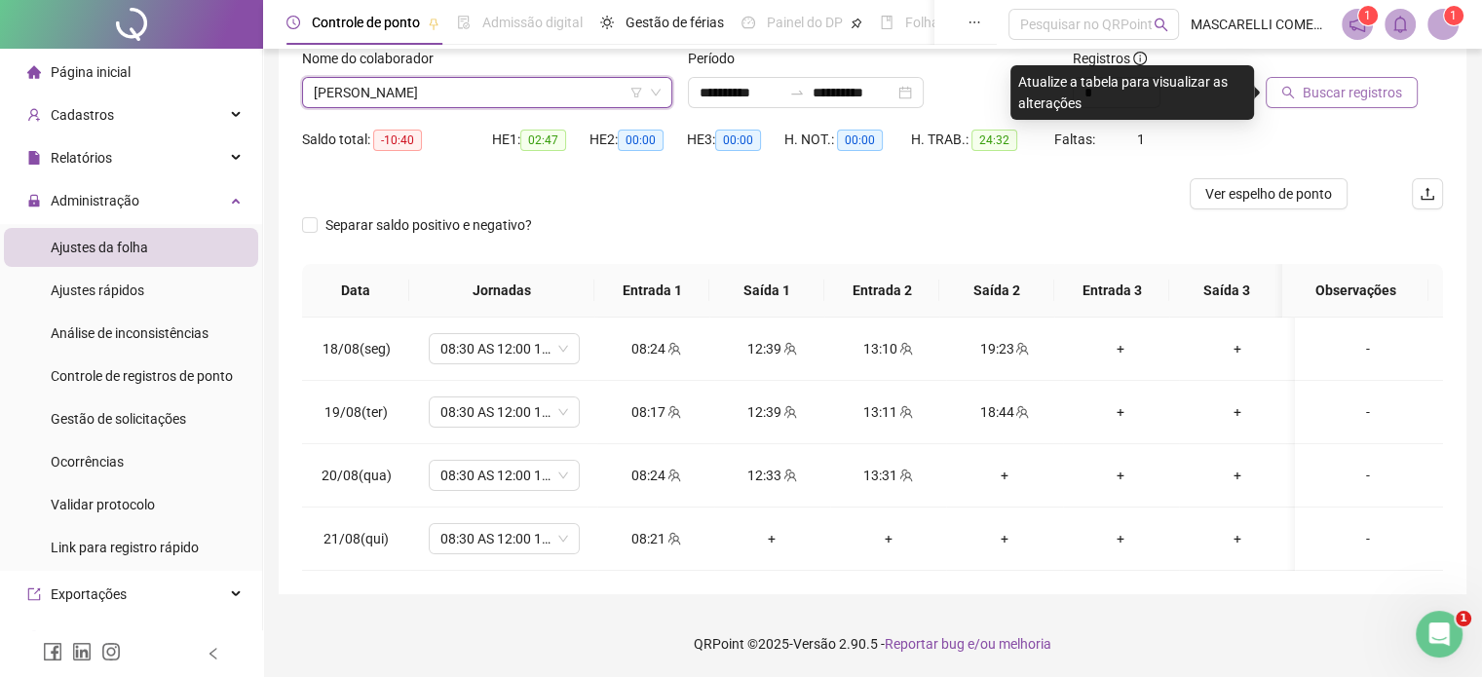
click at [1326, 92] on span "Buscar registros" at bounding box center [1352, 92] width 99 height 21
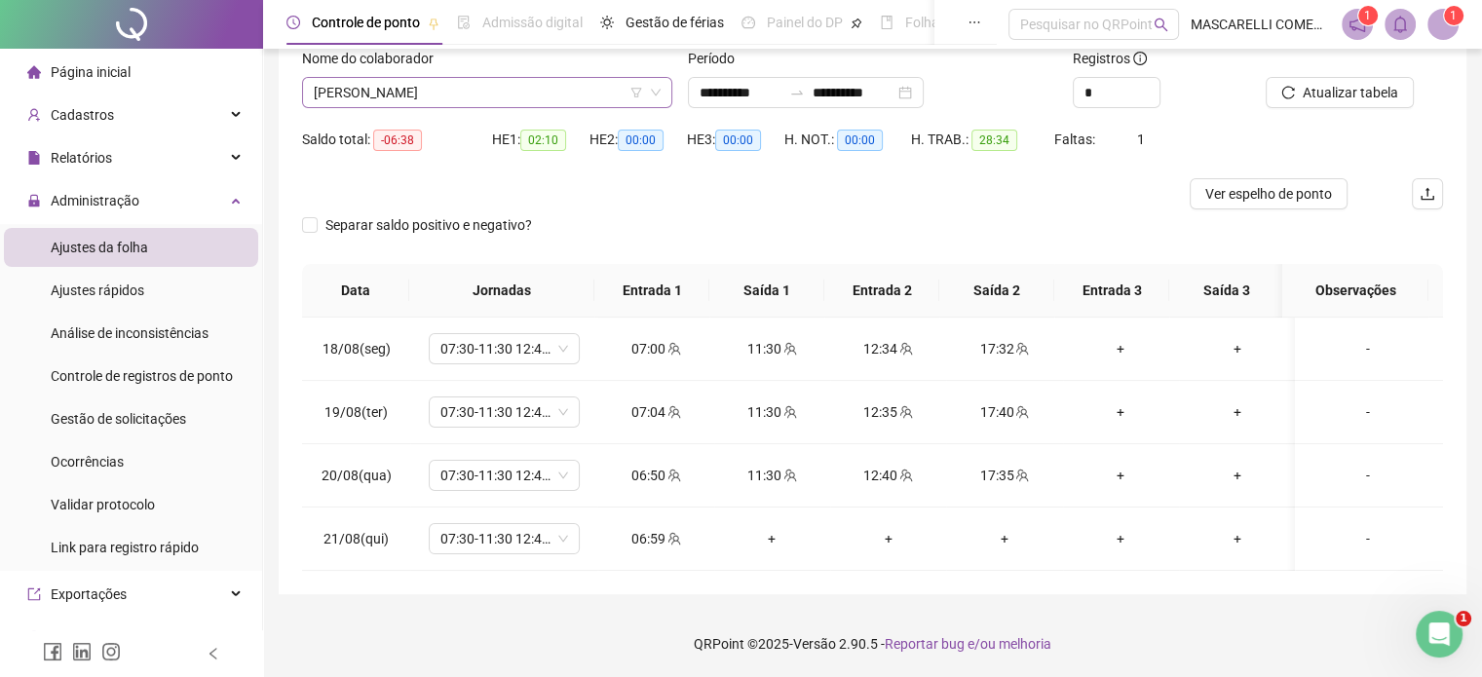
click at [421, 99] on span "[PERSON_NAME]" at bounding box center [487, 92] width 347 height 29
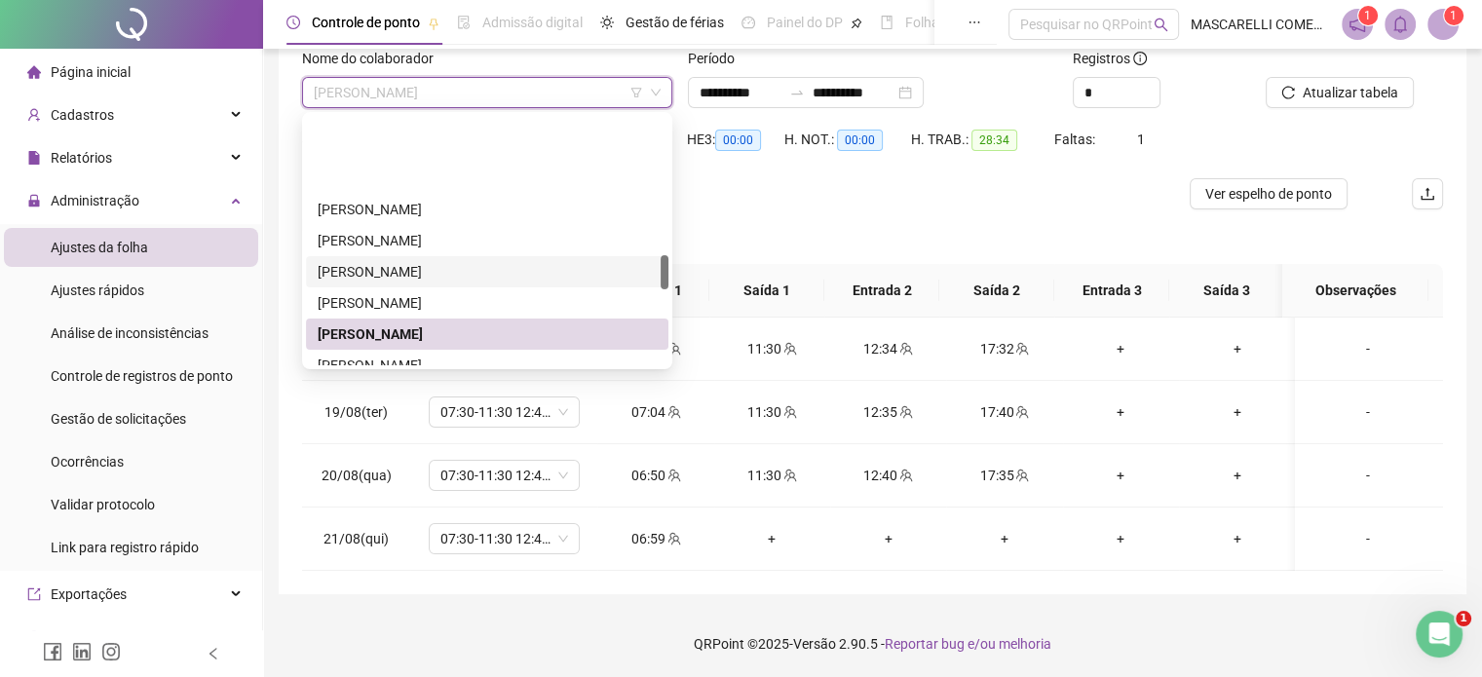
scroll to position [986, 0]
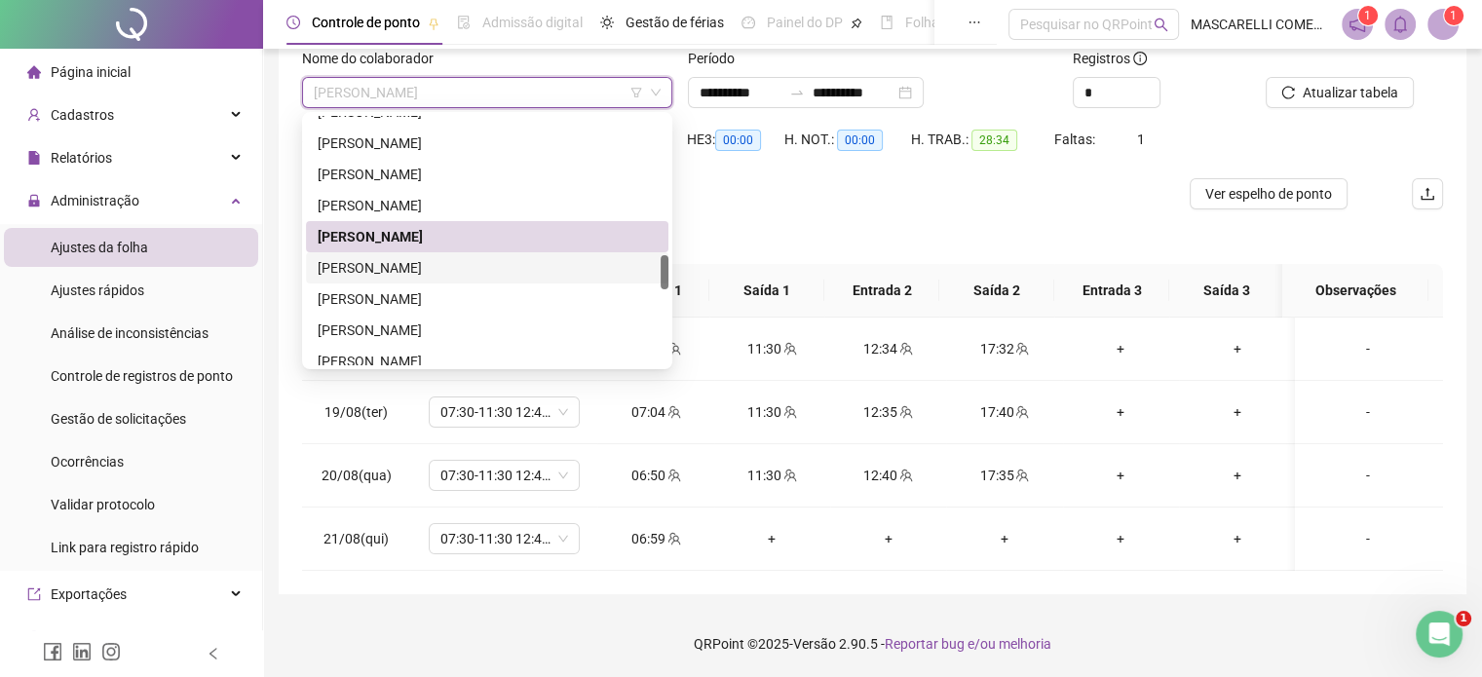
click at [429, 272] on div "[PERSON_NAME]" at bounding box center [487, 267] width 339 height 21
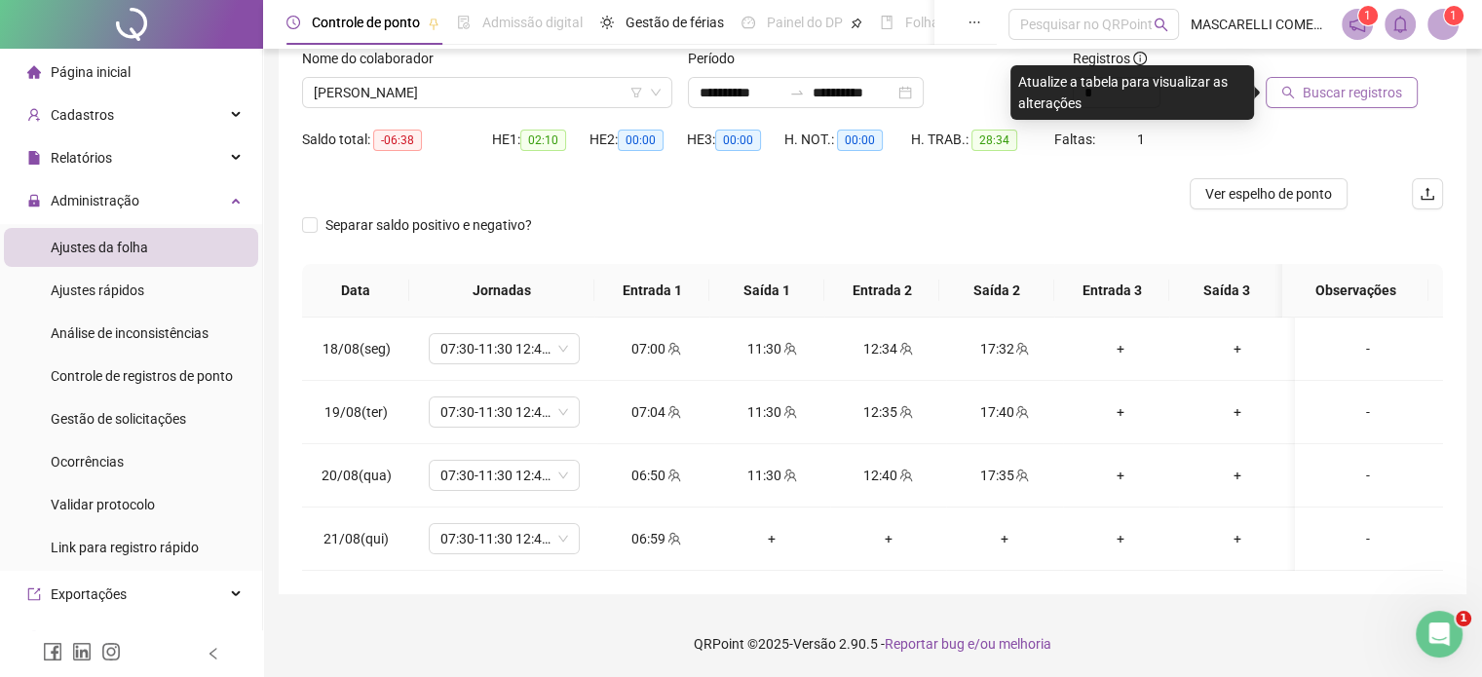
click at [1354, 99] on span "Buscar registros" at bounding box center [1352, 92] width 99 height 21
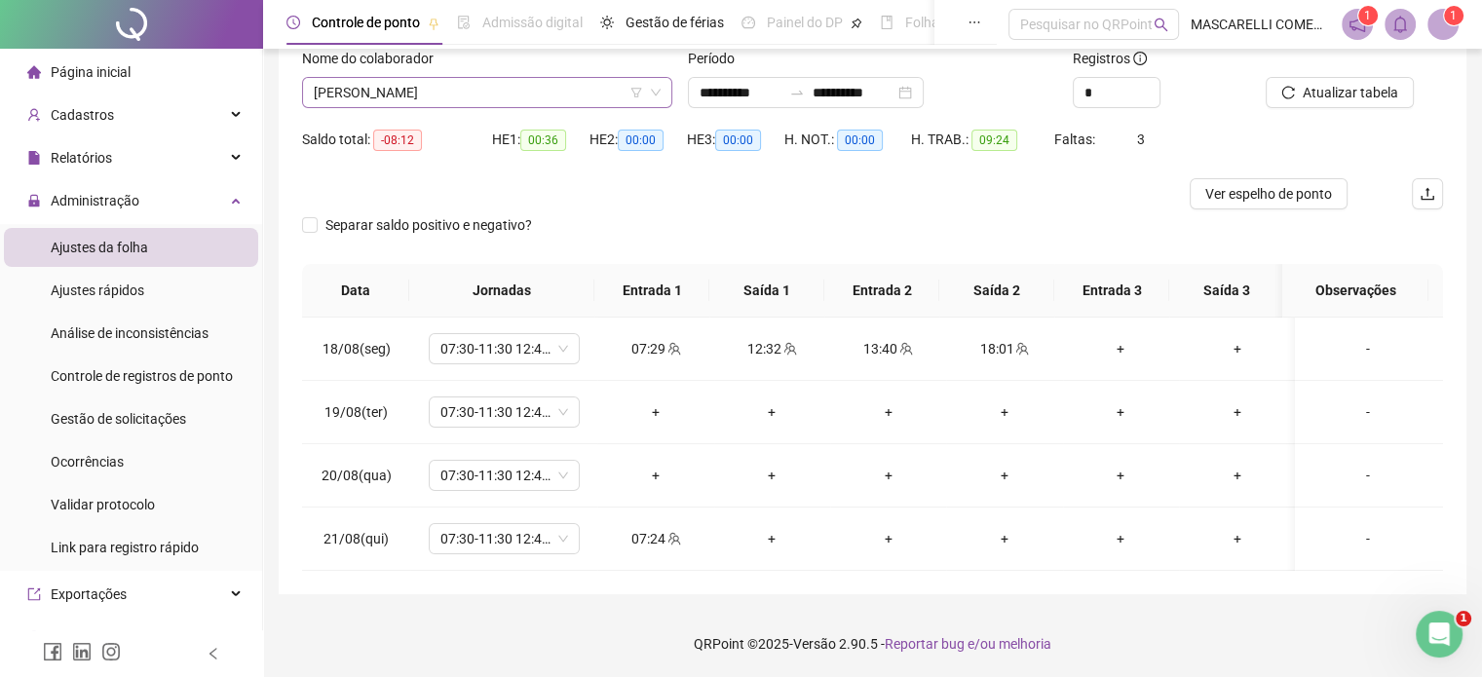
click at [530, 95] on span "[PERSON_NAME]" at bounding box center [487, 92] width 347 height 29
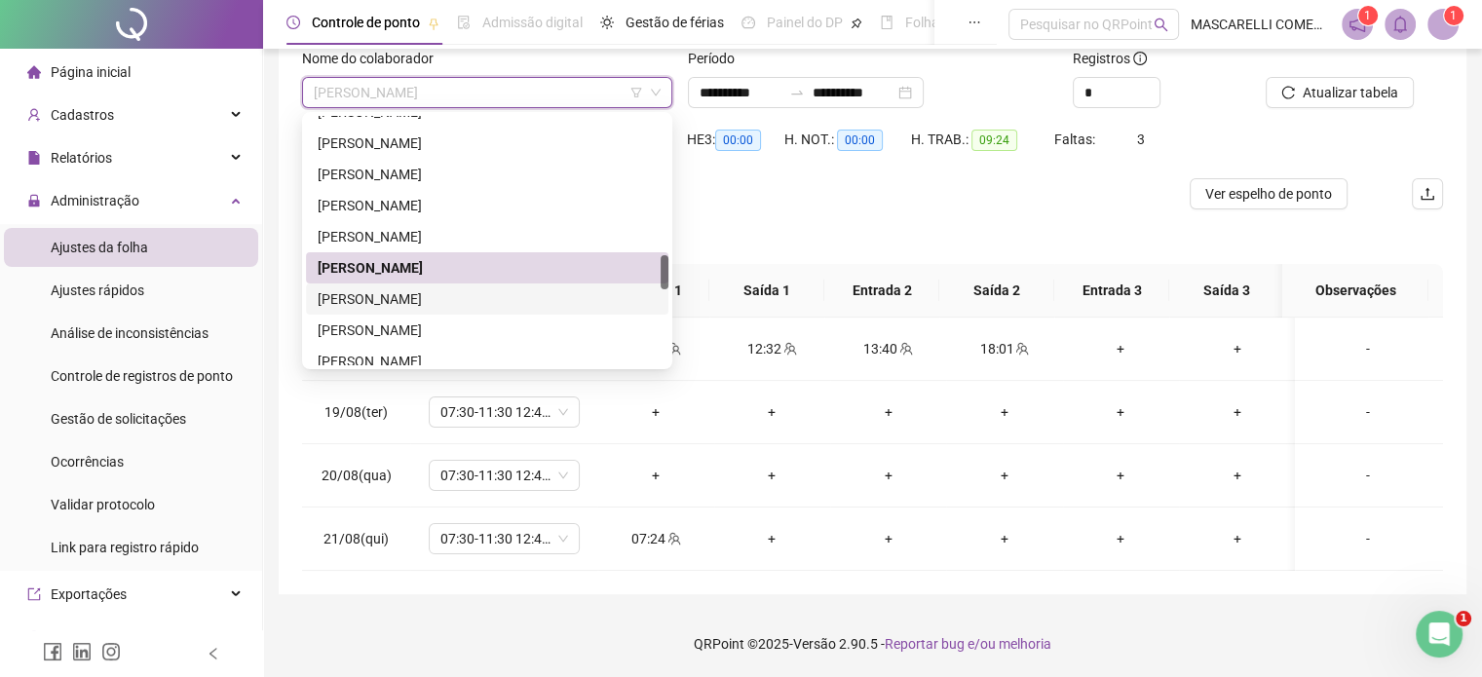
click at [467, 292] on div "[PERSON_NAME]" at bounding box center [487, 298] width 339 height 21
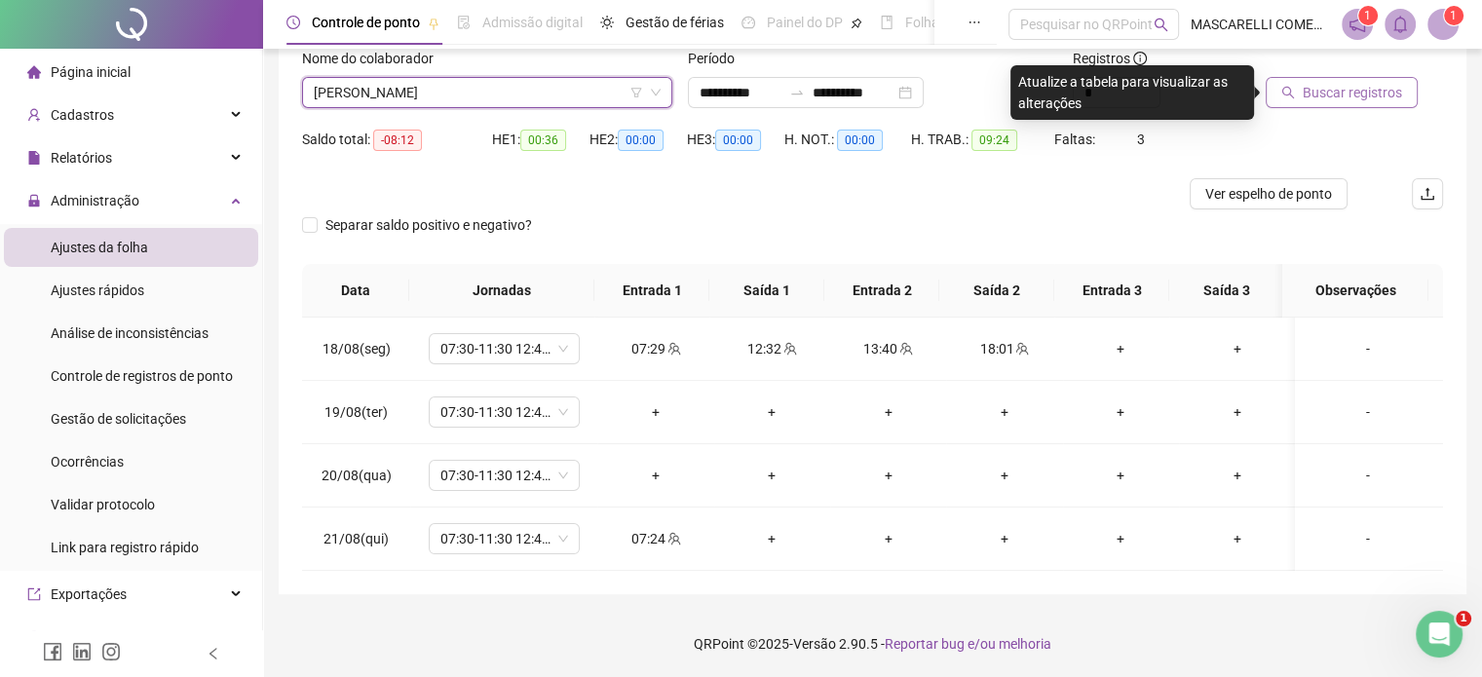
click at [1304, 82] on span "Buscar registros" at bounding box center [1352, 92] width 99 height 21
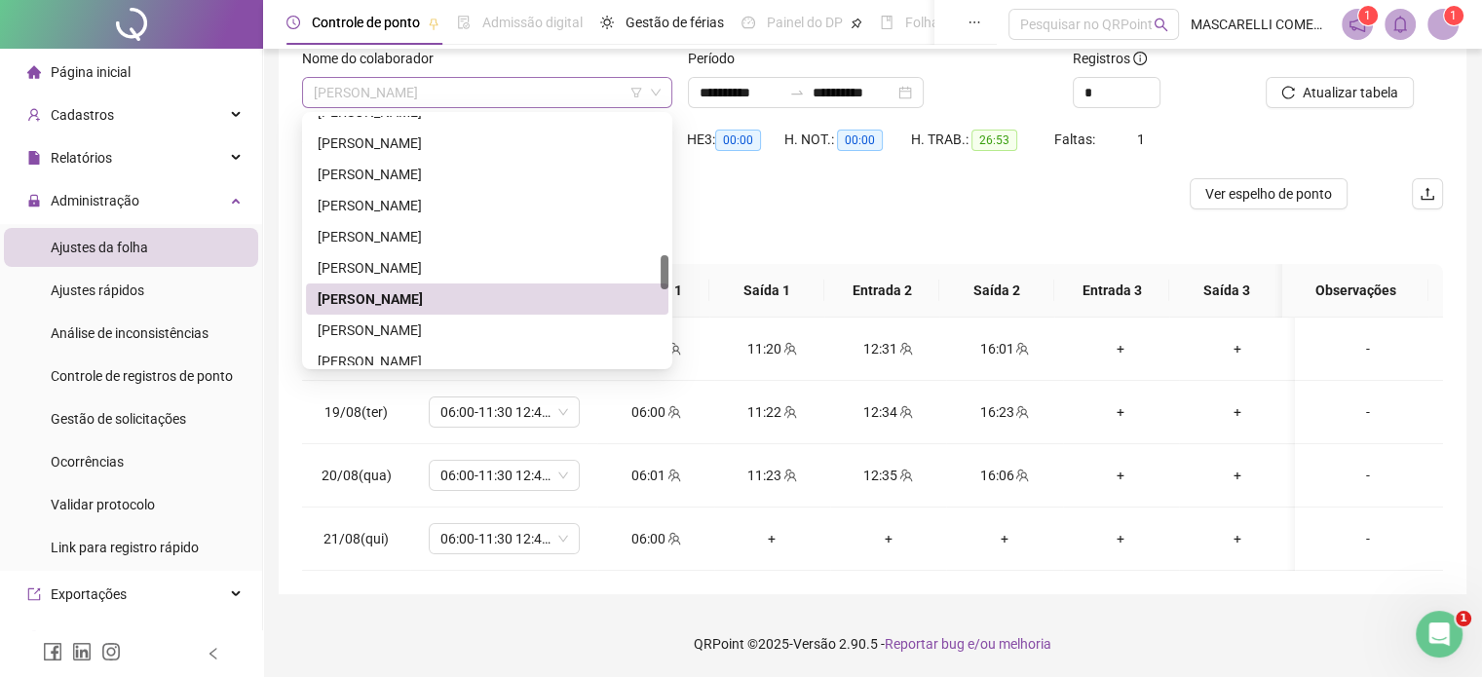
click at [476, 91] on span "[PERSON_NAME]" at bounding box center [487, 92] width 347 height 29
click at [428, 327] on div "[PERSON_NAME]" at bounding box center [487, 330] width 339 height 21
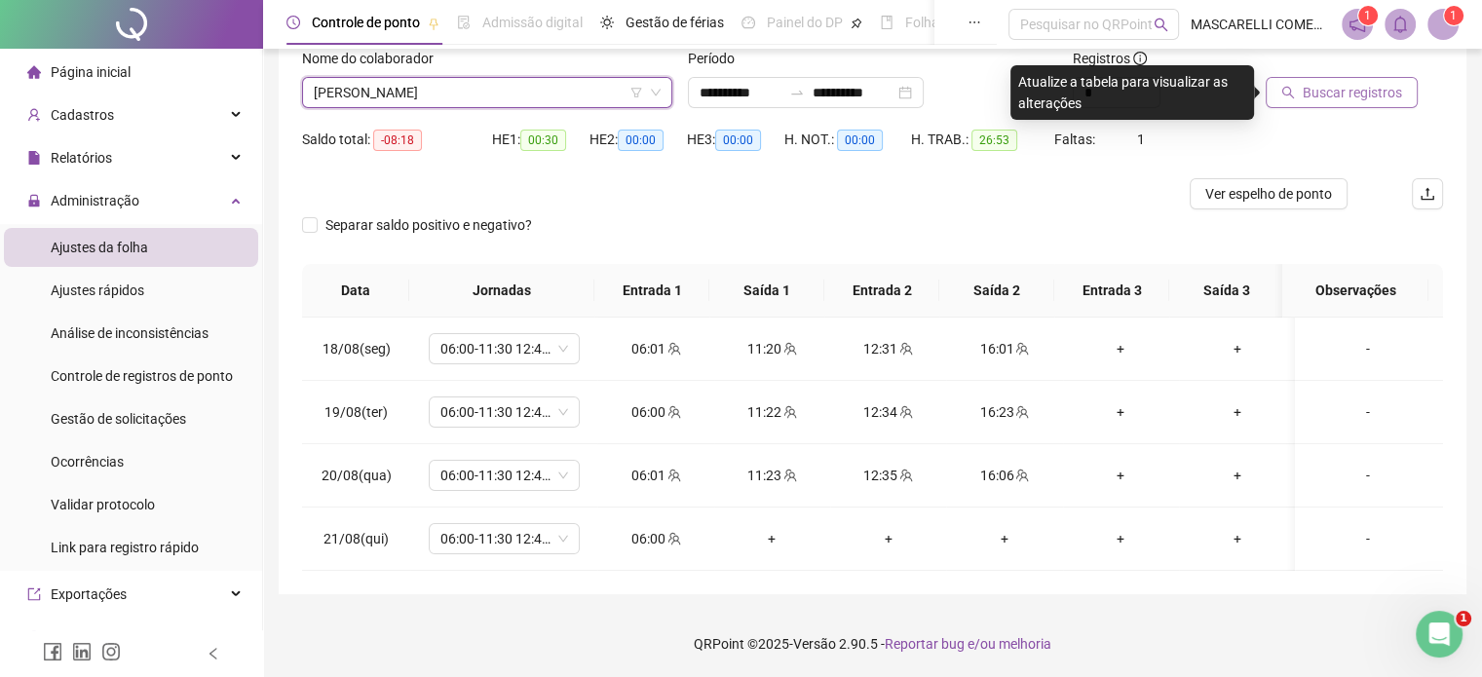
click at [1388, 89] on span "Buscar registros" at bounding box center [1352, 92] width 99 height 21
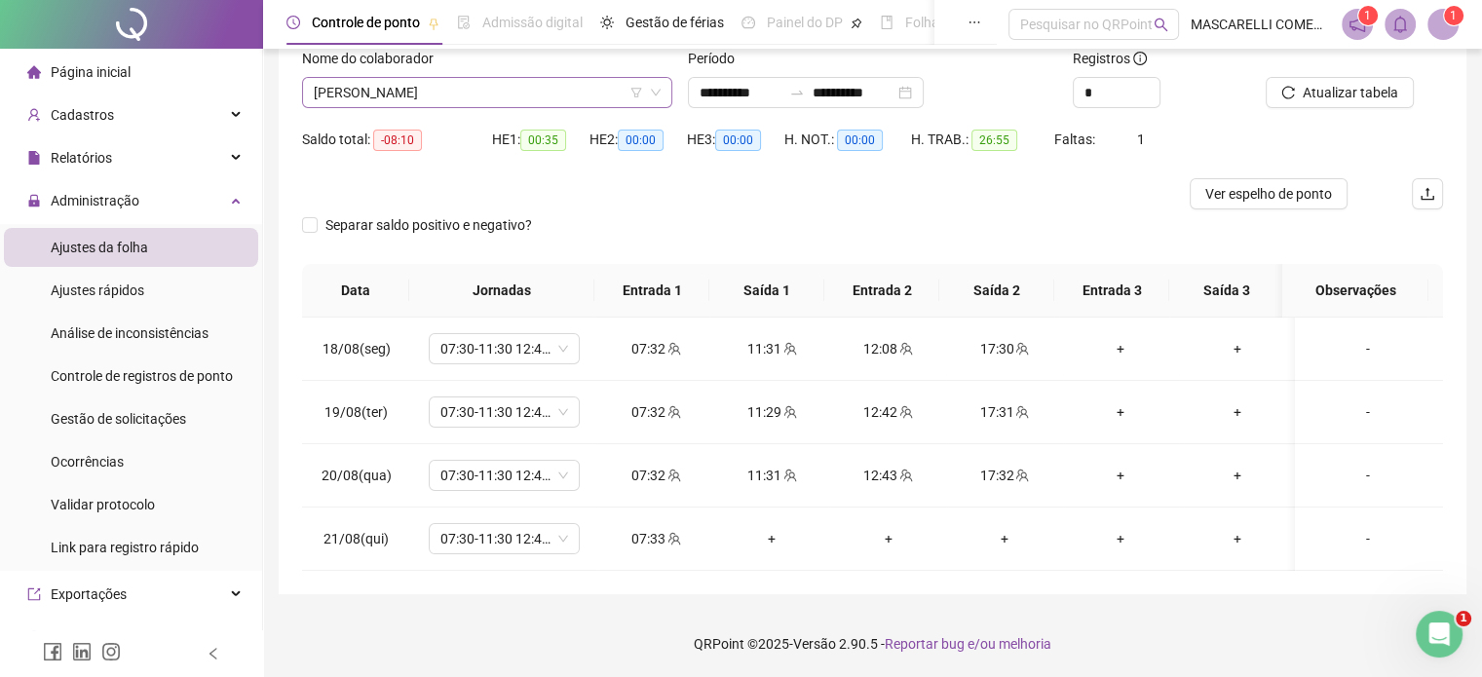
click at [446, 96] on span "[PERSON_NAME]" at bounding box center [487, 92] width 347 height 29
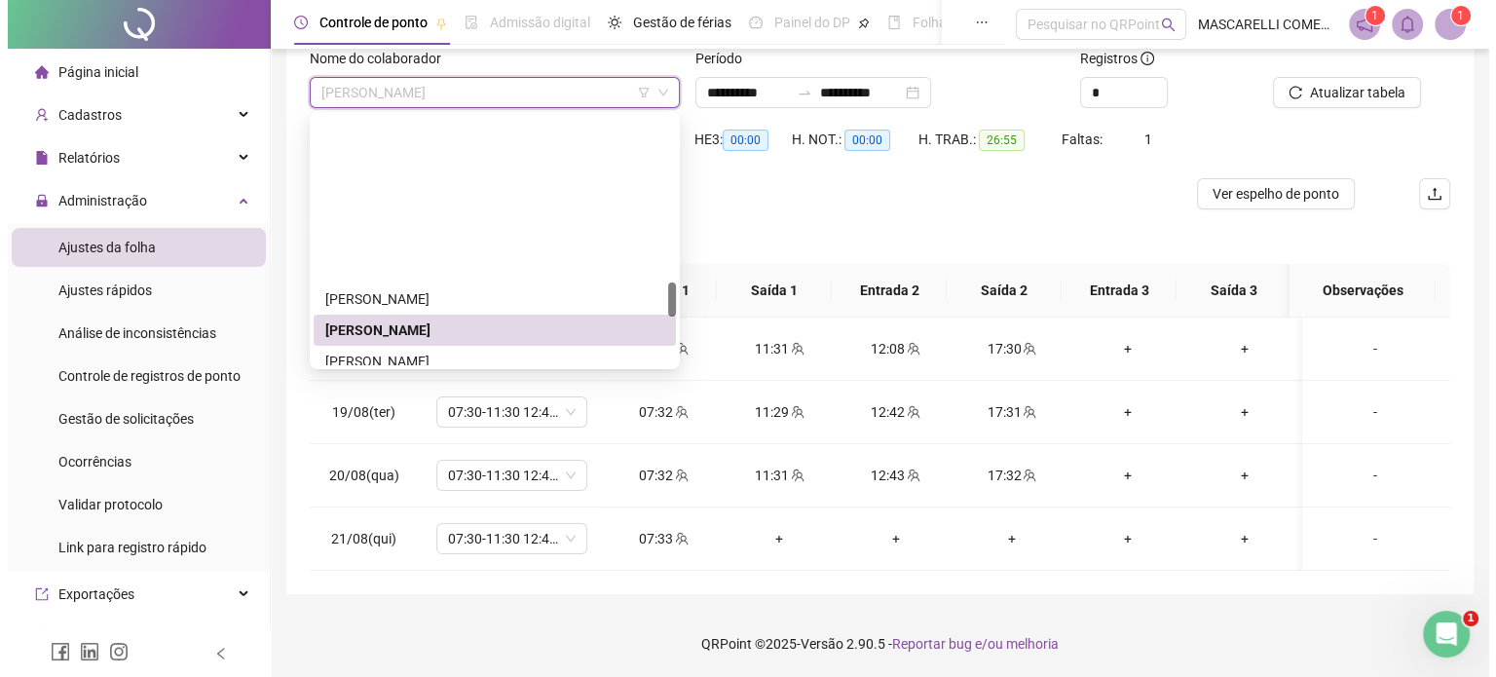
scroll to position [1181, 0]
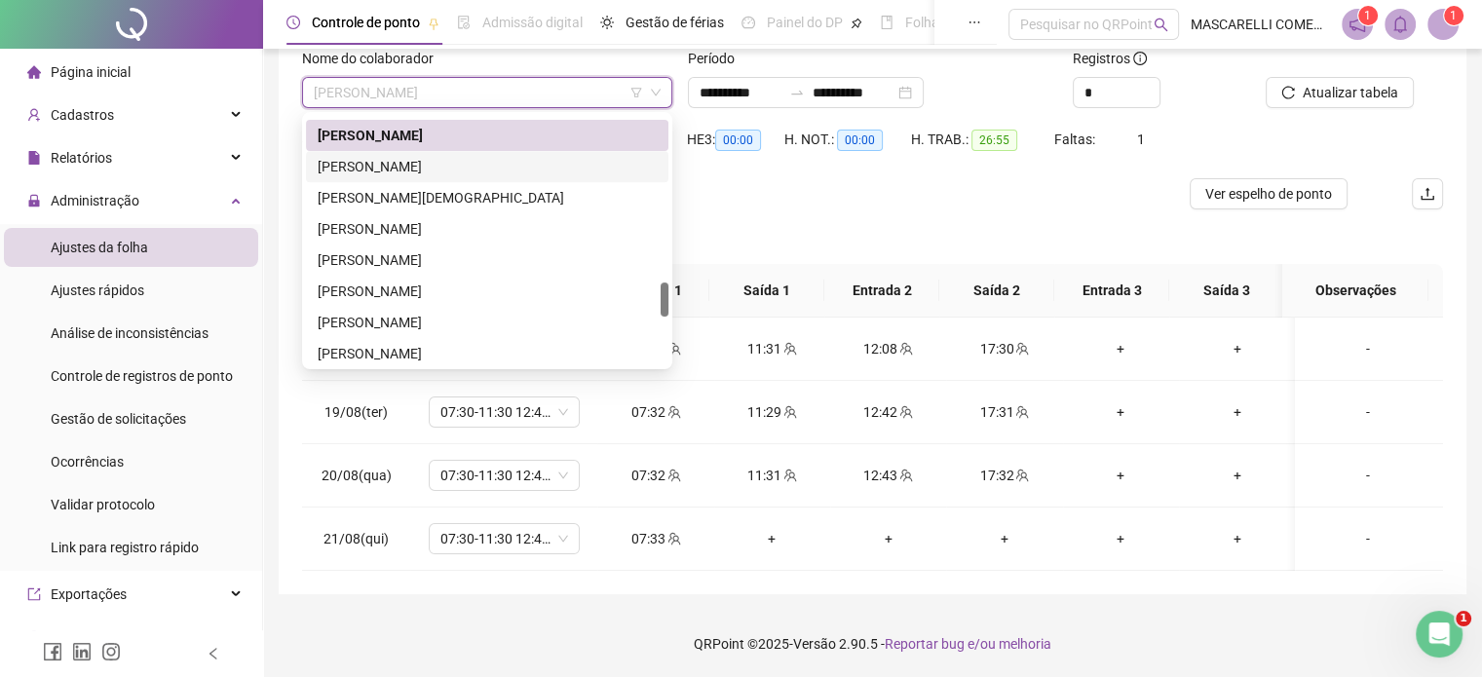
click at [377, 169] on div "[PERSON_NAME]" at bounding box center [487, 166] width 339 height 21
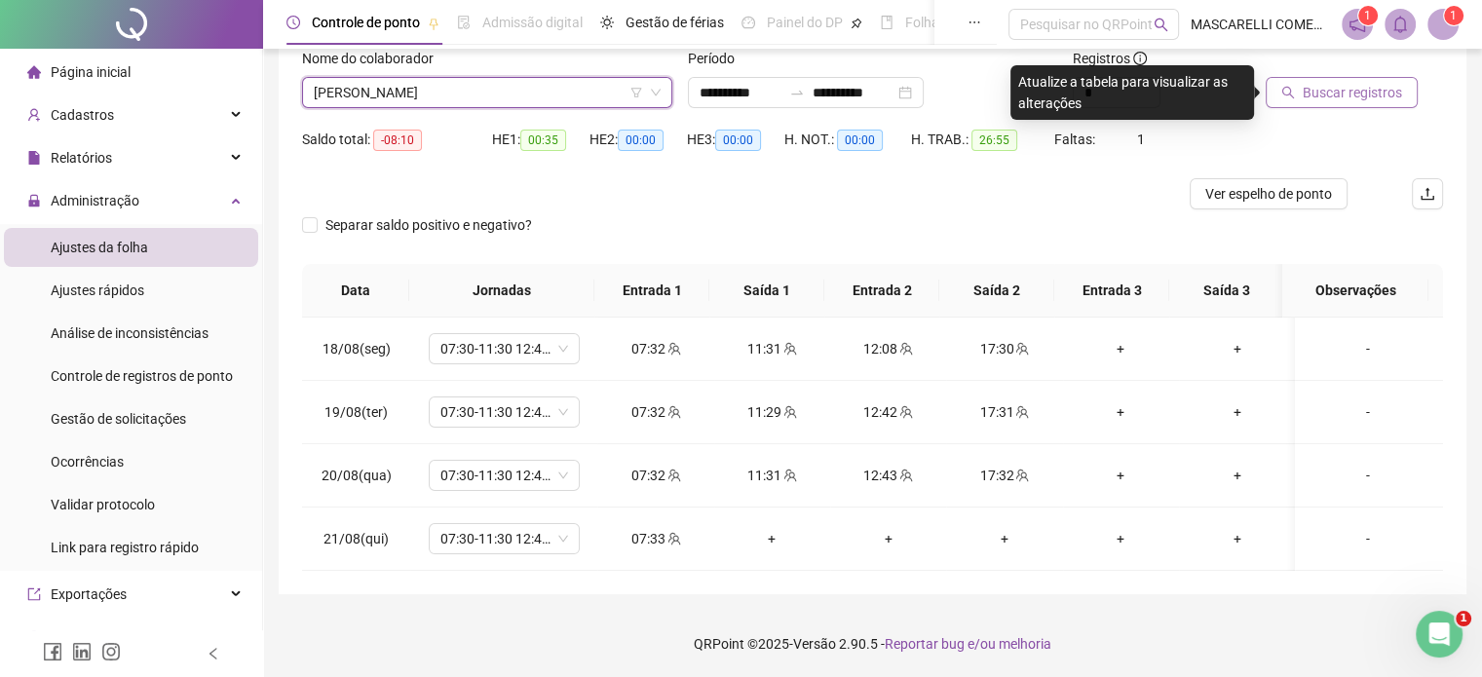
click at [1326, 90] on span "Buscar registros" at bounding box center [1352, 92] width 99 height 21
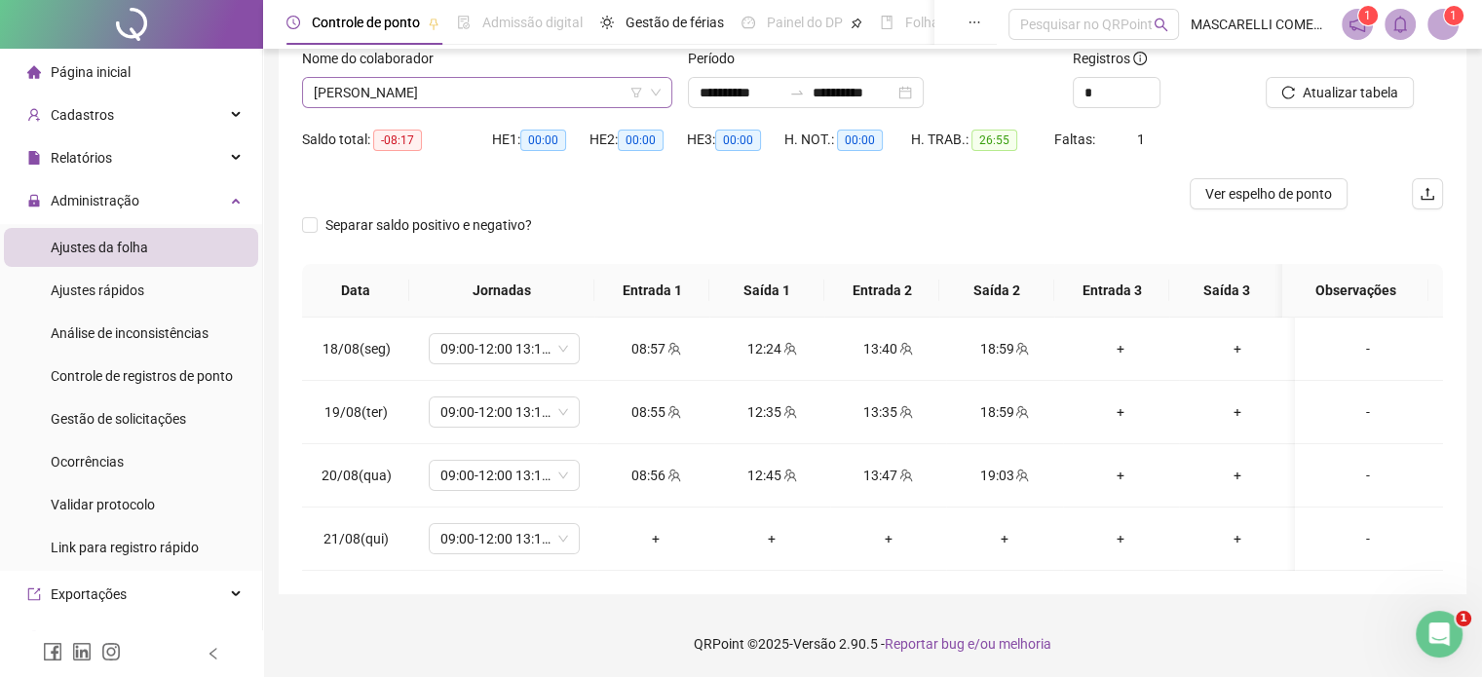
click at [389, 89] on span "[PERSON_NAME]" at bounding box center [487, 92] width 347 height 29
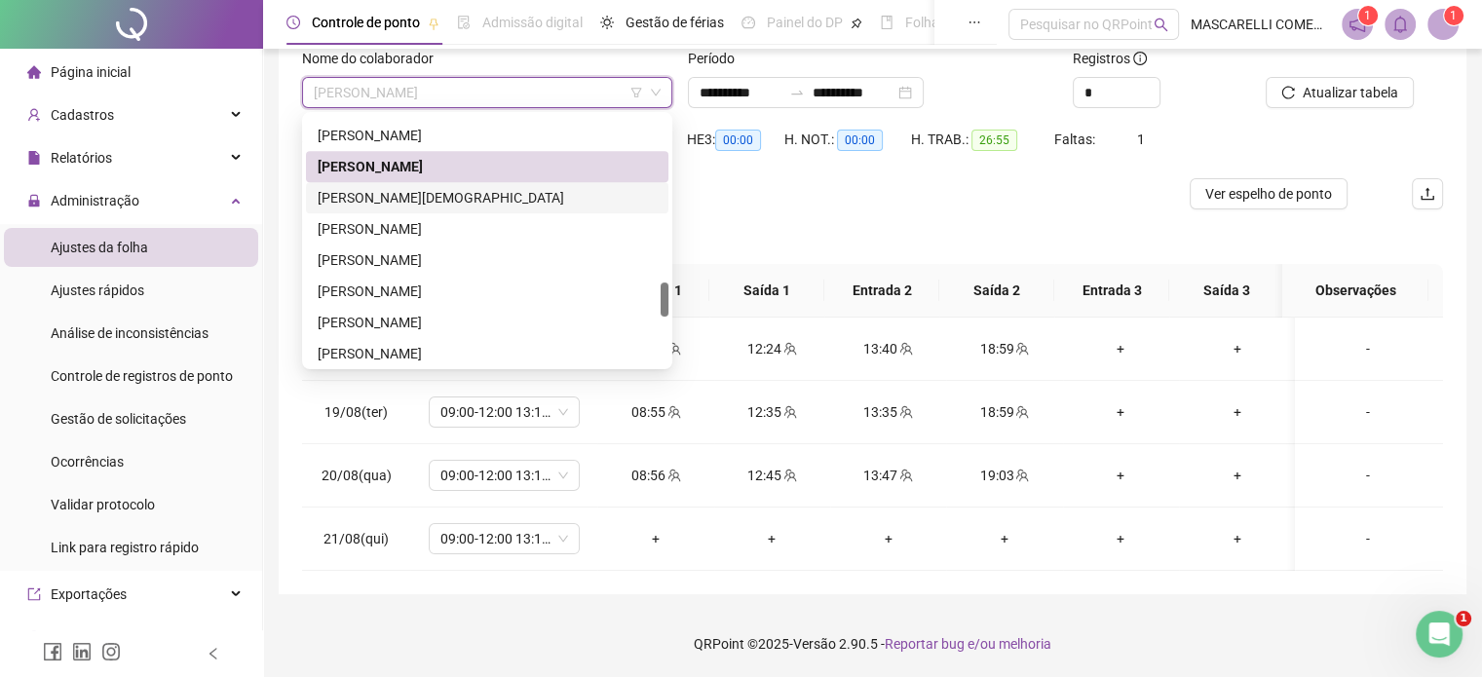
click at [361, 200] on div "[PERSON_NAME][DEMOGRAPHIC_DATA]" at bounding box center [487, 197] width 339 height 21
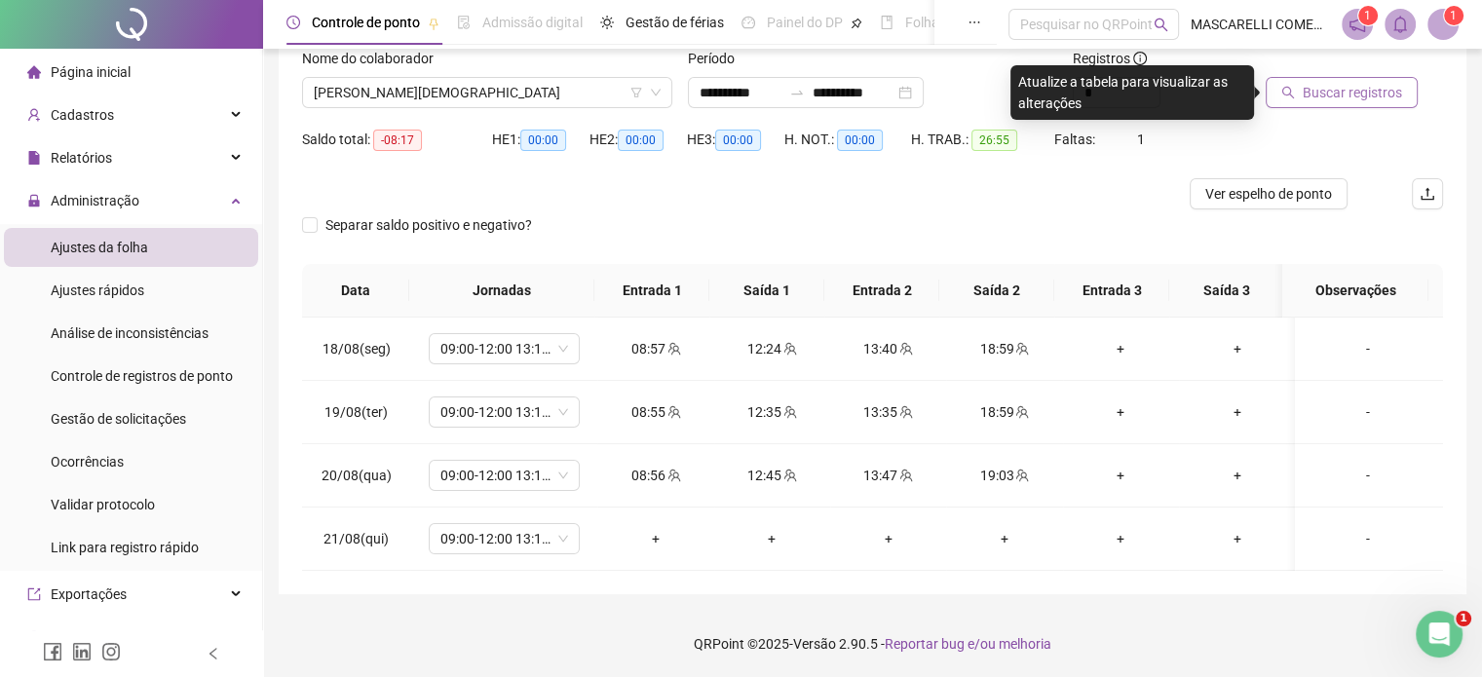
click at [1372, 93] on span "Buscar registros" at bounding box center [1352, 92] width 99 height 21
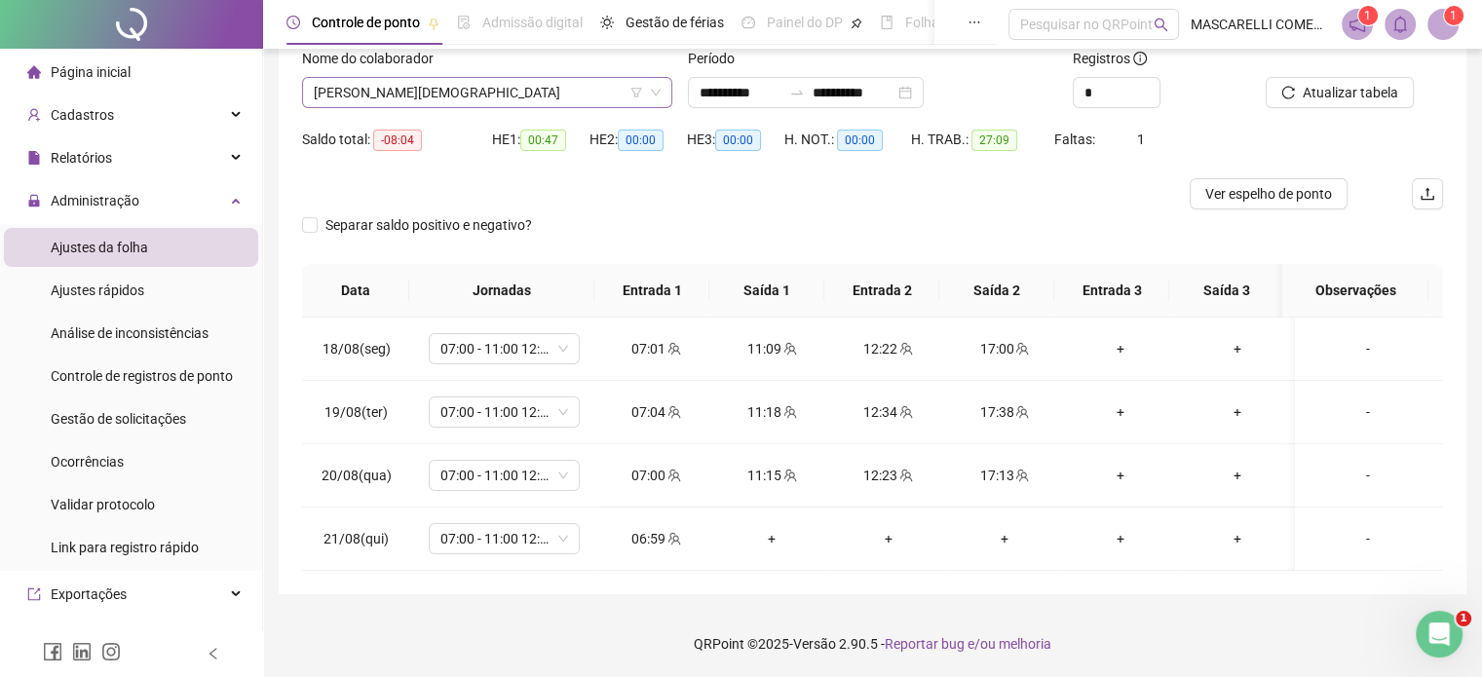
click at [452, 90] on span "[PERSON_NAME][DEMOGRAPHIC_DATA]" at bounding box center [487, 92] width 347 height 29
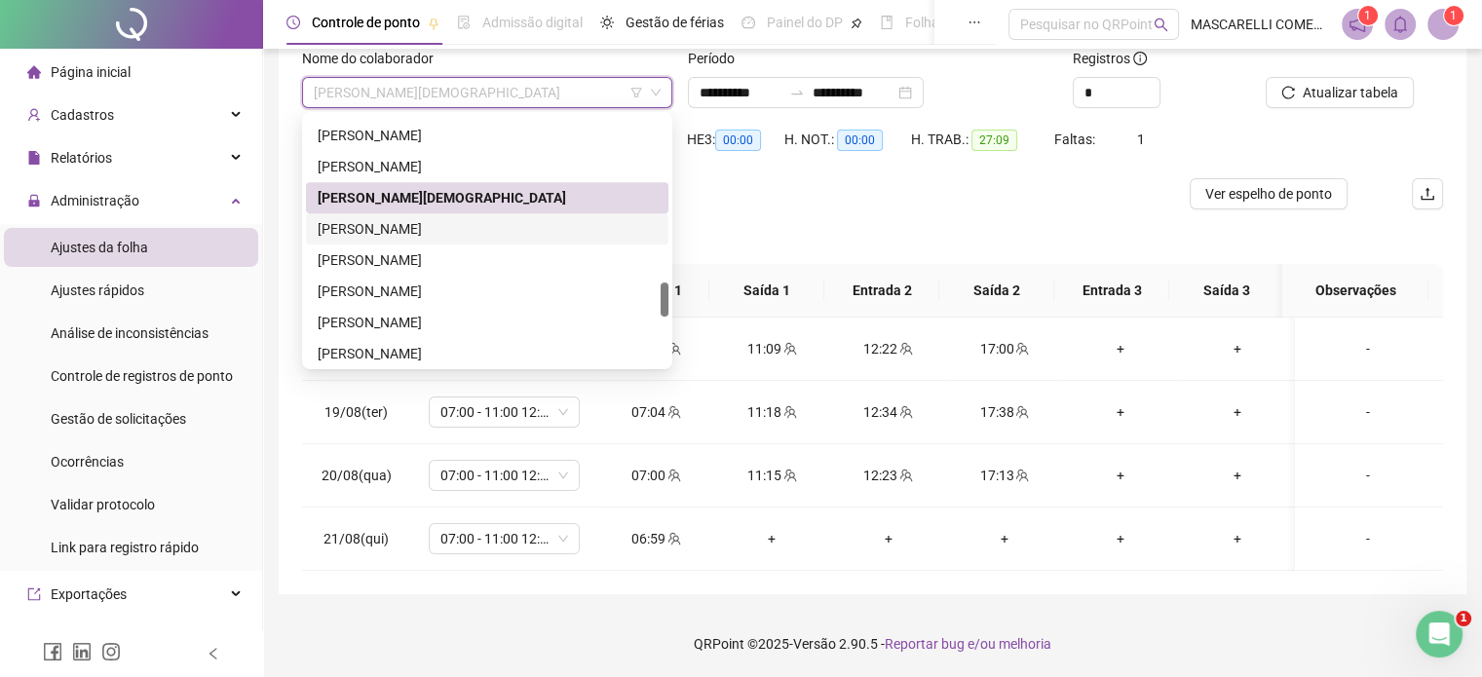
click at [342, 226] on div "[PERSON_NAME]" at bounding box center [487, 228] width 339 height 21
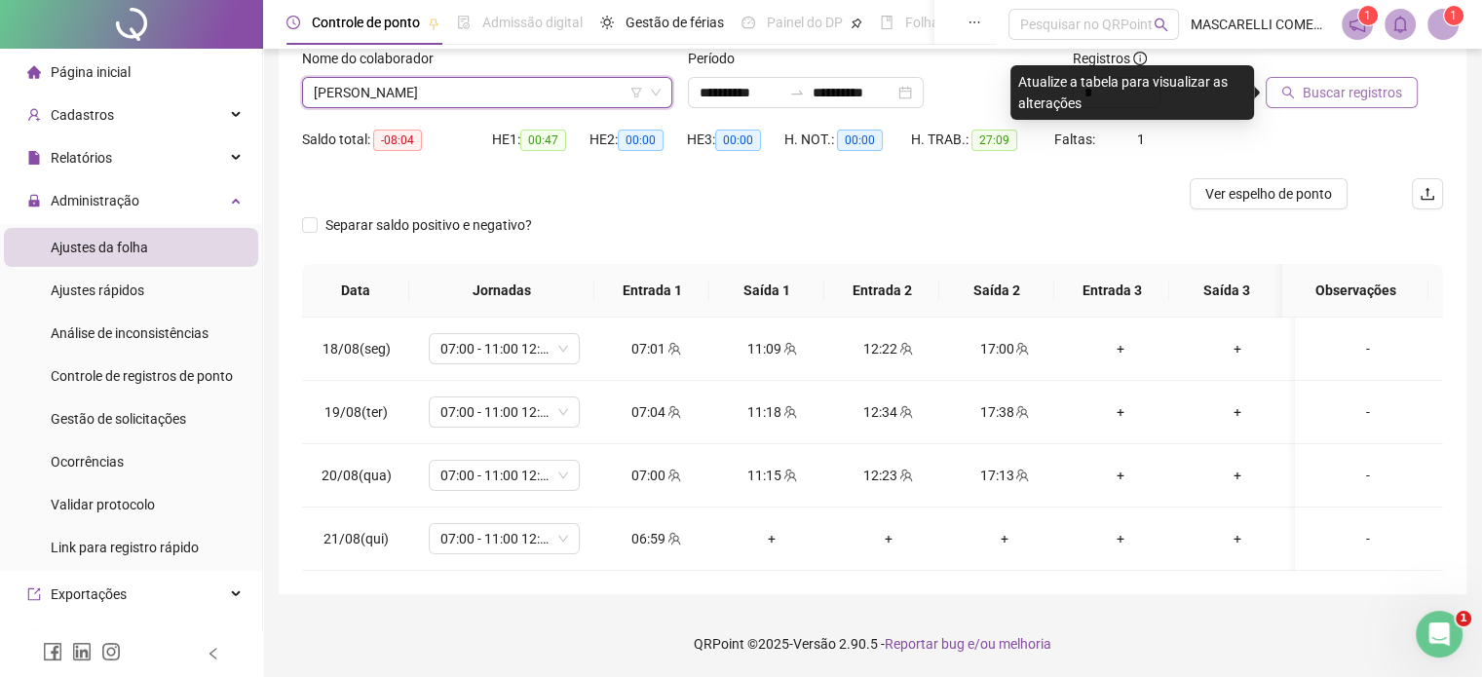
click at [1365, 95] on span "Buscar registros" at bounding box center [1352, 92] width 99 height 21
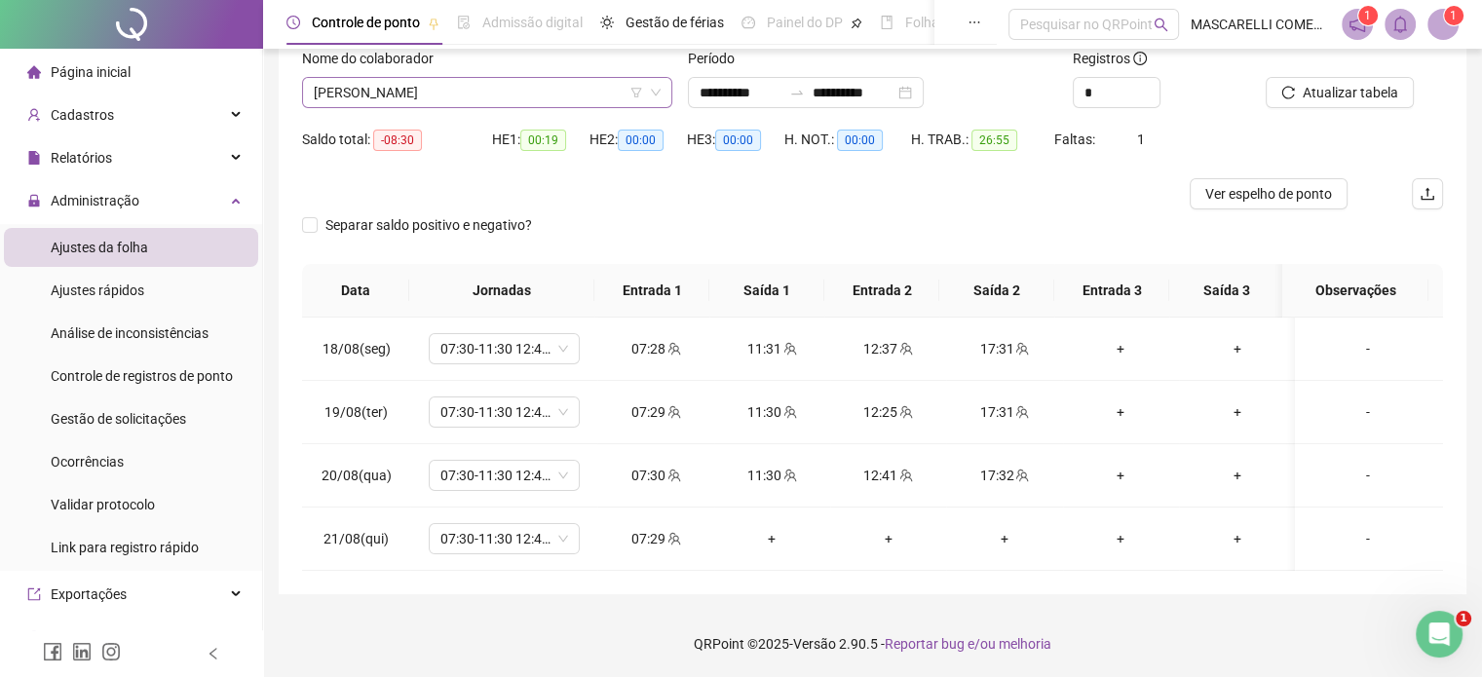
click at [431, 99] on span "[PERSON_NAME]" at bounding box center [487, 92] width 347 height 29
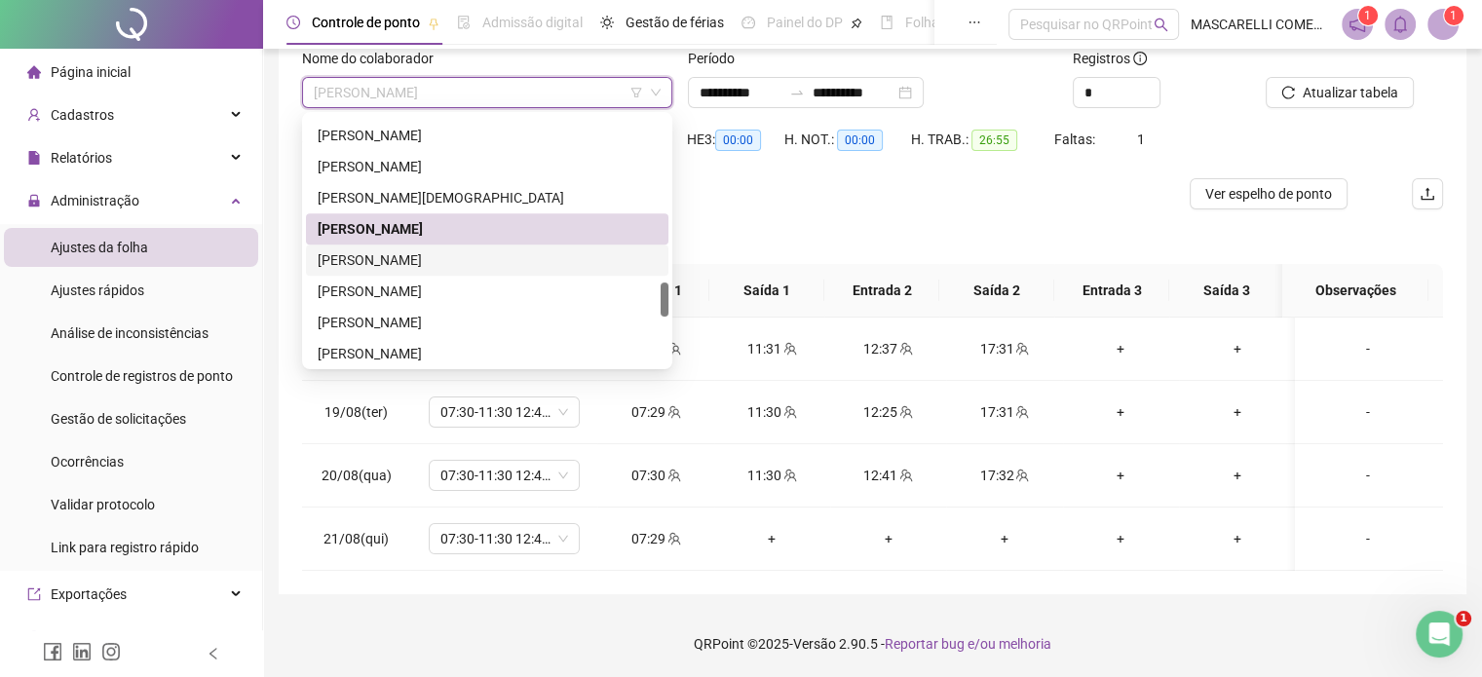
click at [384, 267] on div "[PERSON_NAME]" at bounding box center [487, 259] width 339 height 21
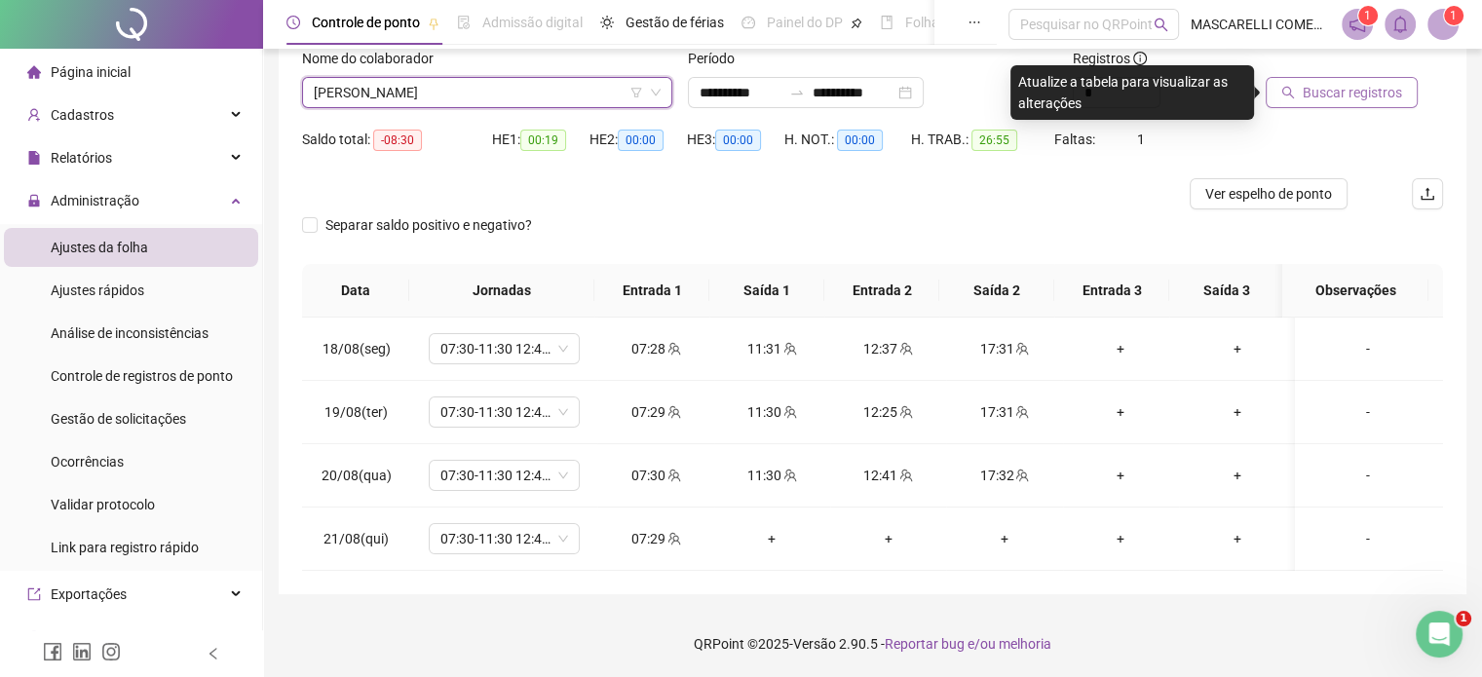
click at [1343, 88] on span "Buscar registros" at bounding box center [1352, 92] width 99 height 21
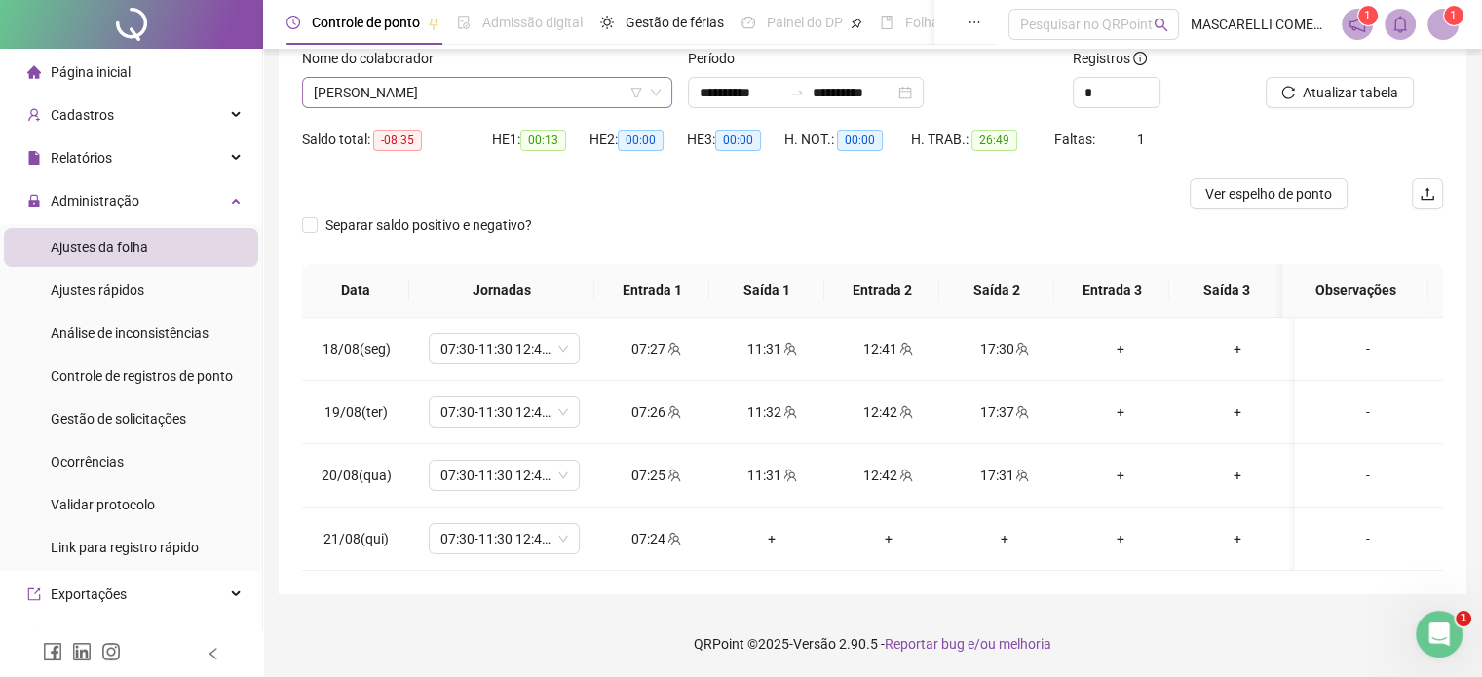
click at [370, 98] on span "[PERSON_NAME]" at bounding box center [487, 92] width 347 height 29
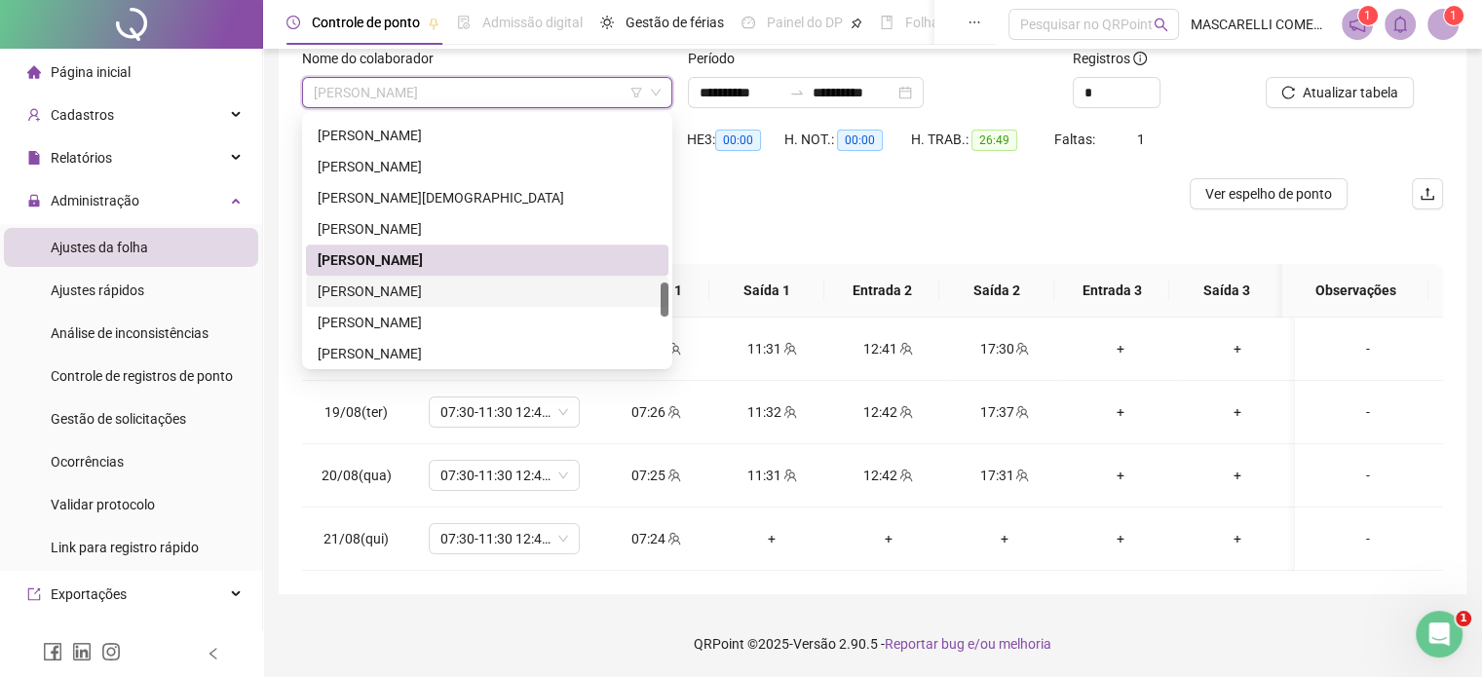
click at [344, 292] on div "[PERSON_NAME]" at bounding box center [487, 291] width 339 height 21
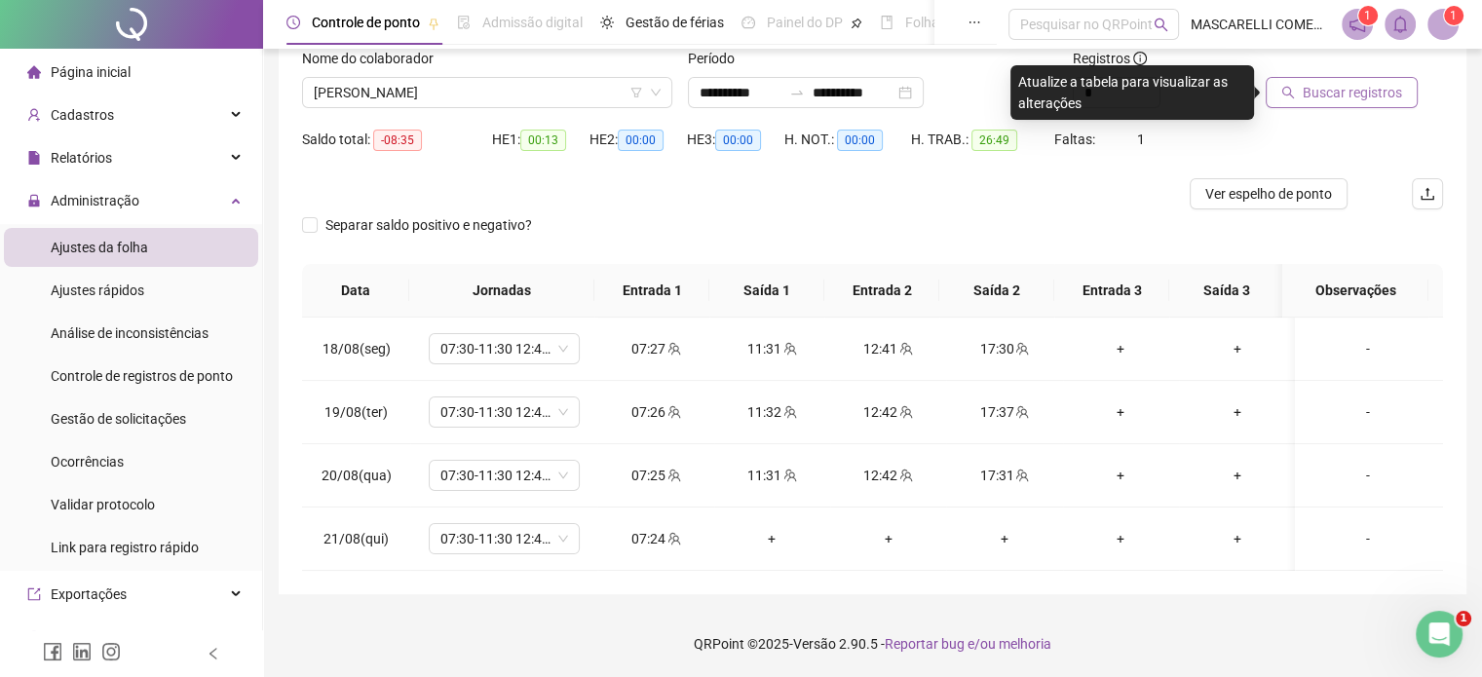
click at [1351, 88] on span "Buscar registros" at bounding box center [1352, 92] width 99 height 21
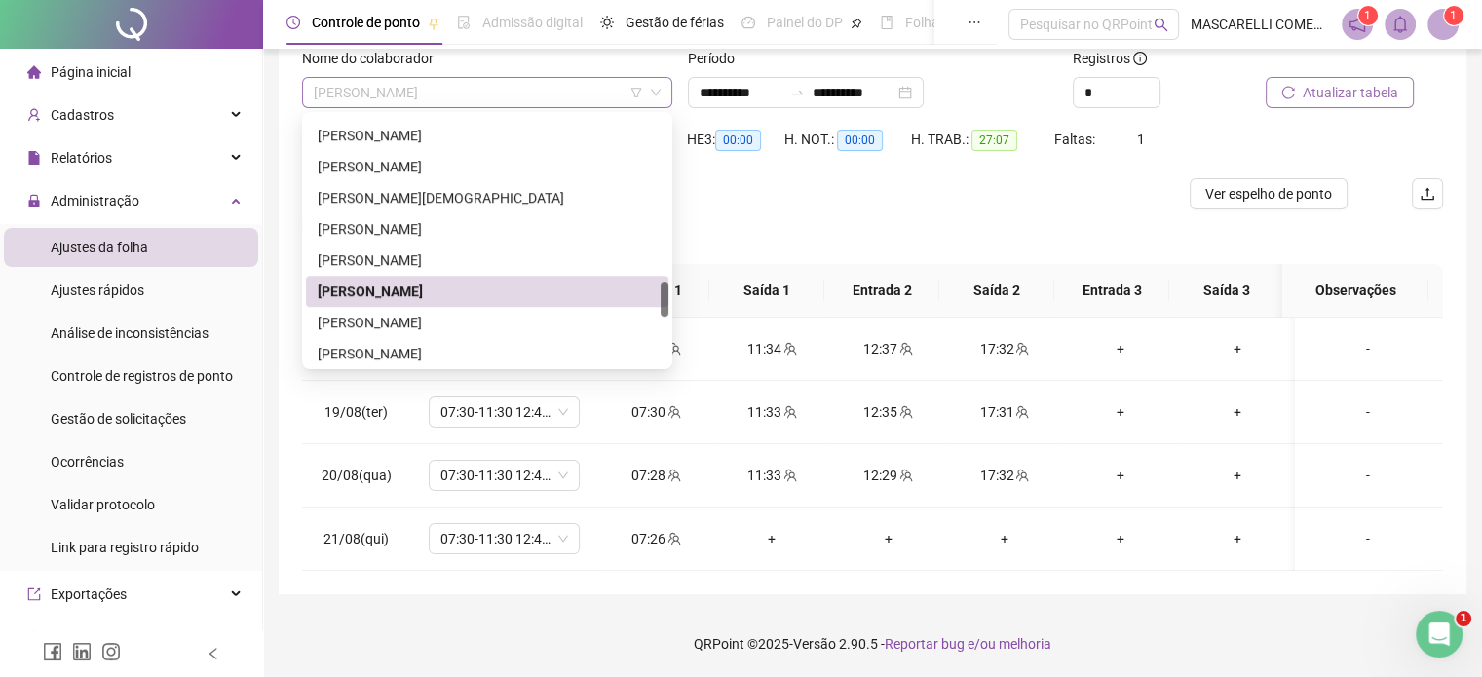
click at [549, 89] on span "[PERSON_NAME]" at bounding box center [487, 92] width 347 height 29
click at [411, 324] on div "[PERSON_NAME]" at bounding box center [487, 322] width 339 height 21
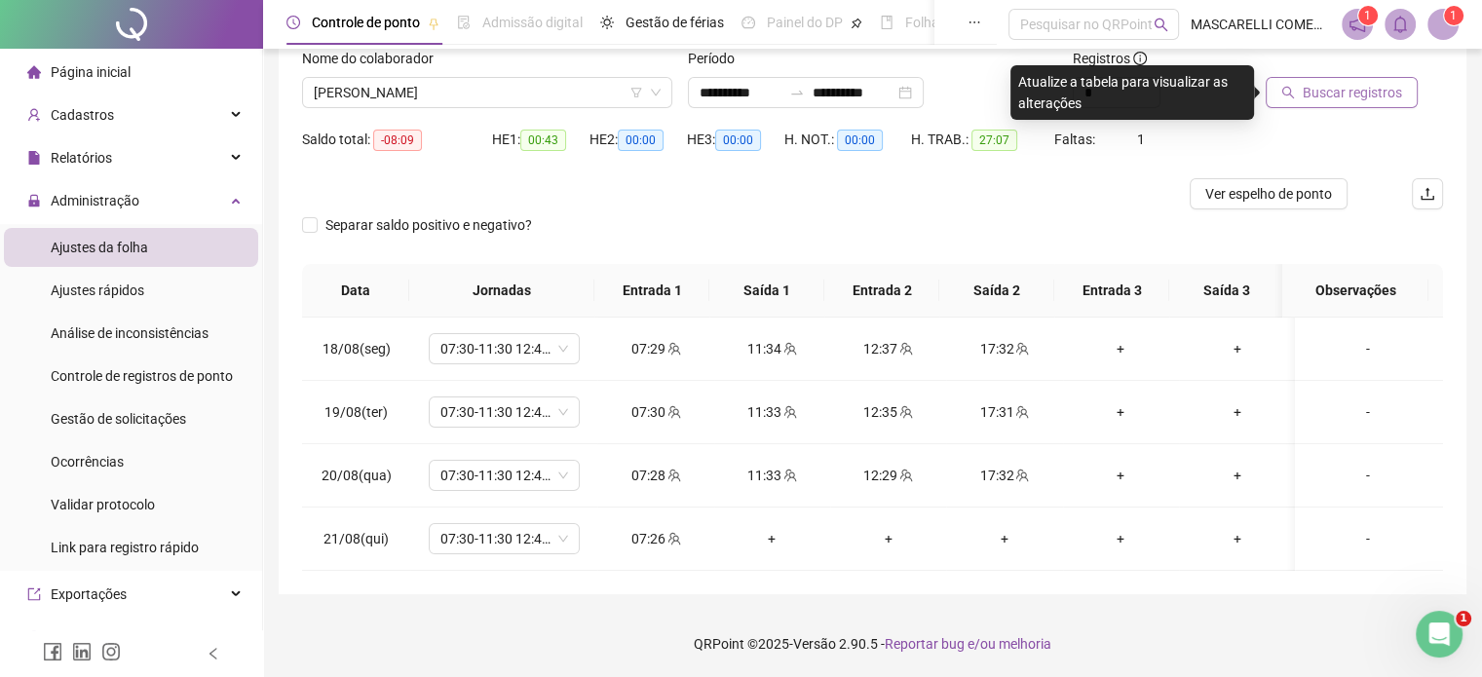
click at [1341, 90] on span "Buscar registros" at bounding box center [1352, 92] width 99 height 21
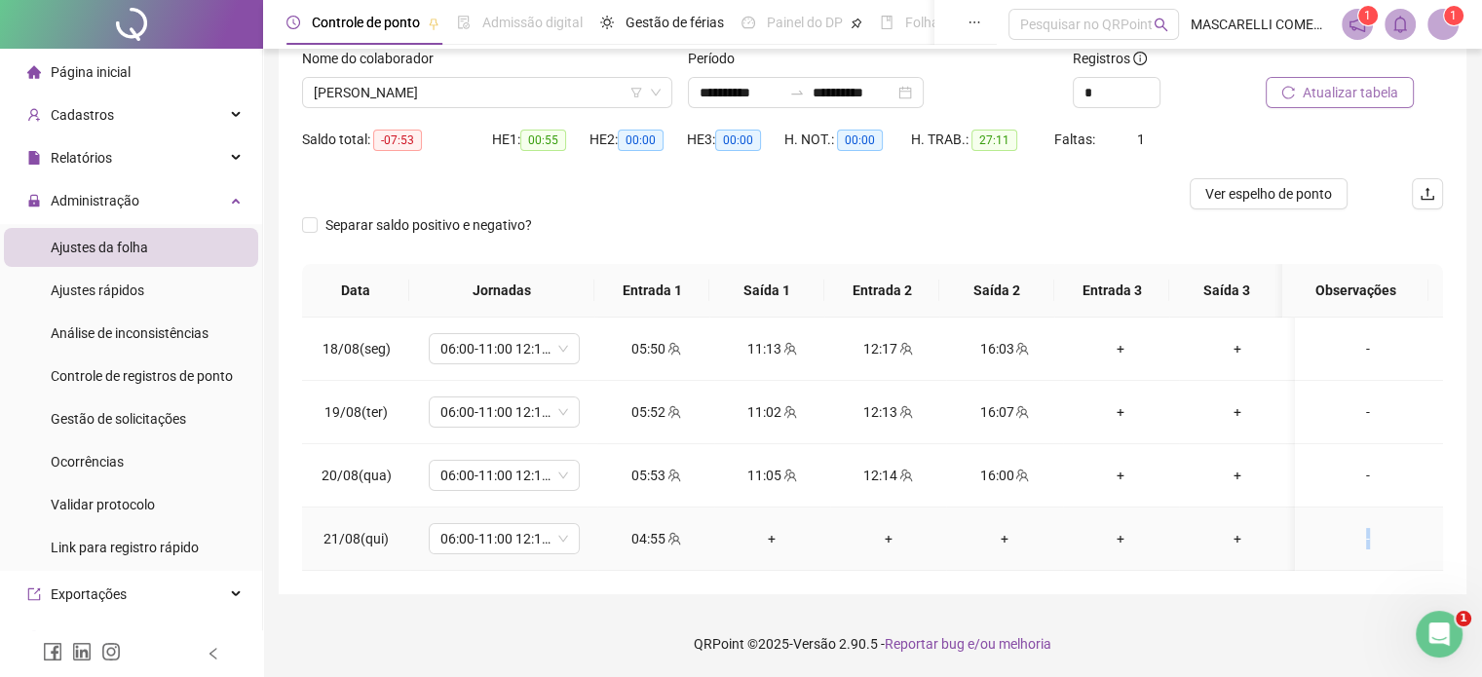
click at [1354, 540] on div "-" at bounding box center [1367, 538] width 115 height 21
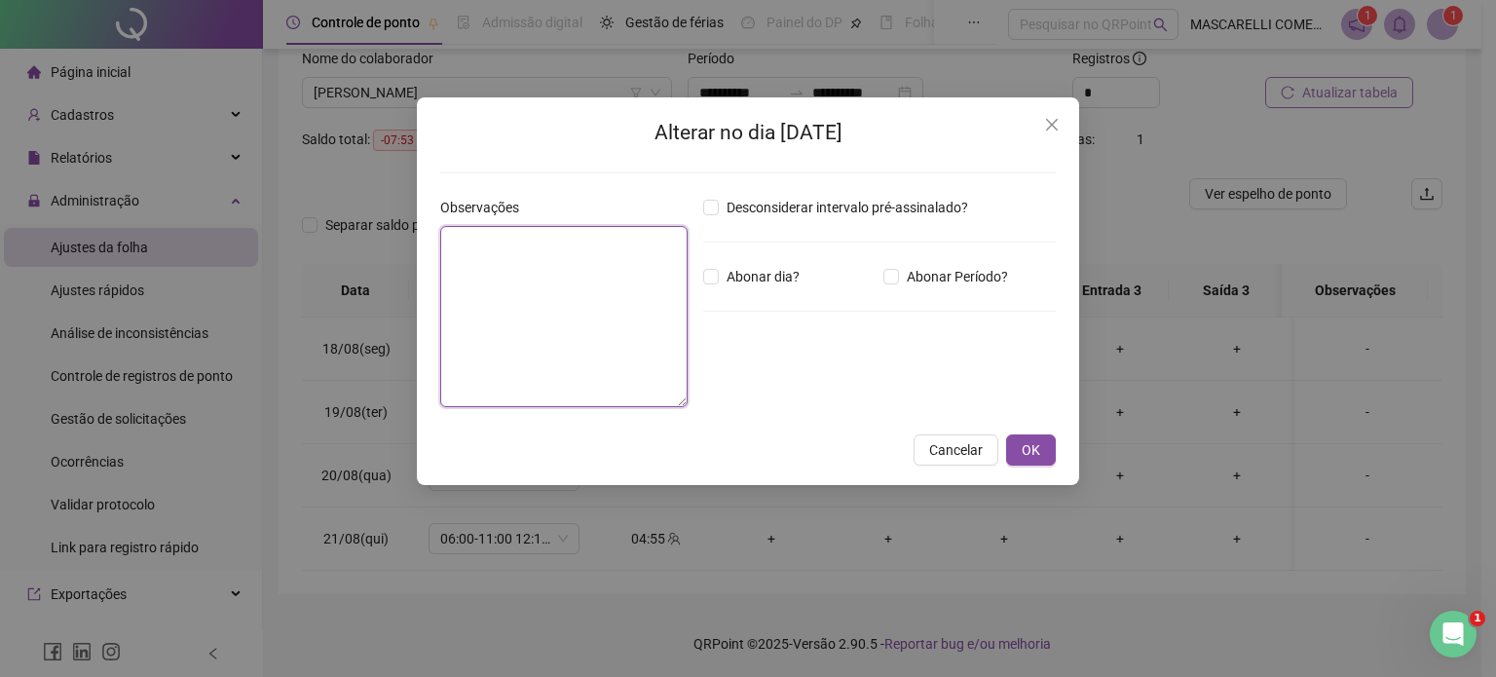
click at [624, 291] on textarea at bounding box center [563, 316] width 247 height 181
type textarea "**********"
click at [1037, 447] on span "OK" at bounding box center [1031, 449] width 19 height 21
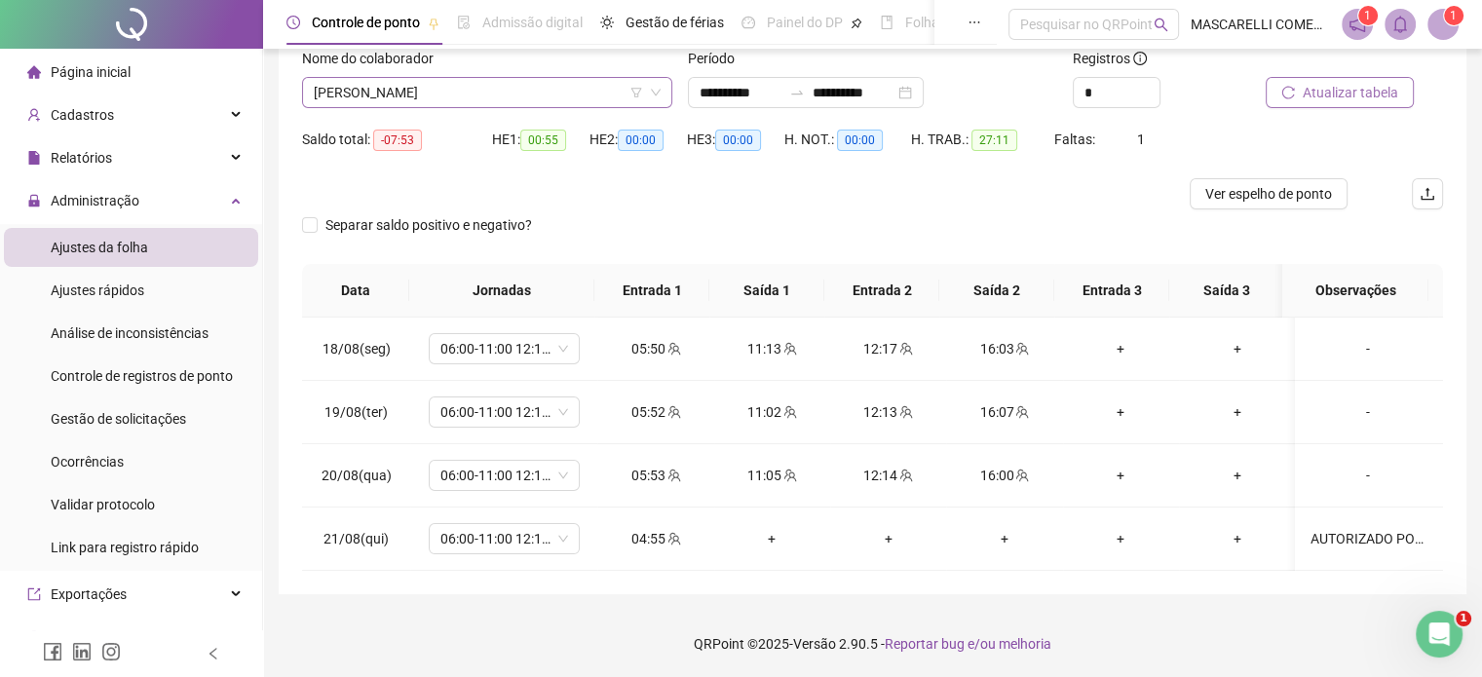
click at [491, 98] on span "[PERSON_NAME]" at bounding box center [487, 92] width 347 height 29
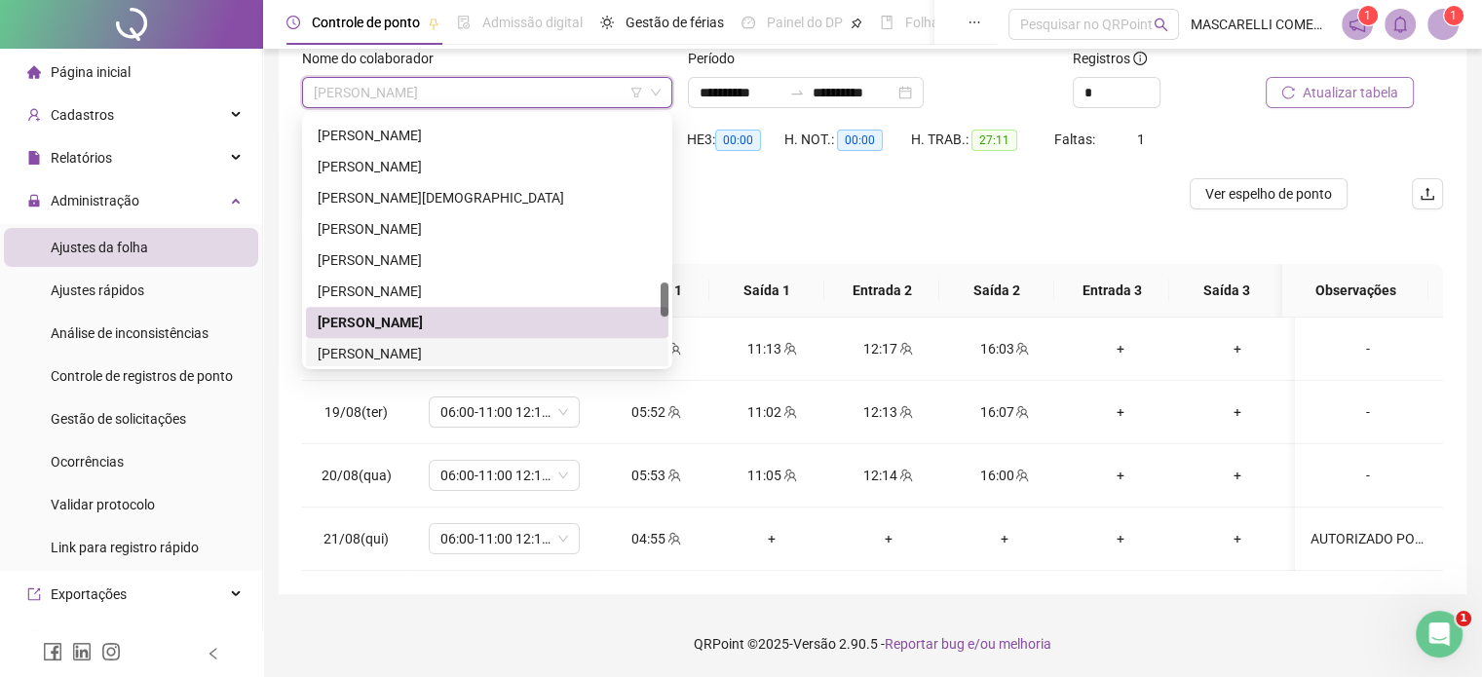
click at [342, 354] on div "[PERSON_NAME]" at bounding box center [487, 353] width 339 height 21
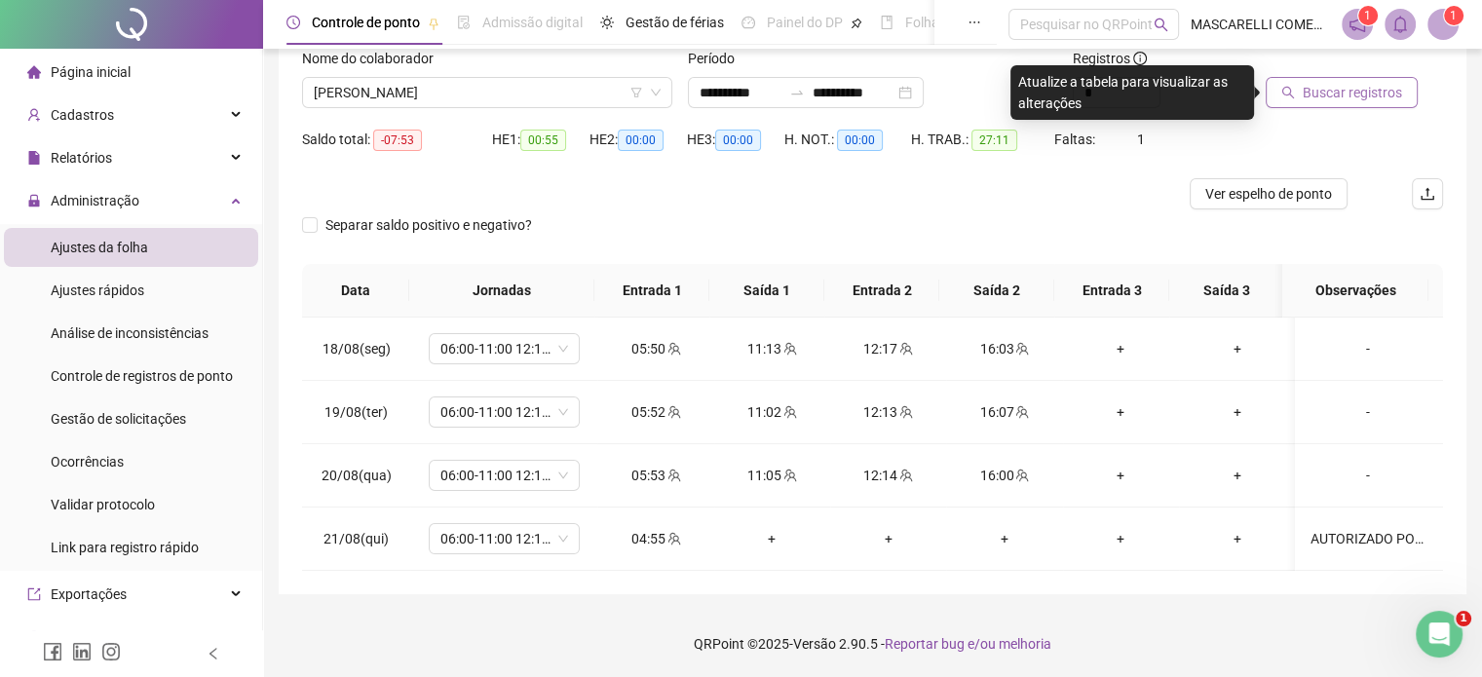
click at [1361, 89] on span "Buscar registros" at bounding box center [1352, 92] width 99 height 21
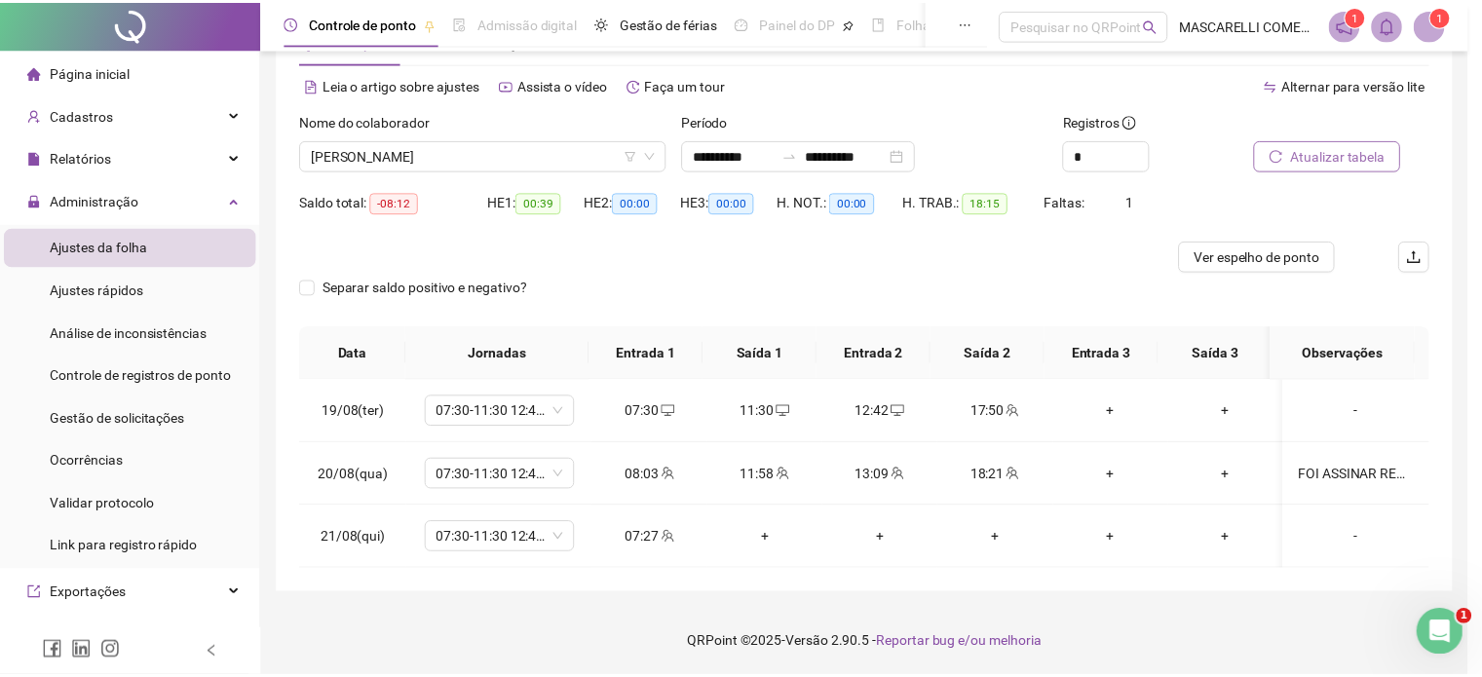
scroll to position [68, 0]
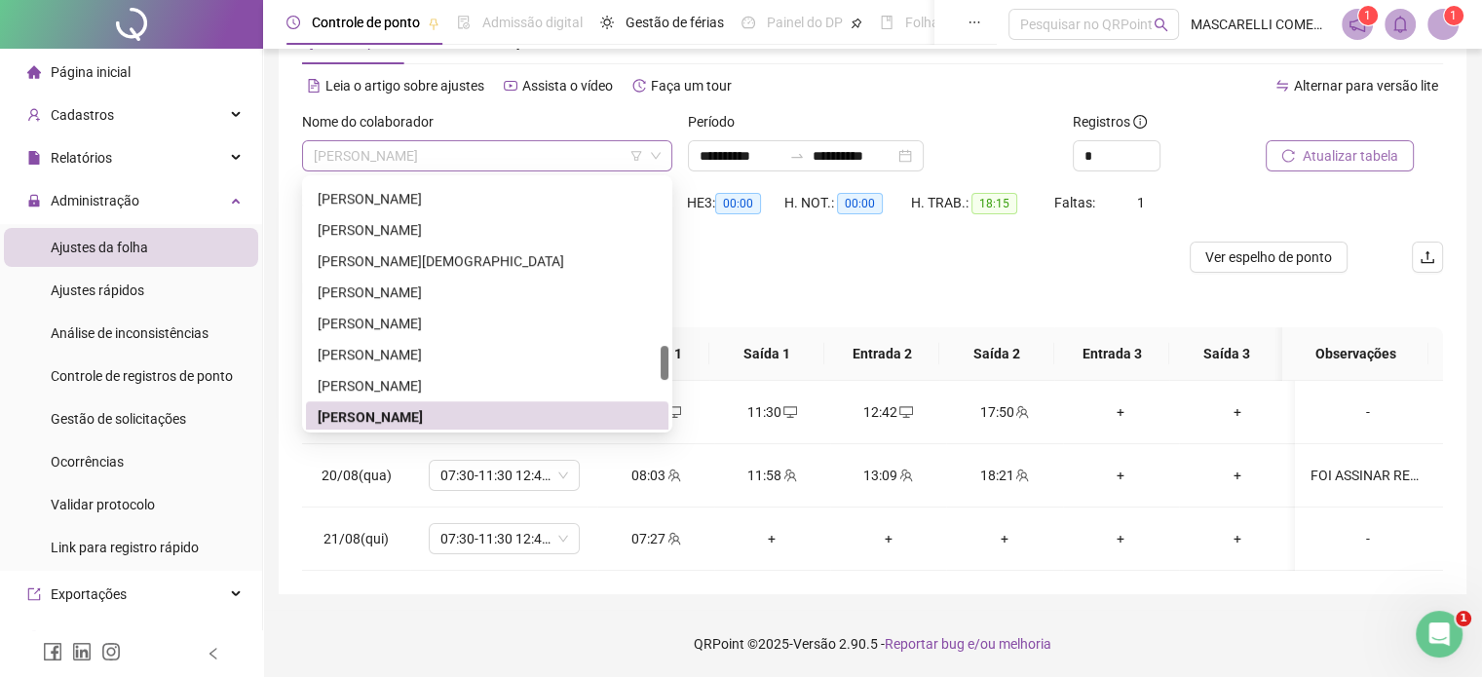
click at [504, 156] on span "[PERSON_NAME]" at bounding box center [487, 155] width 347 height 29
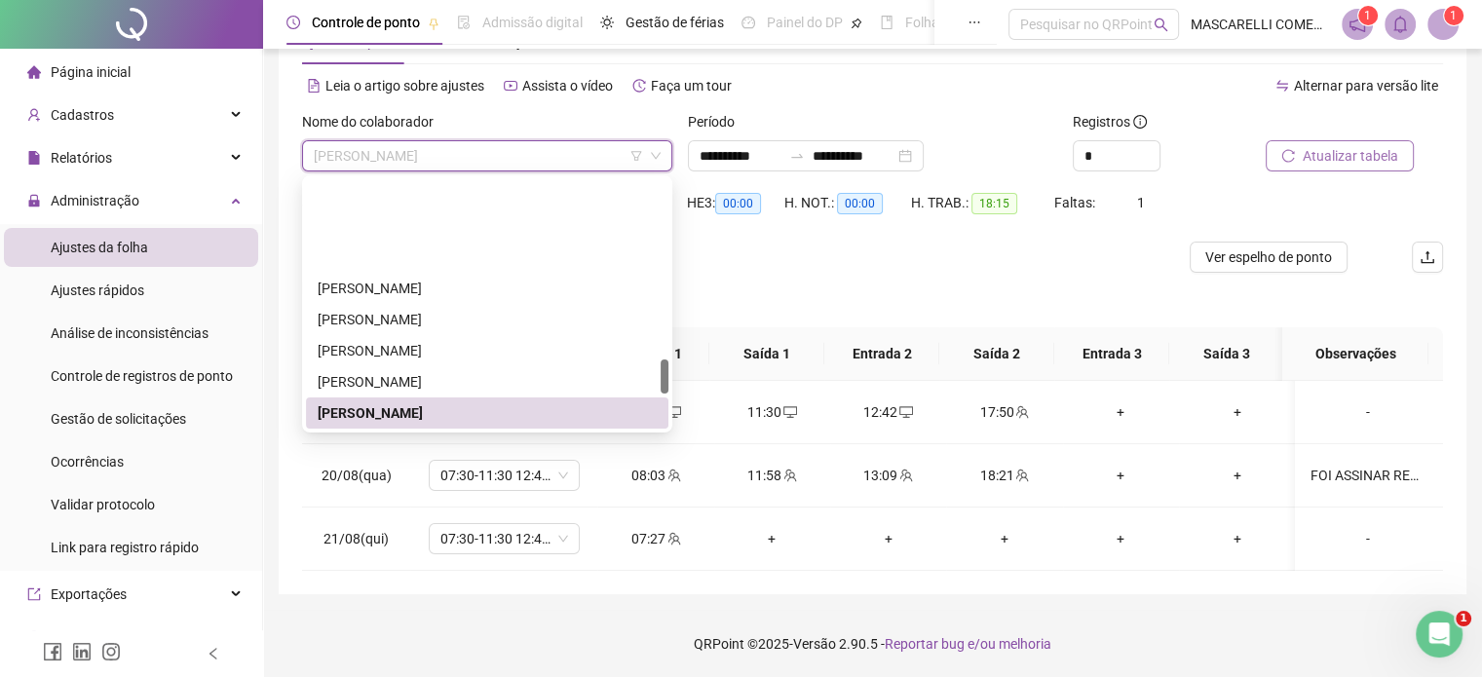
scroll to position [1282, 0]
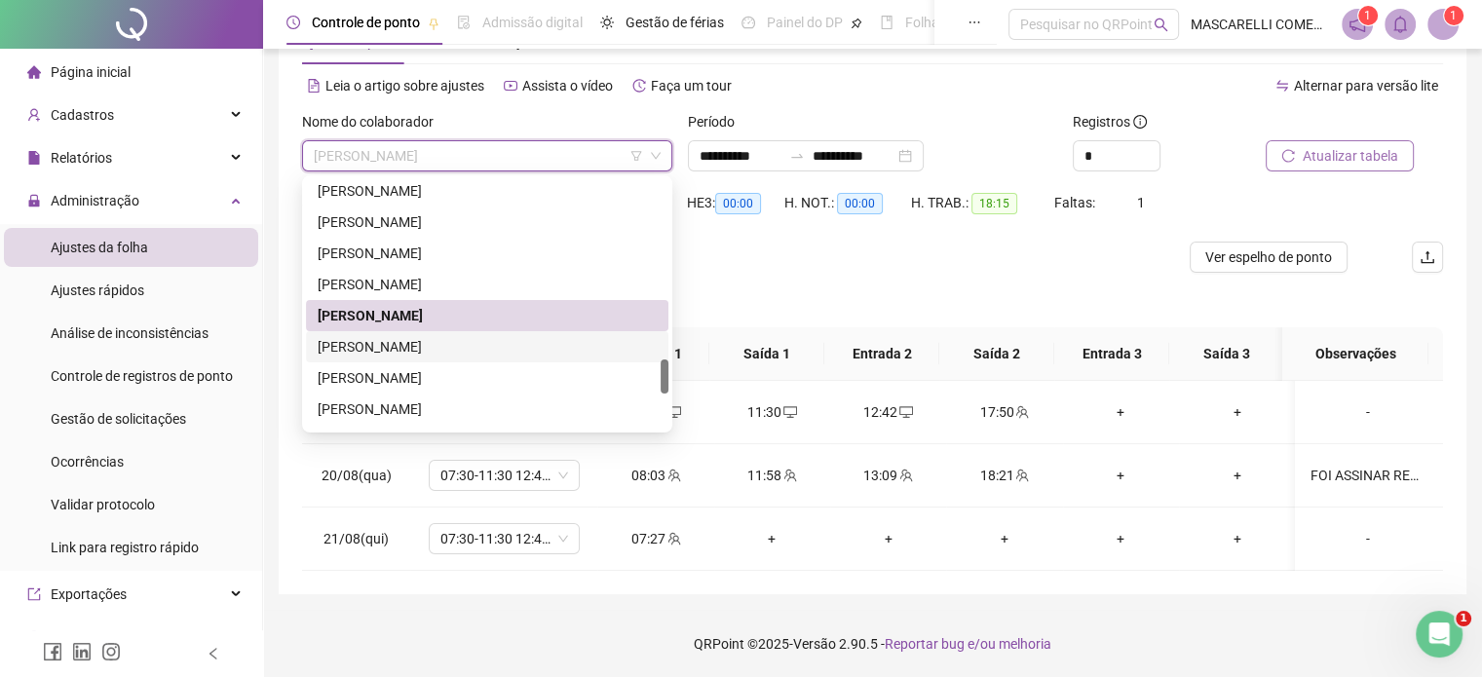
click at [362, 346] on div "[PERSON_NAME]" at bounding box center [487, 346] width 339 height 21
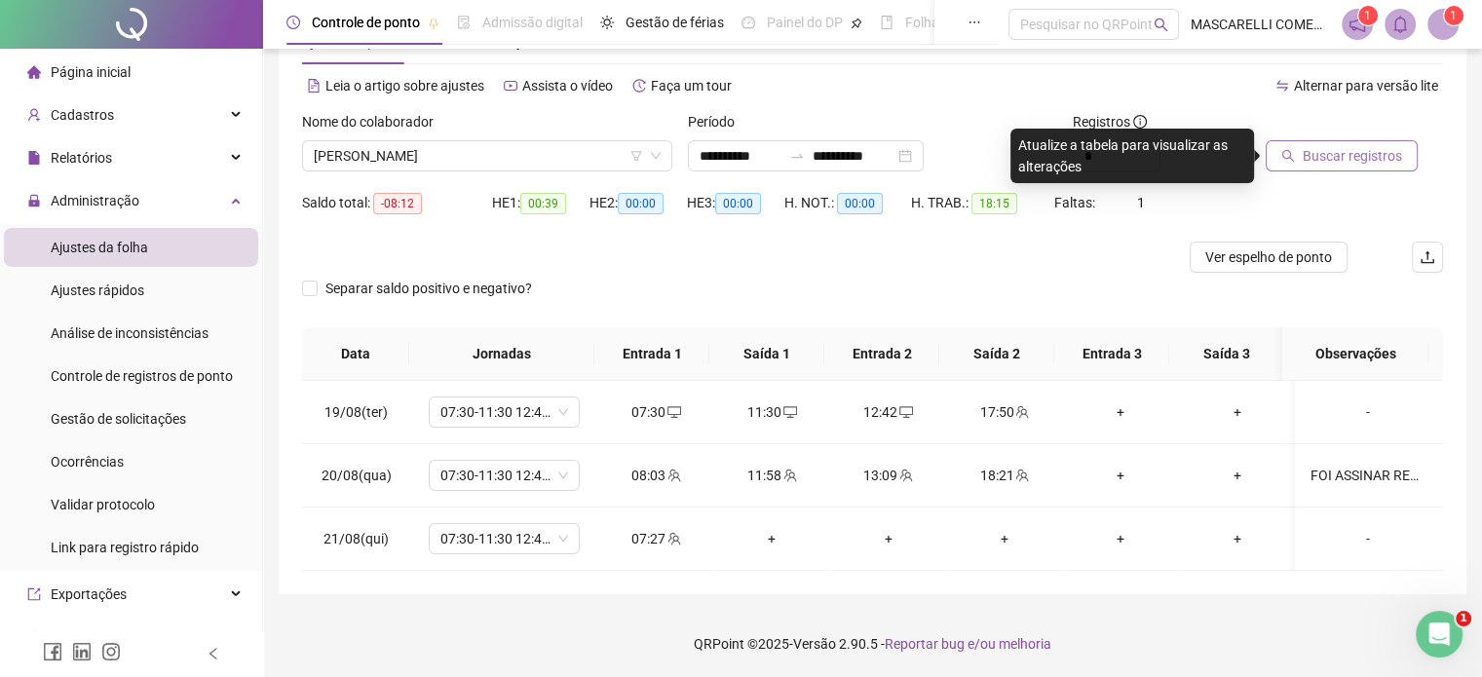
click at [1310, 151] on span "Buscar registros" at bounding box center [1352, 155] width 99 height 21
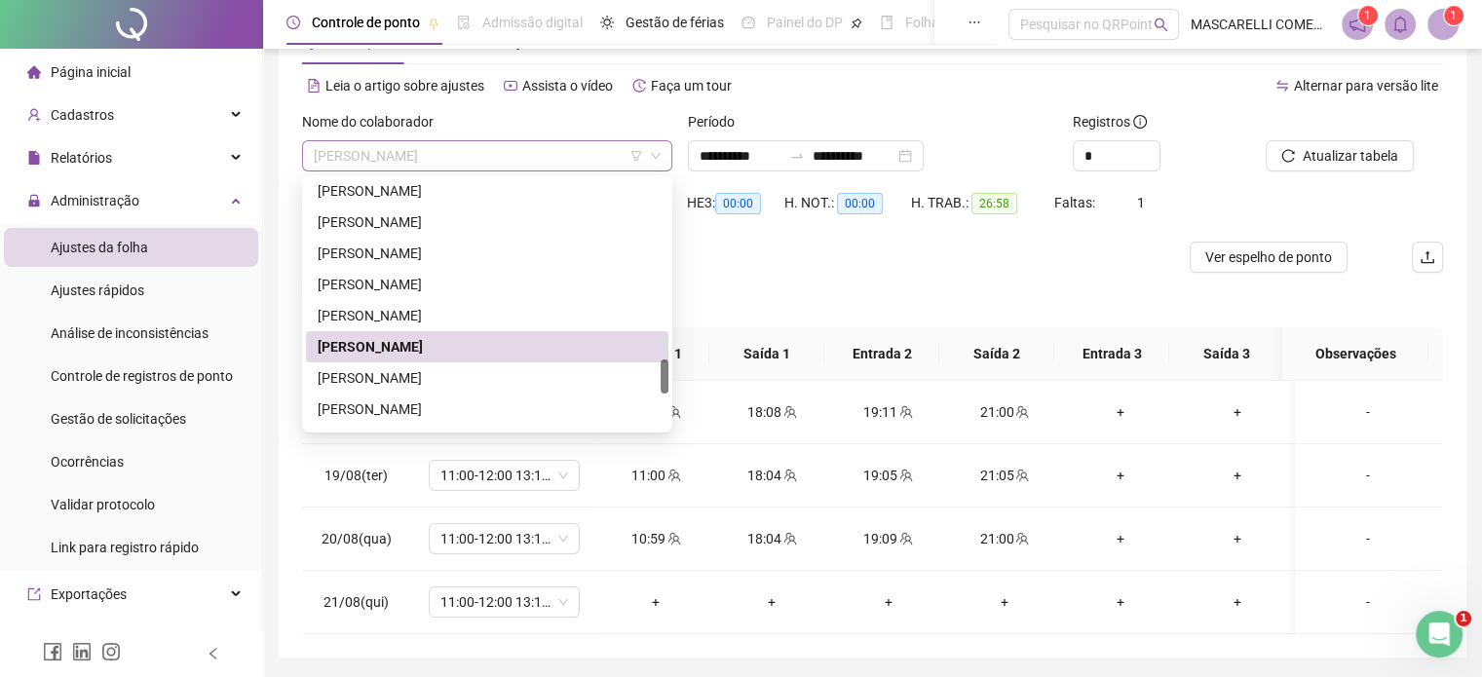
click at [533, 147] on span "[PERSON_NAME]" at bounding box center [487, 155] width 347 height 29
click at [410, 371] on div "[PERSON_NAME]" at bounding box center [487, 377] width 339 height 21
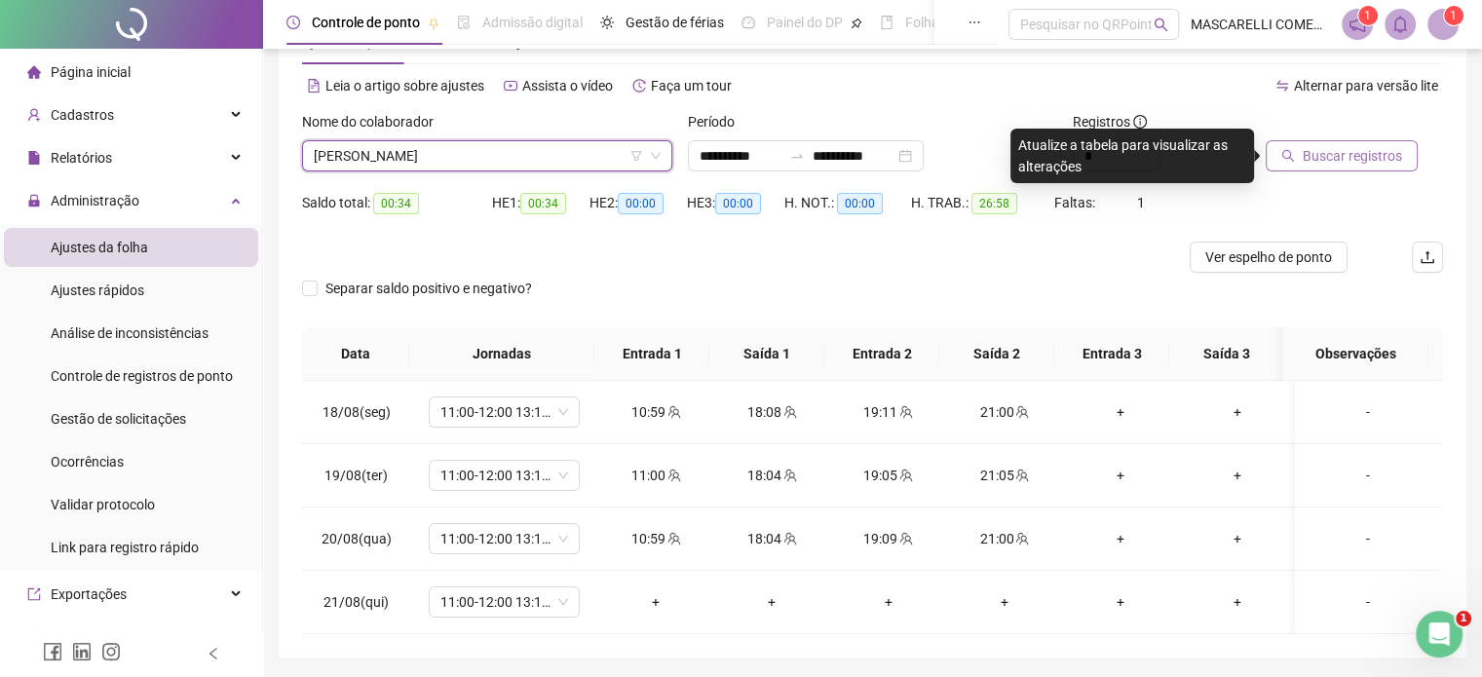
click at [1311, 156] on span "Buscar registros" at bounding box center [1352, 155] width 99 height 21
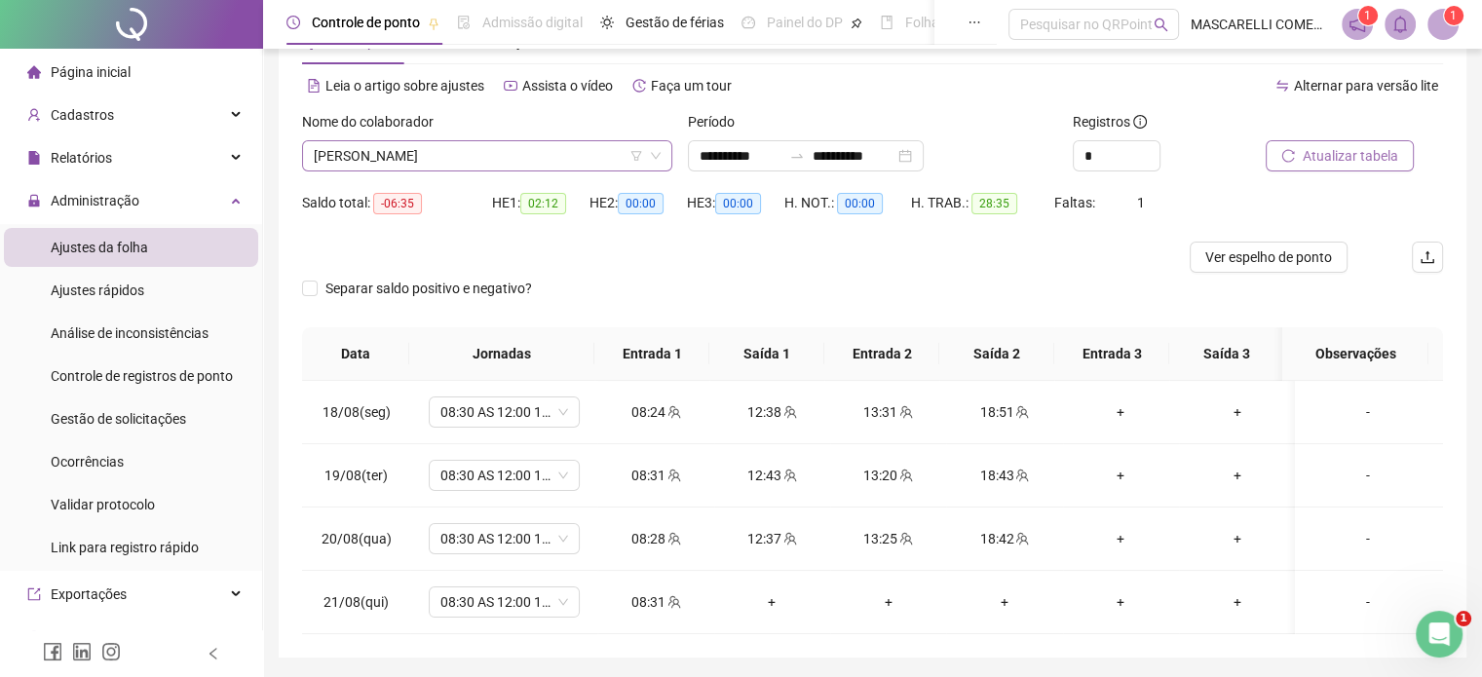
click at [522, 155] on span "[PERSON_NAME]" at bounding box center [487, 155] width 347 height 29
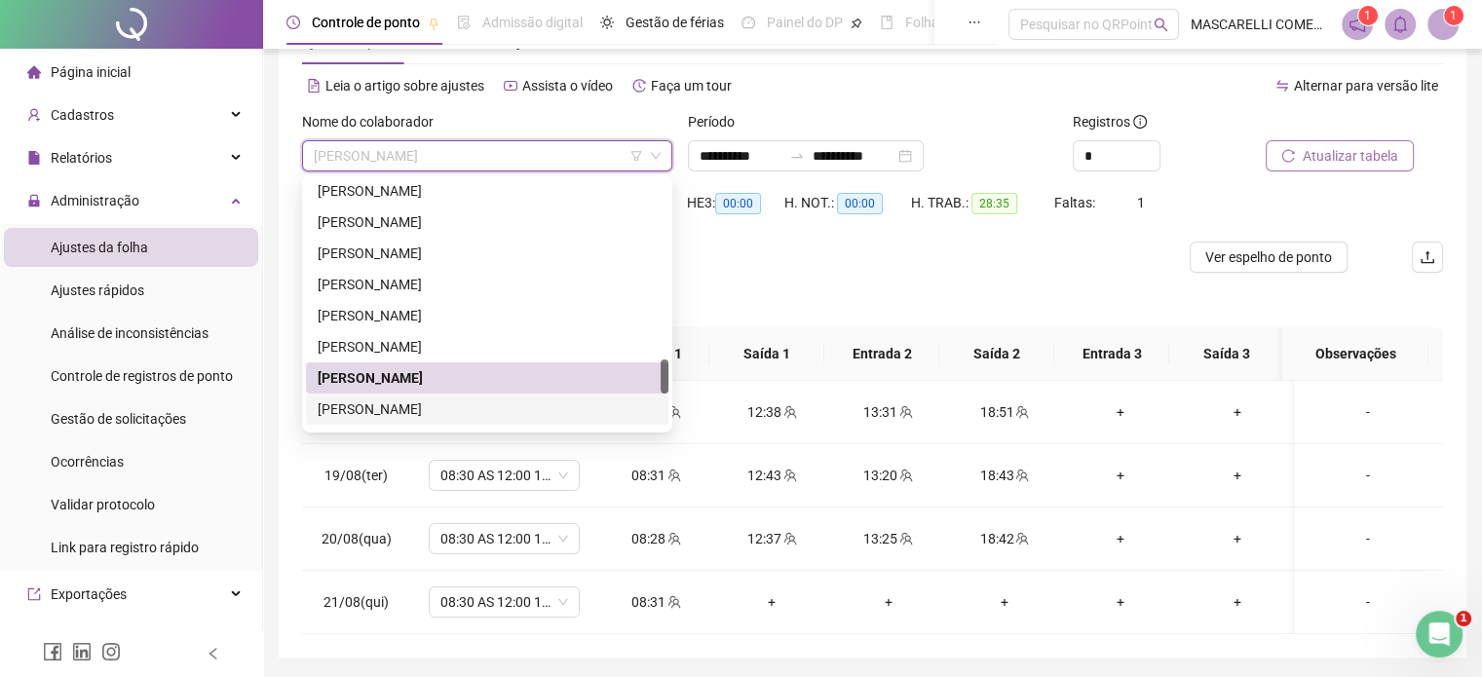
click at [341, 410] on div "[PERSON_NAME]" at bounding box center [487, 408] width 339 height 21
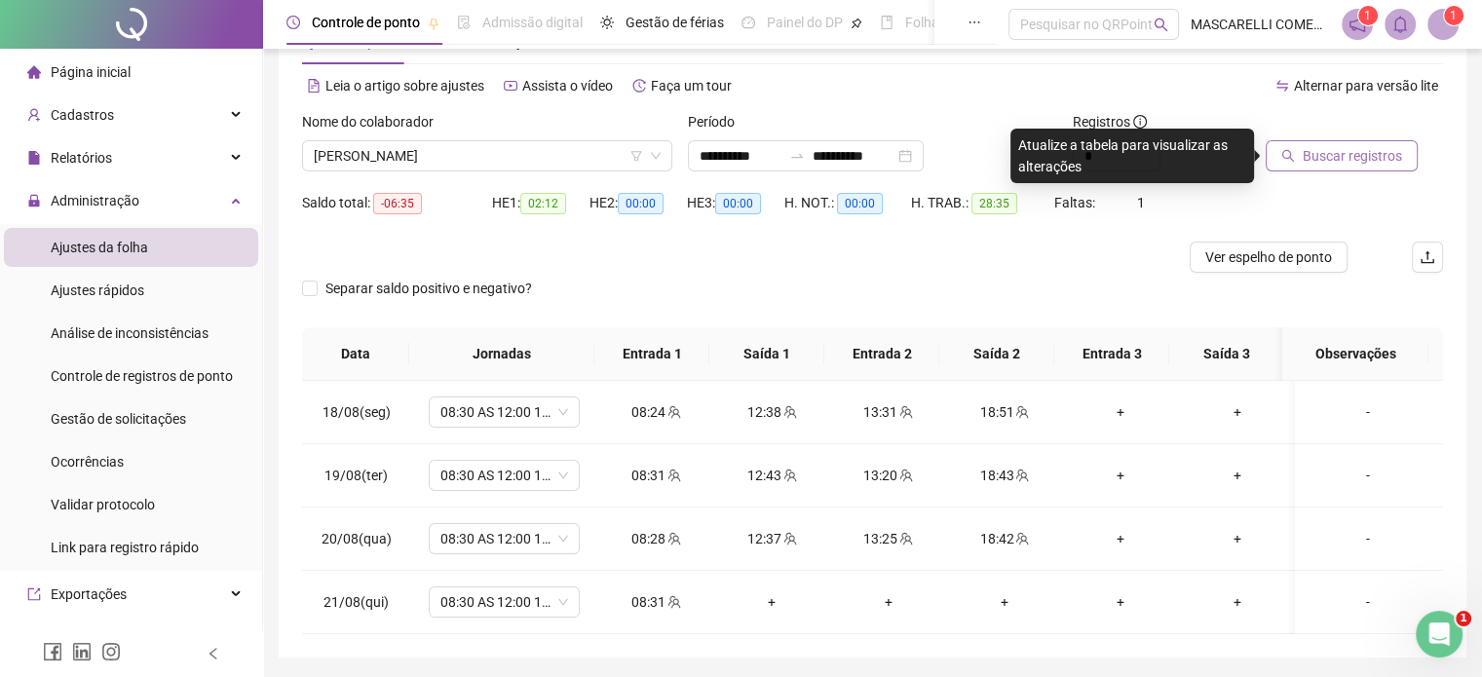
click at [1307, 153] on span "Buscar registros" at bounding box center [1352, 155] width 99 height 21
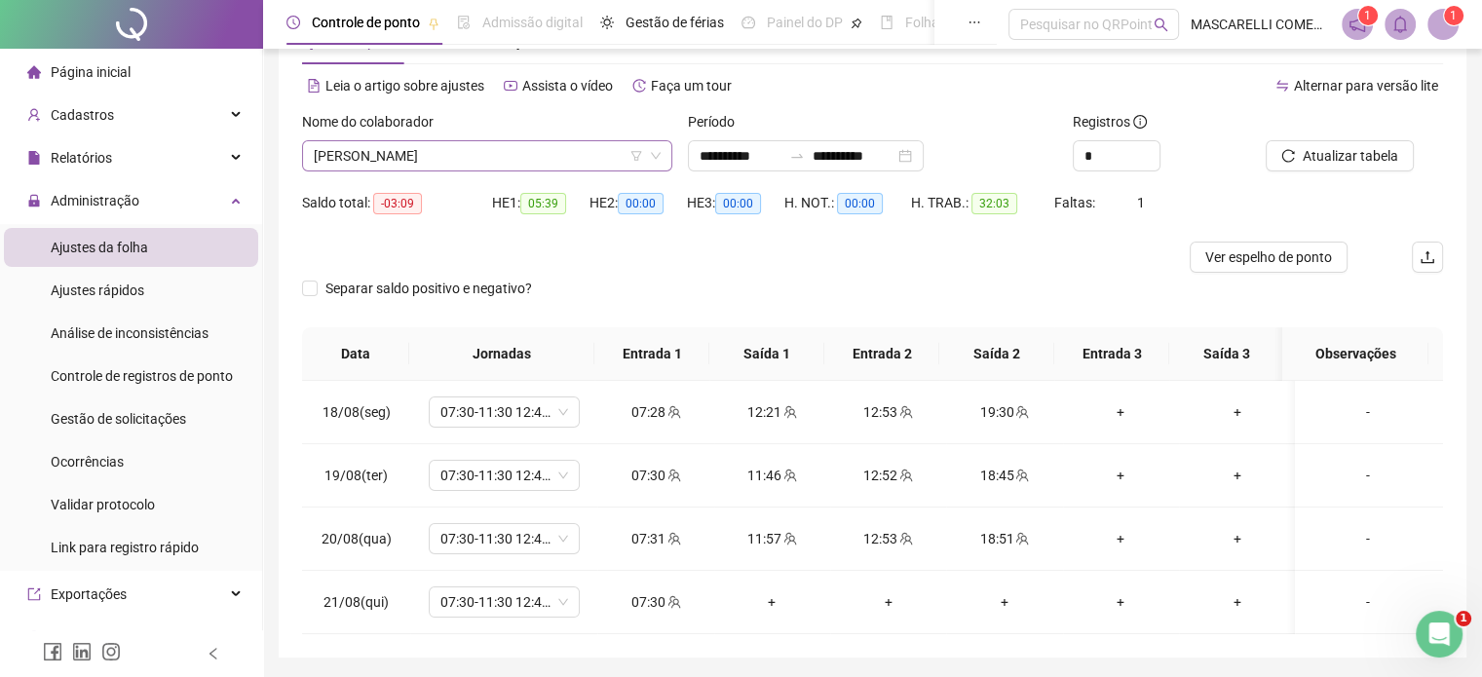
click at [456, 145] on span "[PERSON_NAME]" at bounding box center [487, 155] width 347 height 29
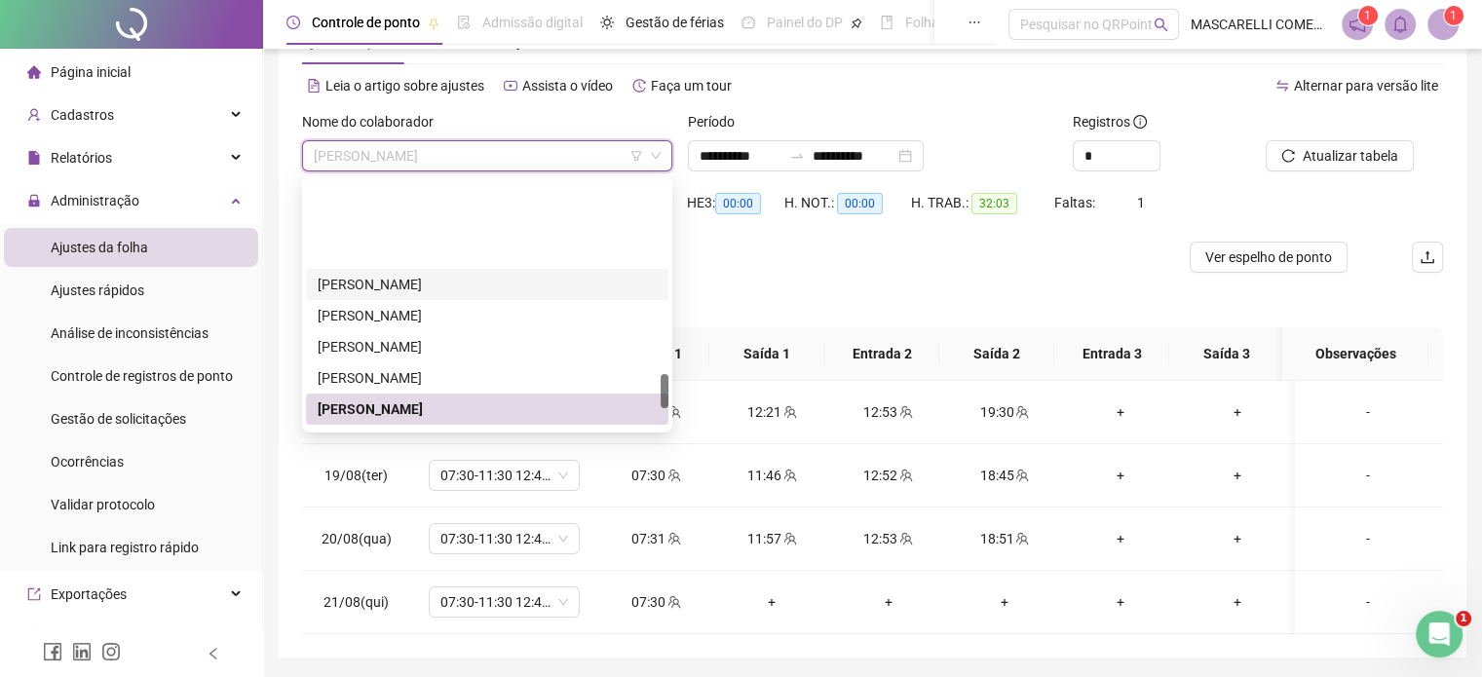
scroll to position [1380, 0]
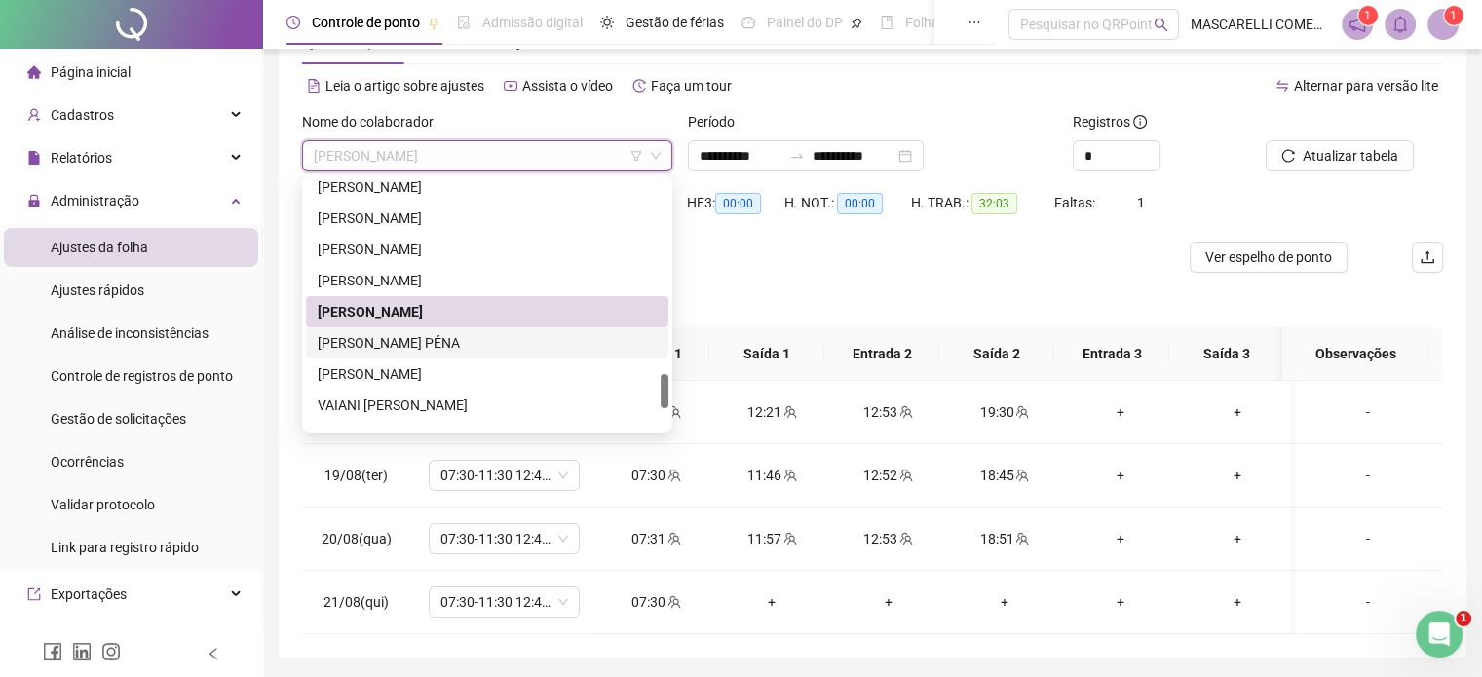
click at [423, 347] on div "[PERSON_NAME] PÉNA" at bounding box center [487, 342] width 339 height 21
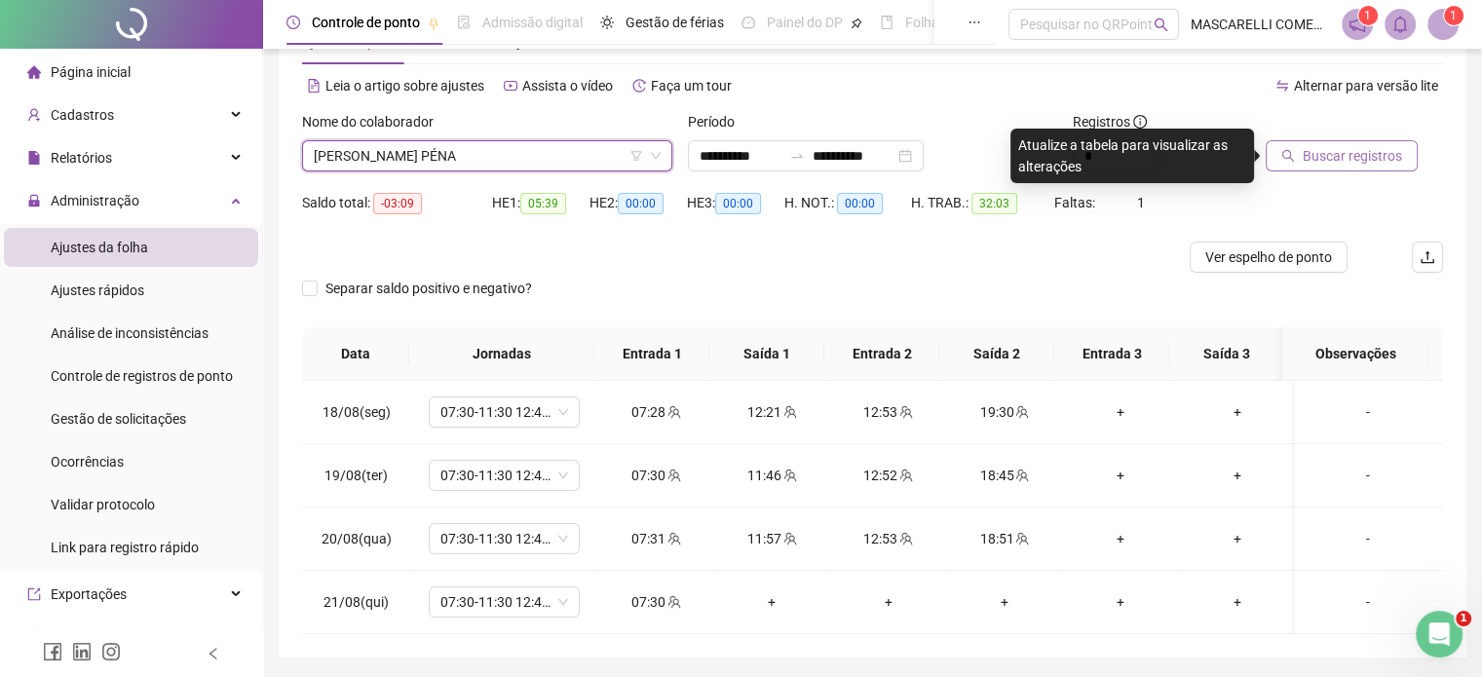
click at [1306, 145] on span "Buscar registros" at bounding box center [1352, 155] width 99 height 21
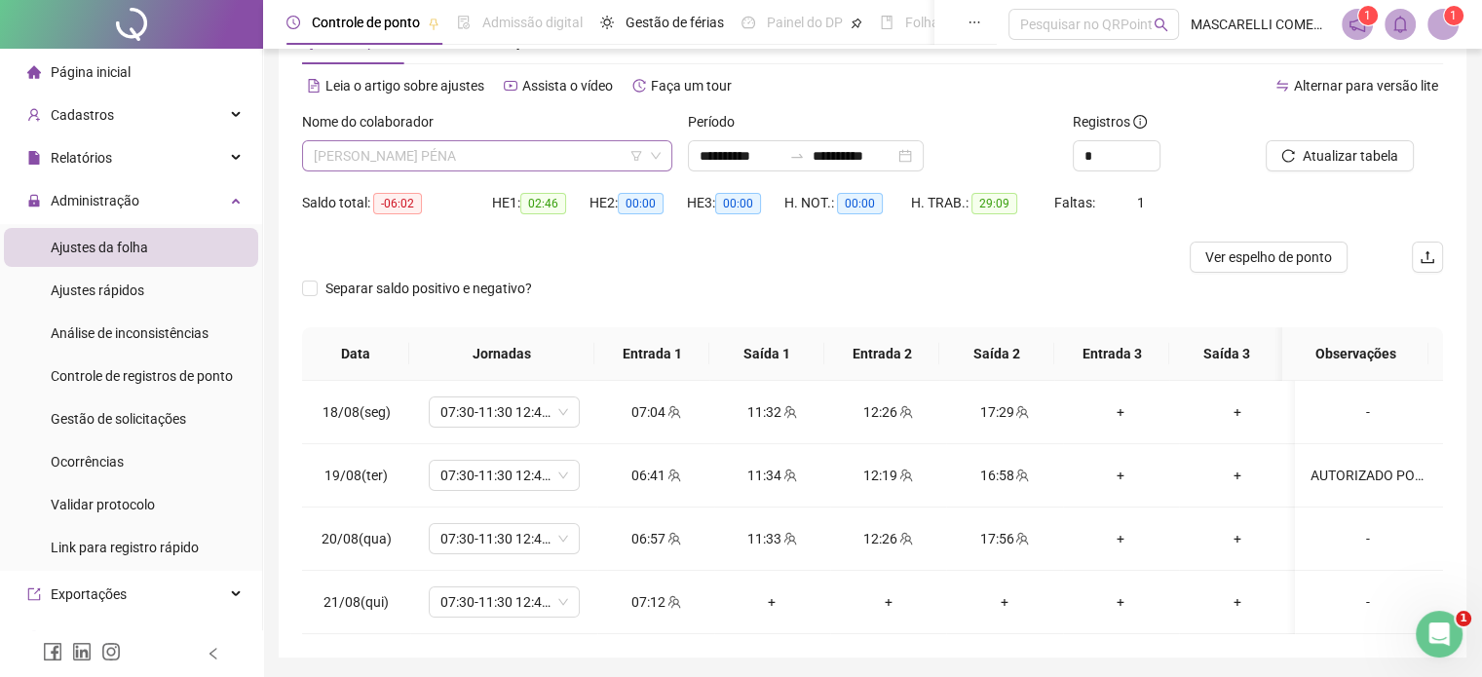
click at [479, 156] on span "[PERSON_NAME] PÉNA" at bounding box center [487, 155] width 347 height 29
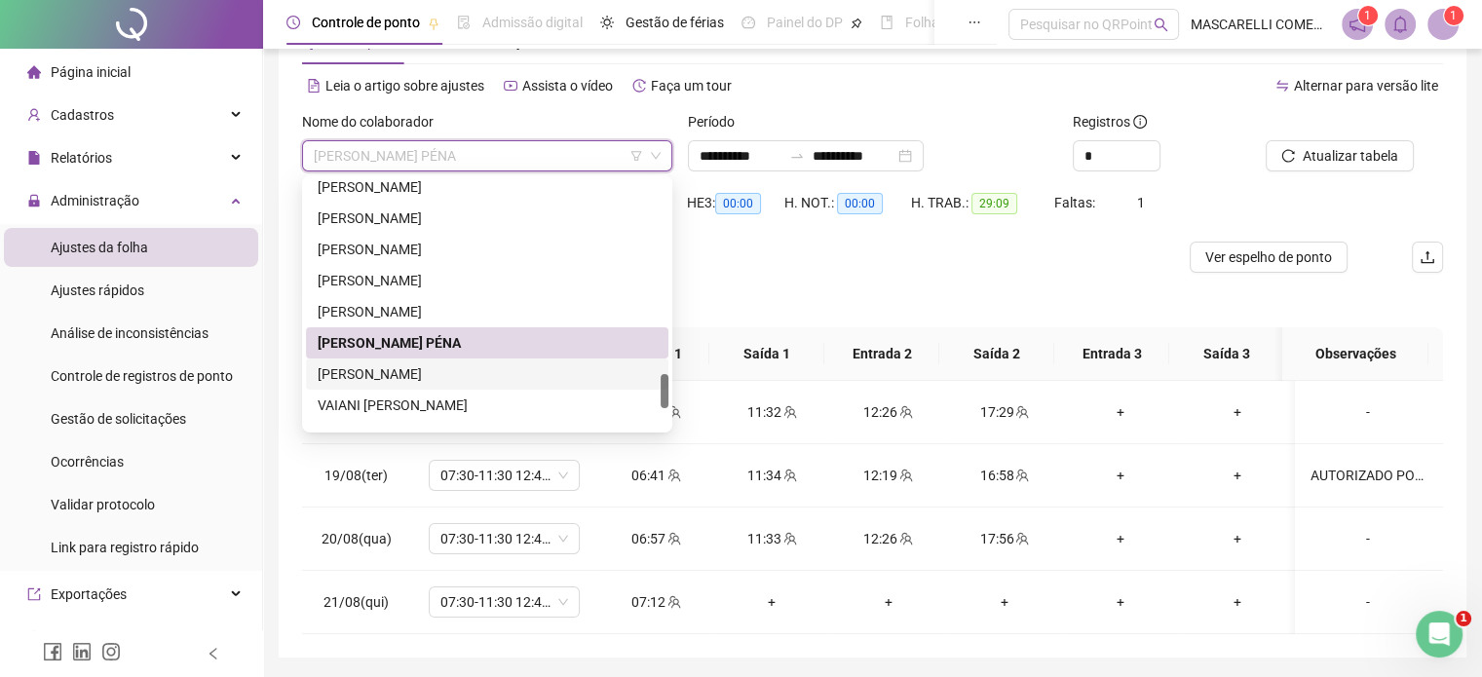
click at [367, 370] on div "[PERSON_NAME]" at bounding box center [487, 373] width 339 height 21
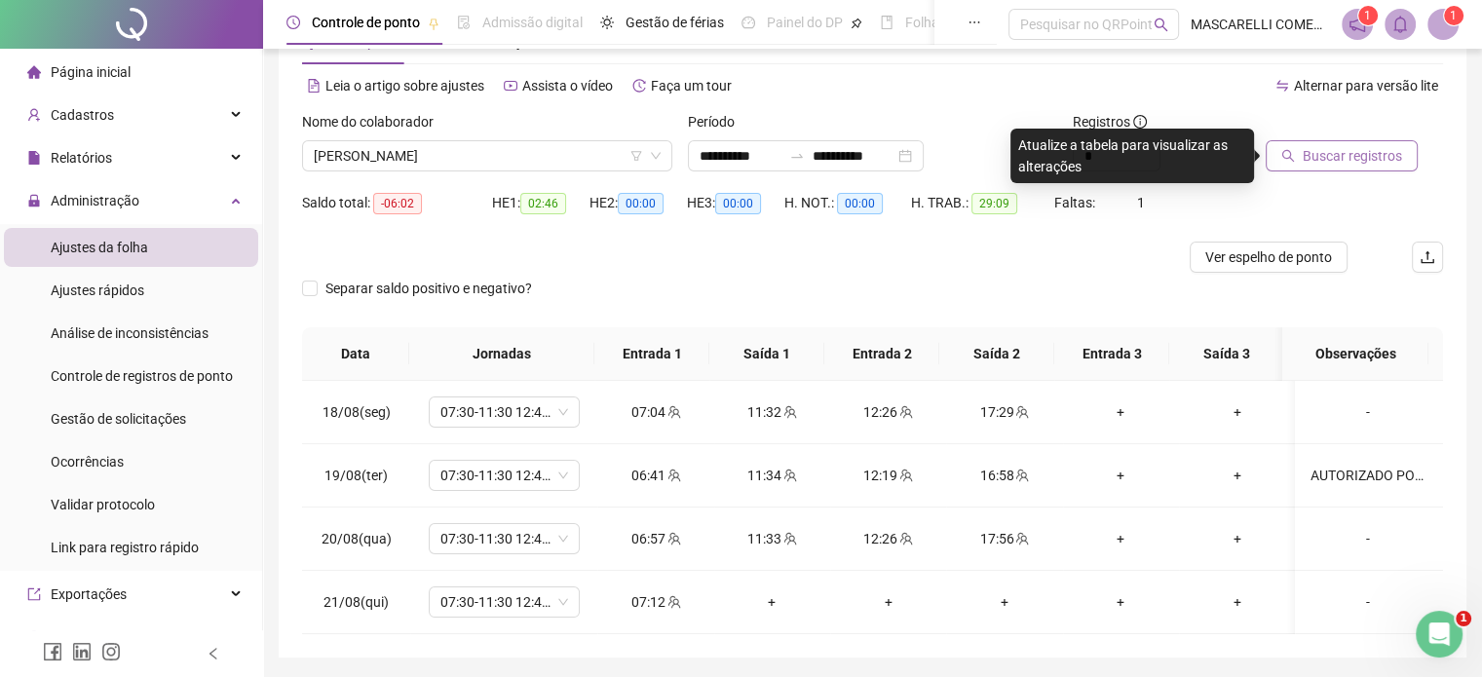
click at [1299, 154] on button "Buscar registros" at bounding box center [1342, 155] width 152 height 31
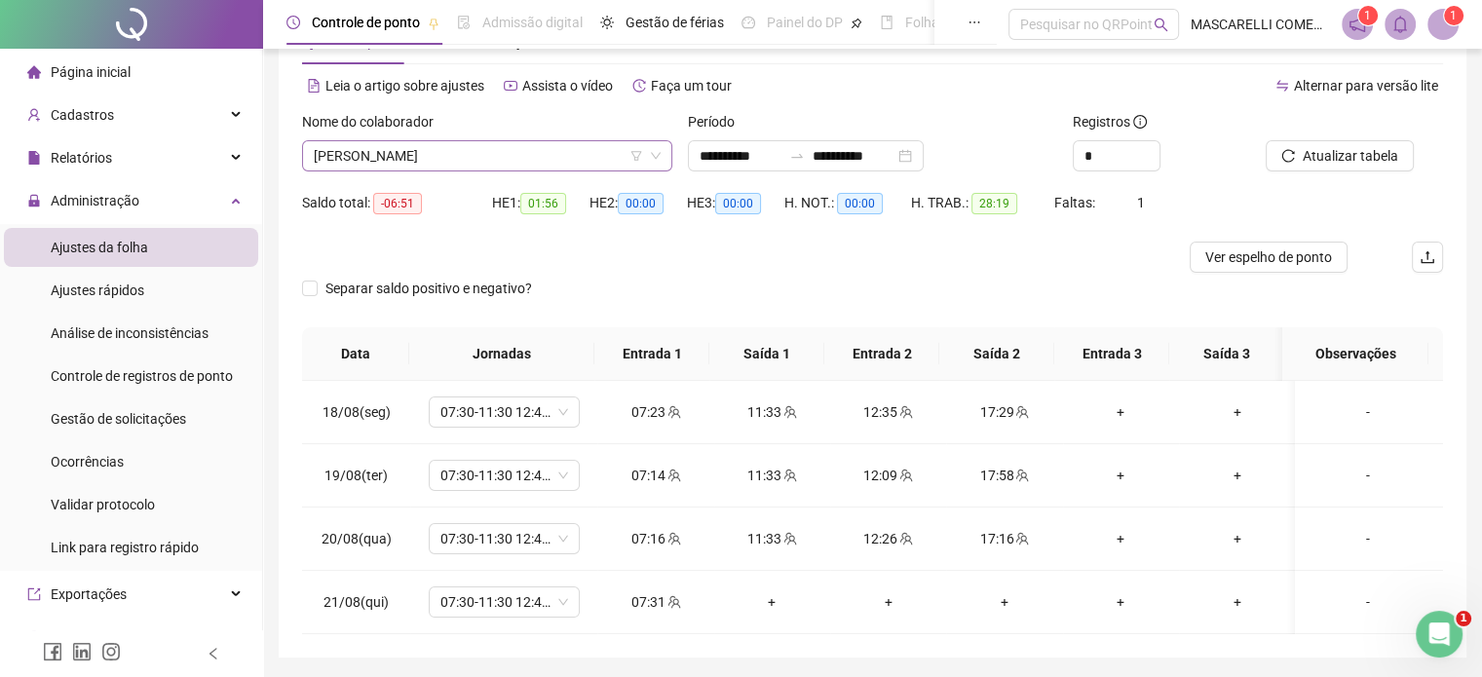
click at [549, 156] on span "[PERSON_NAME]" at bounding box center [487, 155] width 347 height 29
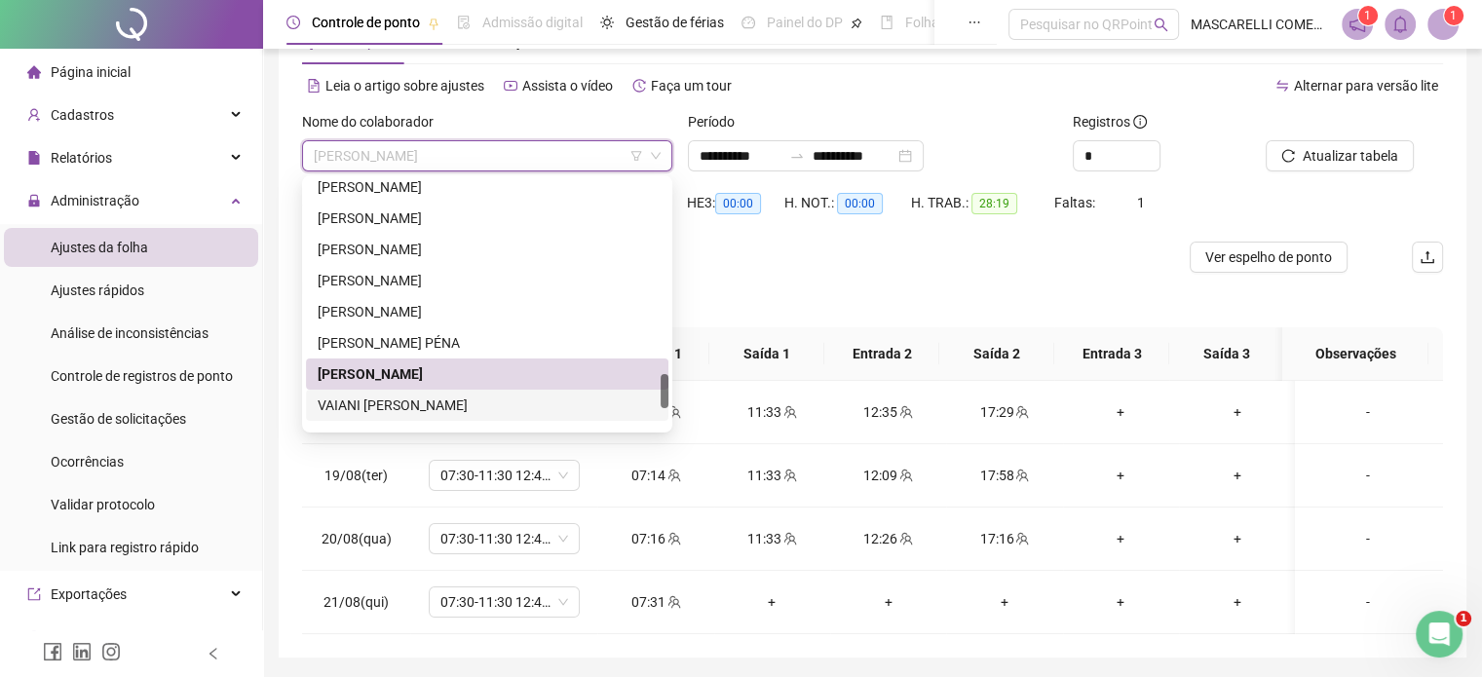
click at [394, 400] on div "VAIANI [PERSON_NAME]" at bounding box center [487, 405] width 339 height 21
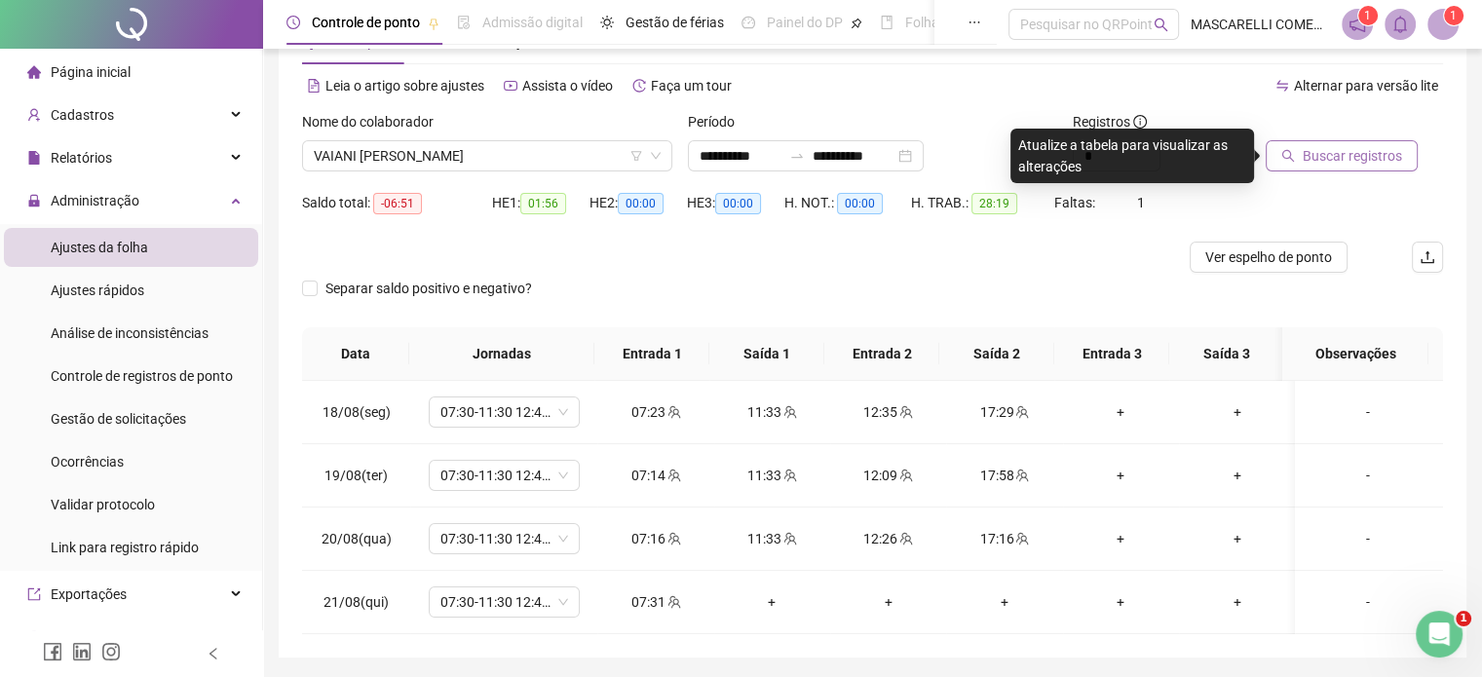
click at [1335, 151] on span "Buscar registros" at bounding box center [1352, 155] width 99 height 21
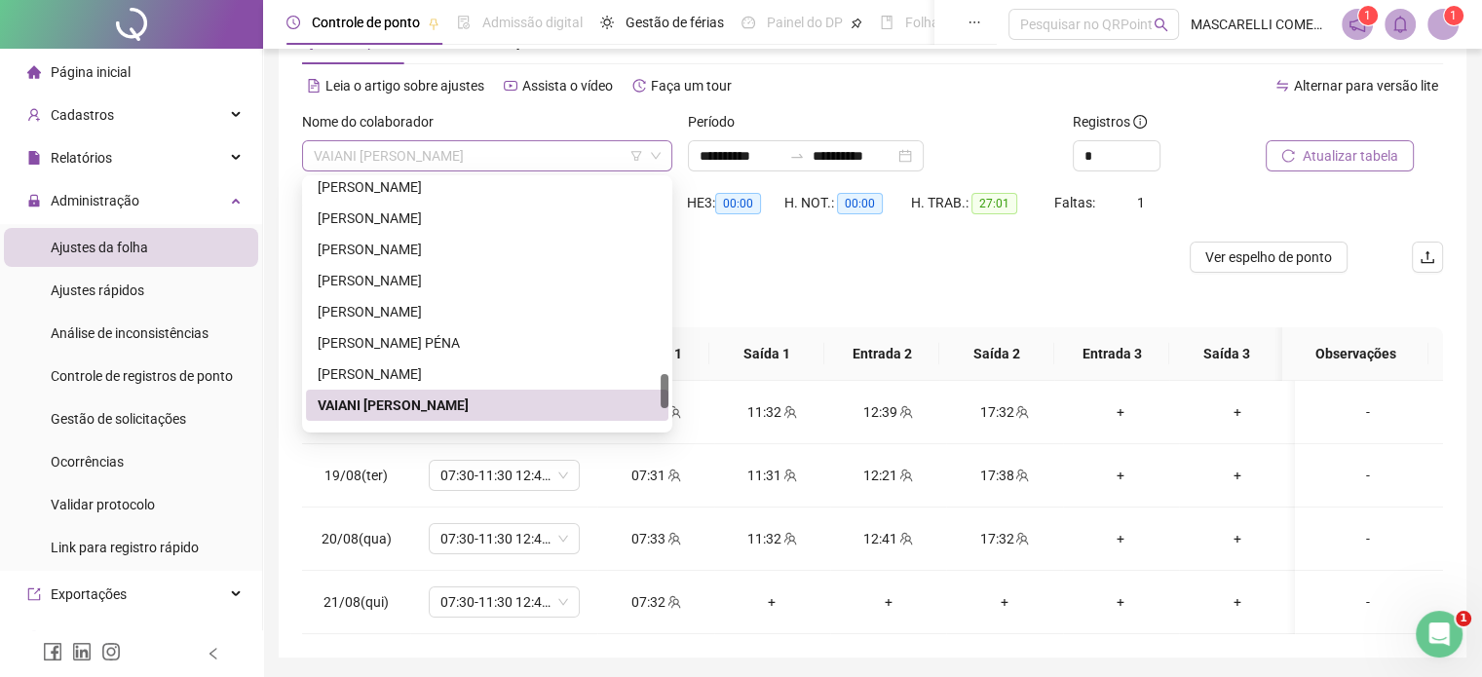
click at [466, 154] on span "VAIANI [PERSON_NAME]" at bounding box center [487, 155] width 347 height 29
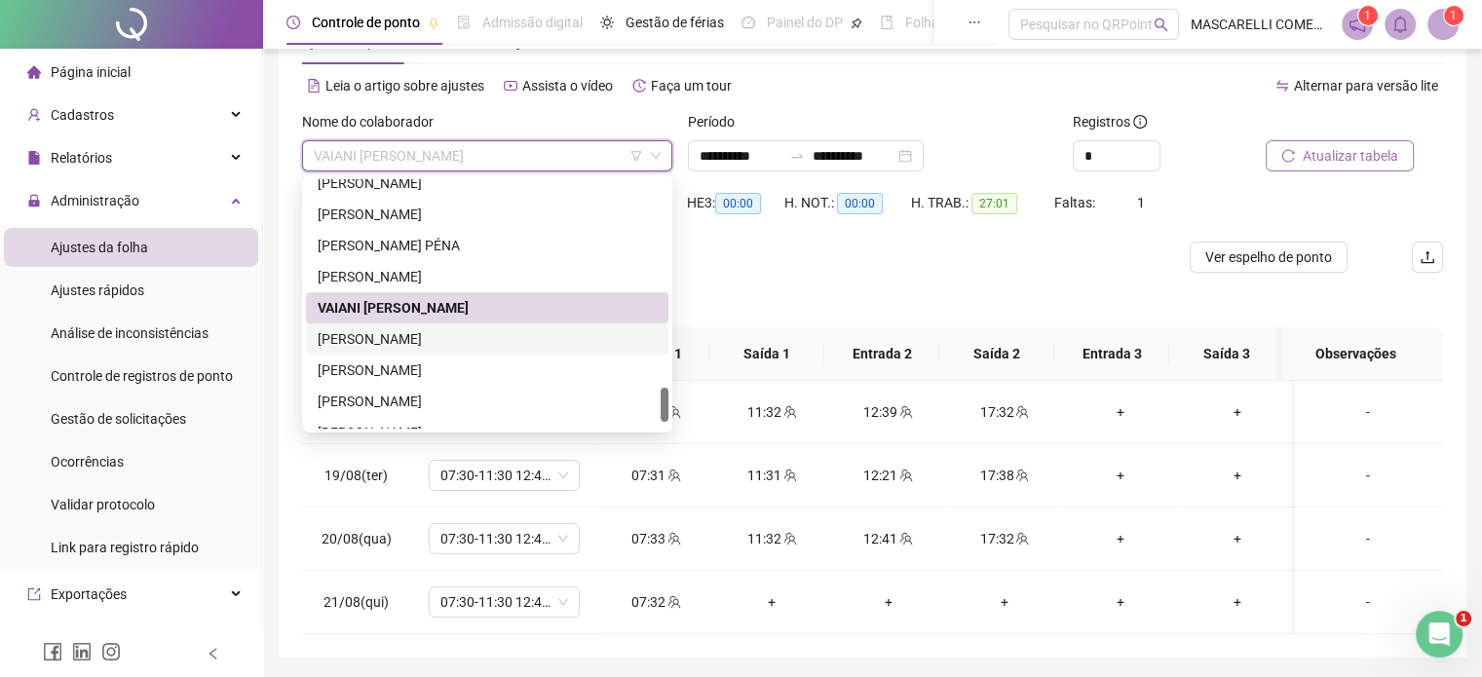
click at [379, 346] on div "[PERSON_NAME]" at bounding box center [487, 338] width 339 height 21
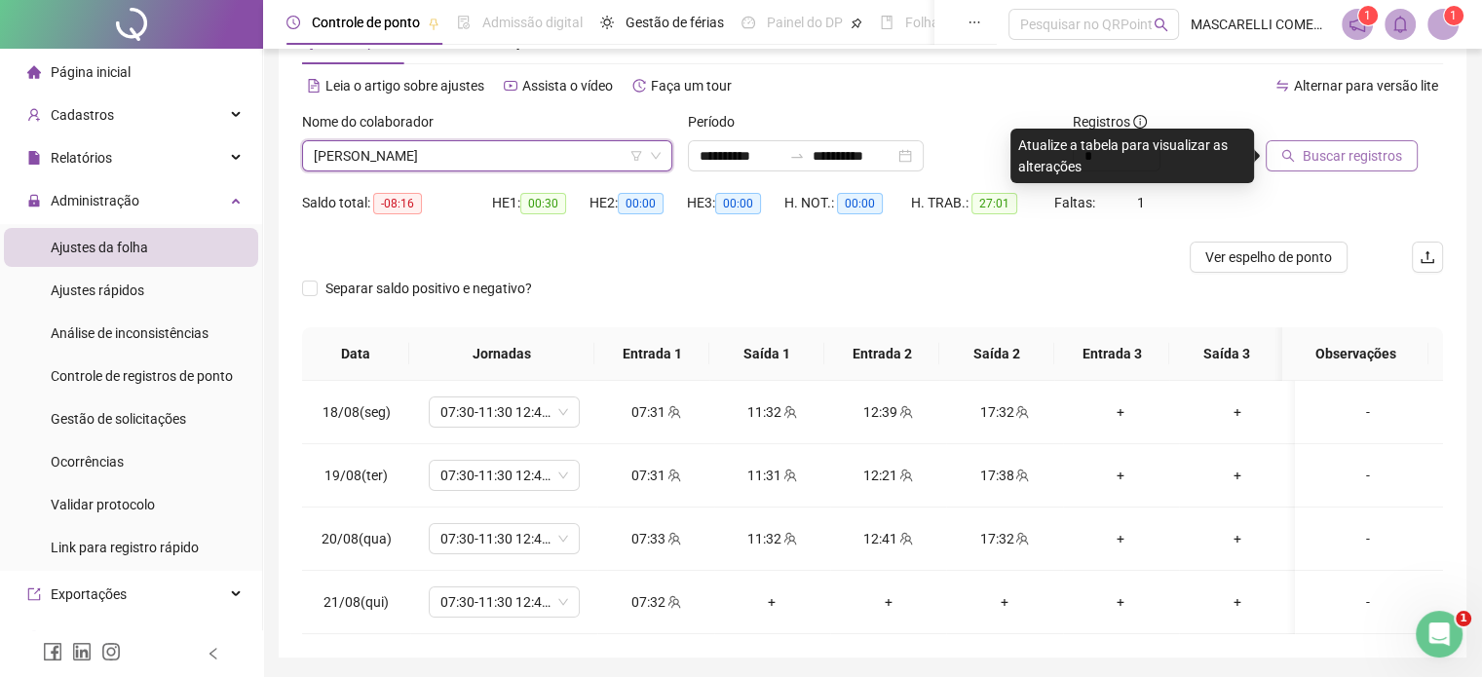
click at [1317, 155] on span "Buscar registros" at bounding box center [1352, 155] width 99 height 21
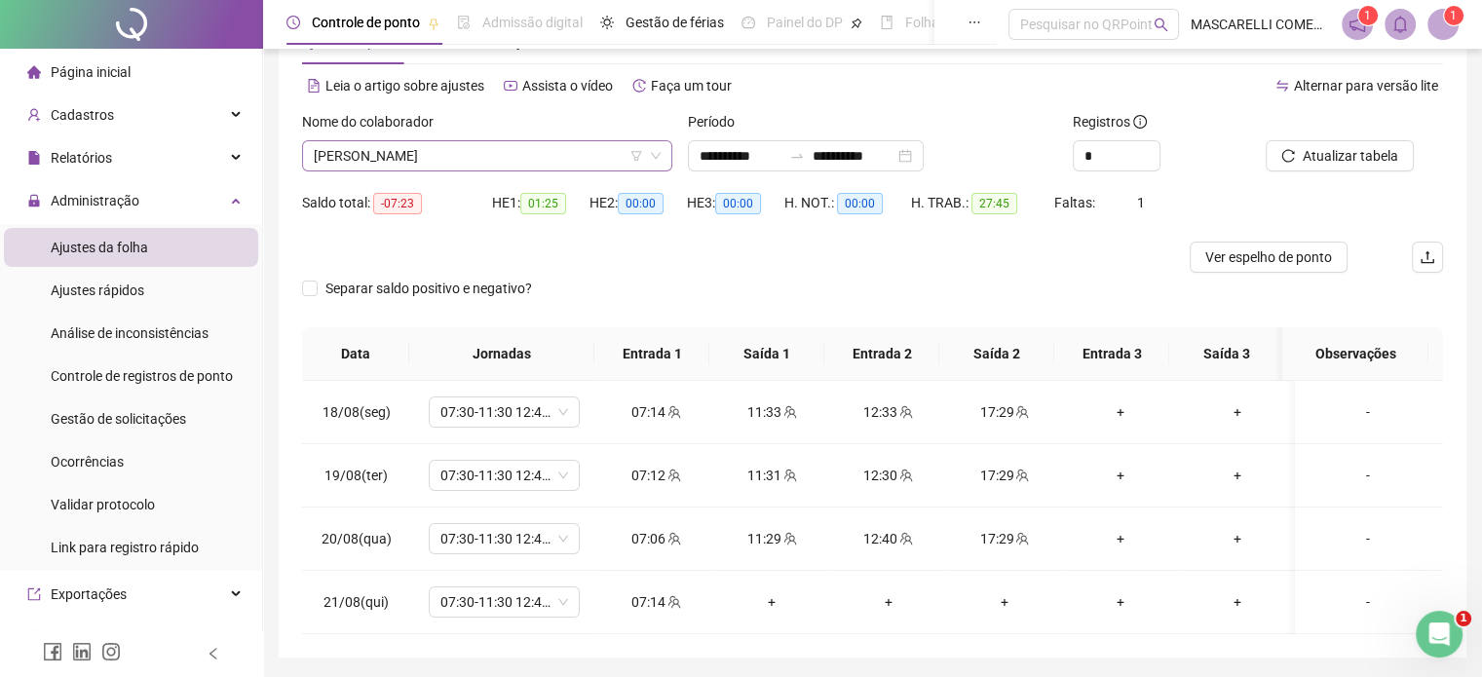
click at [544, 146] on span "[PERSON_NAME]" at bounding box center [487, 155] width 347 height 29
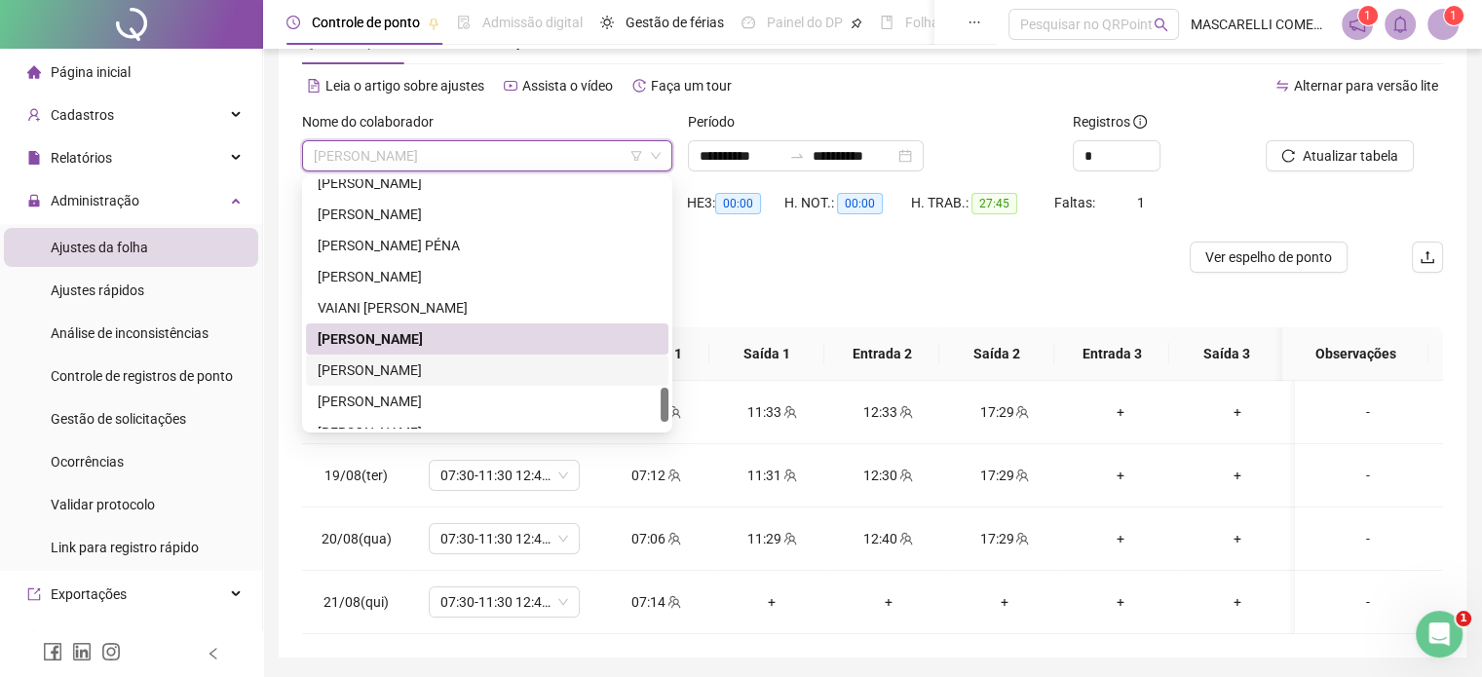
drag, startPoint x: 413, startPoint y: 373, endPoint x: 415, endPoint y: 362, distance: 10.9
click at [413, 373] on div "[PERSON_NAME]" at bounding box center [487, 369] width 339 height 21
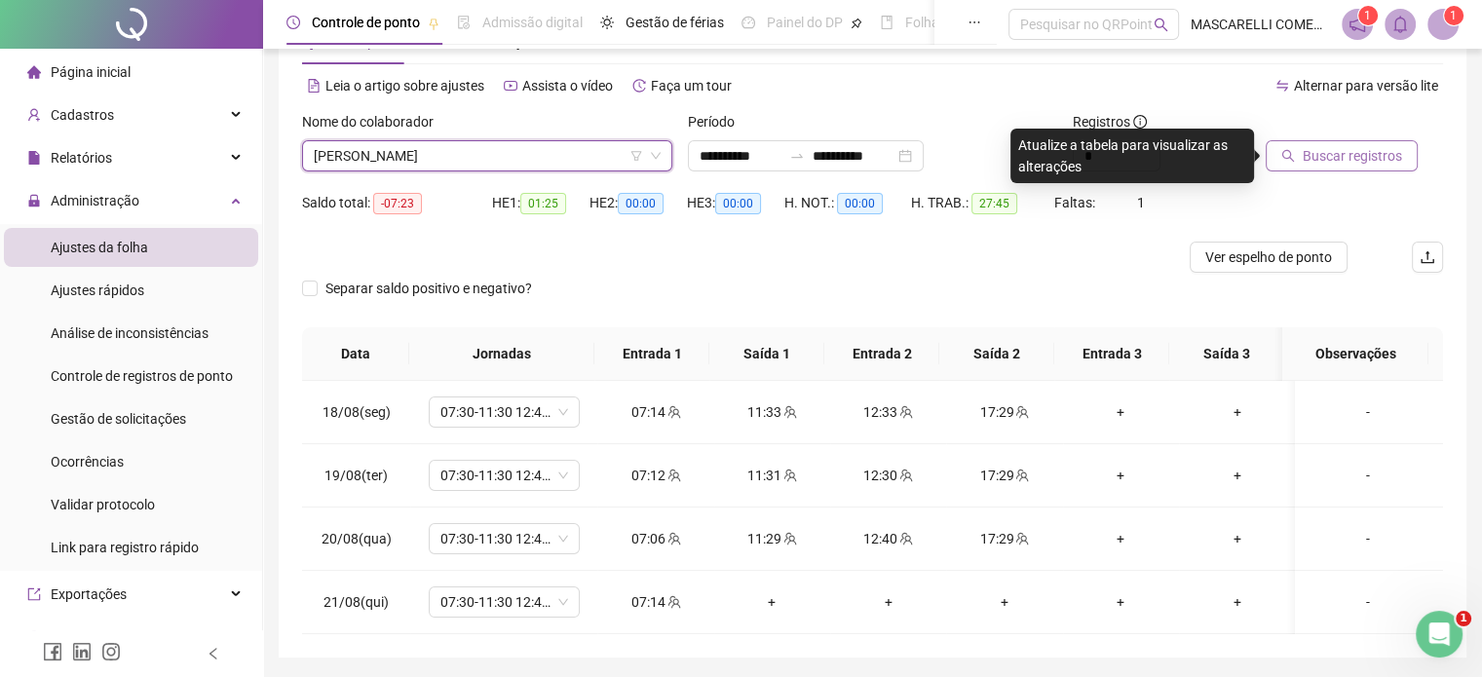
click at [1354, 155] on span "Buscar registros" at bounding box center [1352, 155] width 99 height 21
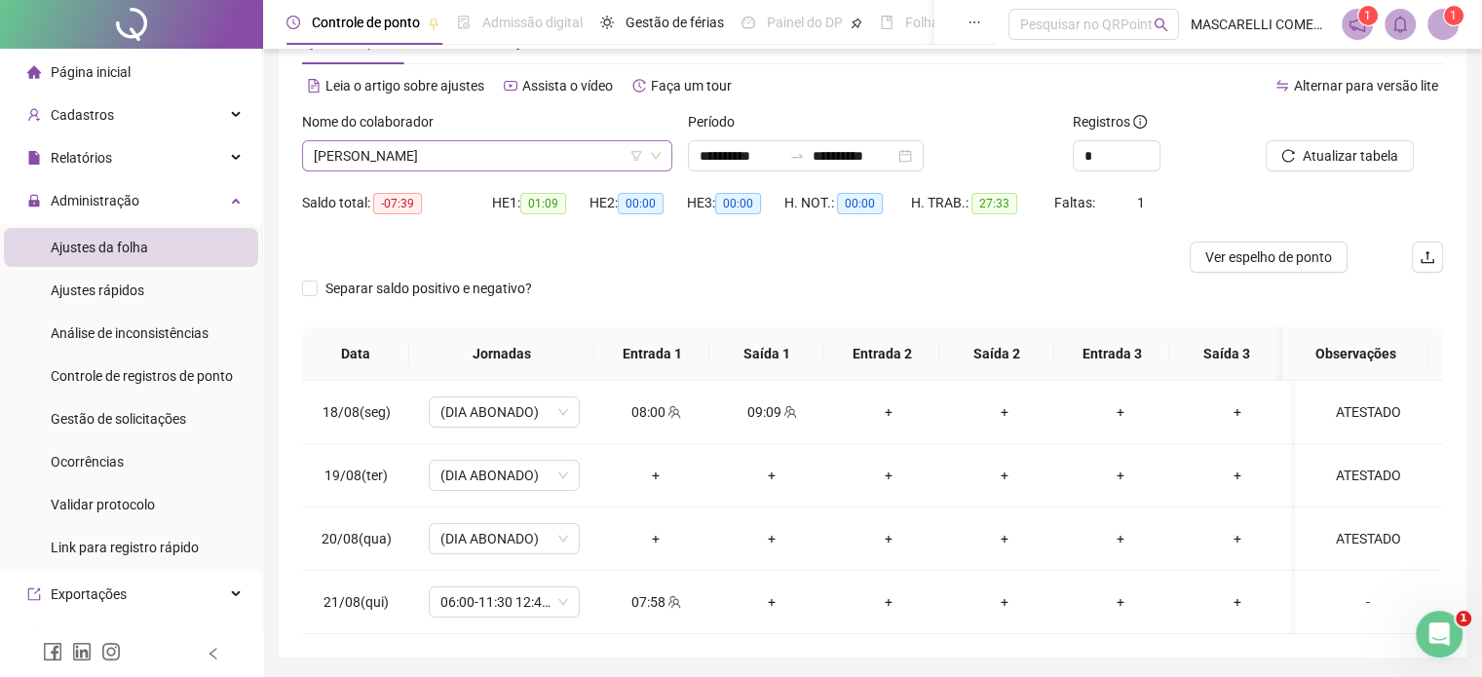
click at [518, 158] on span "[PERSON_NAME]" at bounding box center [487, 155] width 347 height 29
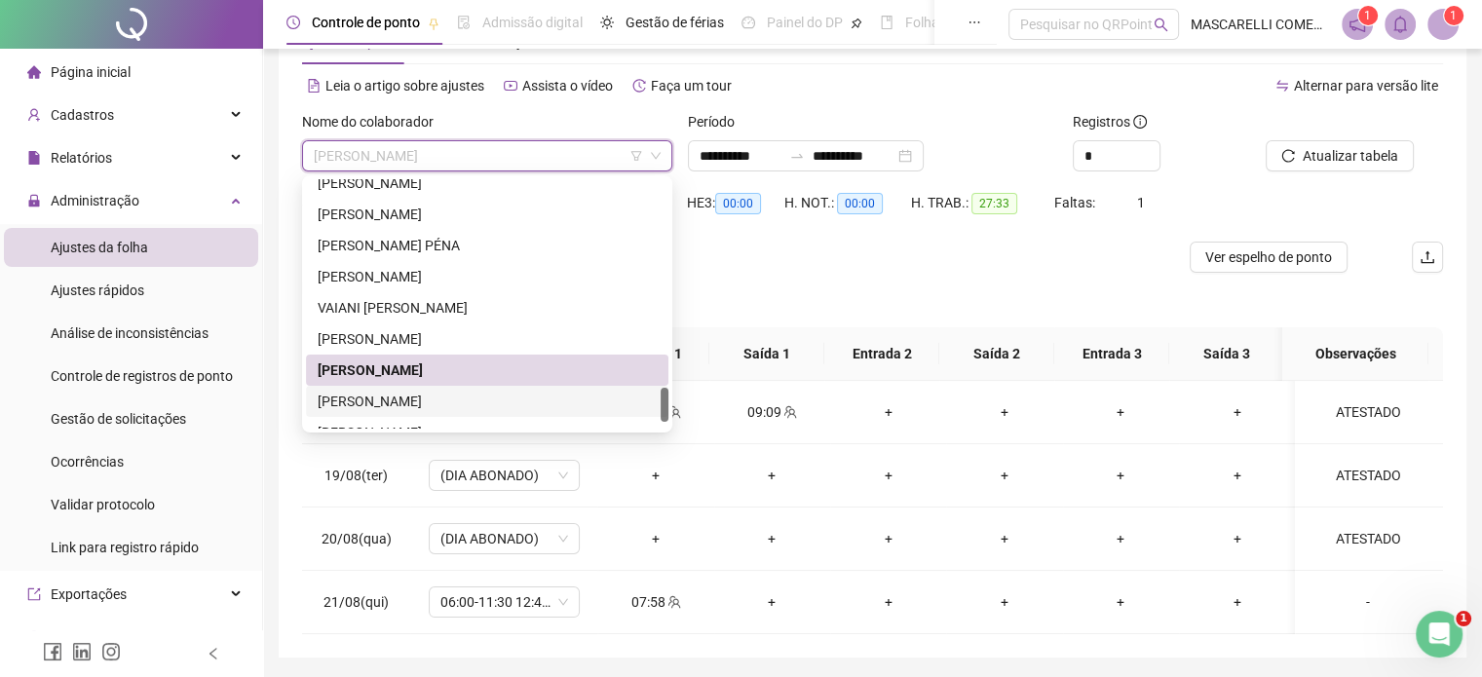
click at [467, 397] on div "[PERSON_NAME]" at bounding box center [487, 401] width 339 height 21
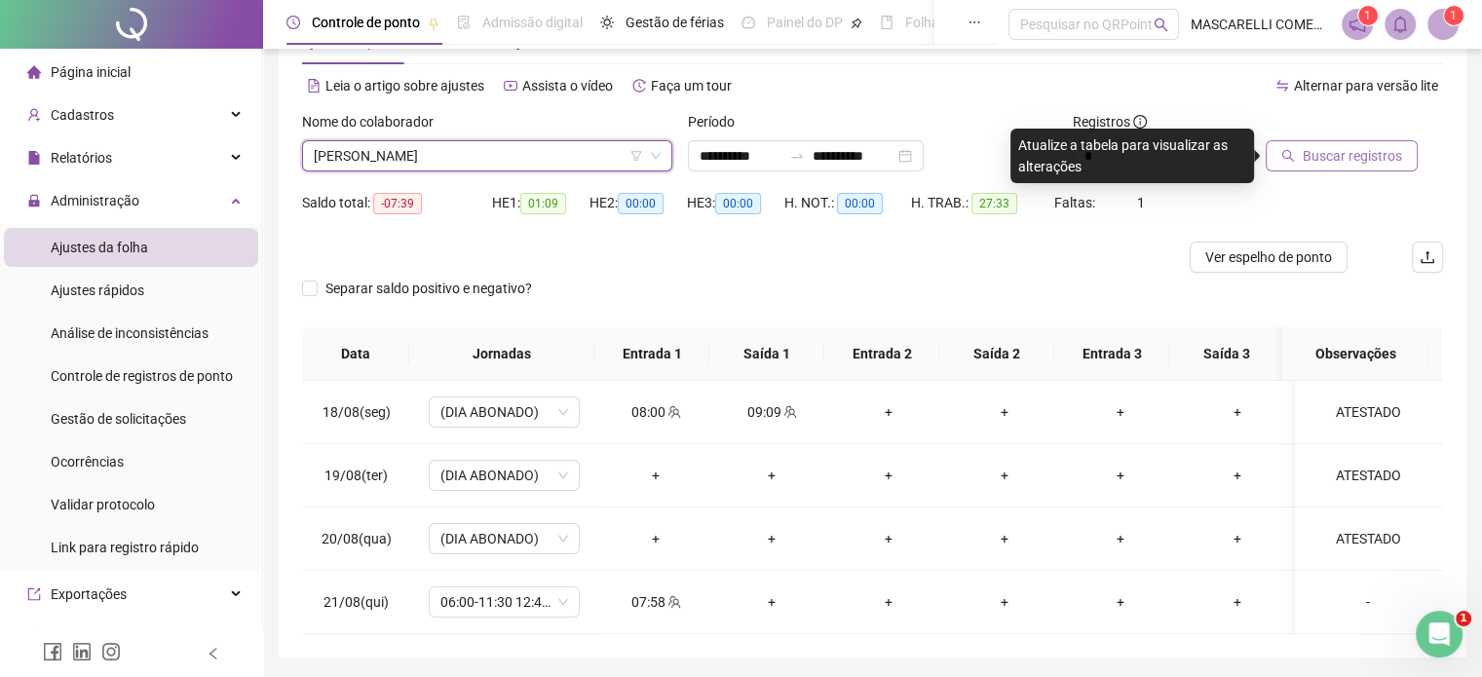
click at [1347, 148] on span "Buscar registros" at bounding box center [1352, 155] width 99 height 21
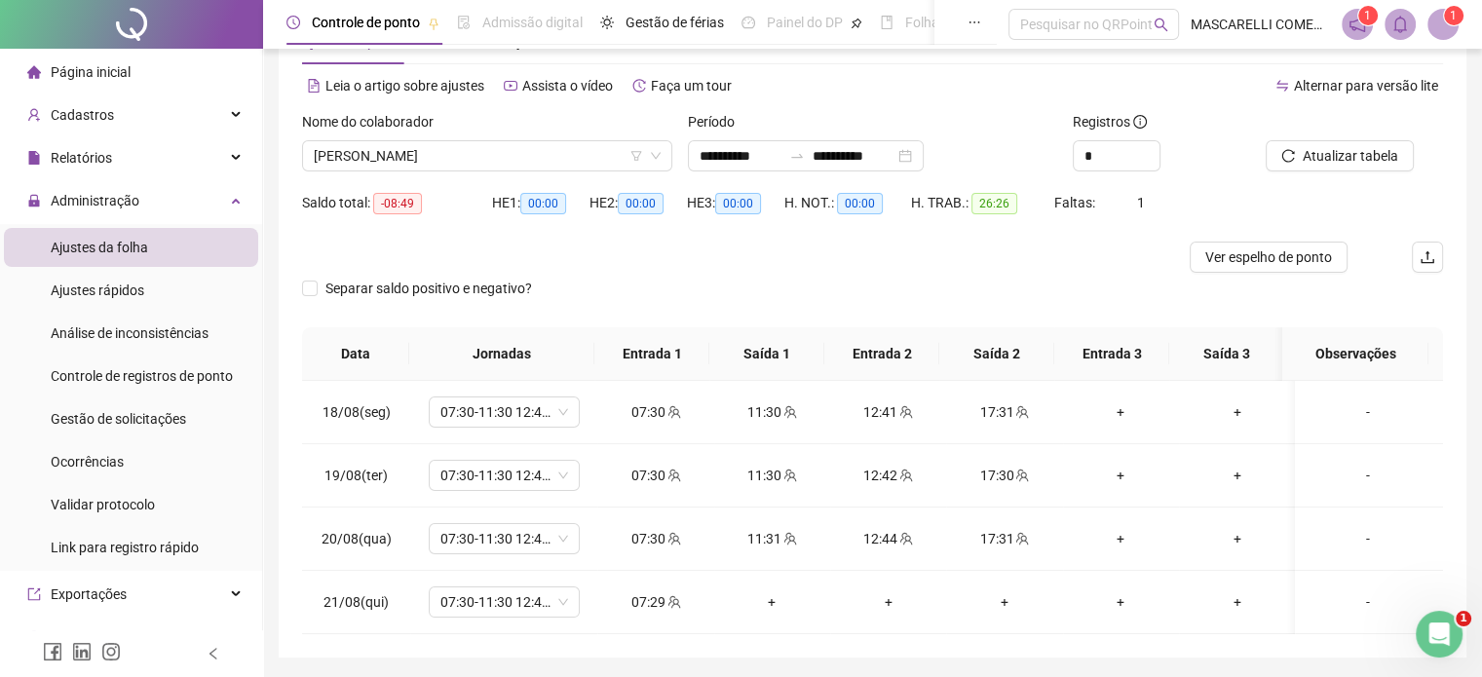
click at [471, 163] on span "[PERSON_NAME]" at bounding box center [487, 155] width 347 height 29
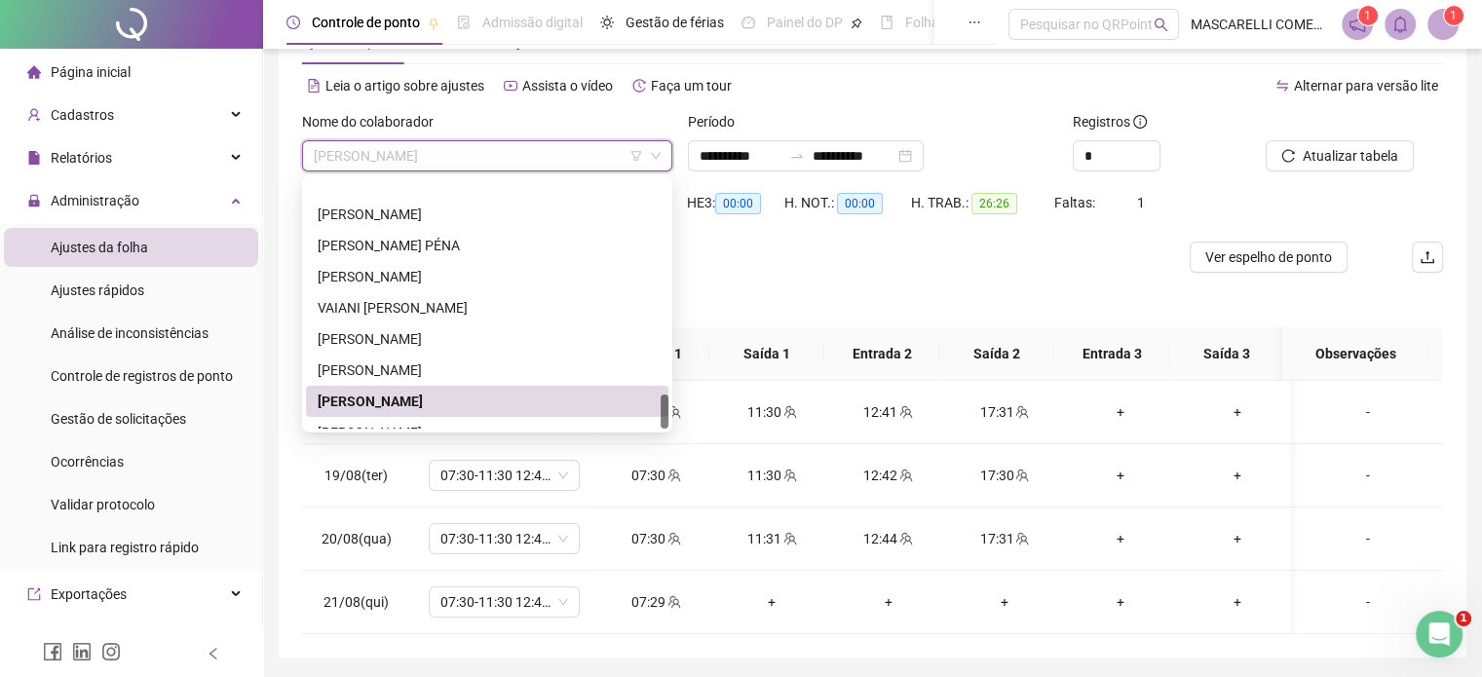
scroll to position [1528, 0]
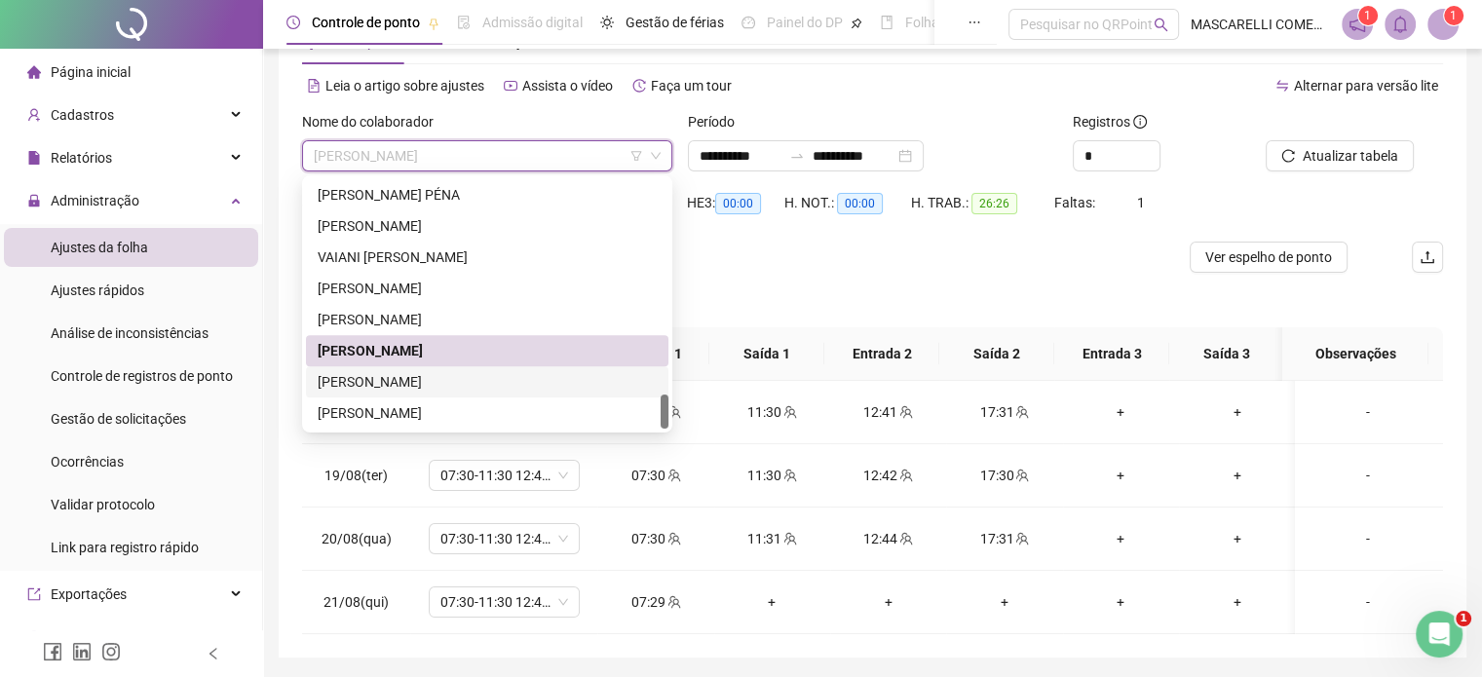
click at [366, 386] on div "[PERSON_NAME]" at bounding box center [487, 381] width 339 height 21
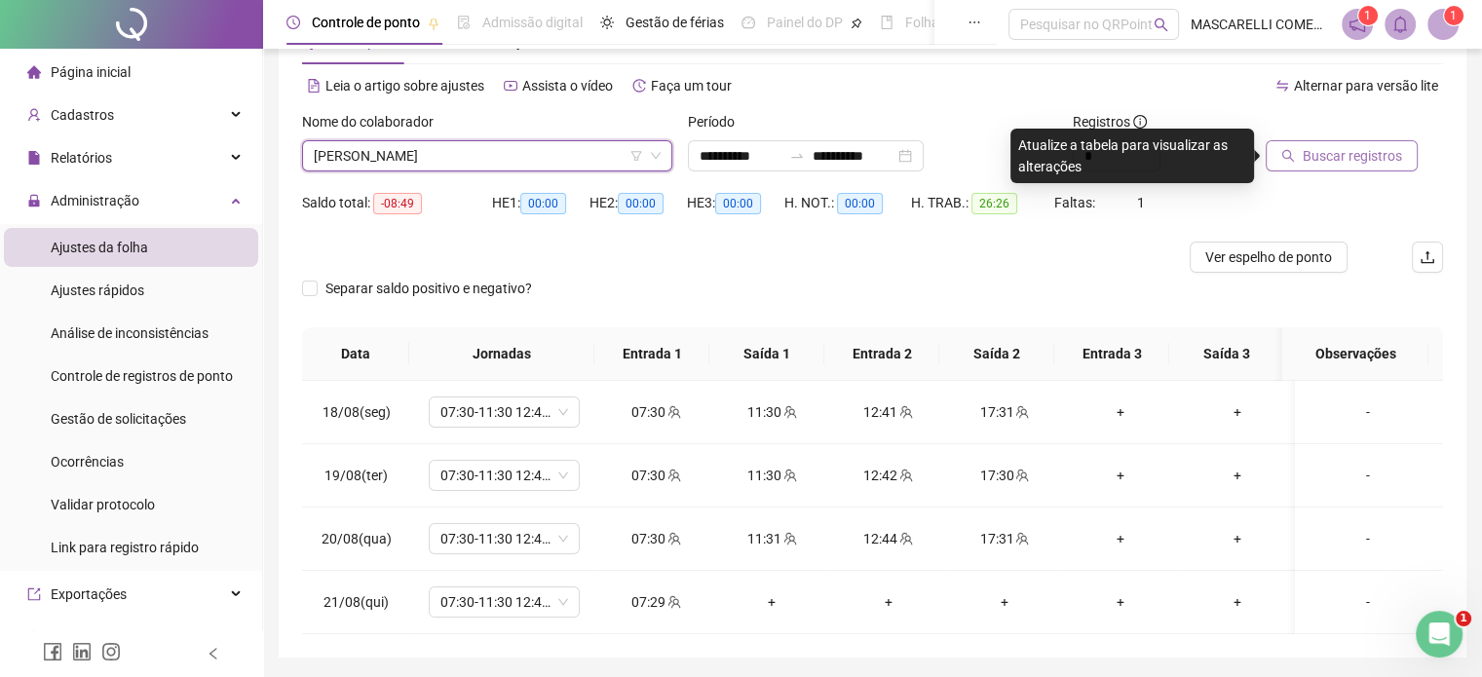
click at [1336, 160] on span "Buscar registros" at bounding box center [1352, 155] width 99 height 21
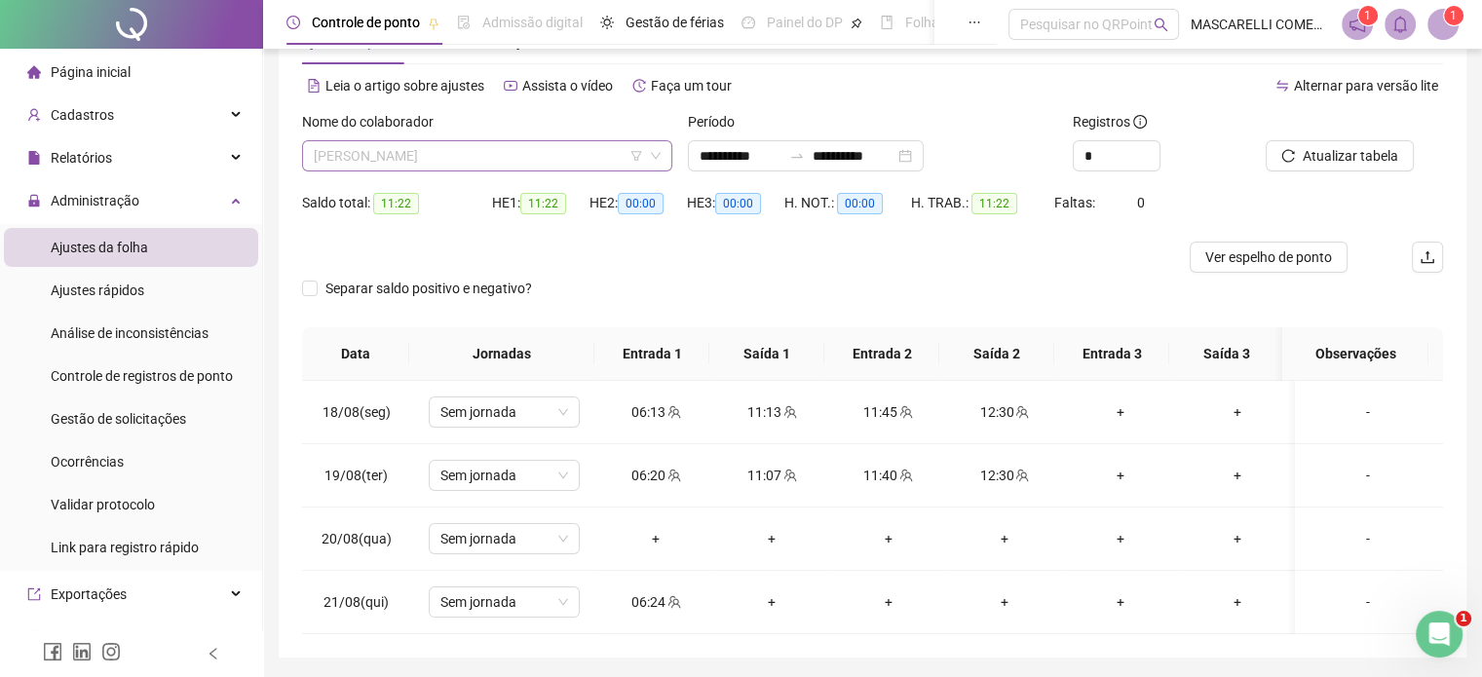
click at [470, 151] on span "[PERSON_NAME]" at bounding box center [487, 155] width 347 height 29
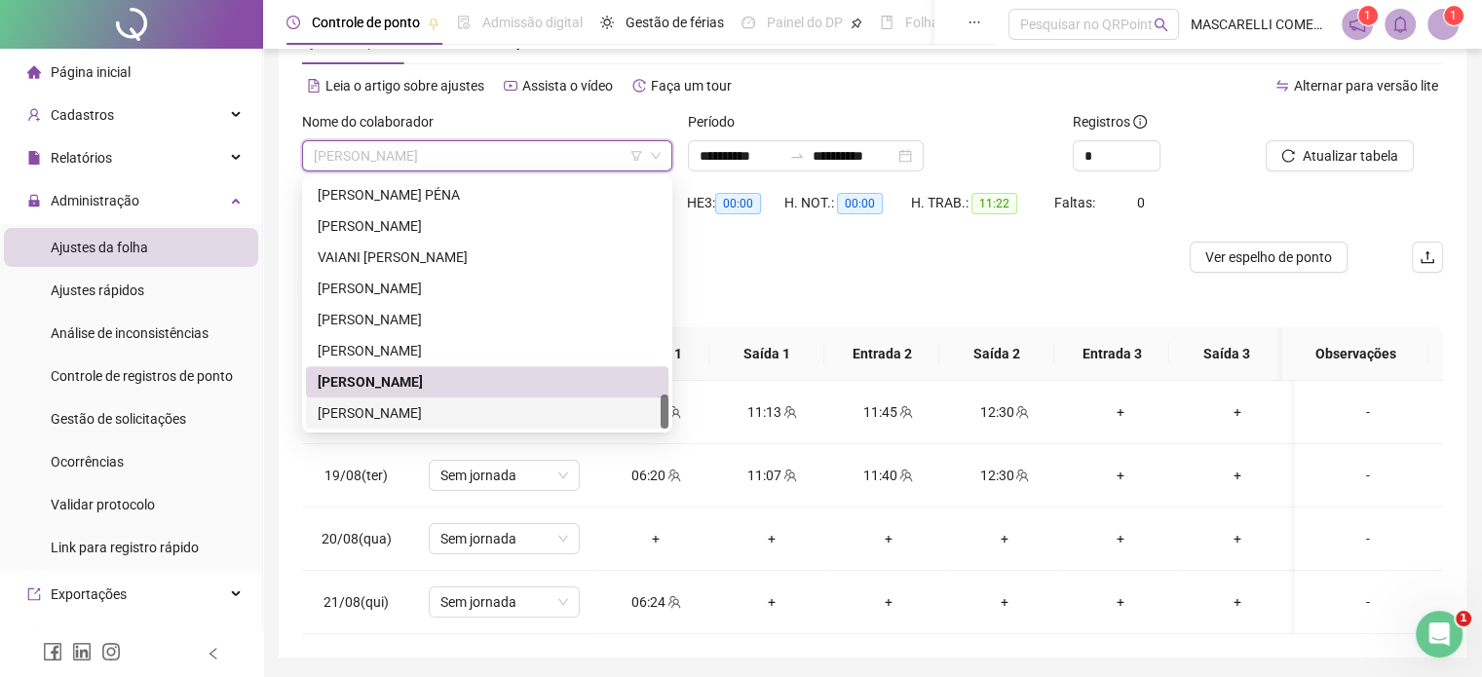
click at [339, 403] on div "[PERSON_NAME]" at bounding box center [487, 412] width 339 height 21
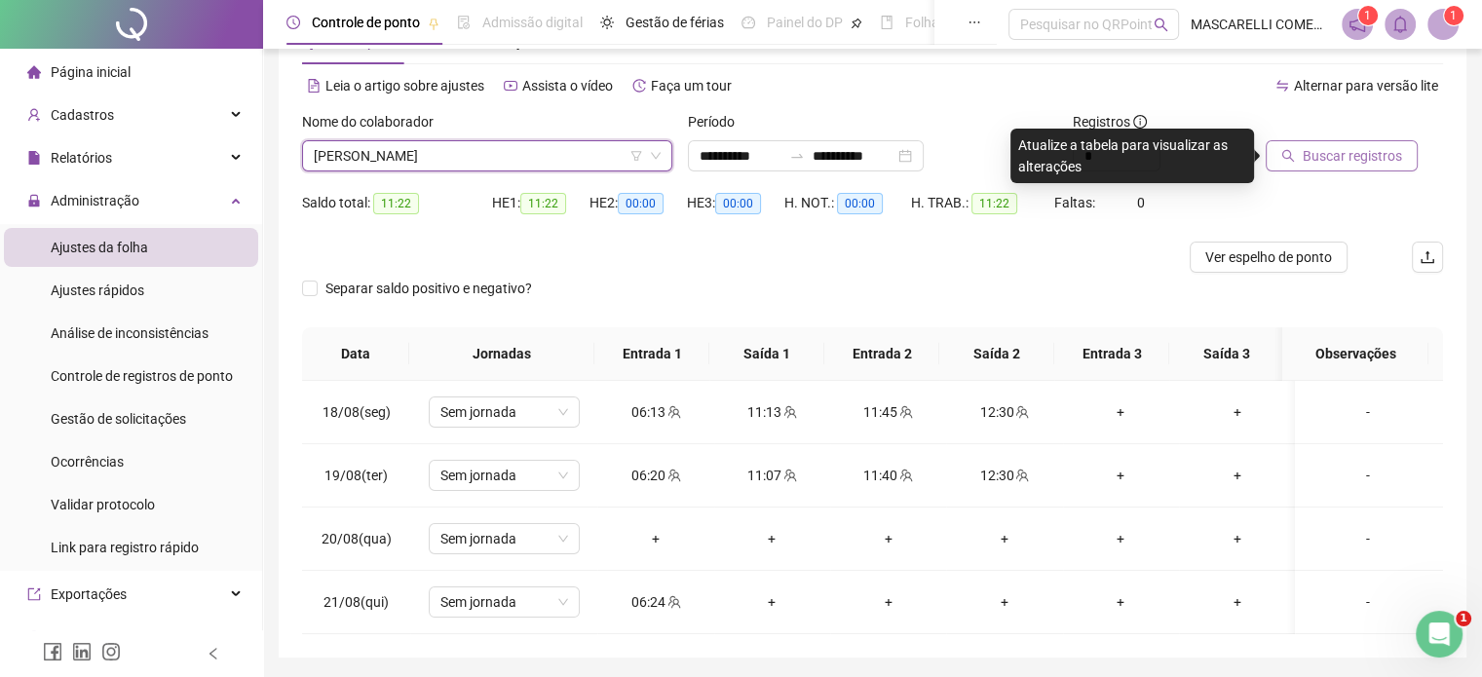
click at [1350, 145] on span "Buscar registros" at bounding box center [1352, 155] width 99 height 21
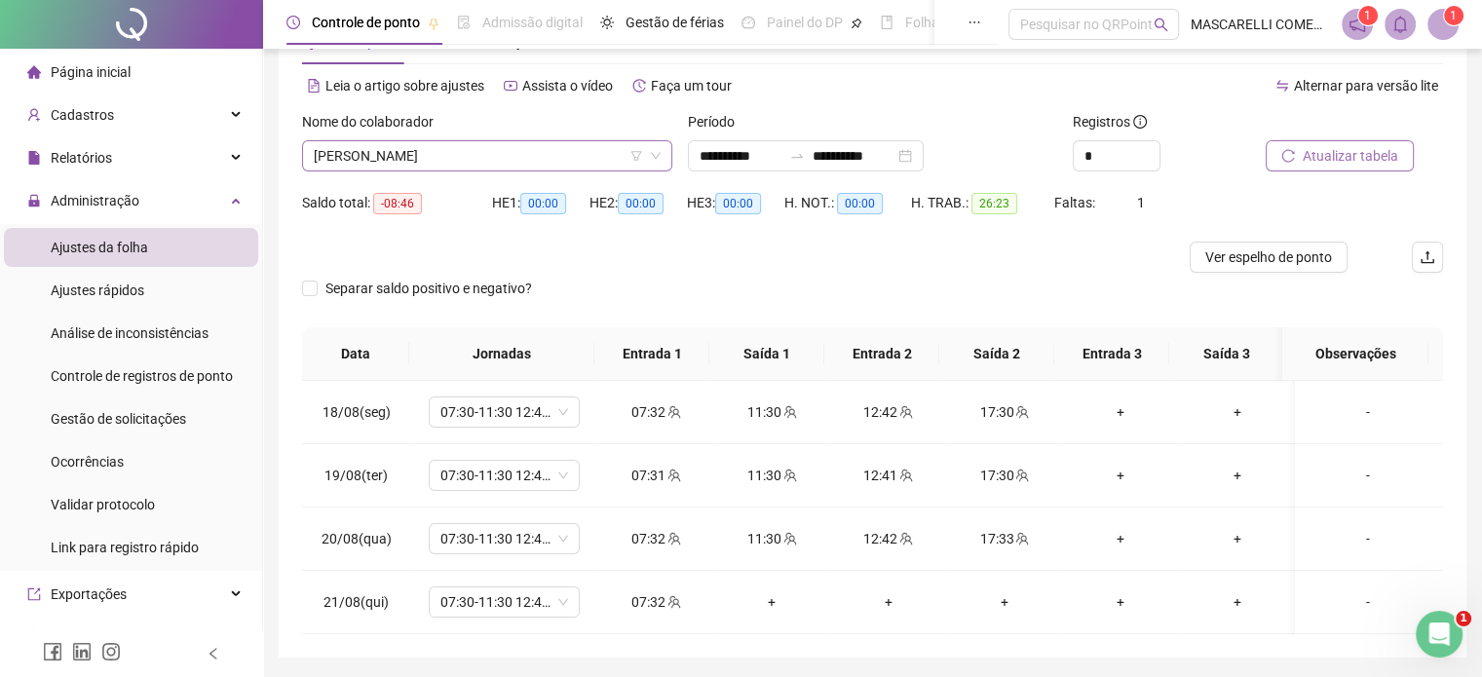
click at [496, 147] on span "[PERSON_NAME]" at bounding box center [487, 155] width 347 height 29
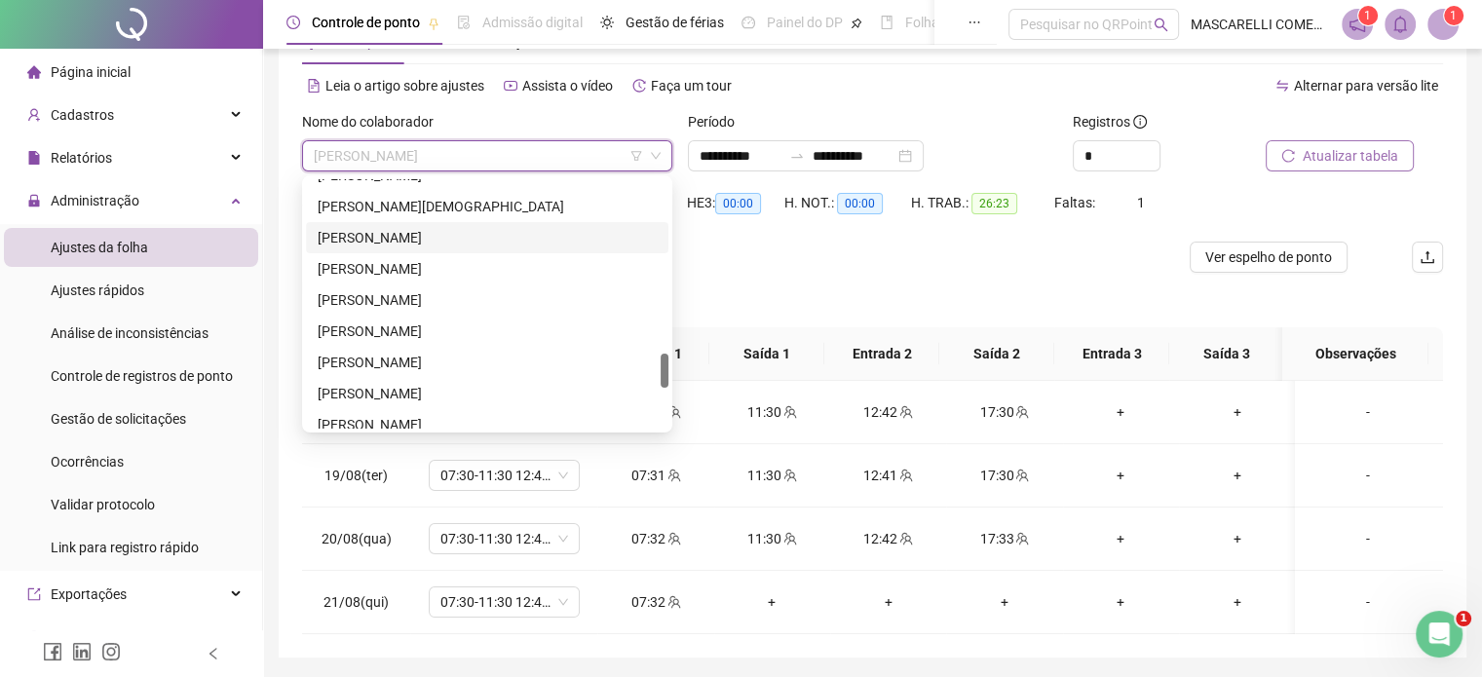
scroll to position [1041, 0]
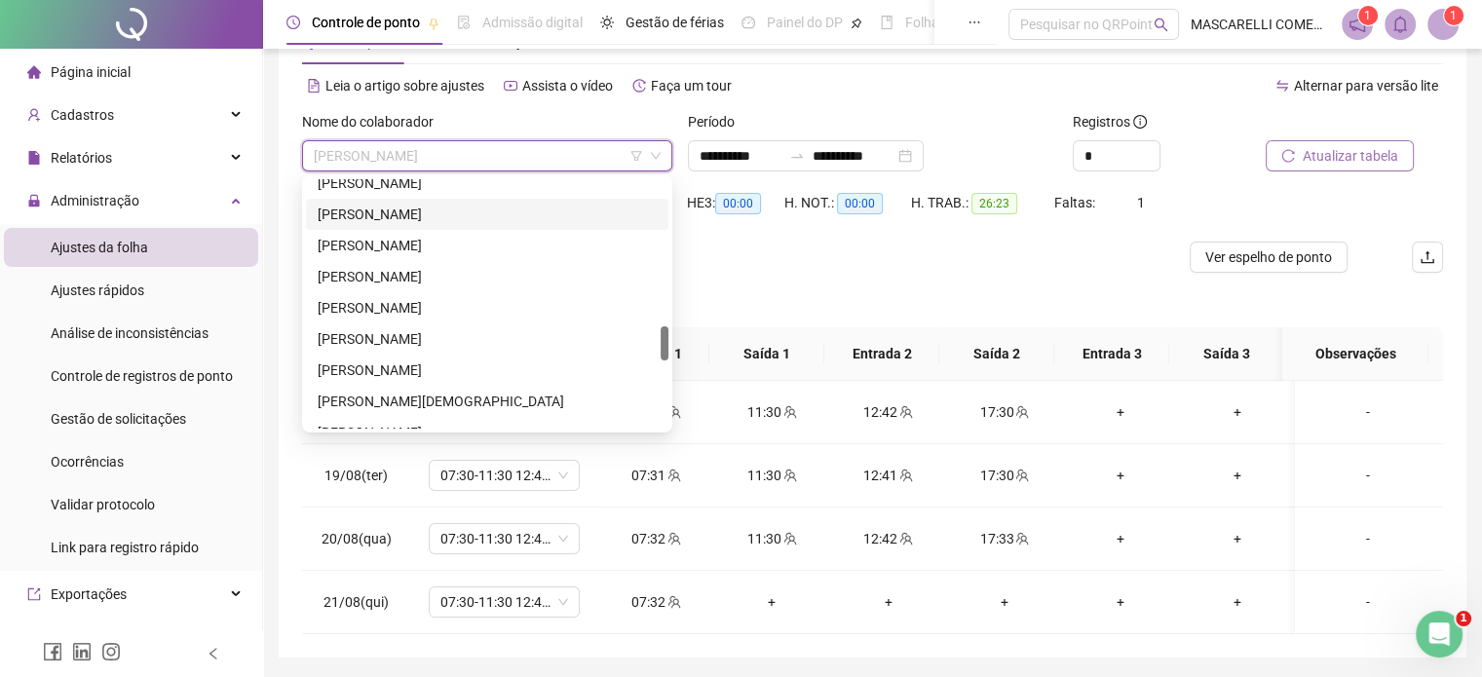
click at [502, 214] on div "[PERSON_NAME]" at bounding box center [487, 214] width 339 height 21
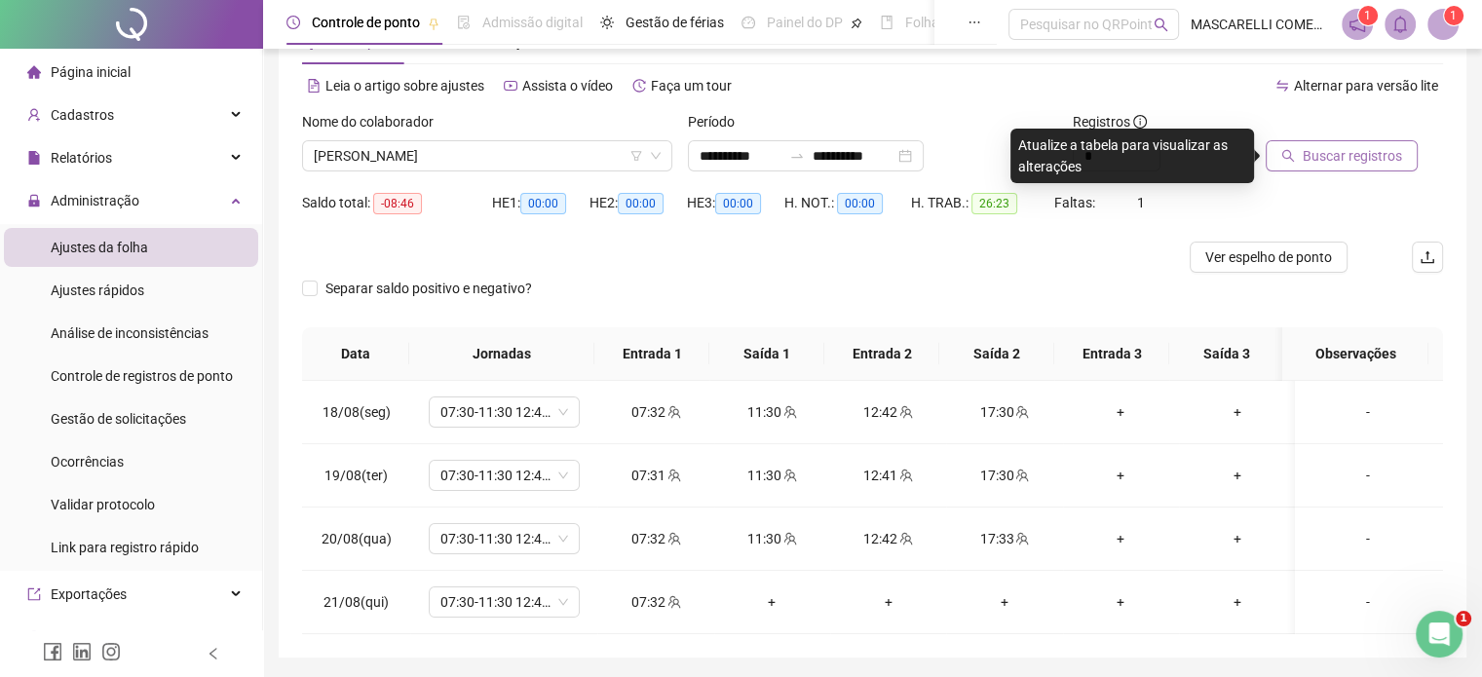
click at [1321, 152] on span "Buscar registros" at bounding box center [1352, 155] width 99 height 21
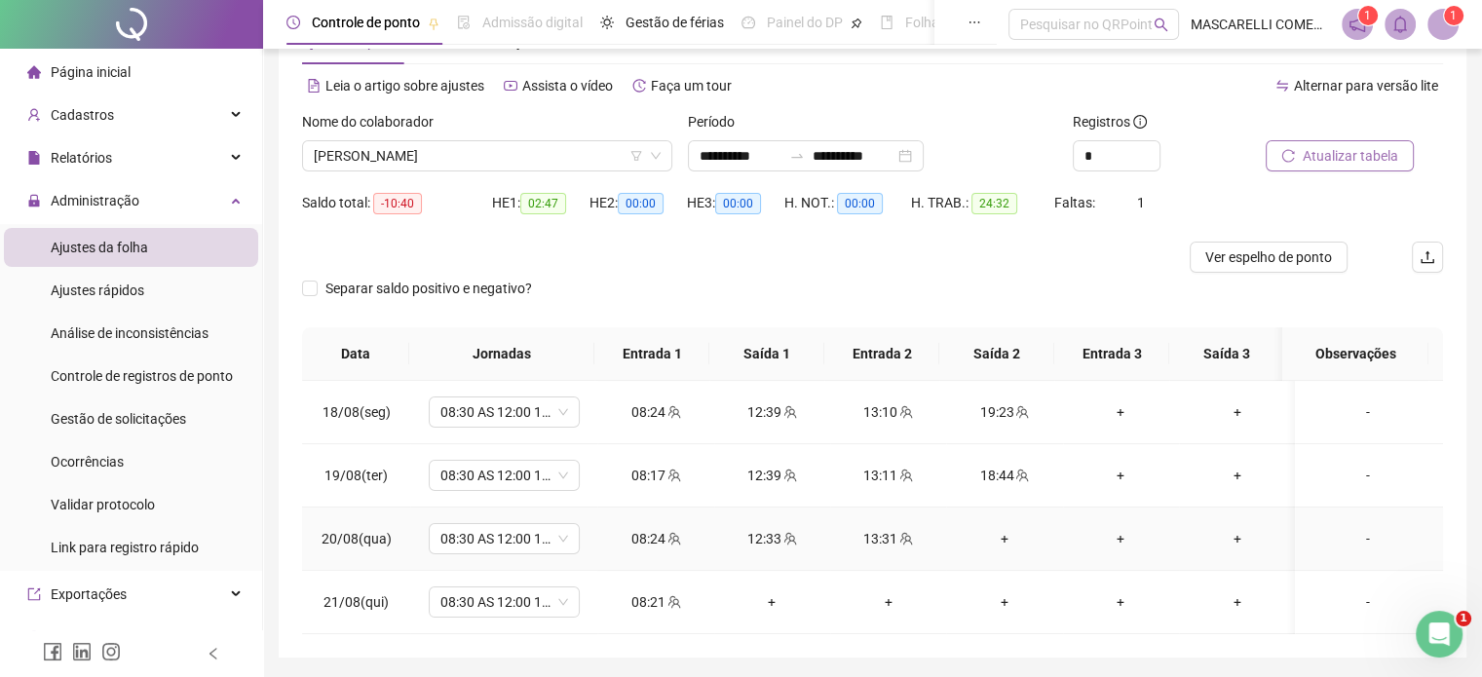
click at [995, 534] on div "+" at bounding box center [1004, 538] width 85 height 21
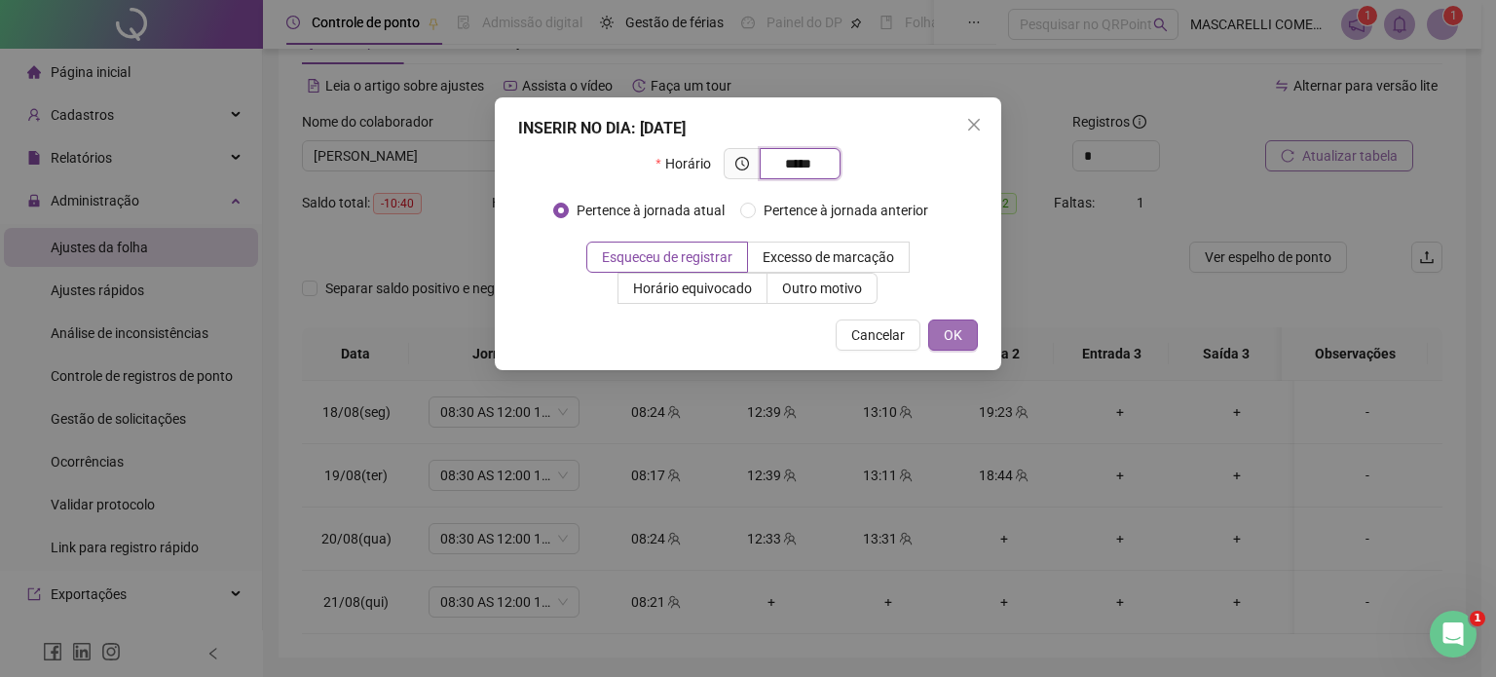
type input "*****"
click at [953, 335] on span "OK" at bounding box center [953, 334] width 19 height 21
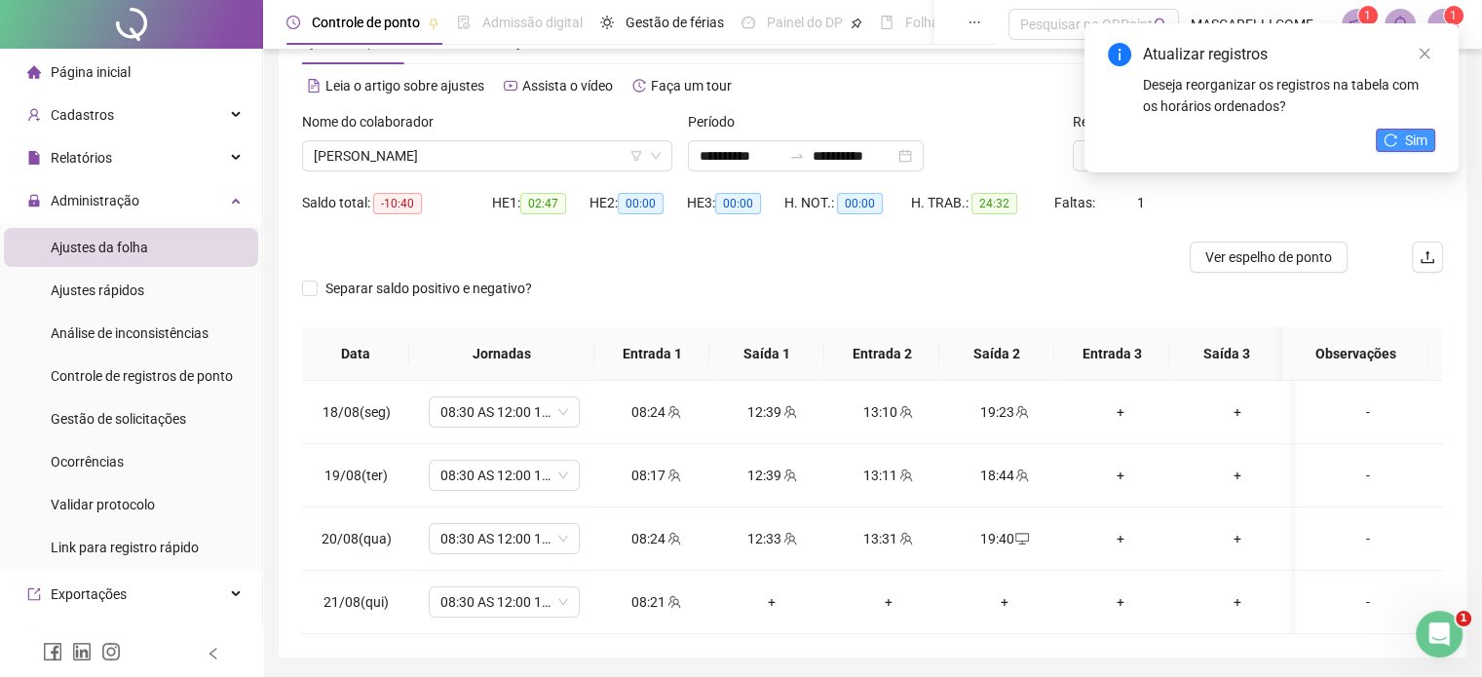
click at [1395, 133] on icon "reload" at bounding box center [1390, 140] width 14 height 14
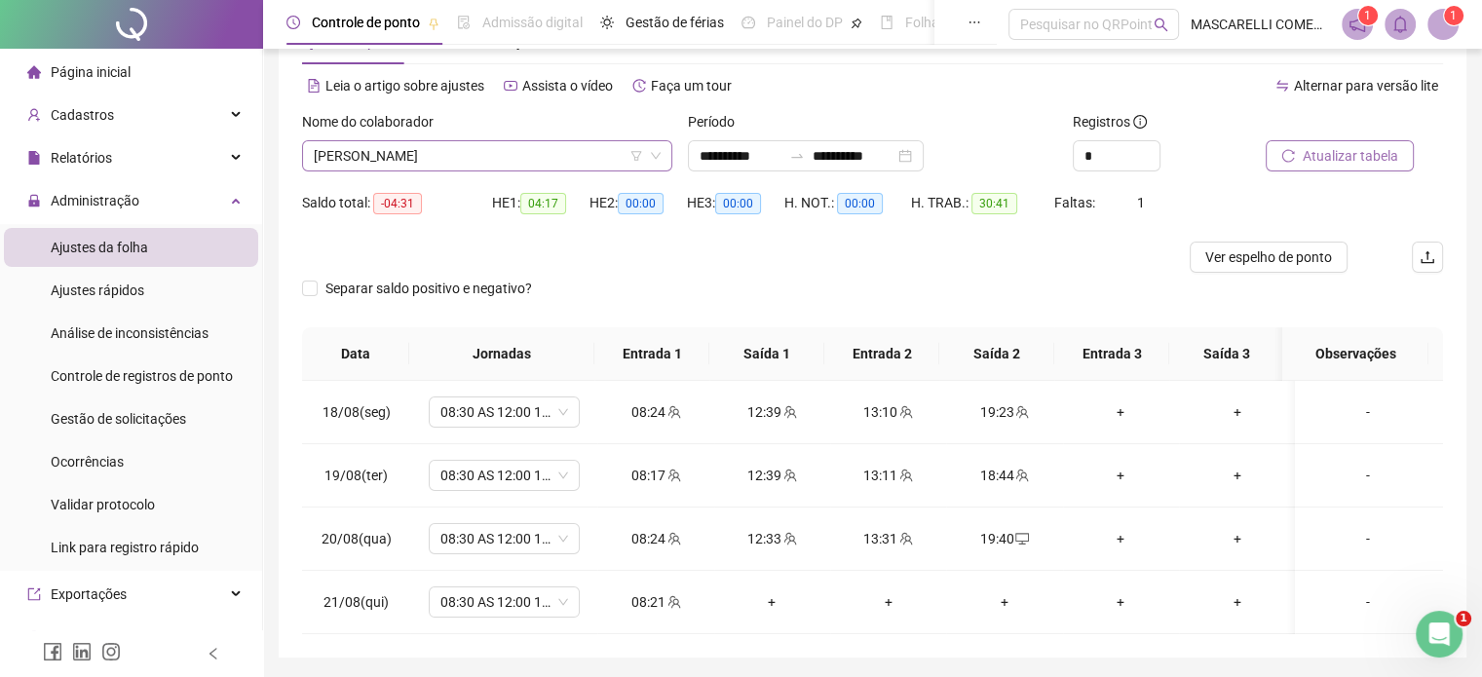
click at [414, 159] on span "[PERSON_NAME]" at bounding box center [487, 155] width 347 height 29
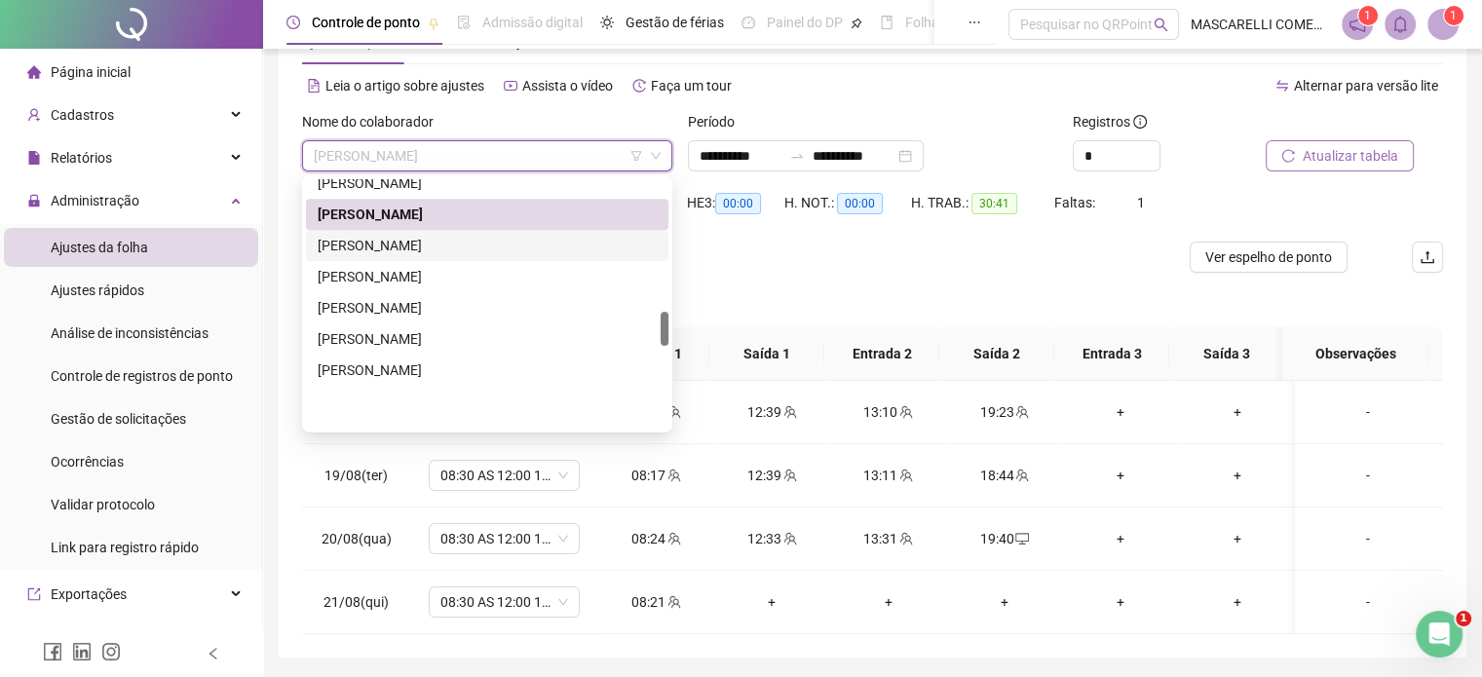
scroll to position [943, 0]
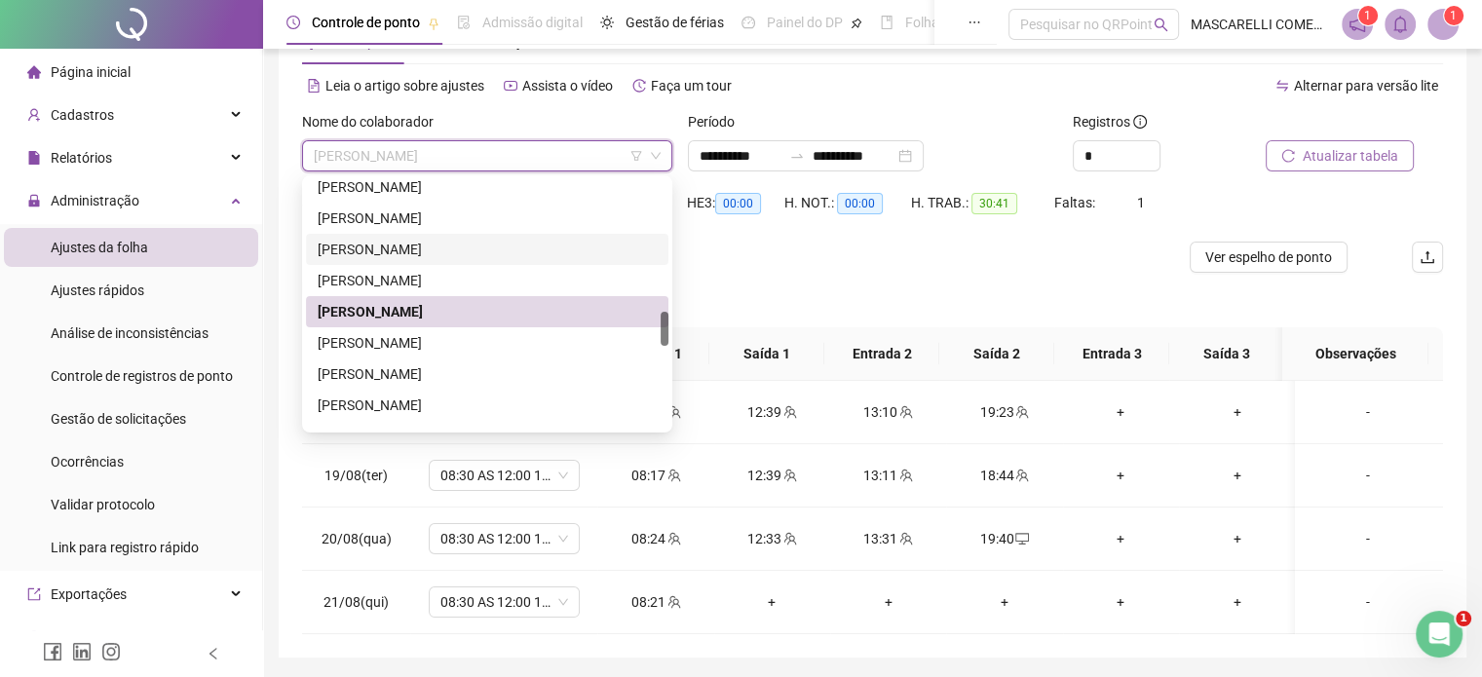
click at [377, 254] on div "[PERSON_NAME]" at bounding box center [487, 249] width 339 height 21
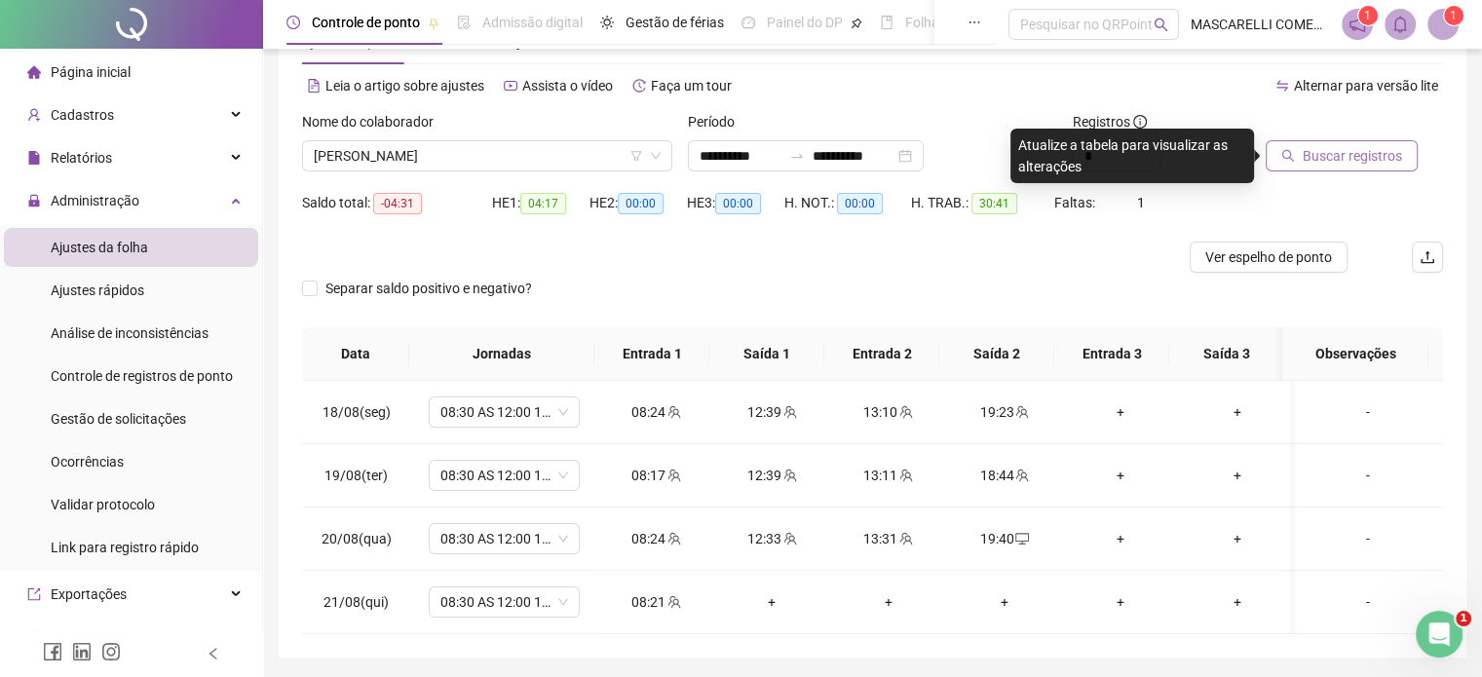
click at [1318, 146] on span "Buscar registros" at bounding box center [1352, 155] width 99 height 21
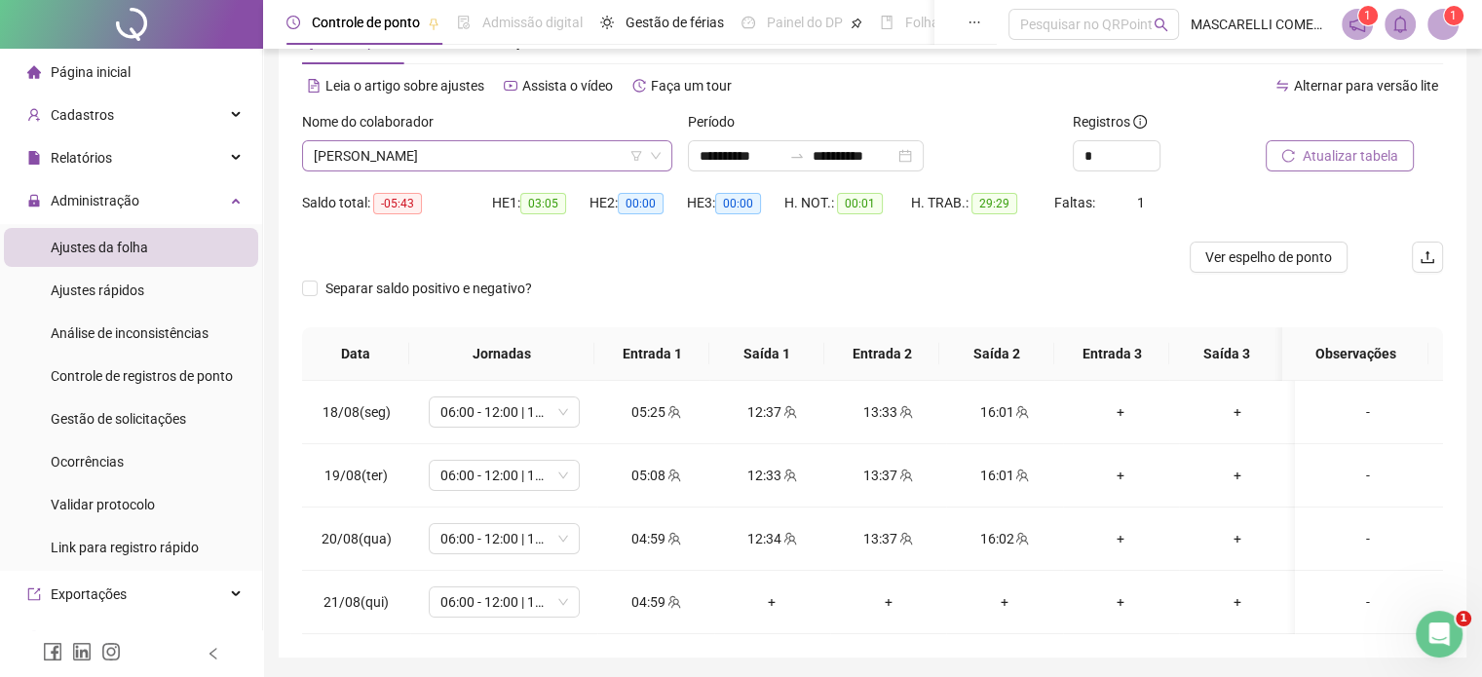
click at [494, 155] on span "[PERSON_NAME]" at bounding box center [487, 155] width 347 height 29
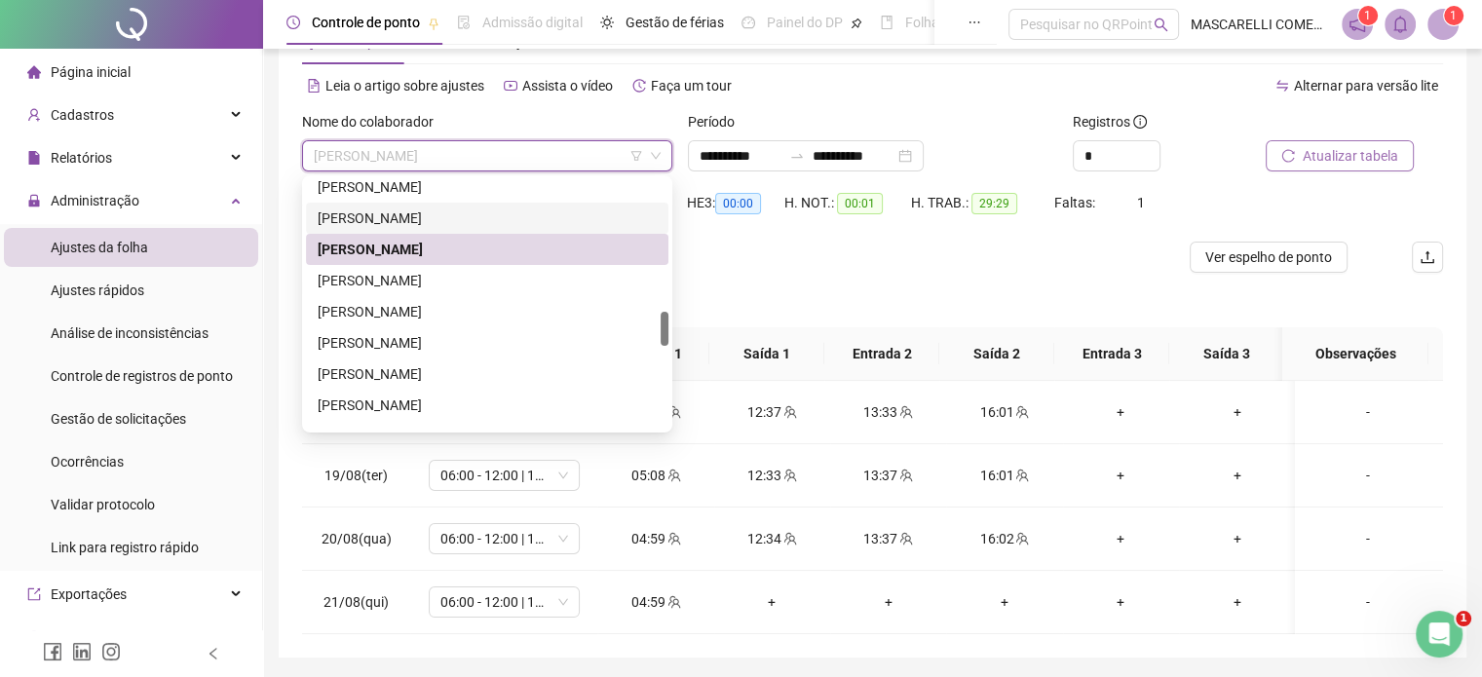
click at [435, 221] on div "[PERSON_NAME]" at bounding box center [487, 218] width 339 height 21
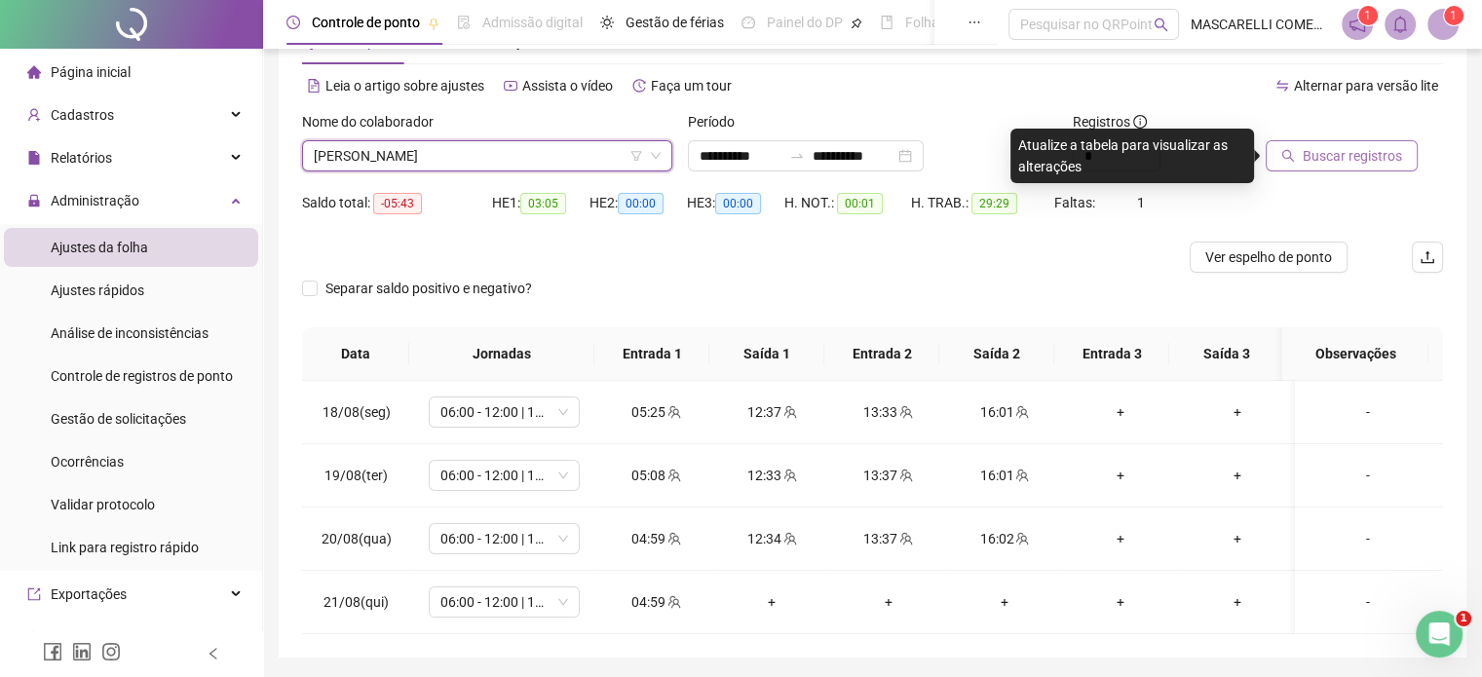
click at [1334, 153] on span "Buscar registros" at bounding box center [1352, 155] width 99 height 21
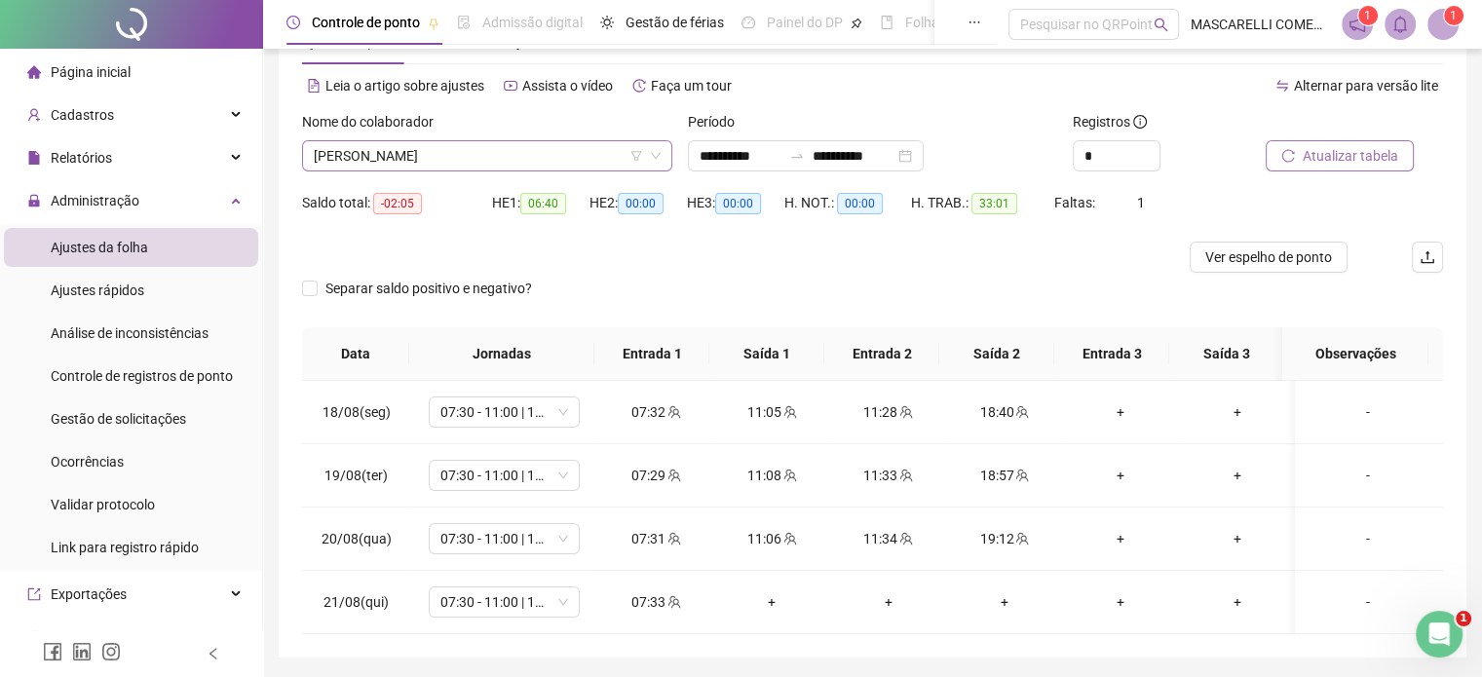
click at [458, 148] on span "[PERSON_NAME]" at bounding box center [487, 155] width 347 height 29
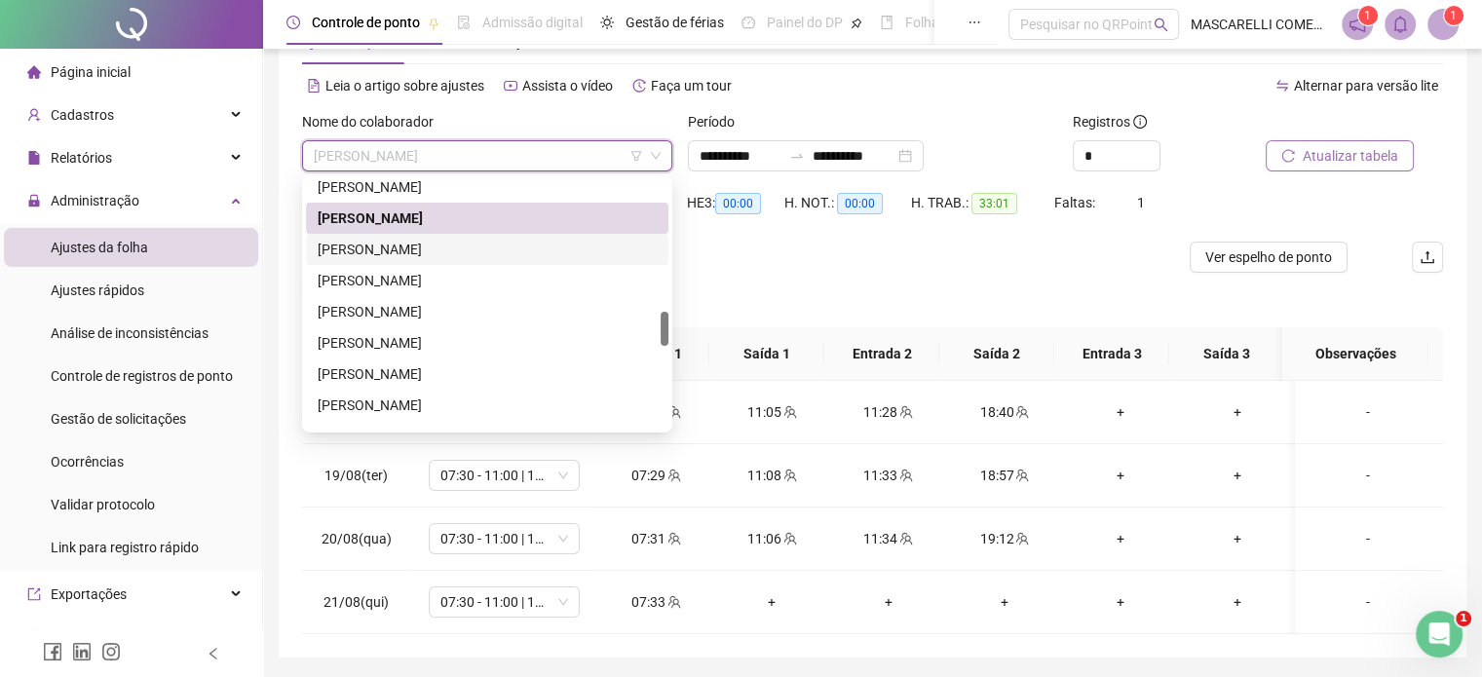
click at [381, 253] on div "[PERSON_NAME]" at bounding box center [487, 249] width 339 height 21
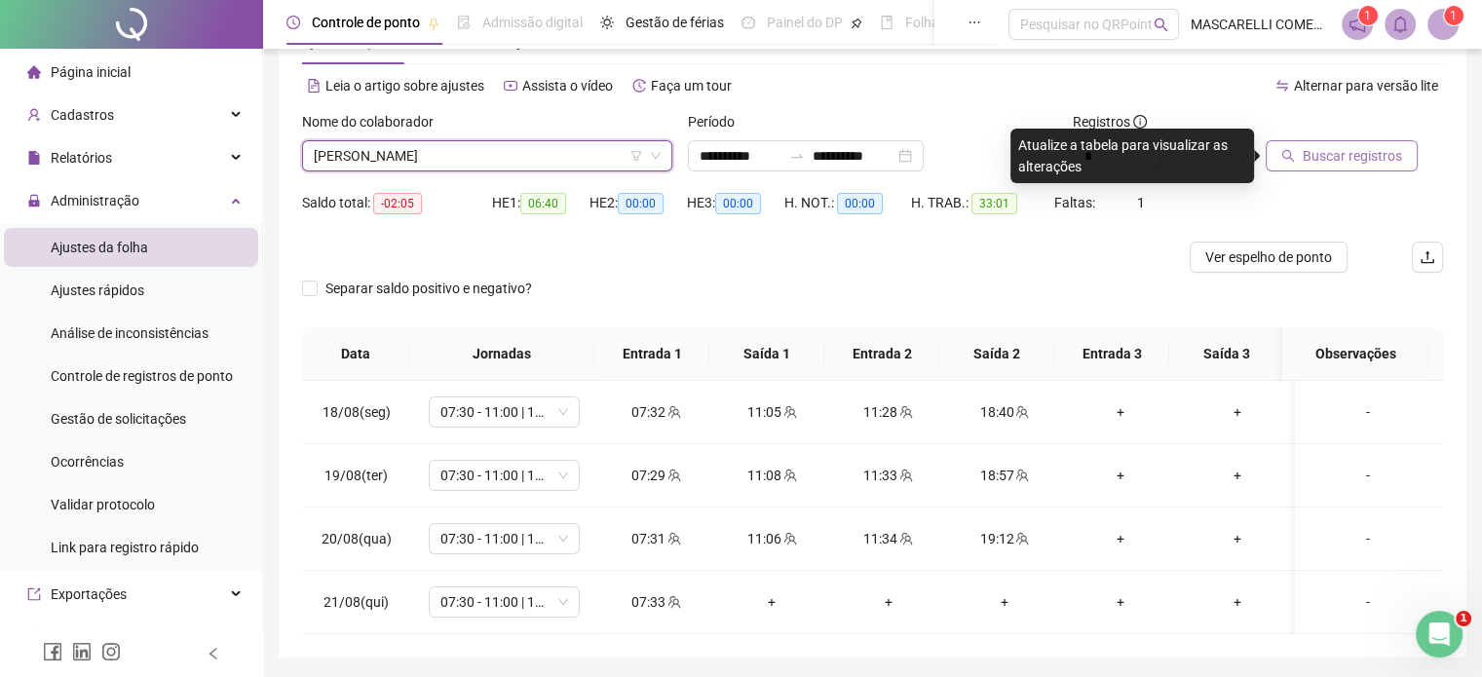
click at [1309, 155] on span "Buscar registros" at bounding box center [1352, 155] width 99 height 21
